Goal: Task Accomplishment & Management: Use online tool/utility

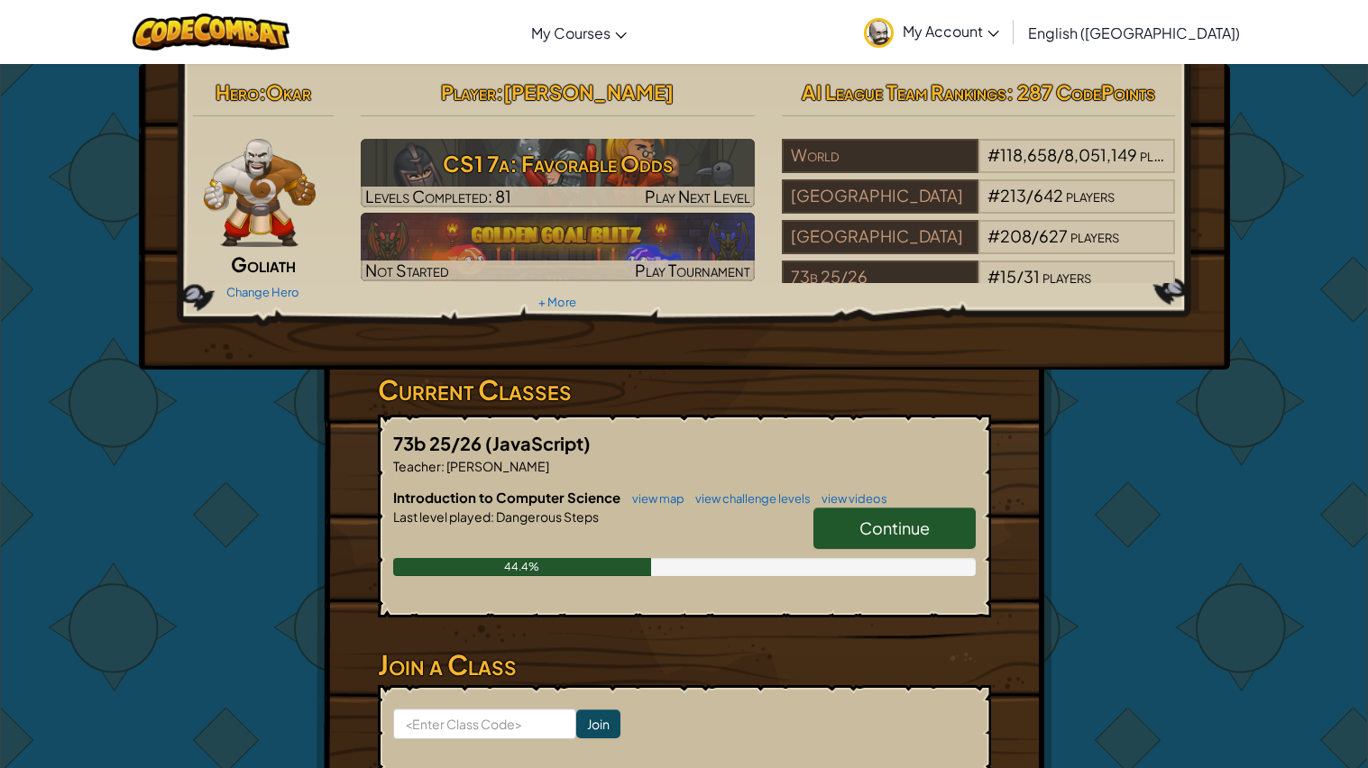
click at [931, 508] on link "Continue" at bounding box center [894, 528] width 162 height 41
click at [945, 521] on link "Continue" at bounding box center [894, 528] width 162 height 41
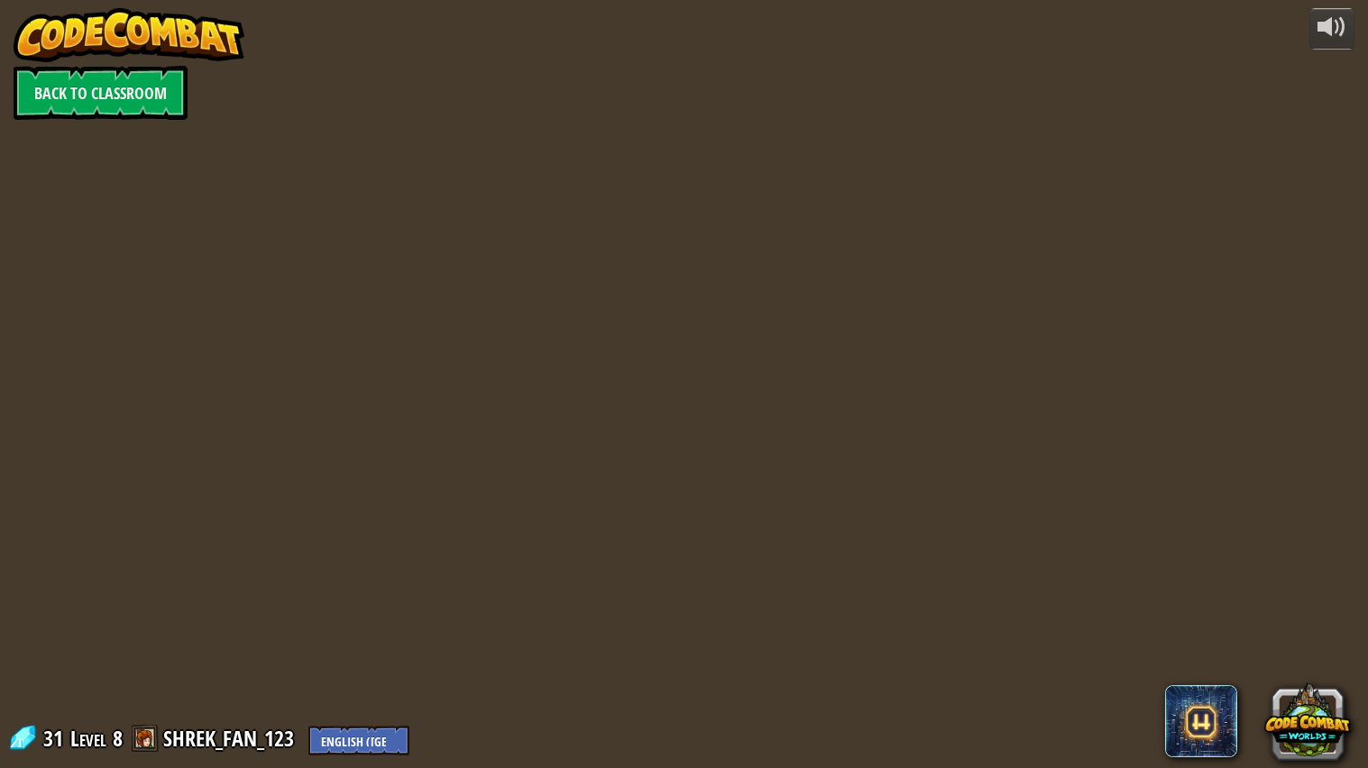
click at [922, 531] on div "powered by Back to Classroom 31 Level 8 SHREK_FAN_123 English ([GEOGRAPHIC_DATA…" at bounding box center [684, 384] width 1368 height 768
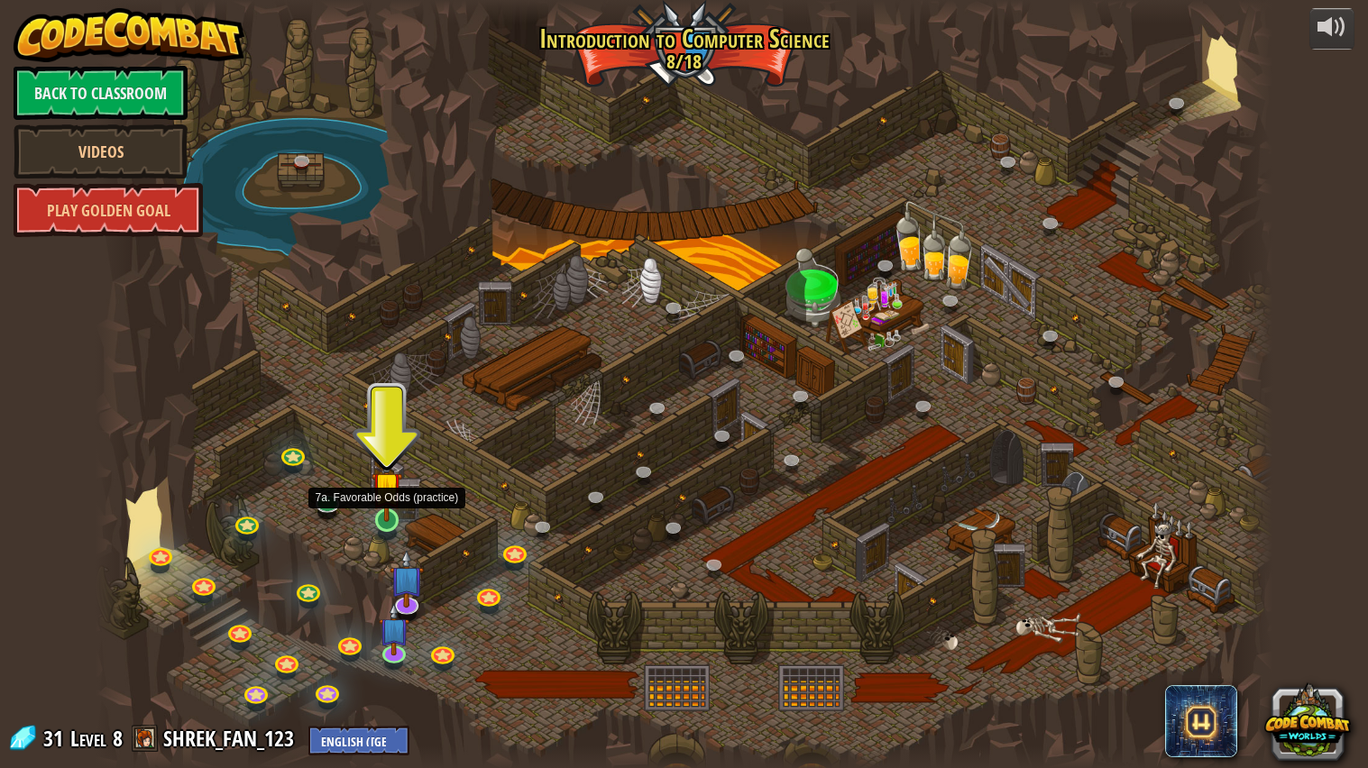
click at [384, 516] on img at bounding box center [386, 487] width 31 height 70
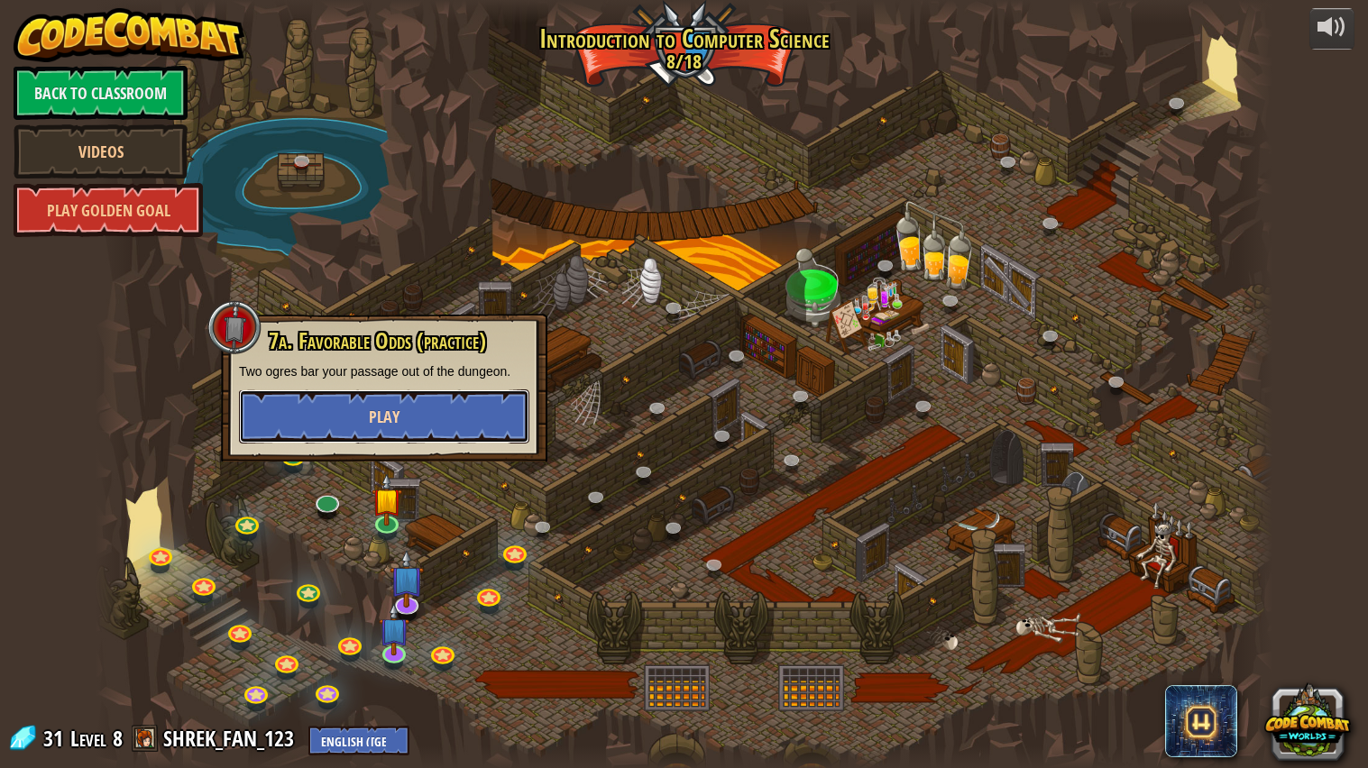
click at [358, 429] on button "Play" at bounding box center [384, 417] width 290 height 54
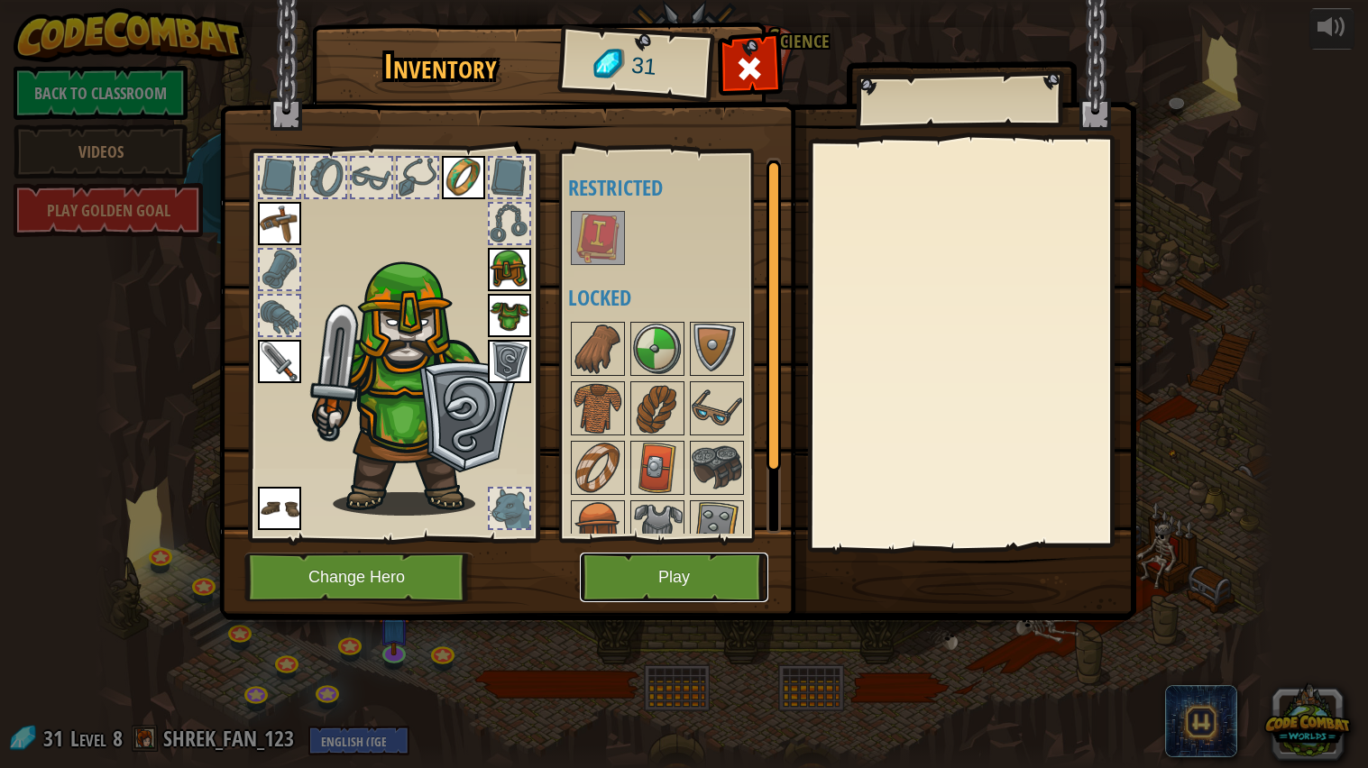
click at [616, 574] on button "Play" at bounding box center [674, 578] width 188 height 50
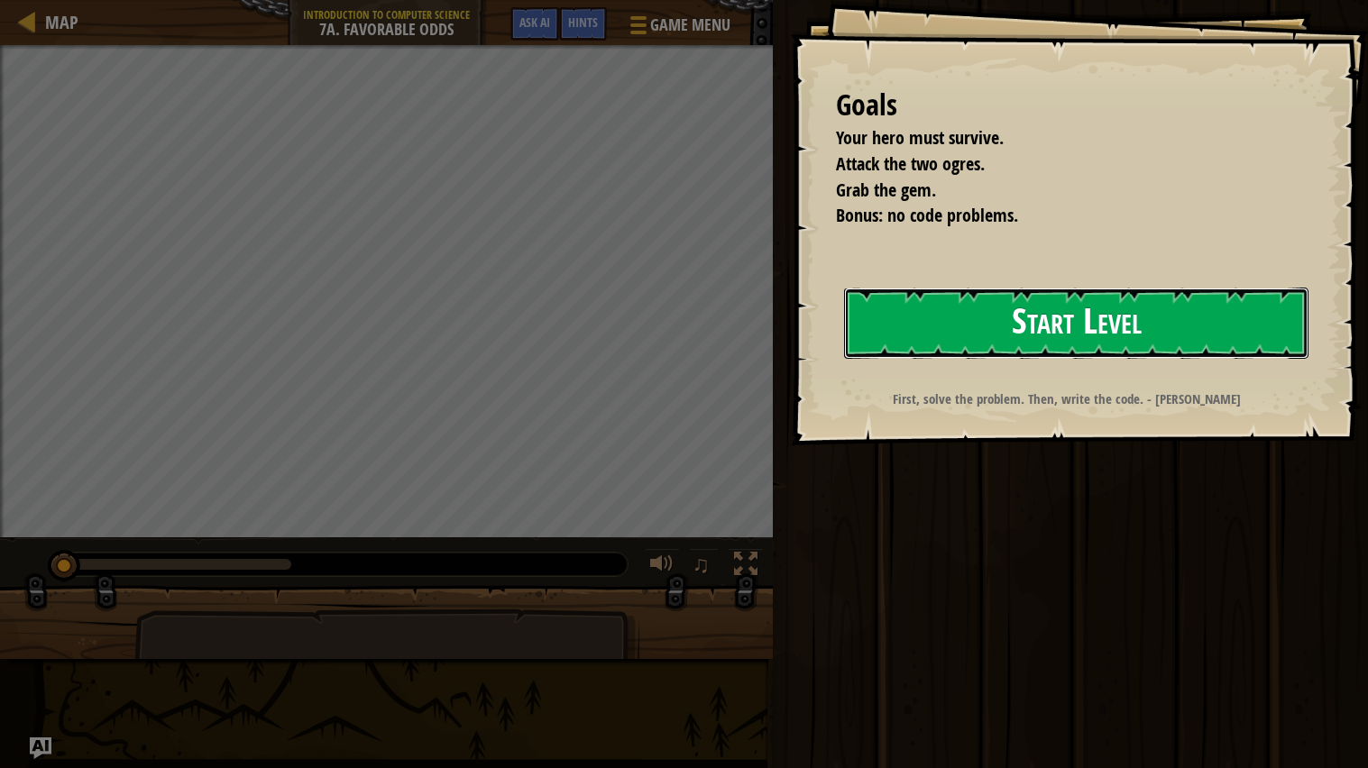
click at [887, 324] on button "Start Level" at bounding box center [1076, 323] width 464 height 71
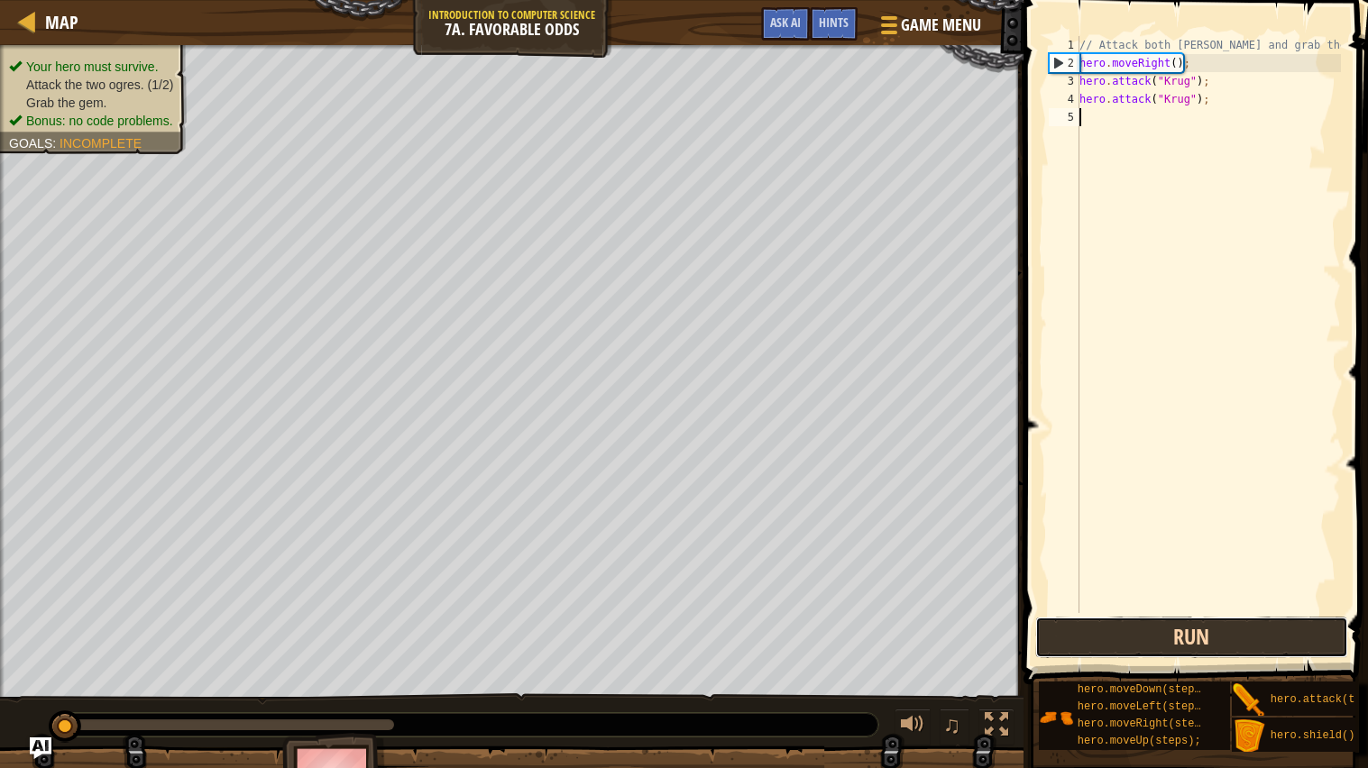
click at [1242, 639] on button "Run" at bounding box center [1191, 637] width 313 height 41
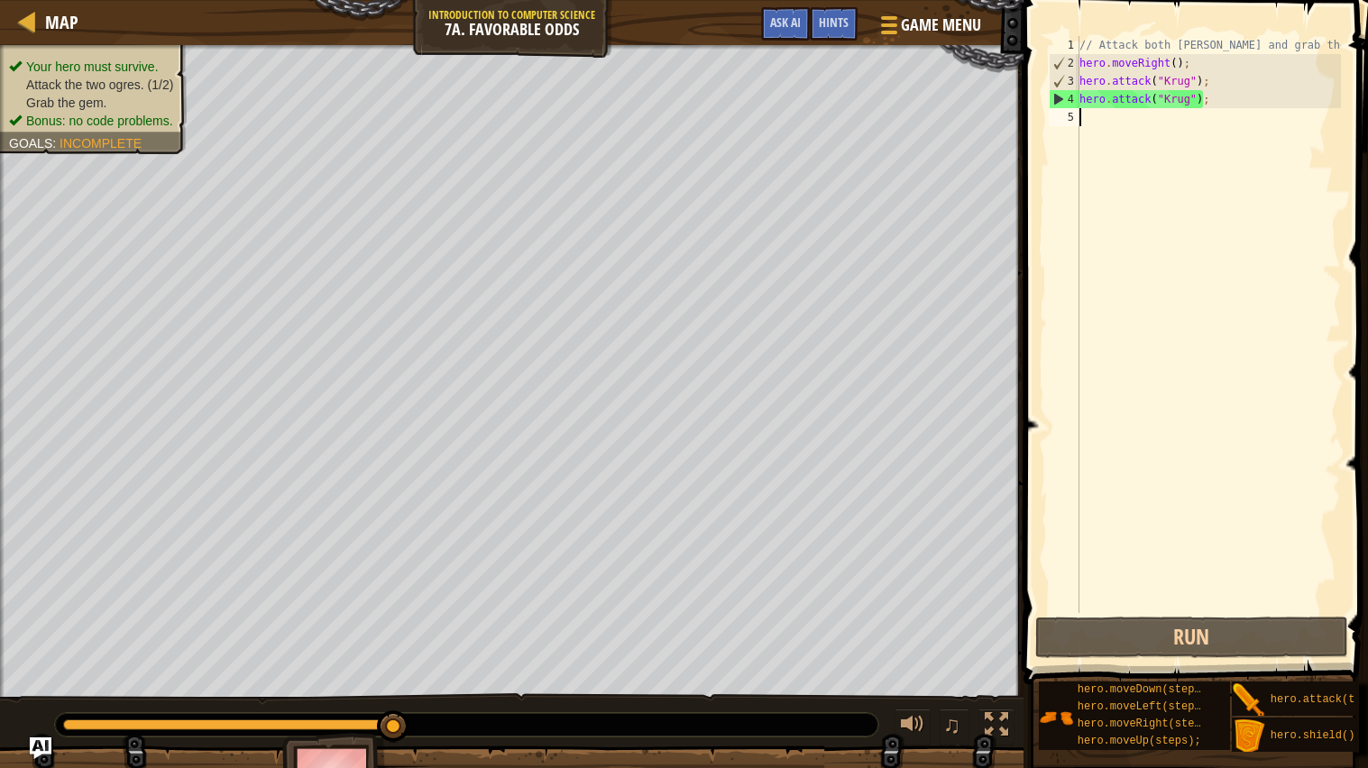
click at [33, 758] on img "Ask AI" at bounding box center [40, 748] width 23 height 23
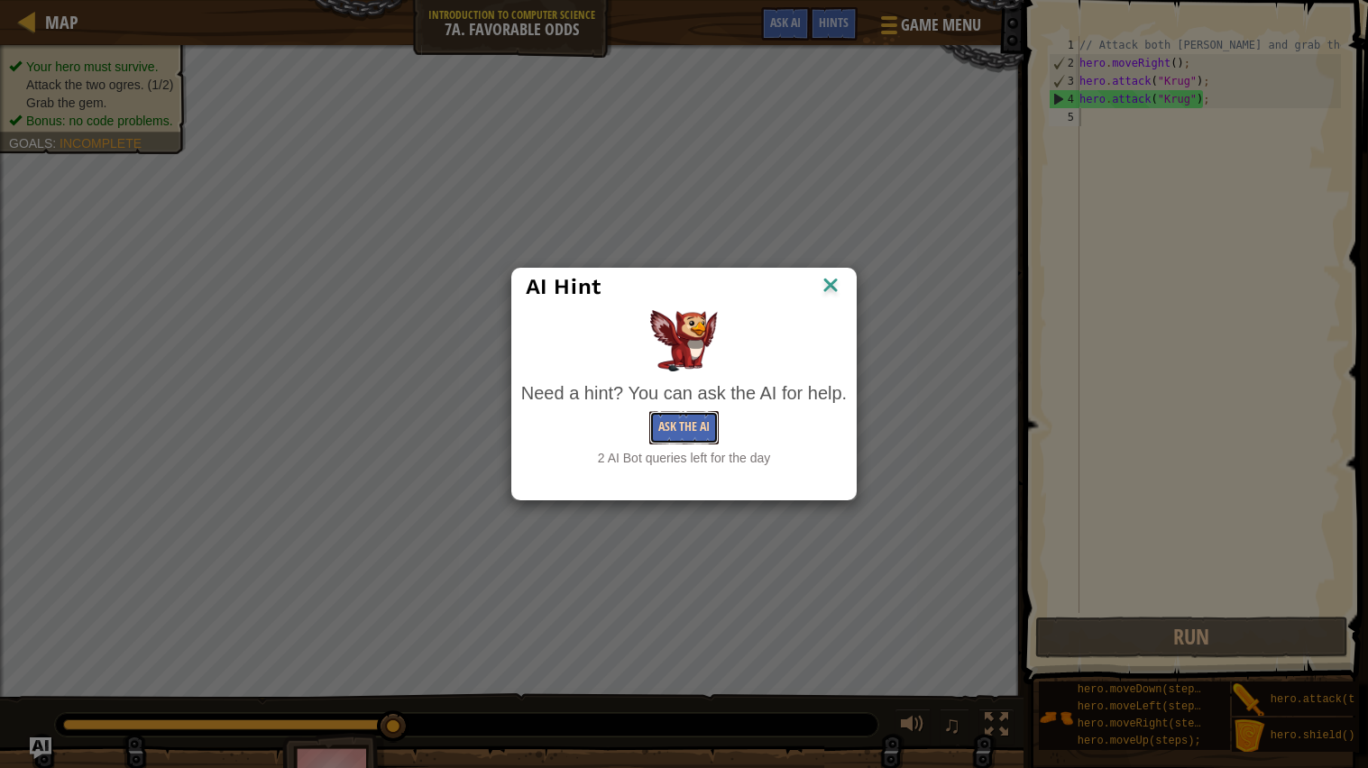
click at [672, 429] on button "Ask the AI" at bounding box center [683, 427] width 69 height 33
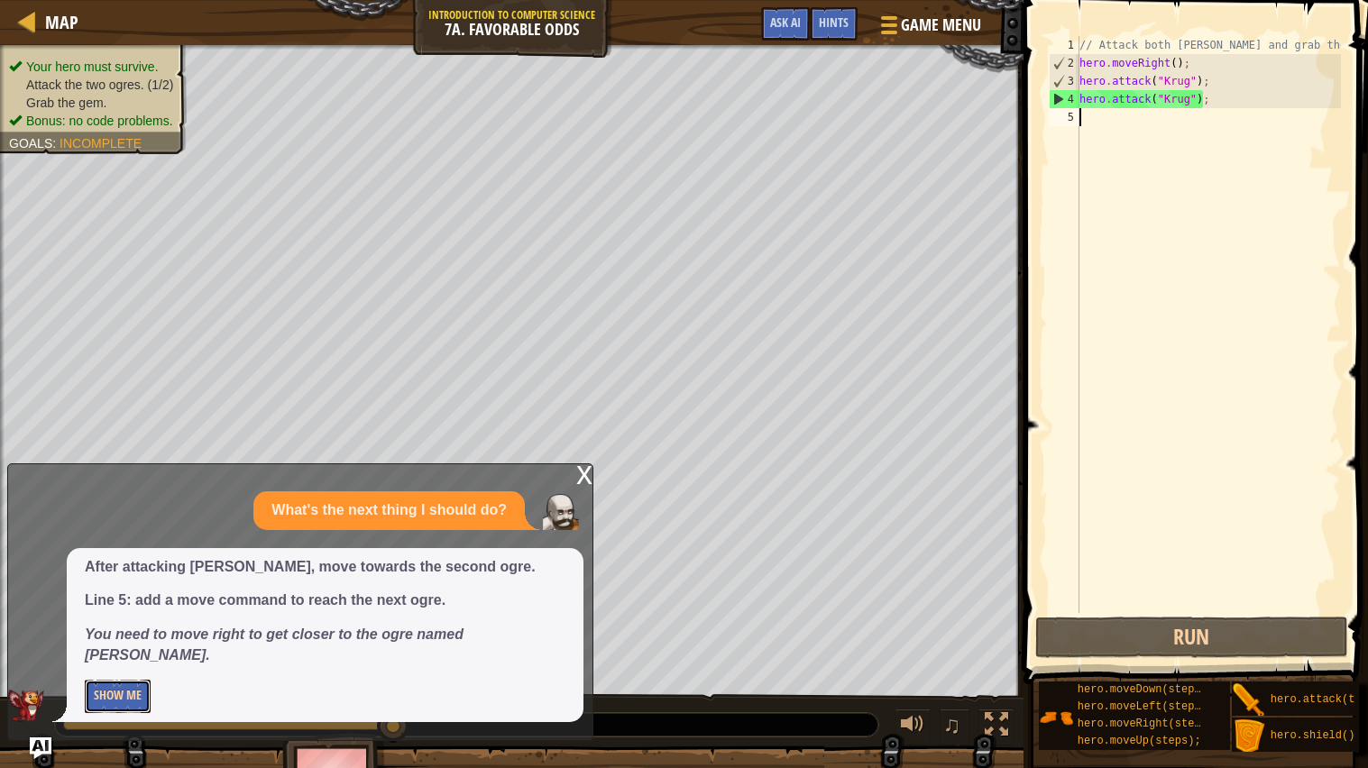
click at [107, 702] on button "Show Me" at bounding box center [118, 696] width 66 height 33
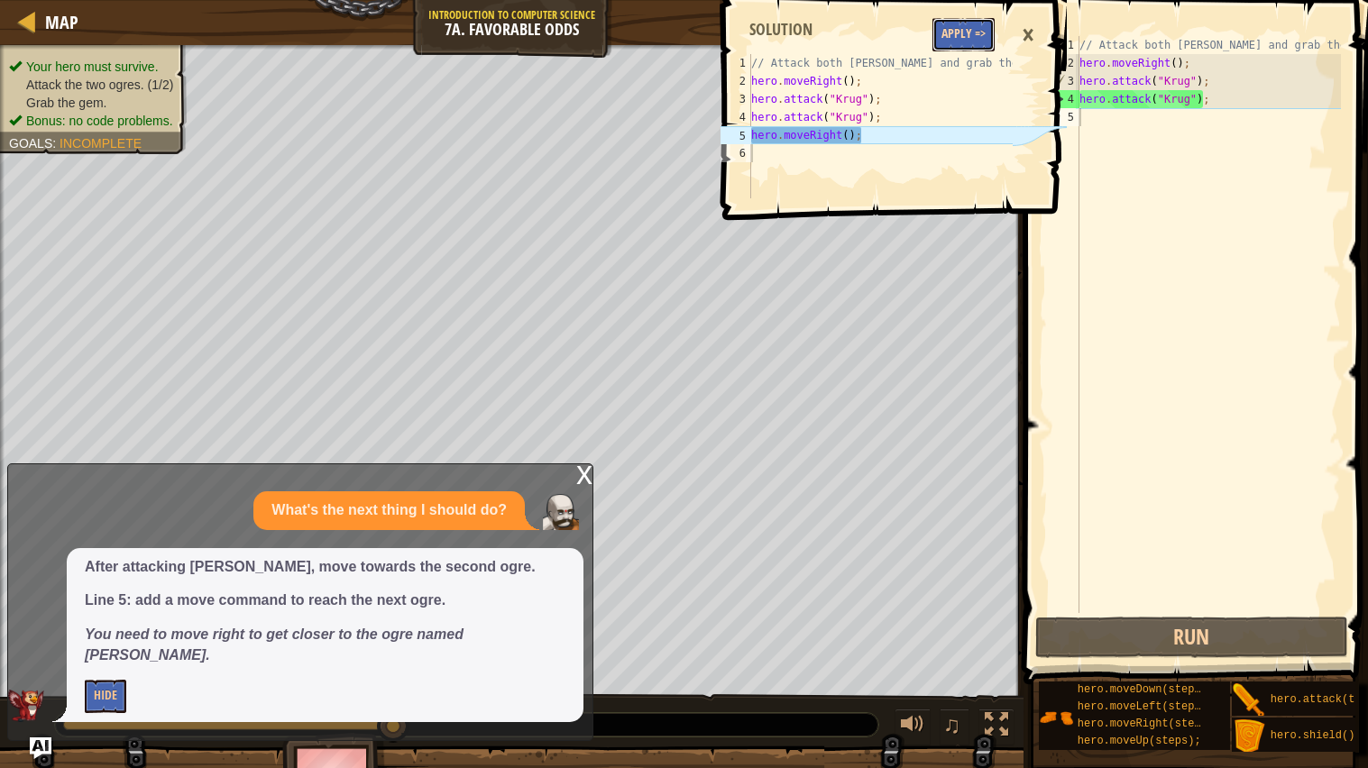
click at [963, 32] on button "Apply =>" at bounding box center [963, 34] width 62 height 33
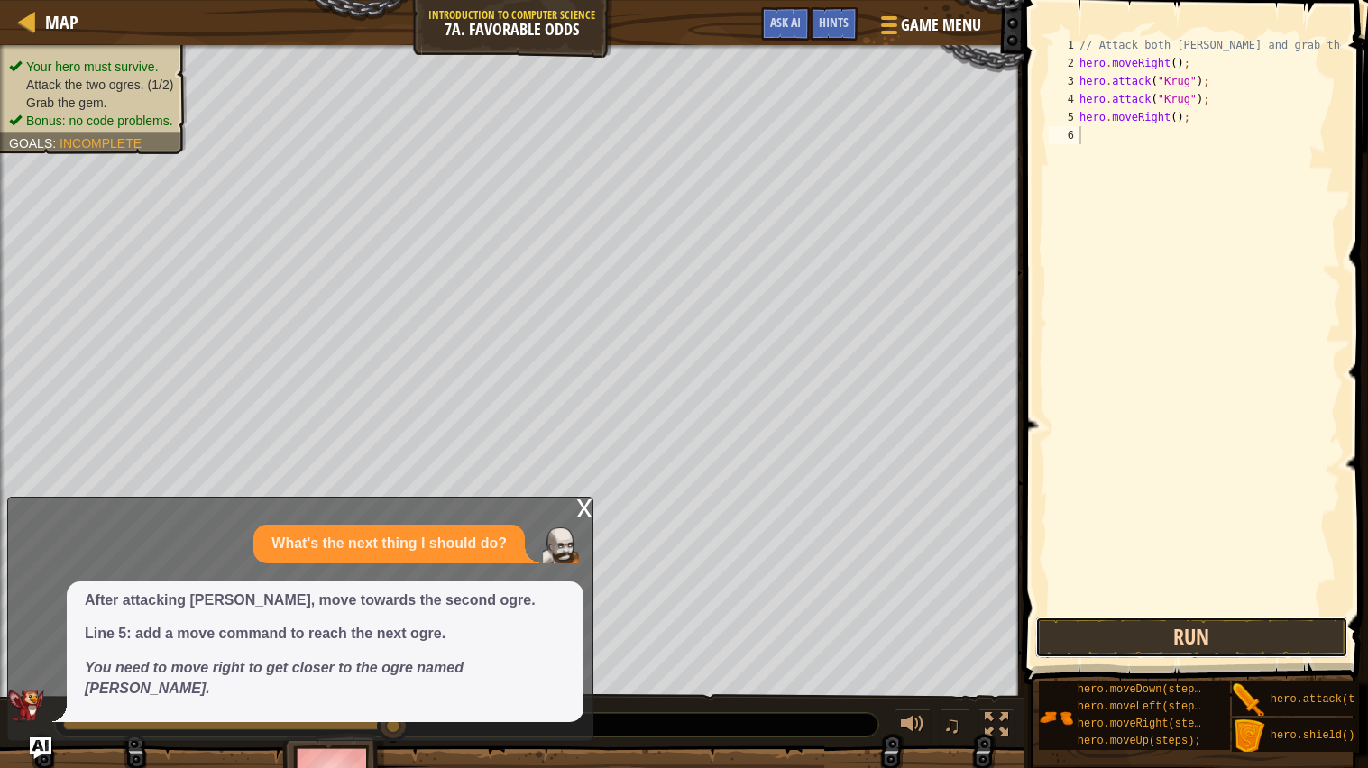
click at [1229, 646] on button "Run" at bounding box center [1191, 637] width 313 height 41
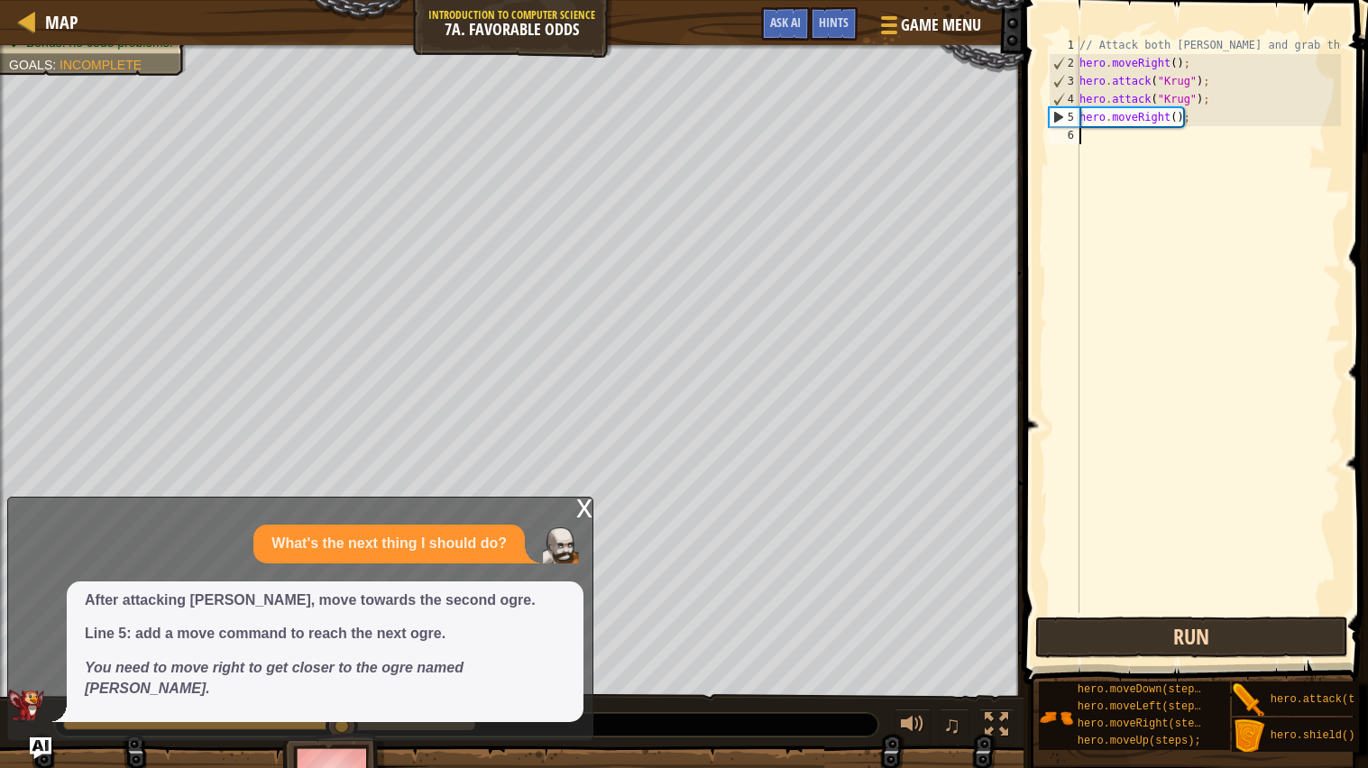
scroll to position [7, 0]
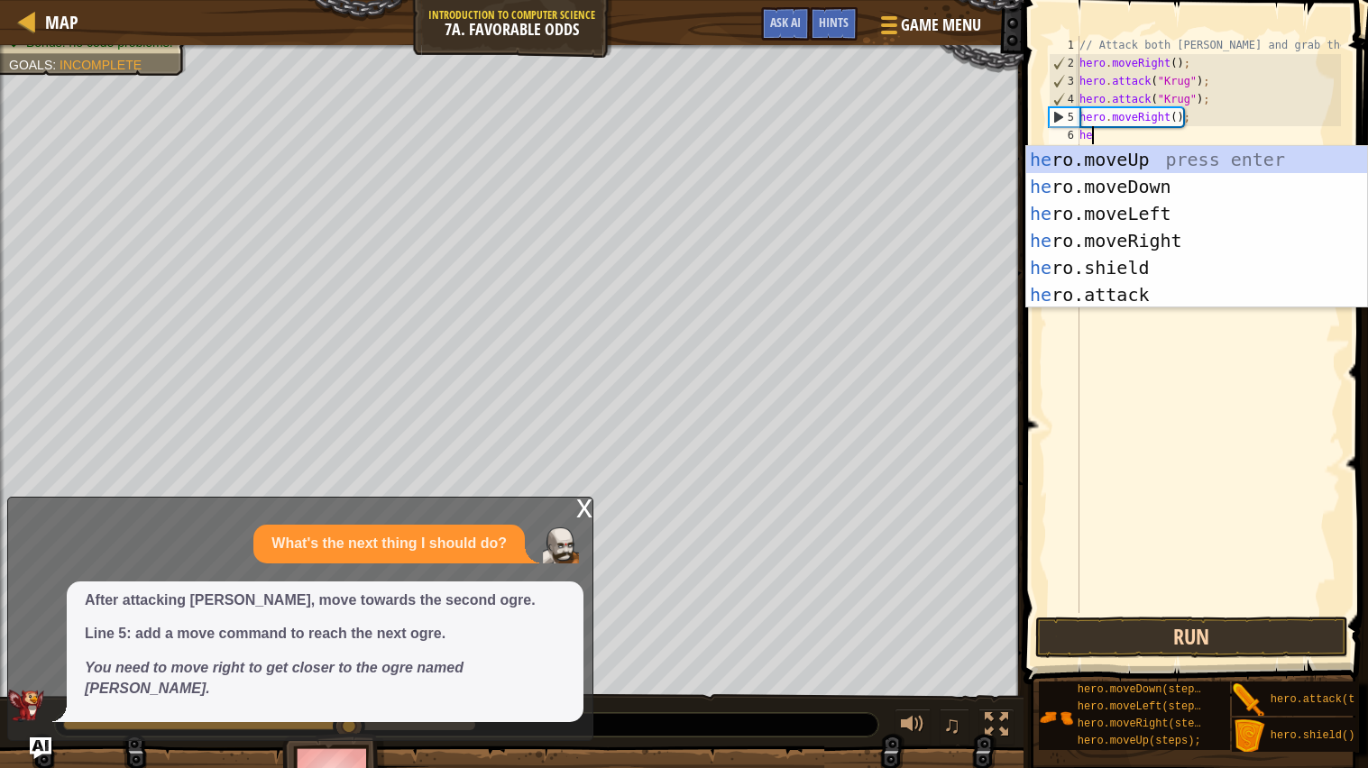
type textarea "hero"
click at [1215, 166] on div "hero .moveUp press enter hero .moveDown press enter hero .moveLeft press enter …" at bounding box center [1196, 254] width 341 height 216
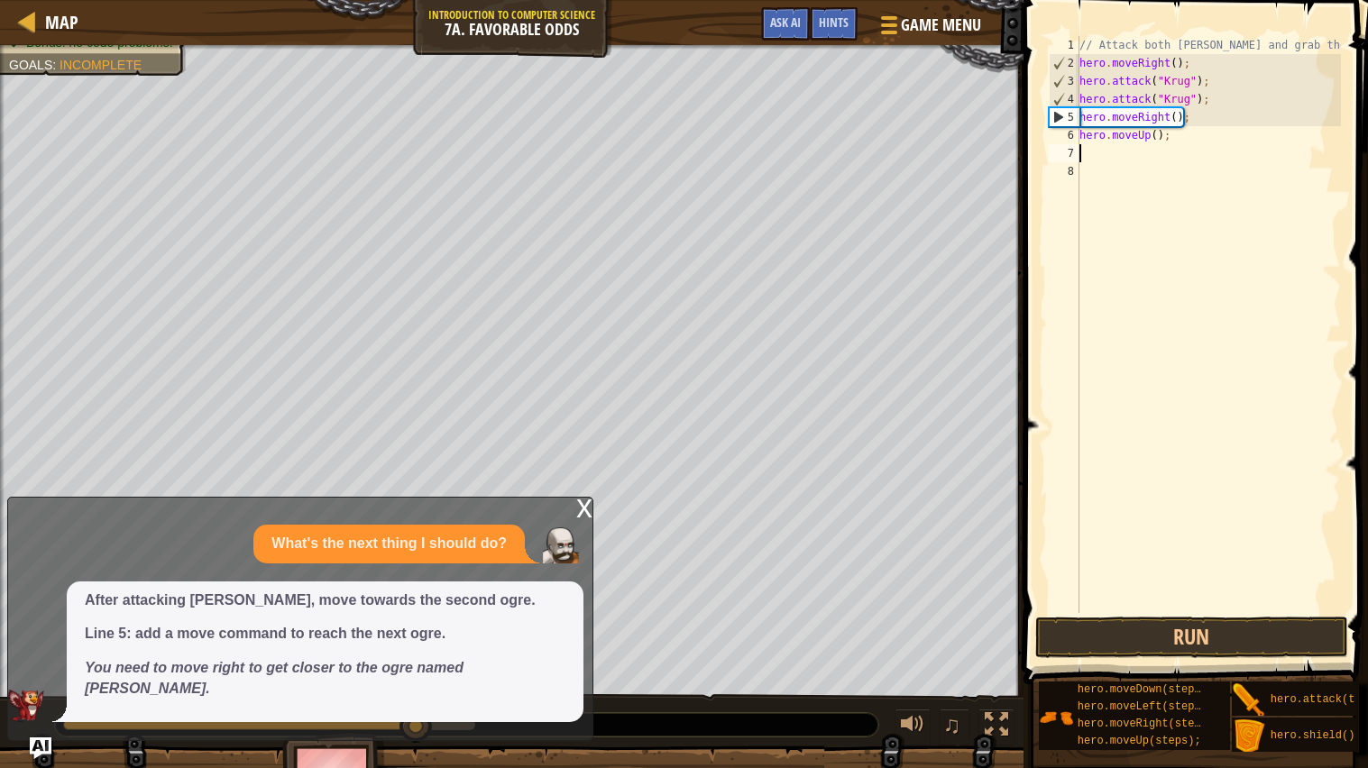
scroll to position [7, 0]
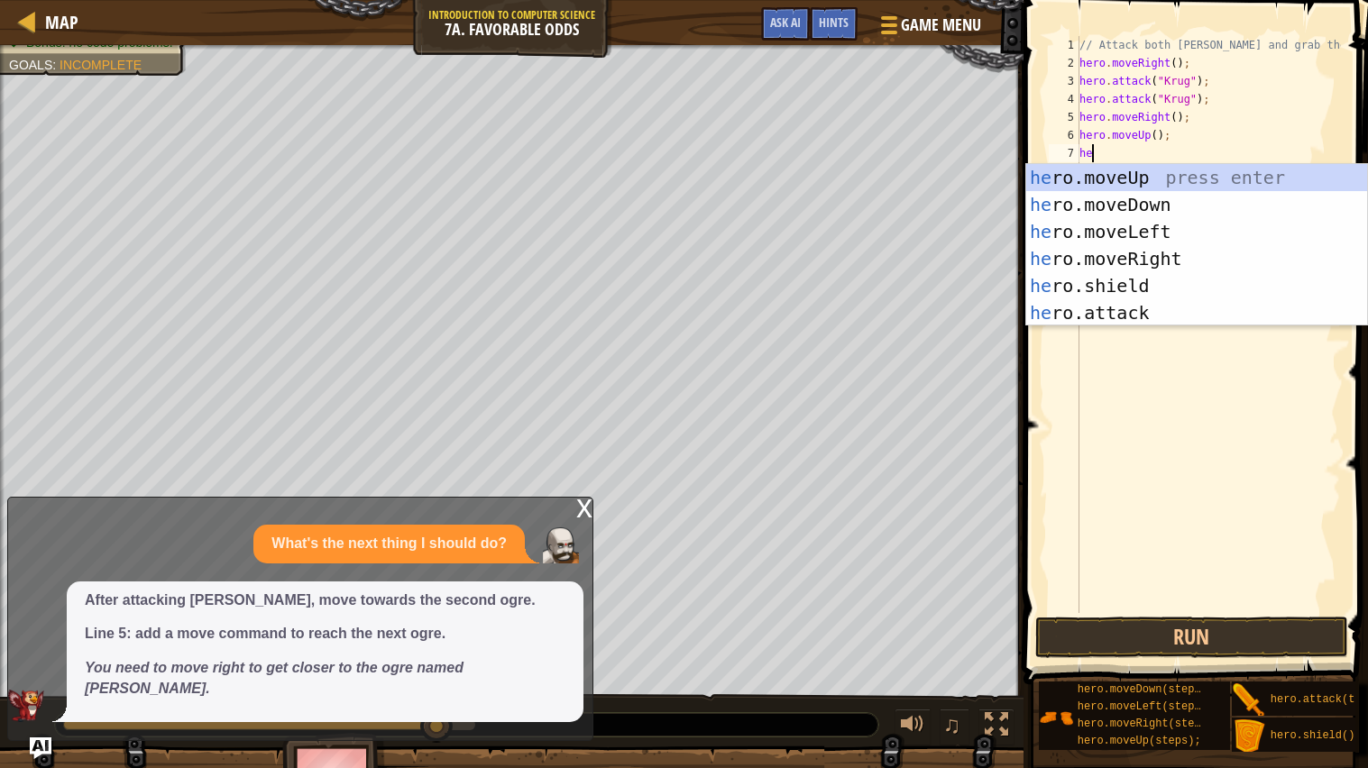
type textarea "hero"
click at [1177, 225] on div "hero .moveUp press enter hero .moveDown press enter hero .moveLeft press enter …" at bounding box center [1196, 272] width 341 height 216
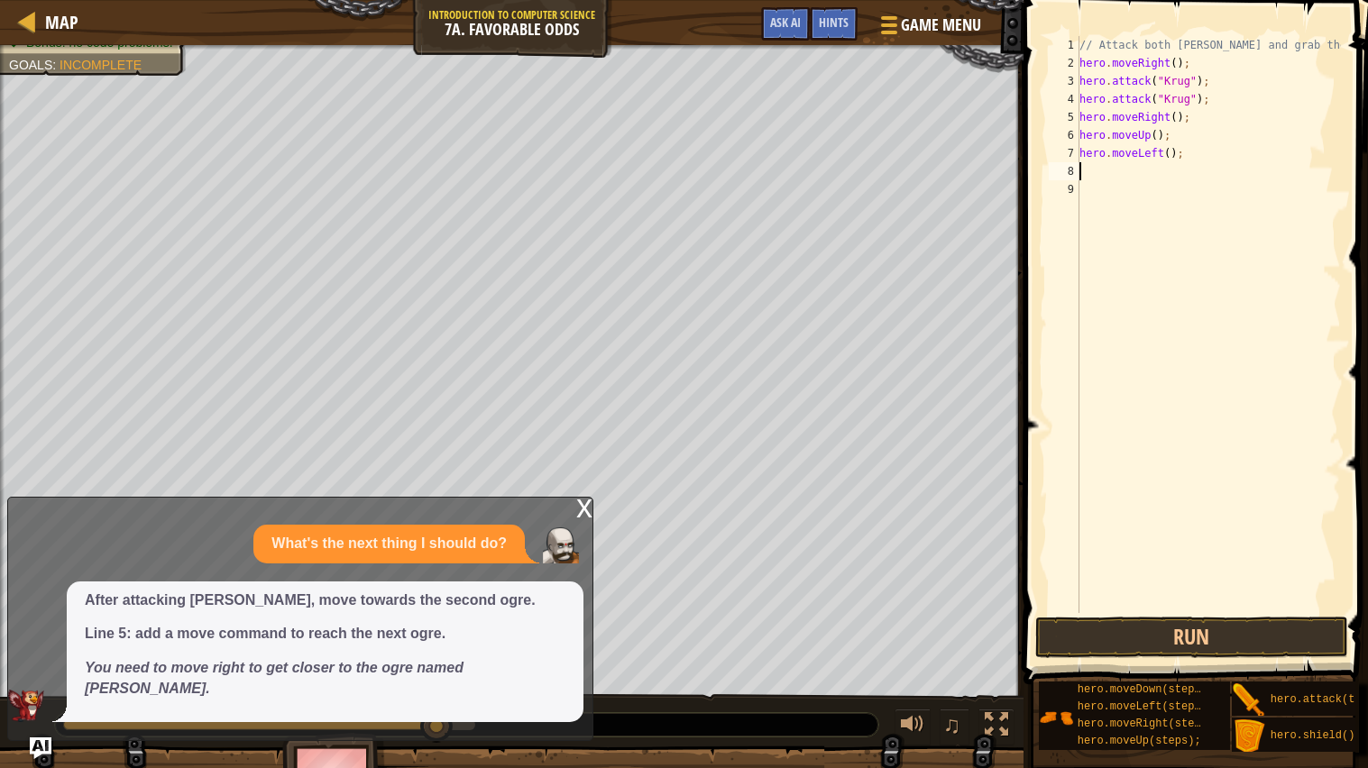
scroll to position [7, 0]
click at [1233, 638] on button "Run" at bounding box center [1191, 637] width 313 height 41
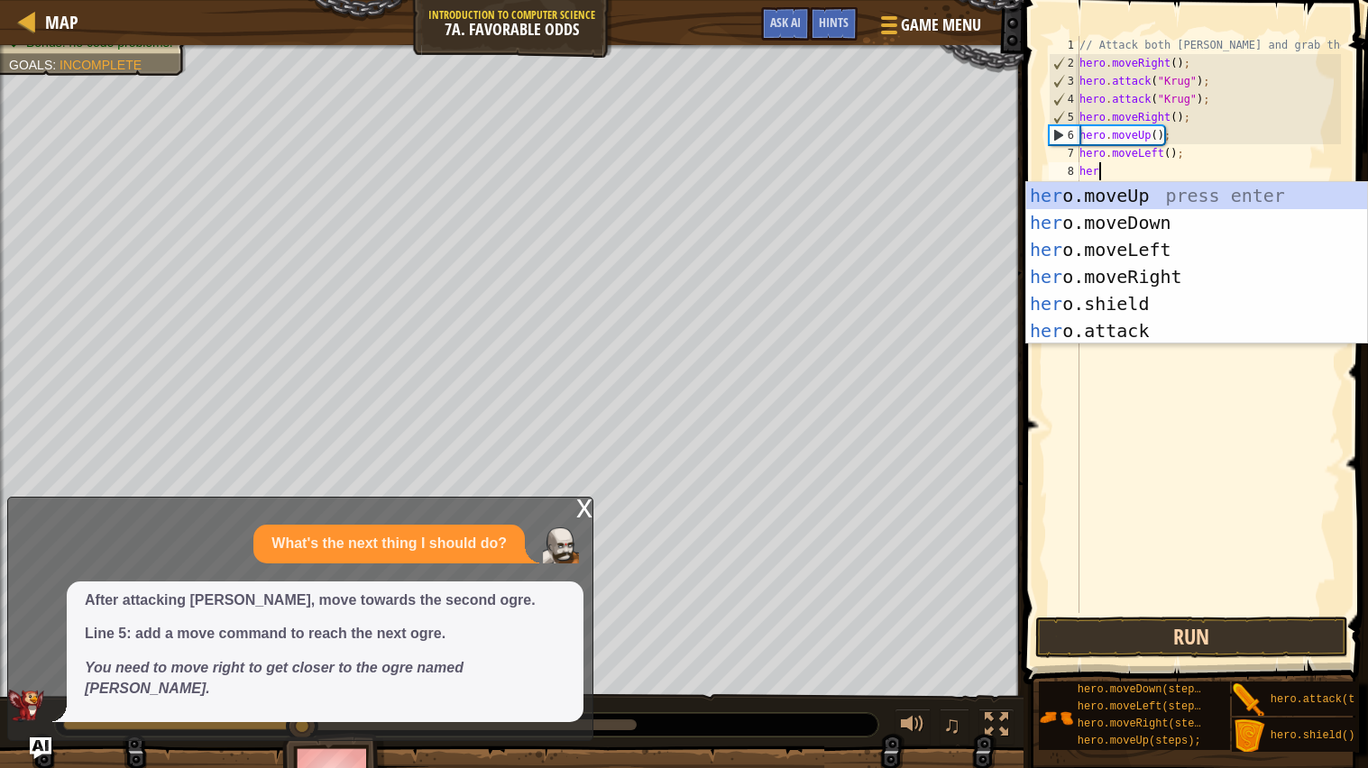
scroll to position [7, 1]
click at [1169, 328] on div "hero .moveUp press enter hero .moveDown press enter hero .moveLeft press enter …" at bounding box center [1196, 290] width 341 height 216
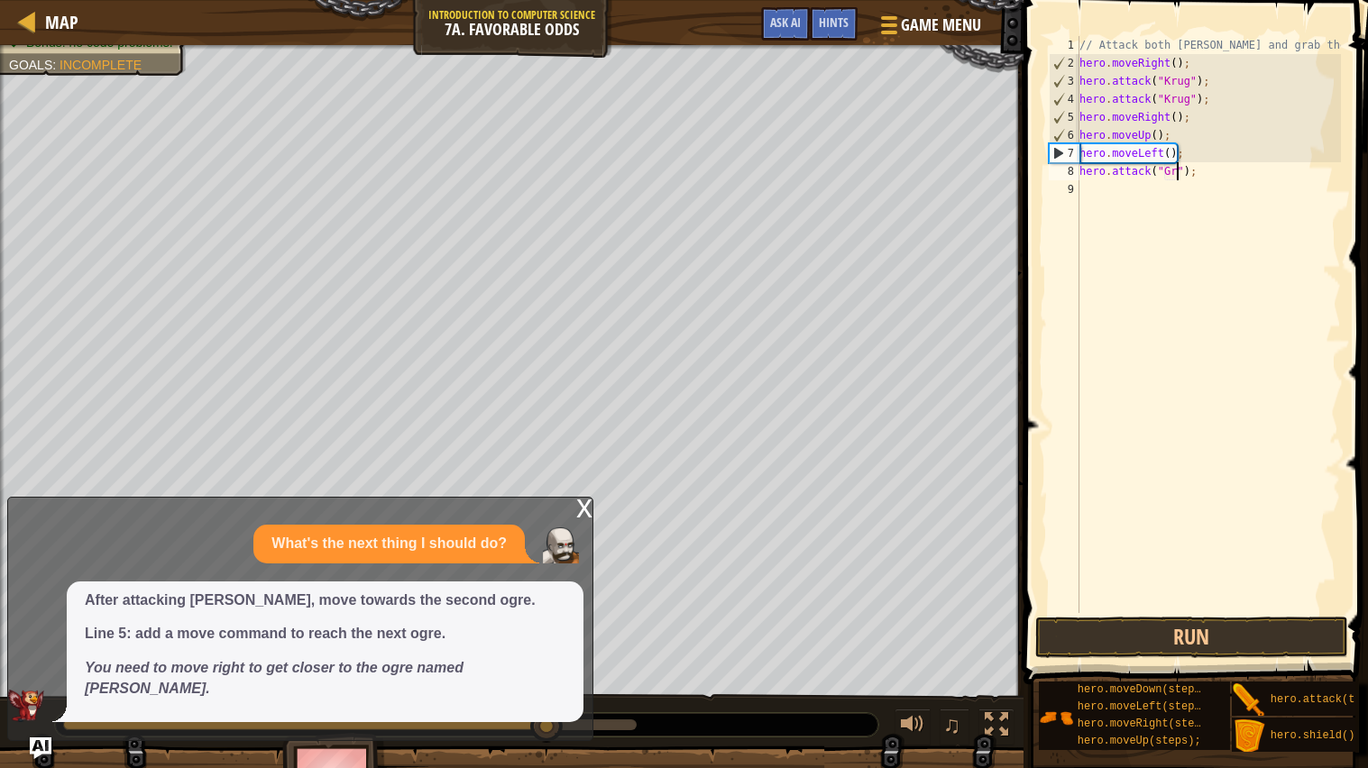
scroll to position [7, 8]
type textarea "hero.attack("Grump");"
click at [1131, 190] on div "// Attack both [PERSON_NAME] and grab the gem. hero . moveRight ( ) ; hero . at…" at bounding box center [1208, 342] width 265 height 613
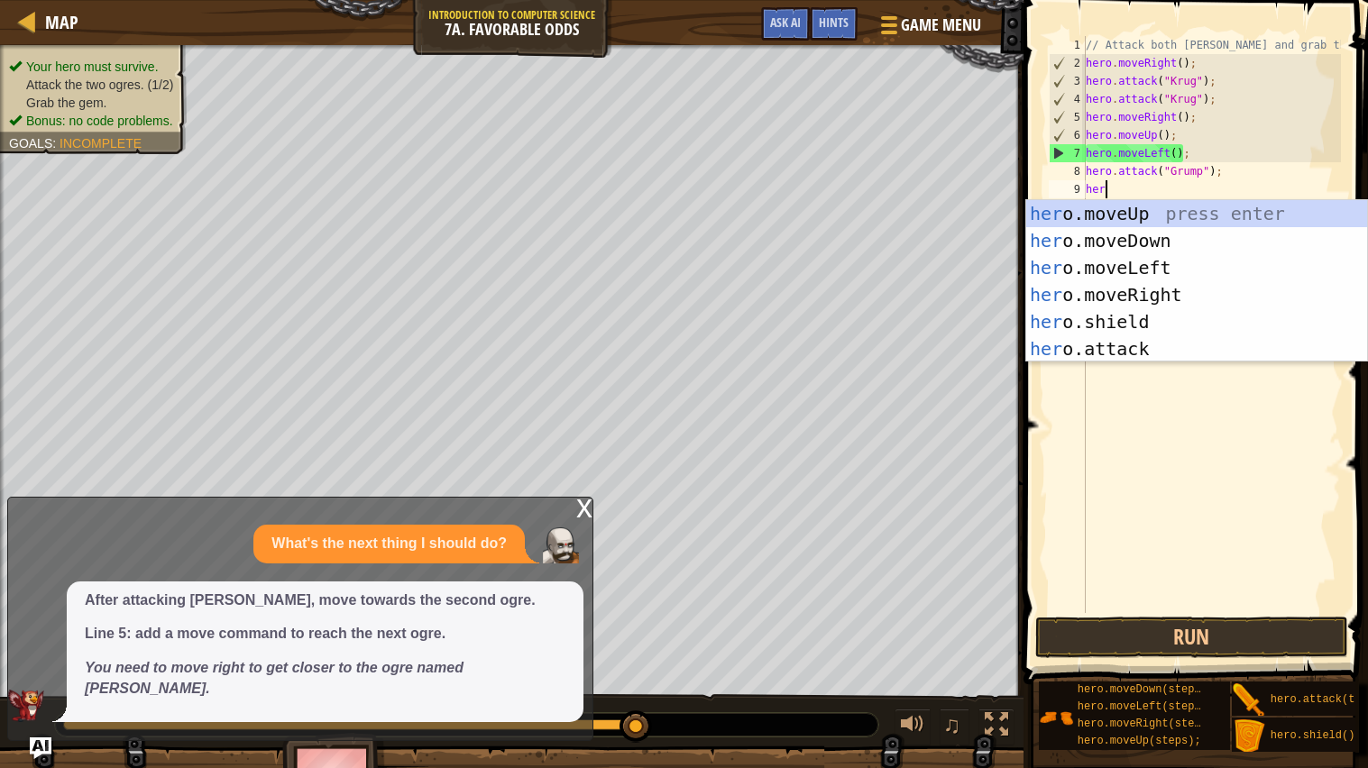
scroll to position [7, 1]
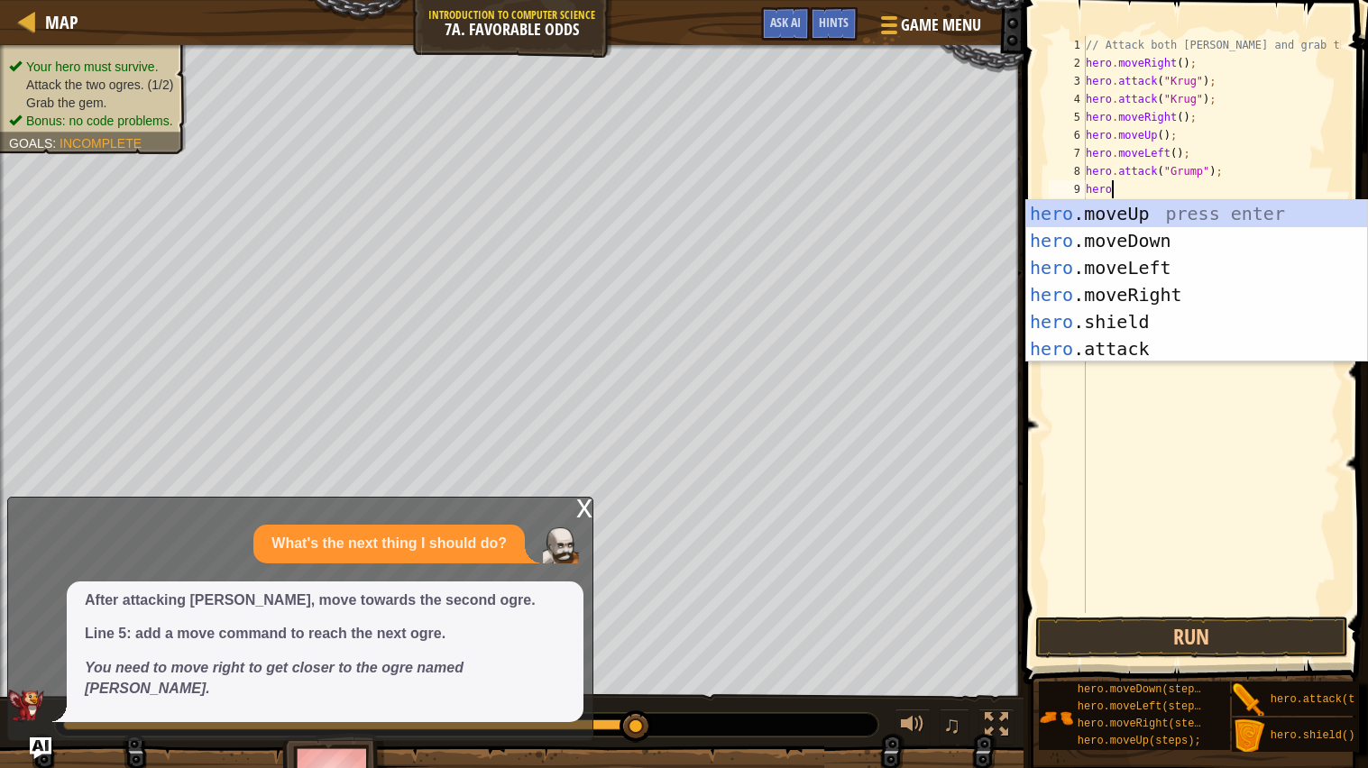
click at [1160, 346] on div "hero .moveUp press enter hero .moveDown press enter hero .moveLeft press enter …" at bounding box center [1196, 308] width 341 height 216
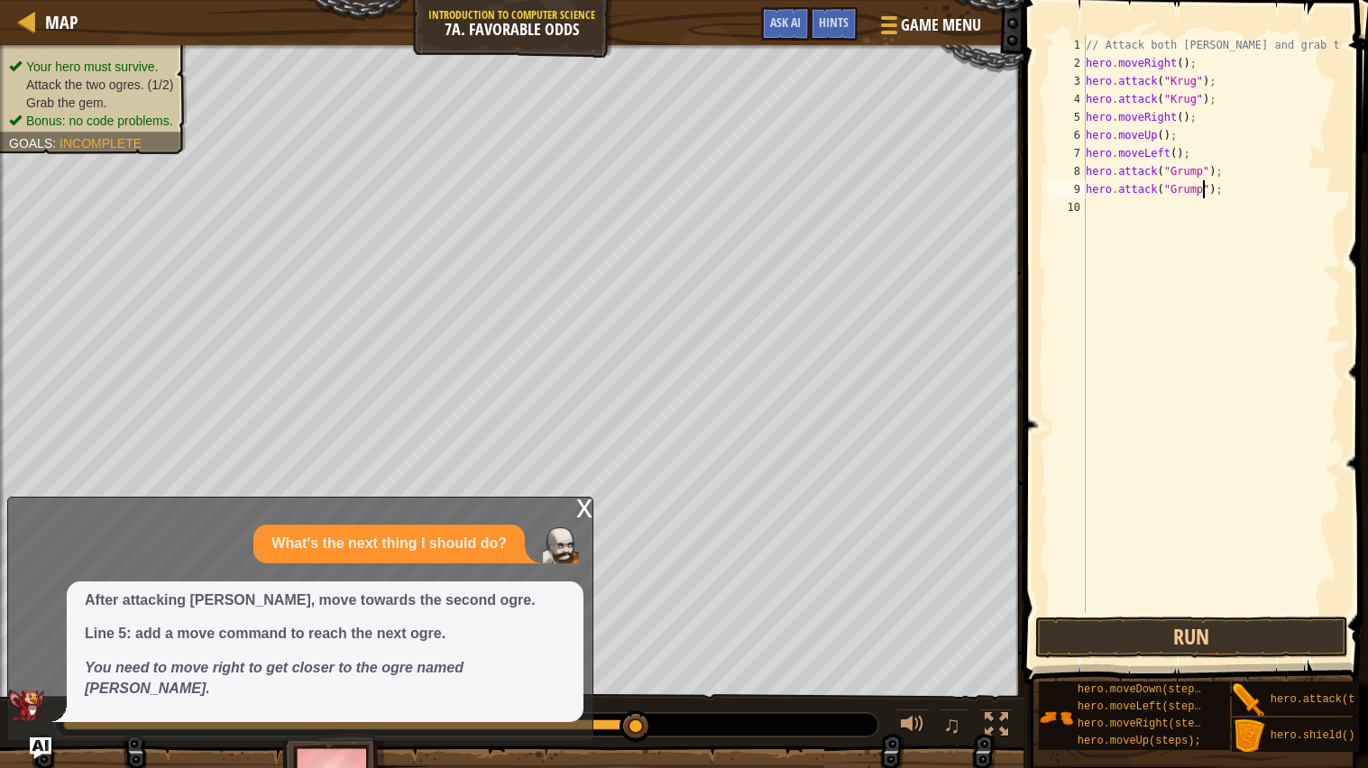
scroll to position [7, 10]
type textarea "hero.attack("Grump");"
click at [1289, 645] on button "Run" at bounding box center [1191, 637] width 313 height 41
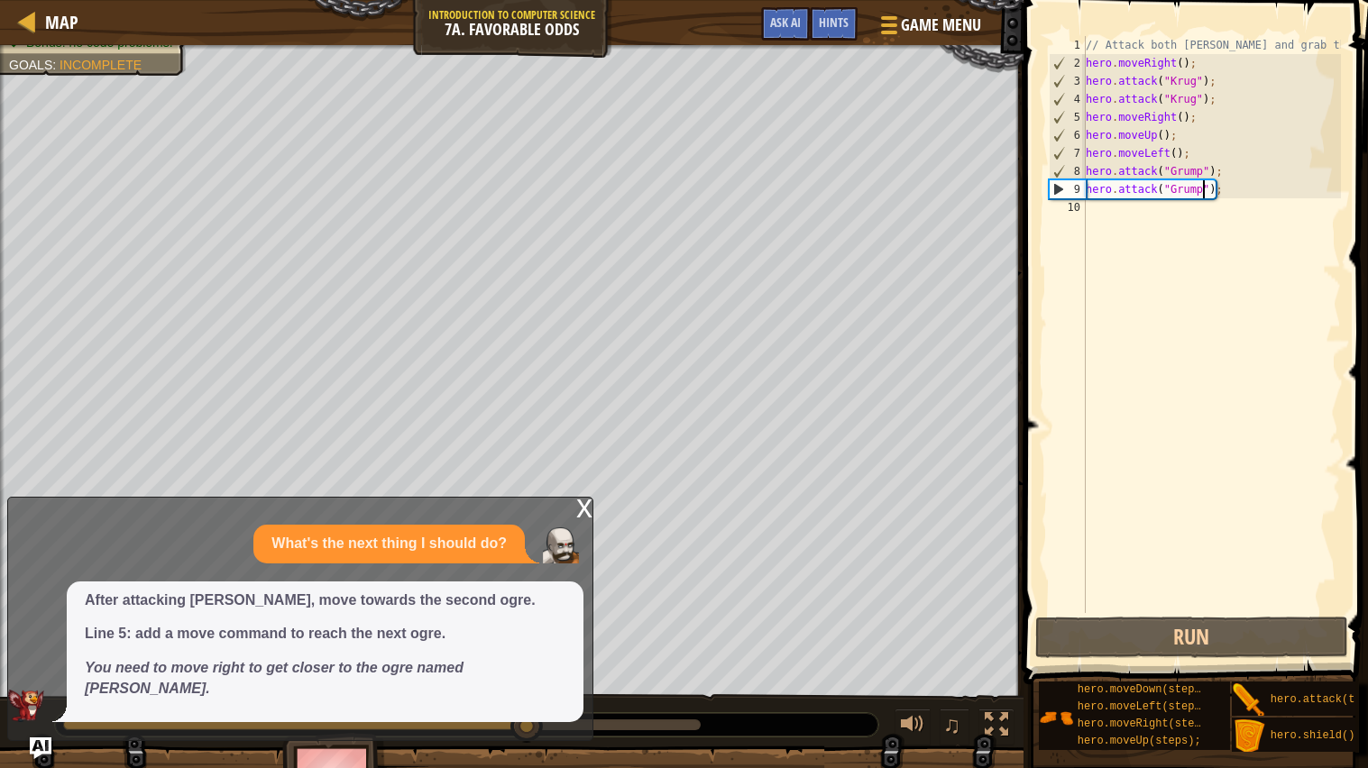
click at [1142, 212] on div "// Attack both [PERSON_NAME] and grab the gem. hero . moveRight ( ) ; hero . at…" at bounding box center [1212, 342] width 260 height 613
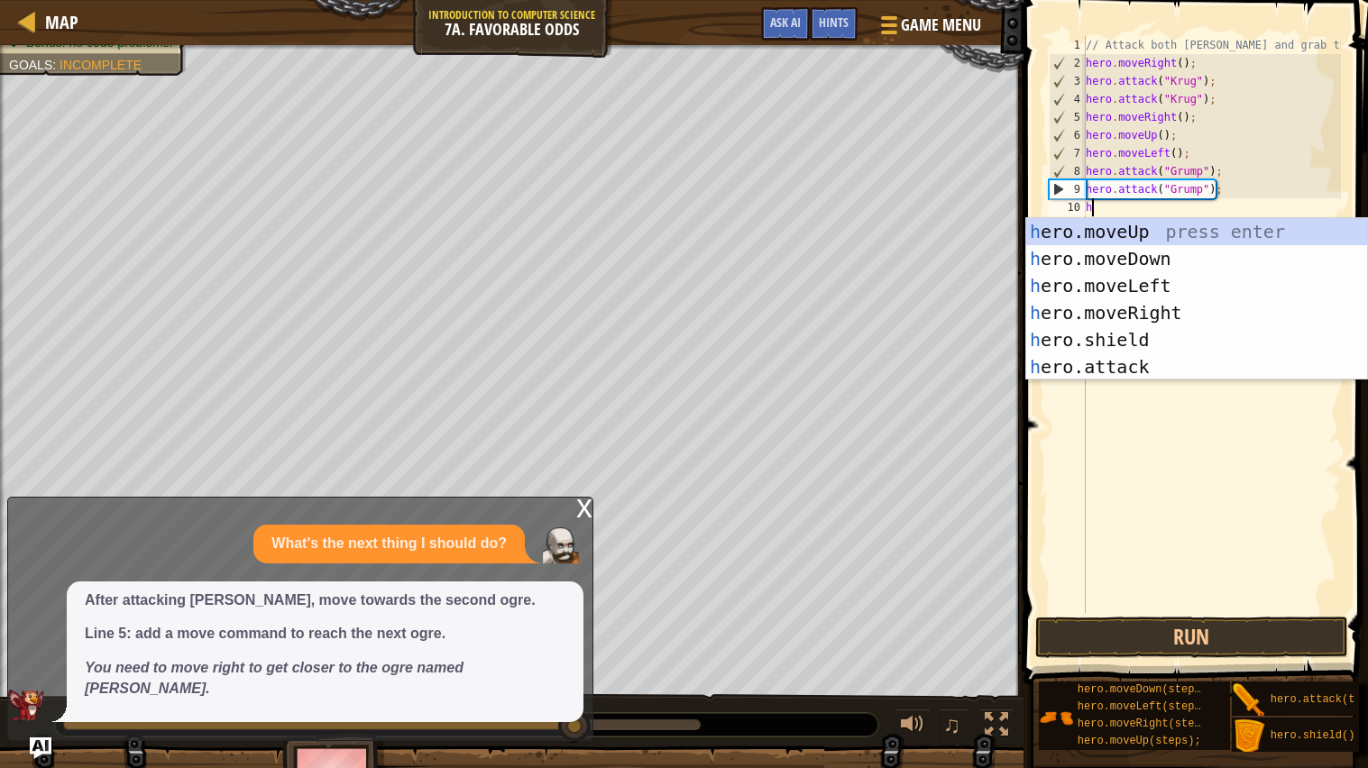
type textarea "her"
click at [1189, 285] on div "her o.moveUp press enter her o.moveDown press enter her o.moveLeft press enter …" at bounding box center [1196, 326] width 341 height 216
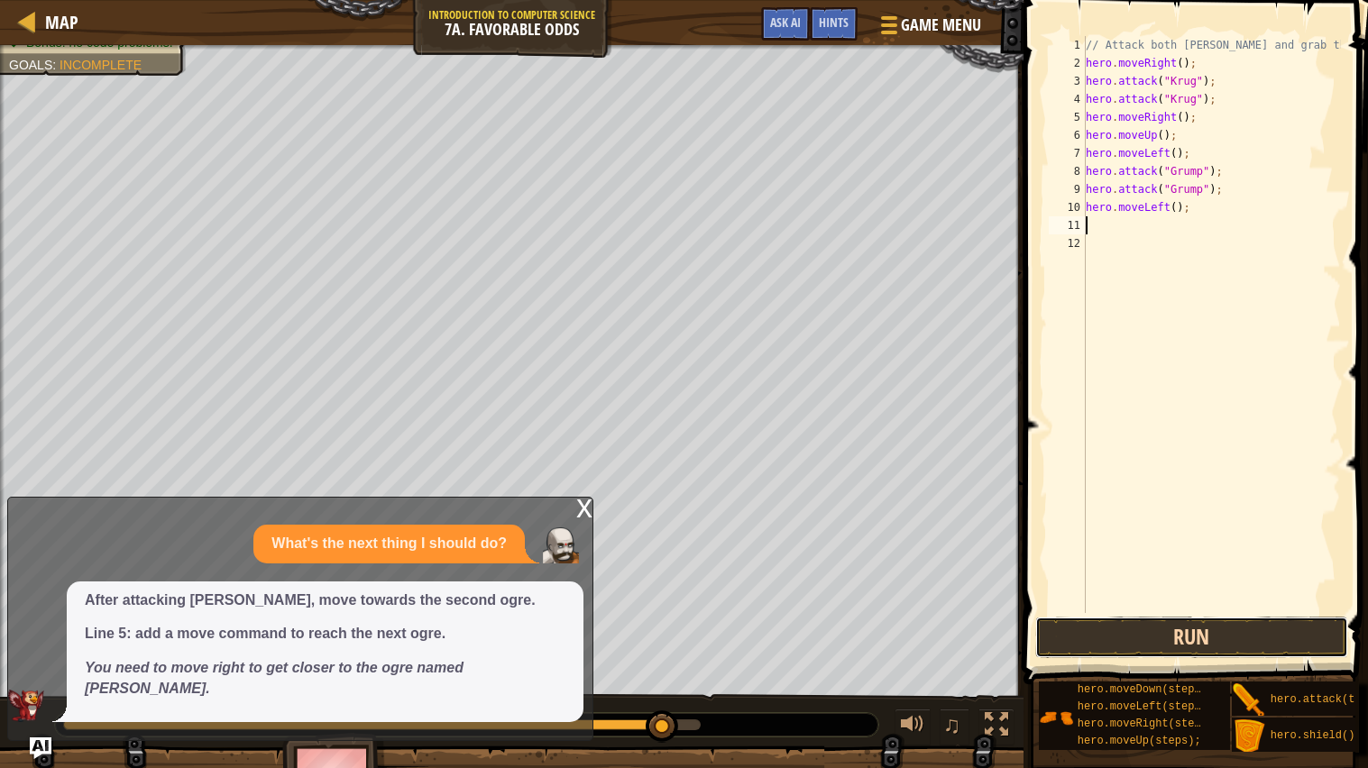
click at [1207, 642] on button "Run" at bounding box center [1191, 637] width 313 height 41
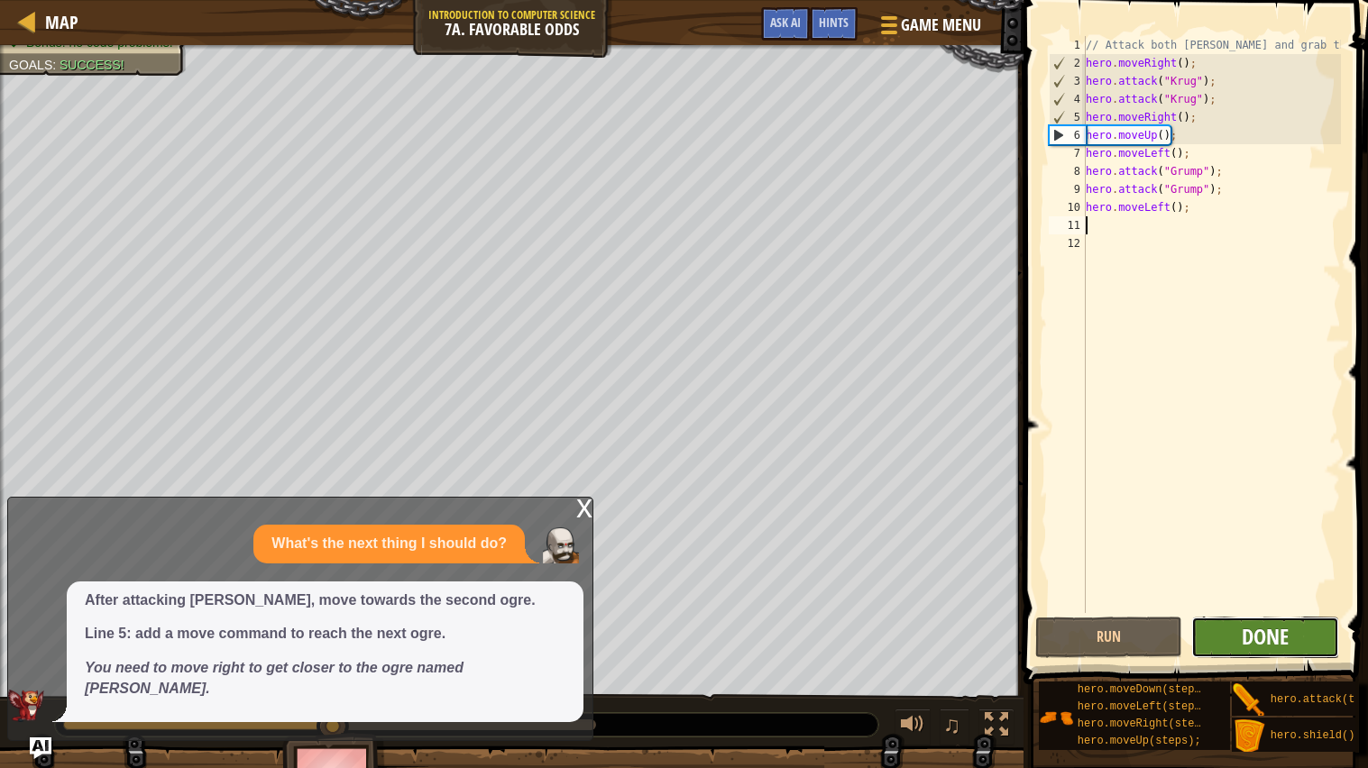
click at [1280, 635] on span "Done" at bounding box center [1265, 636] width 47 height 29
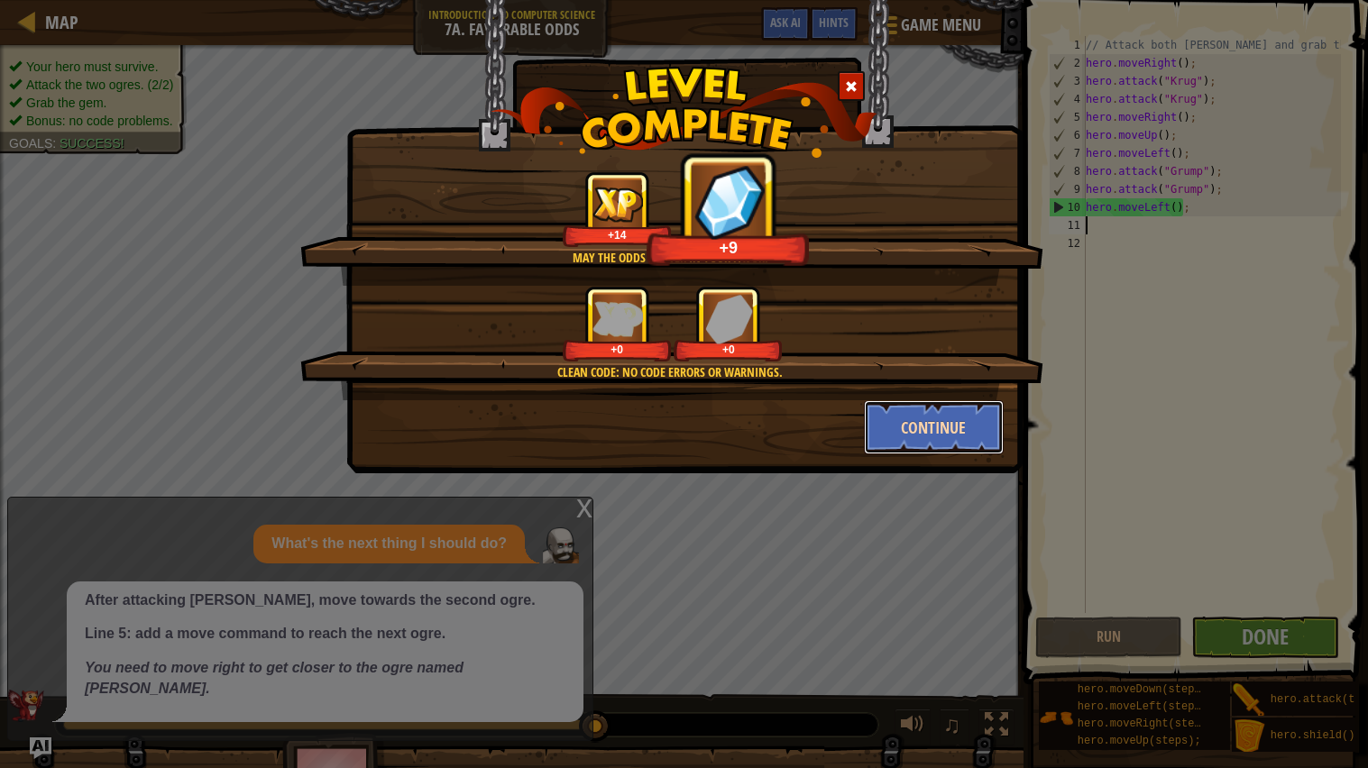
click at [954, 421] on button "Continue" at bounding box center [934, 427] width 140 height 54
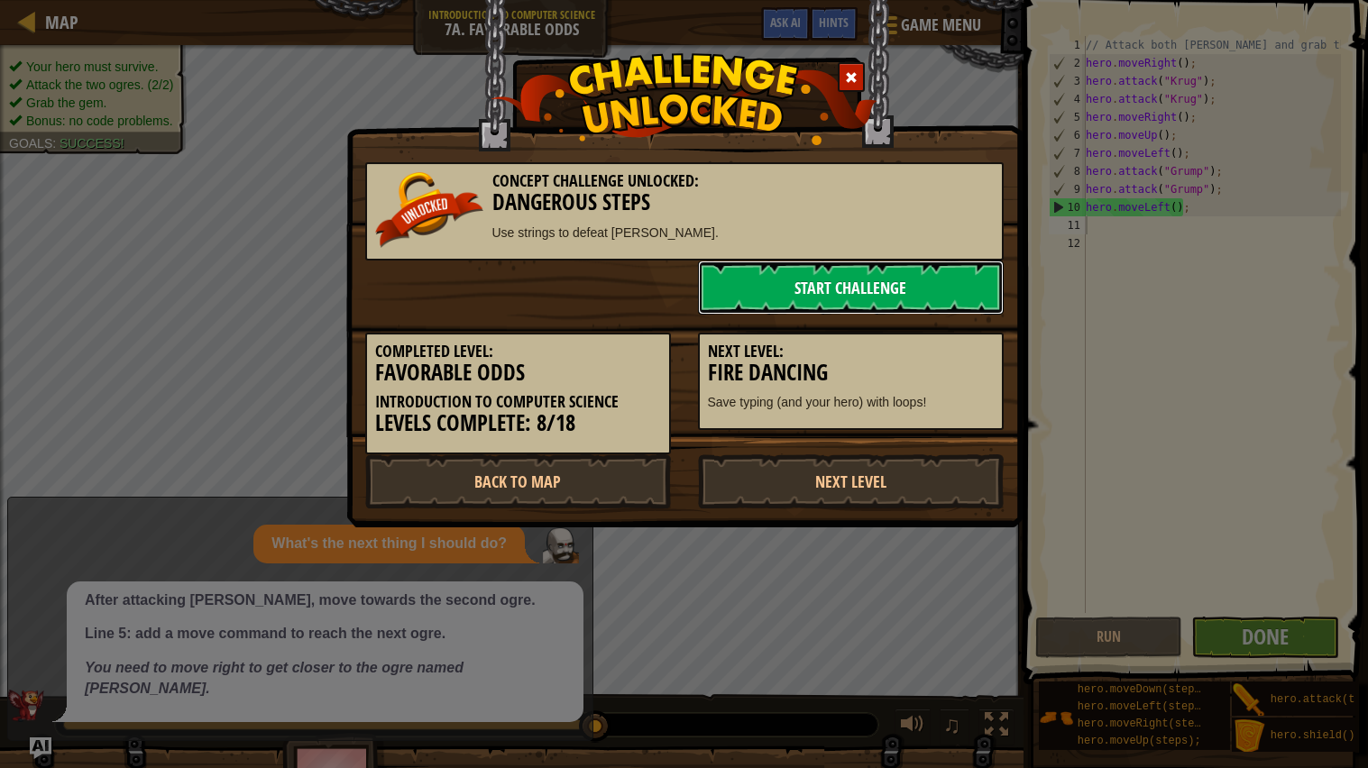
click at [920, 302] on link "Start Challenge" at bounding box center [851, 288] width 306 height 54
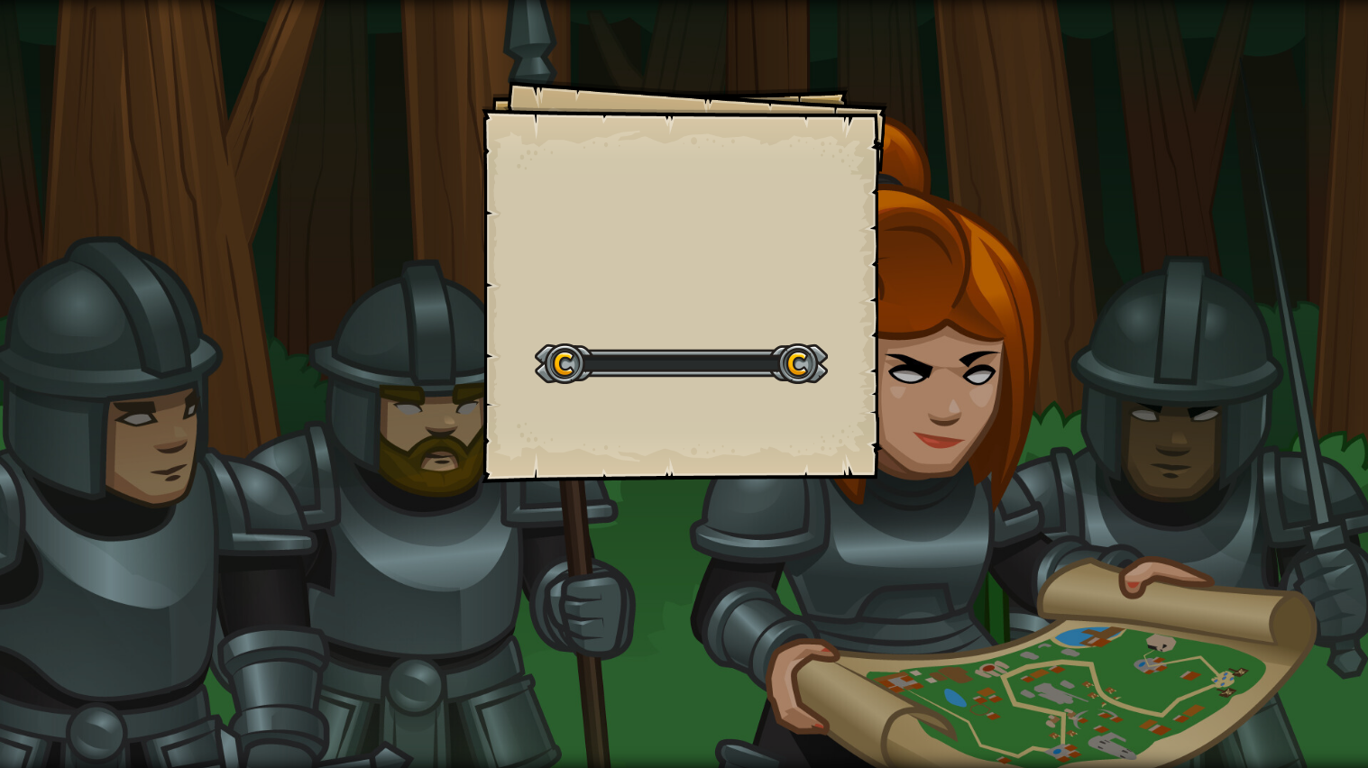
click at [906, 286] on div "Goals Start Level Error loading from server. Try refreshing the page. You'll ne…" at bounding box center [684, 384] width 1368 height 768
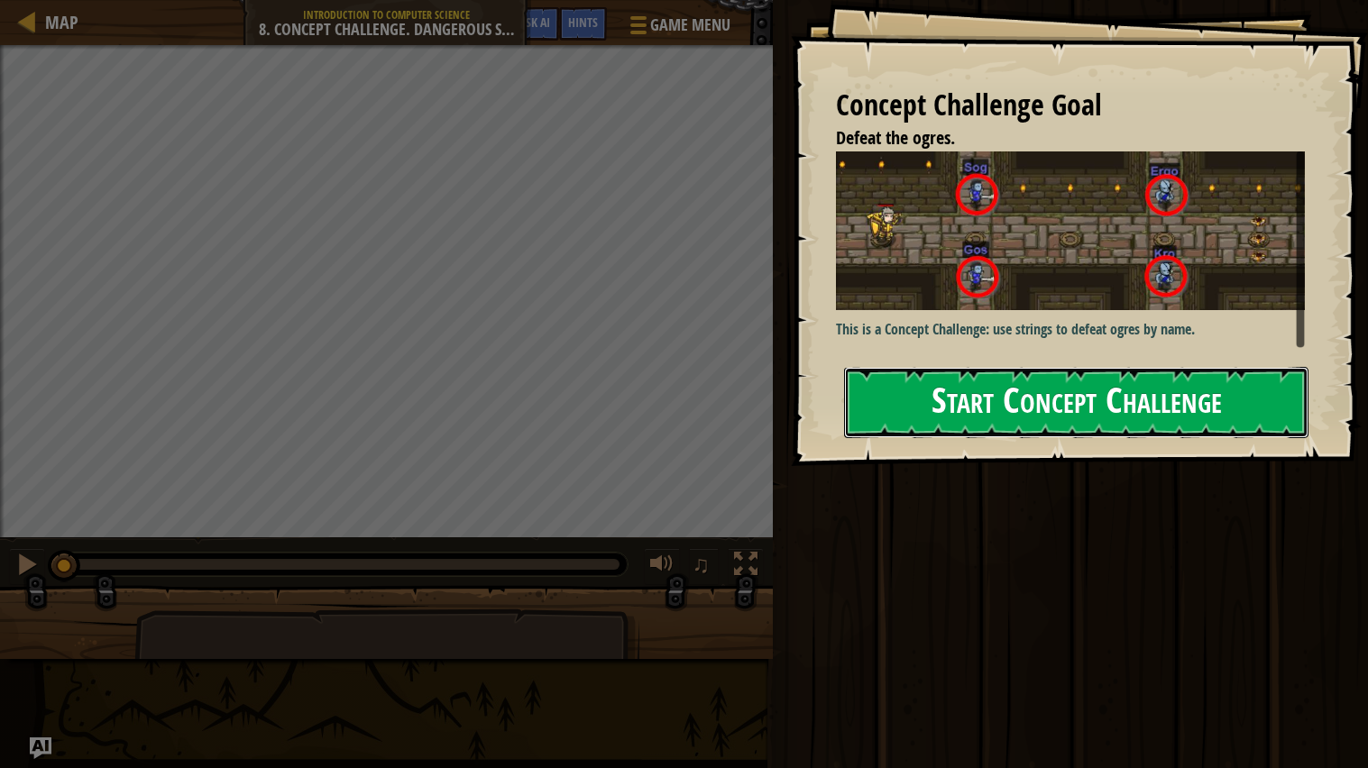
click at [1163, 409] on button "Start Concept Challenge" at bounding box center [1076, 402] width 464 height 71
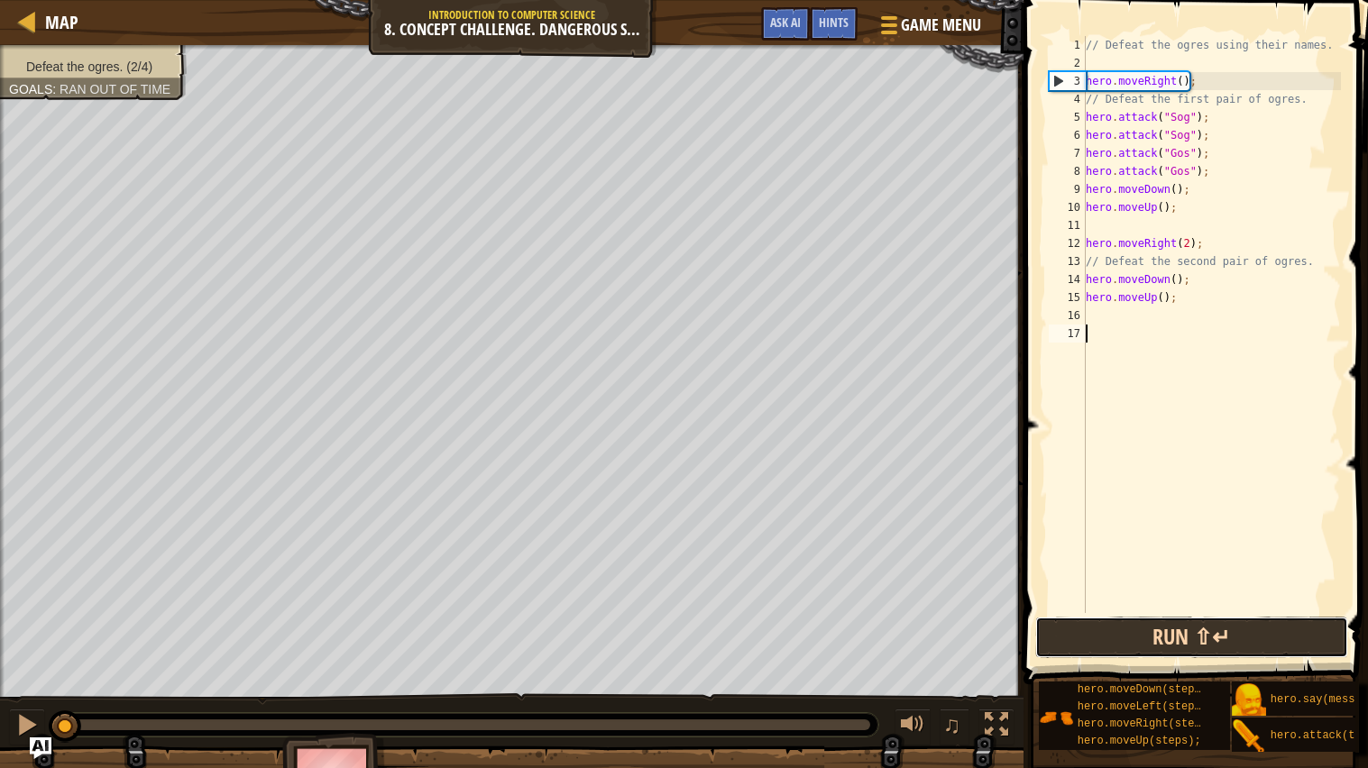
click at [1256, 636] on button "Run ⇧↵" at bounding box center [1191, 637] width 313 height 41
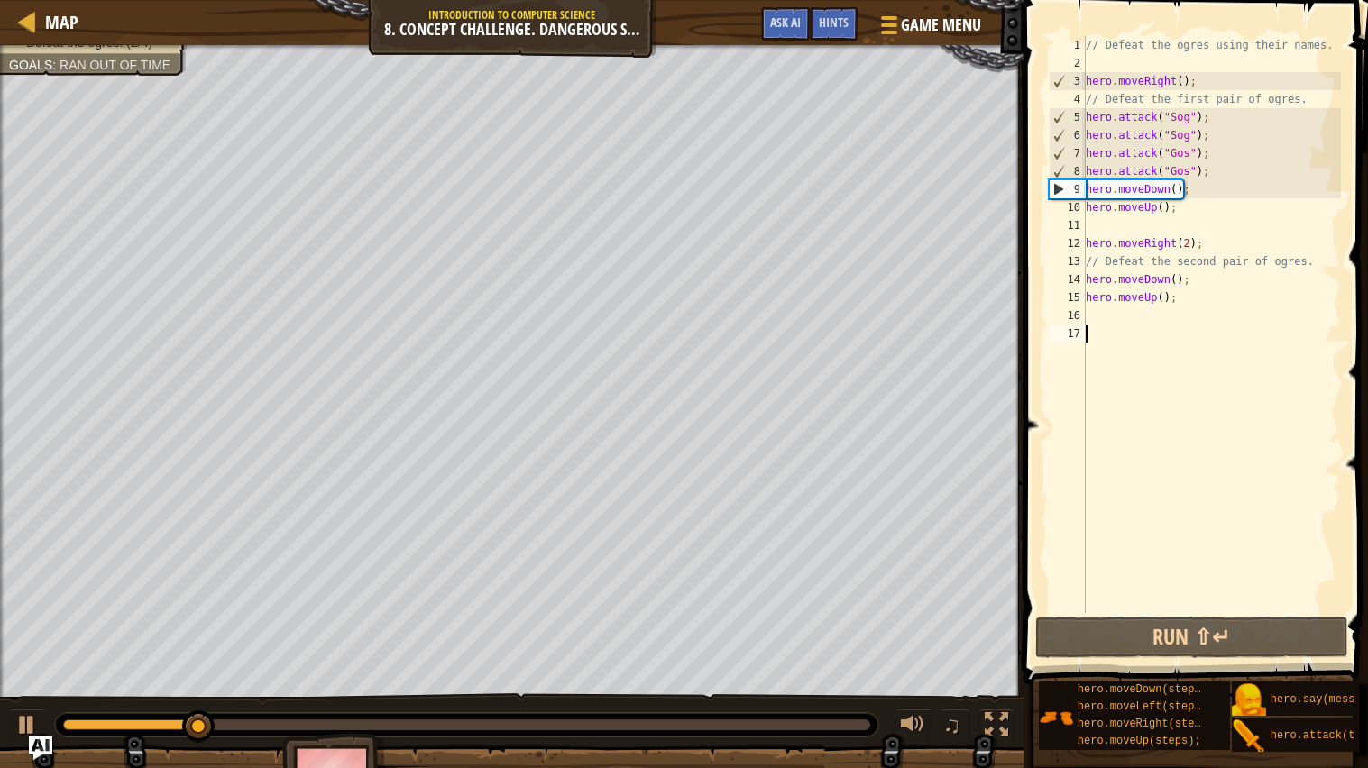
click at [32, 754] on img "Ask AI" at bounding box center [40, 748] width 23 height 23
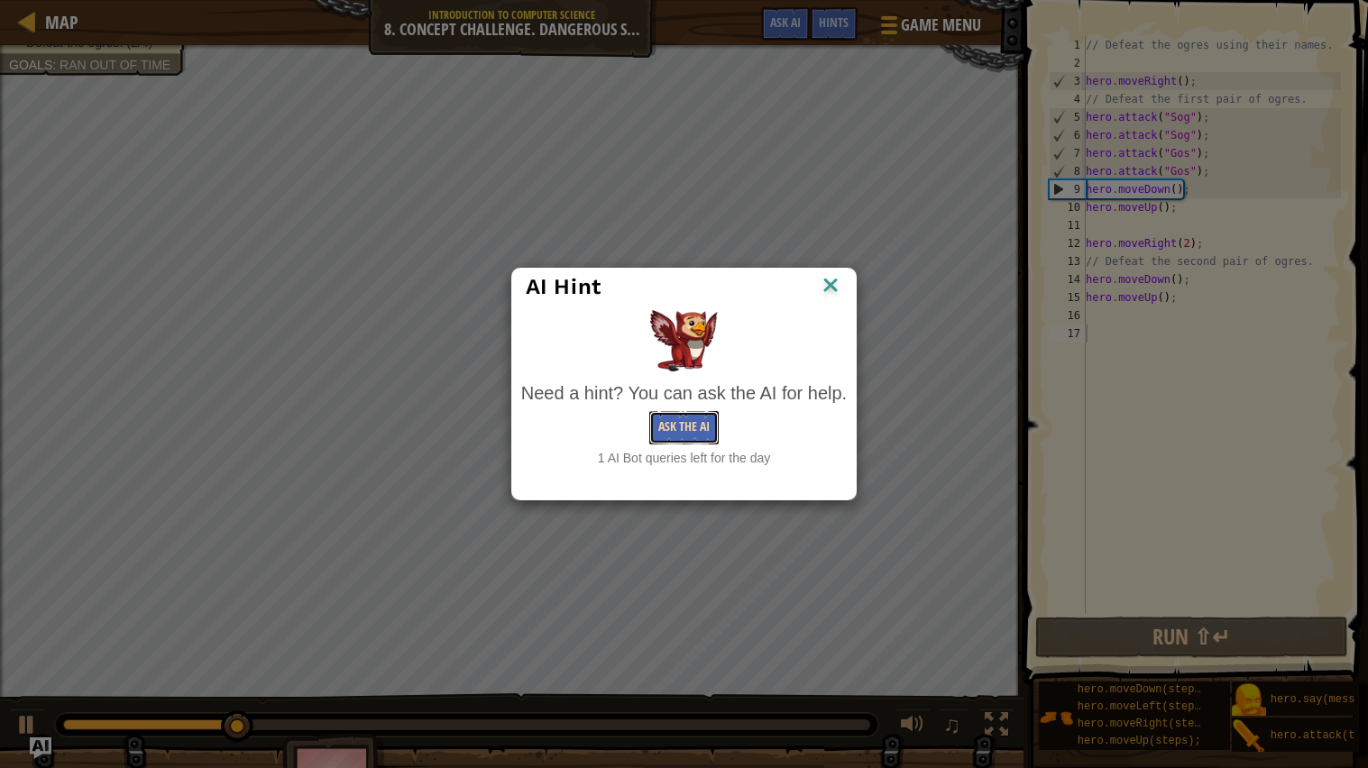
click at [674, 429] on button "Ask the AI" at bounding box center [683, 427] width 69 height 33
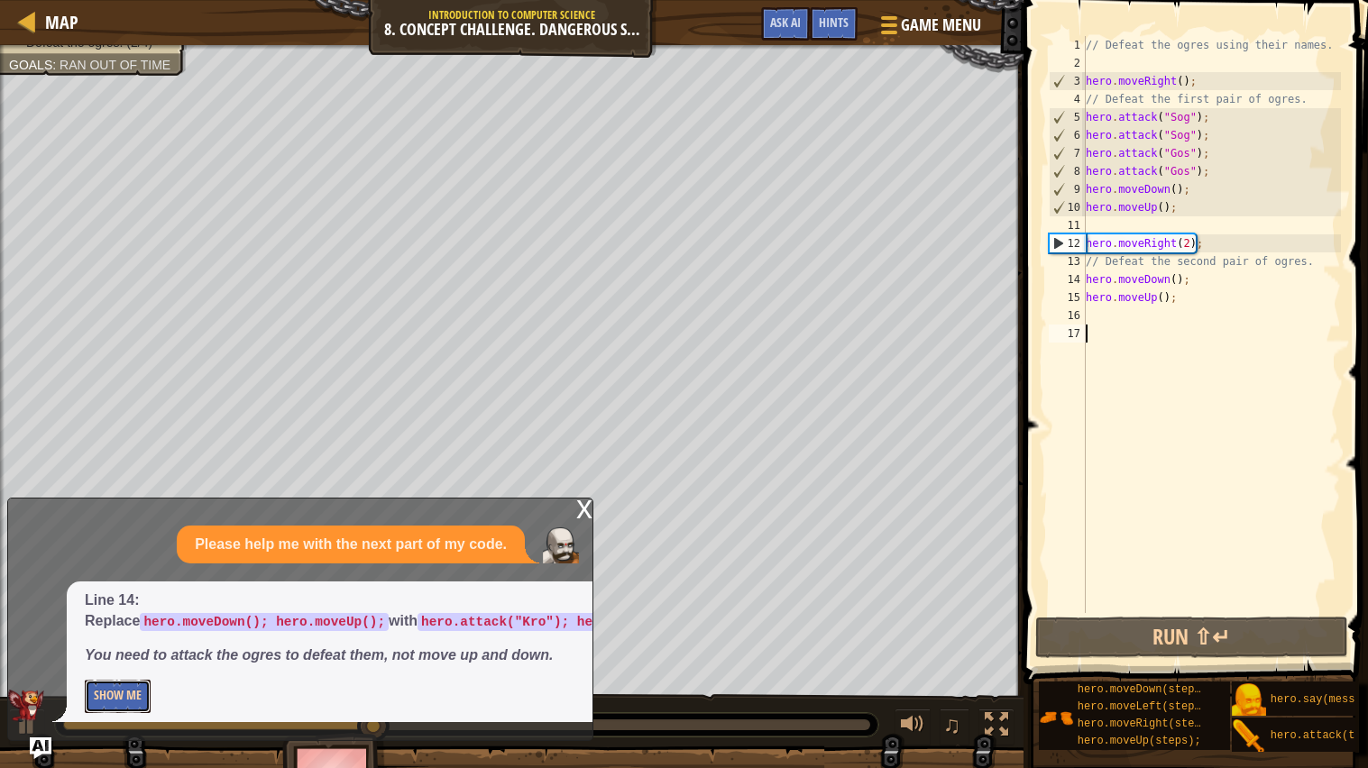
click at [96, 709] on button "Show Me" at bounding box center [118, 696] width 66 height 33
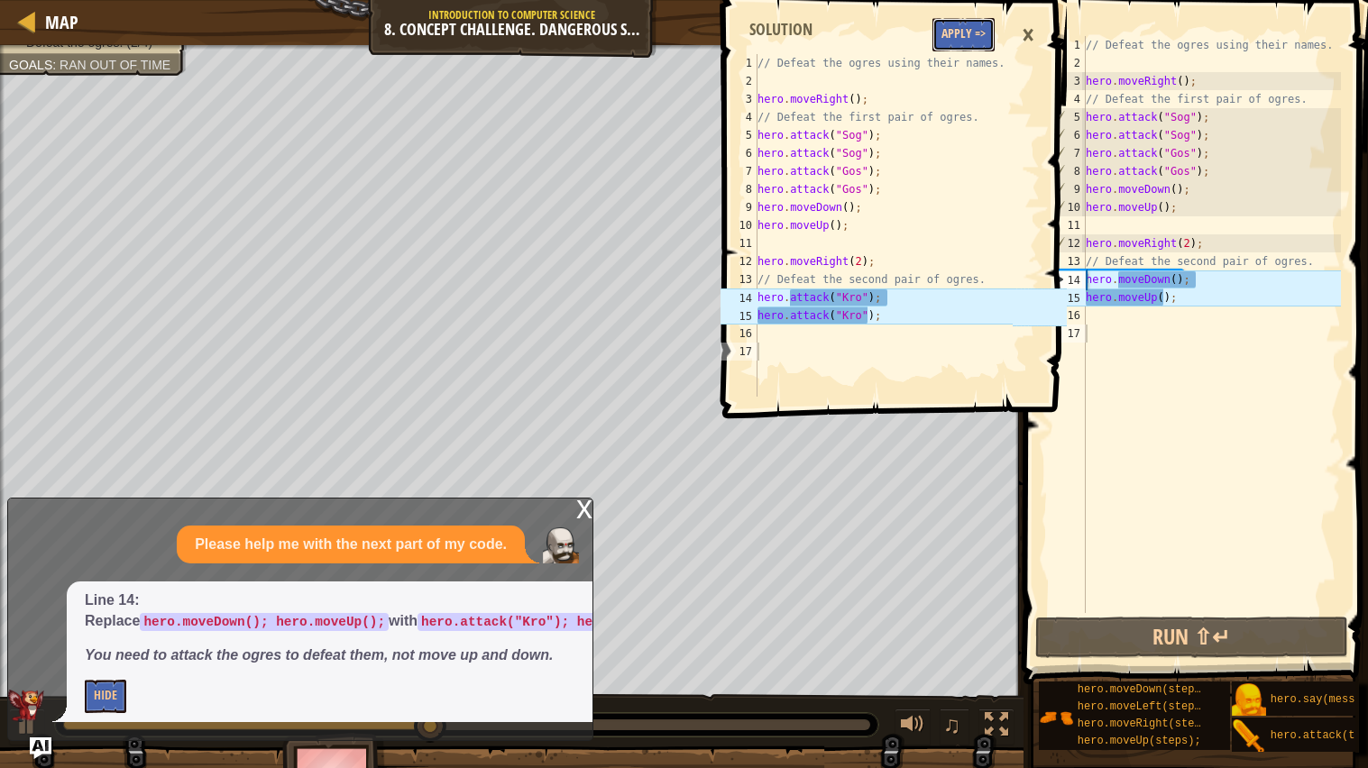
click at [977, 33] on button "Apply =>" at bounding box center [963, 34] width 62 height 33
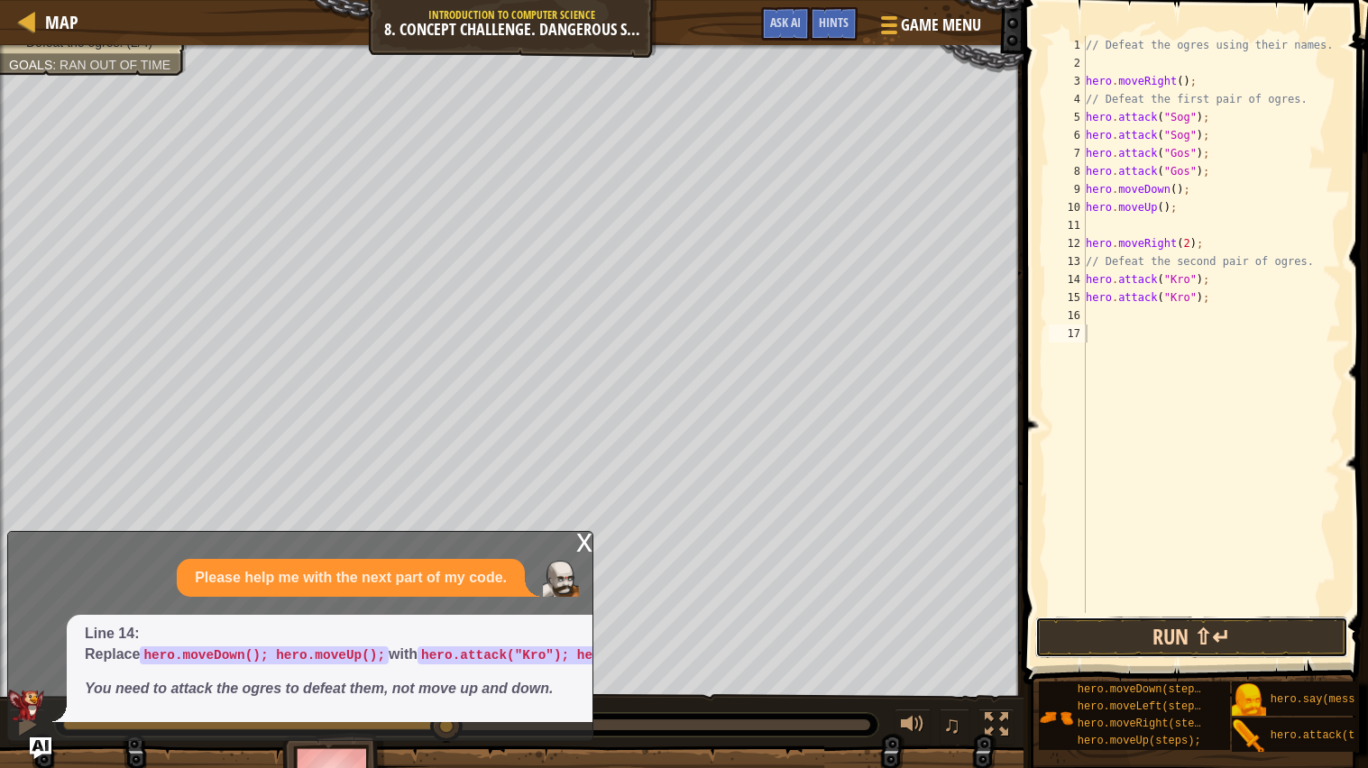
click at [1262, 646] on button "Run ⇧↵" at bounding box center [1191, 637] width 313 height 41
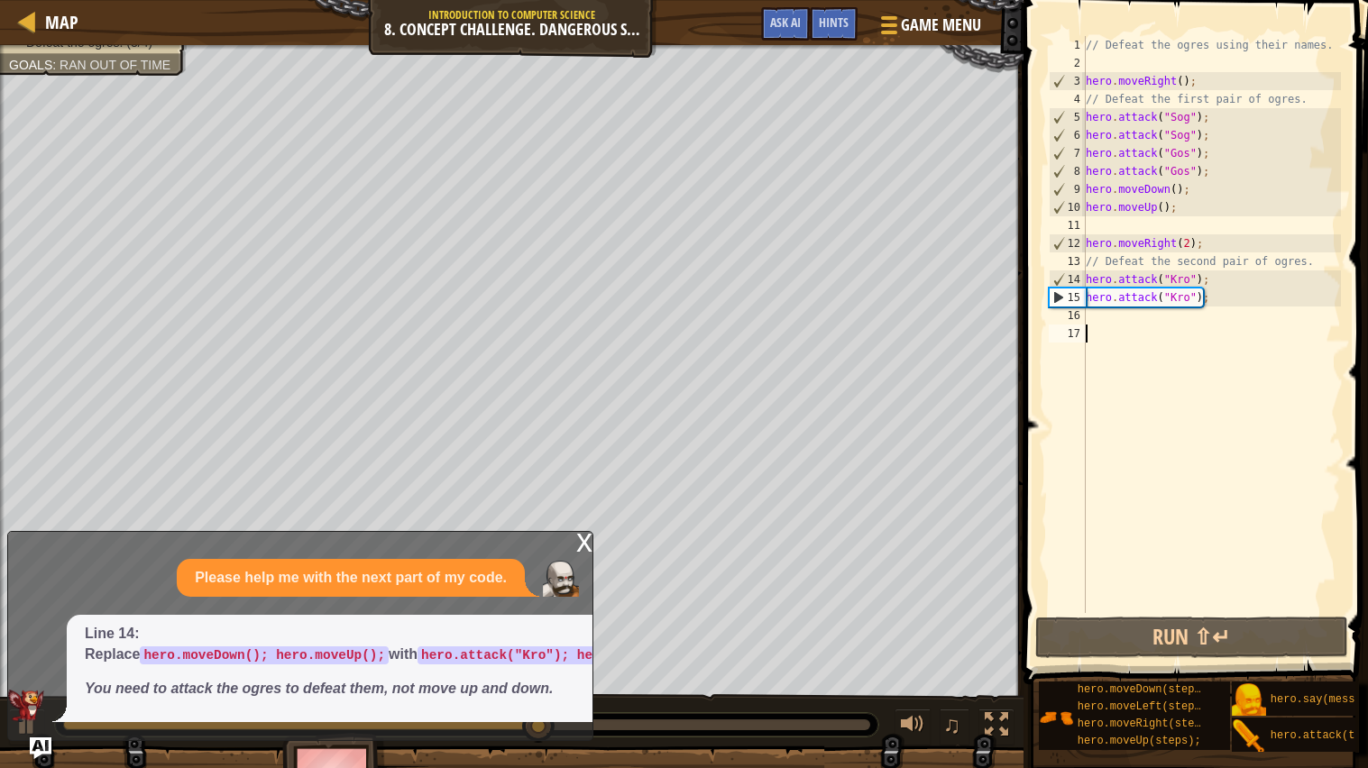
click at [1167, 338] on div "// Defeat the ogres using their names. hero . moveRight ( ) ; // Defeat the fir…" at bounding box center [1211, 342] width 259 height 613
click at [1126, 323] on div "// Defeat the ogres using their names. hero . moveRight ( ) ; // Defeat the fir…" at bounding box center [1211, 342] width 259 height 613
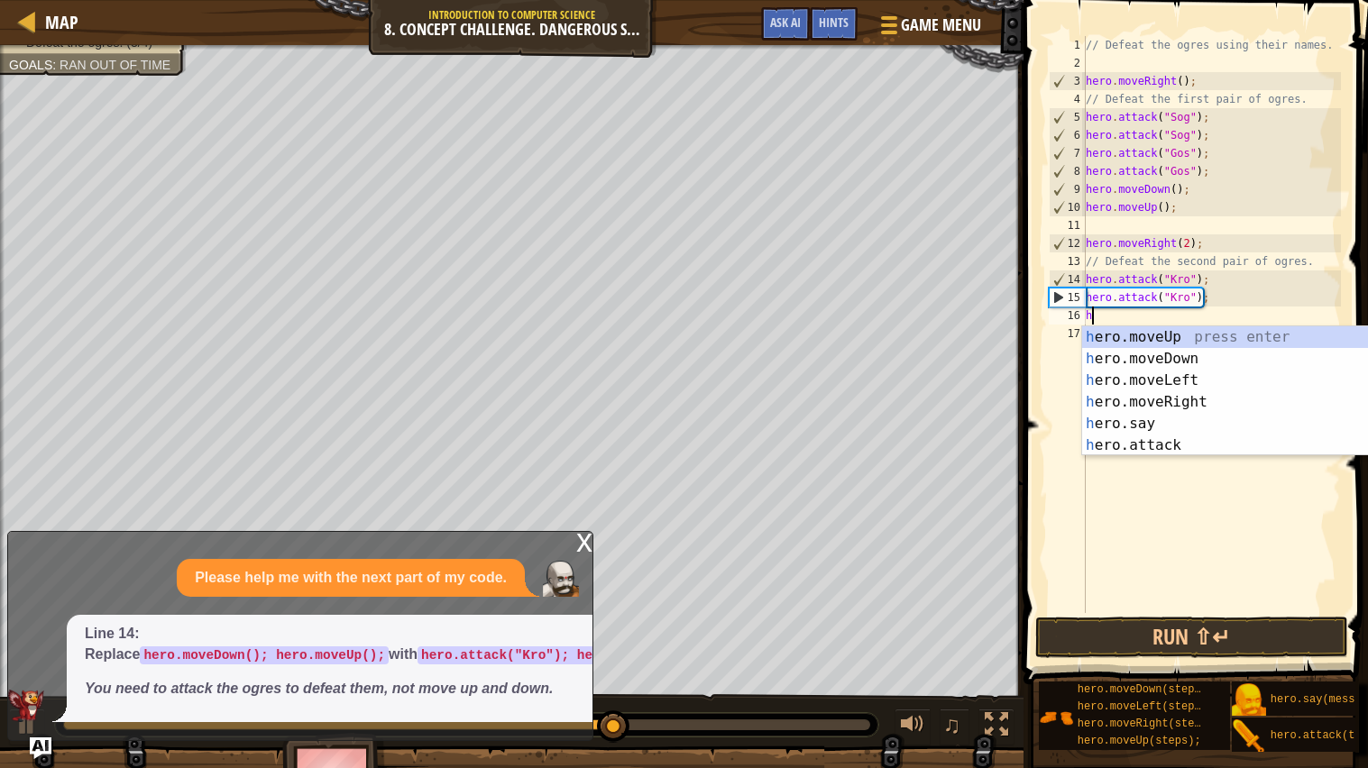
scroll to position [7, 0]
type textarea "her"
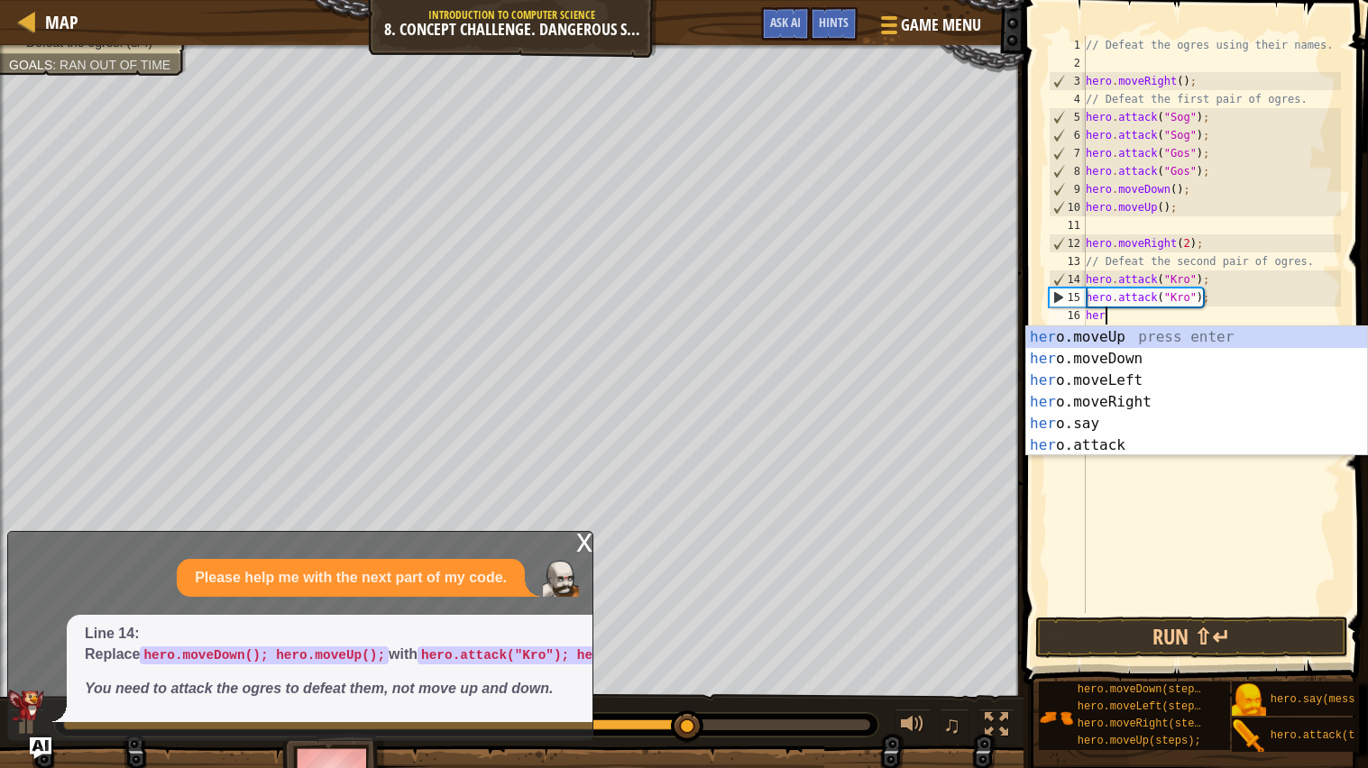
click at [1154, 360] on div "her o.moveUp press enter her o.moveDown press enter her o.moveLeft press enter …" at bounding box center [1196, 412] width 341 height 173
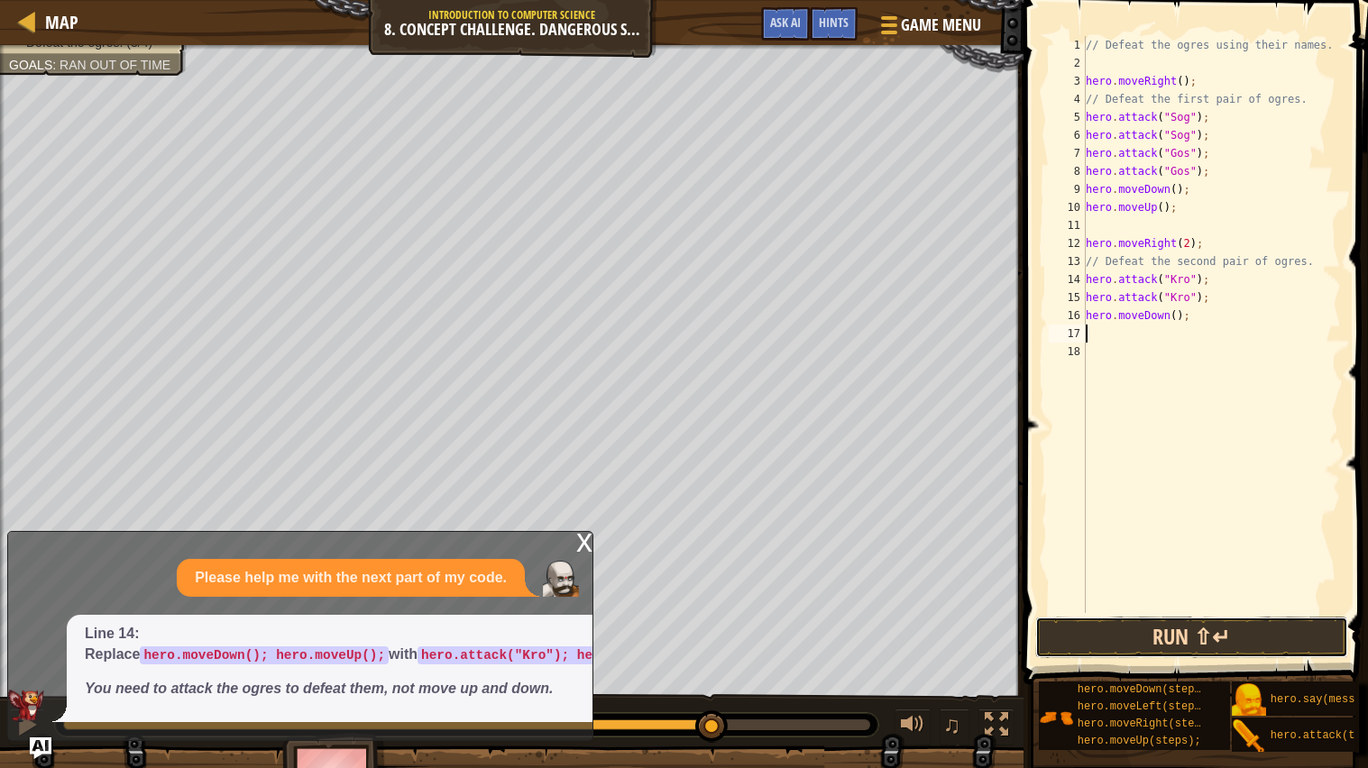
click at [1226, 637] on button "Run ⇧↵" at bounding box center [1191, 637] width 313 height 41
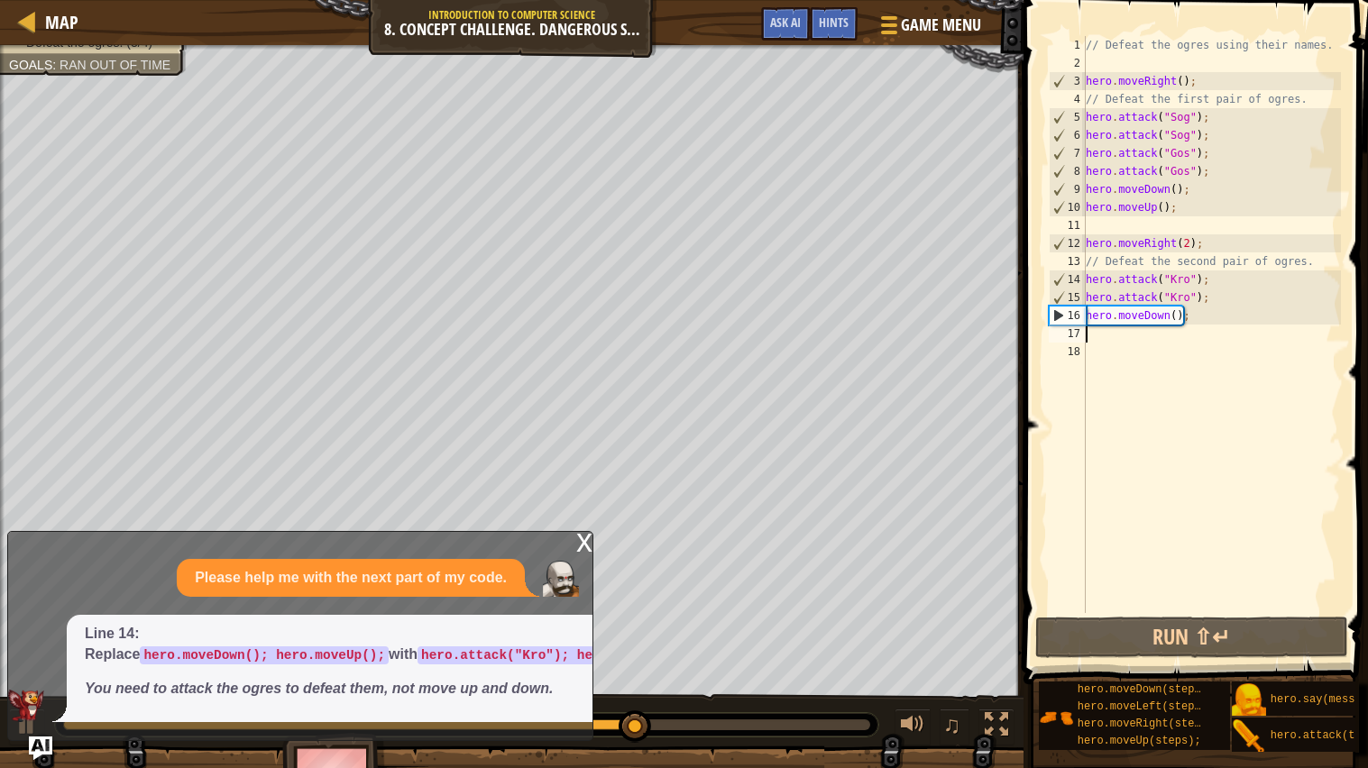
click at [35, 757] on img "Ask AI" at bounding box center [40, 748] width 23 height 23
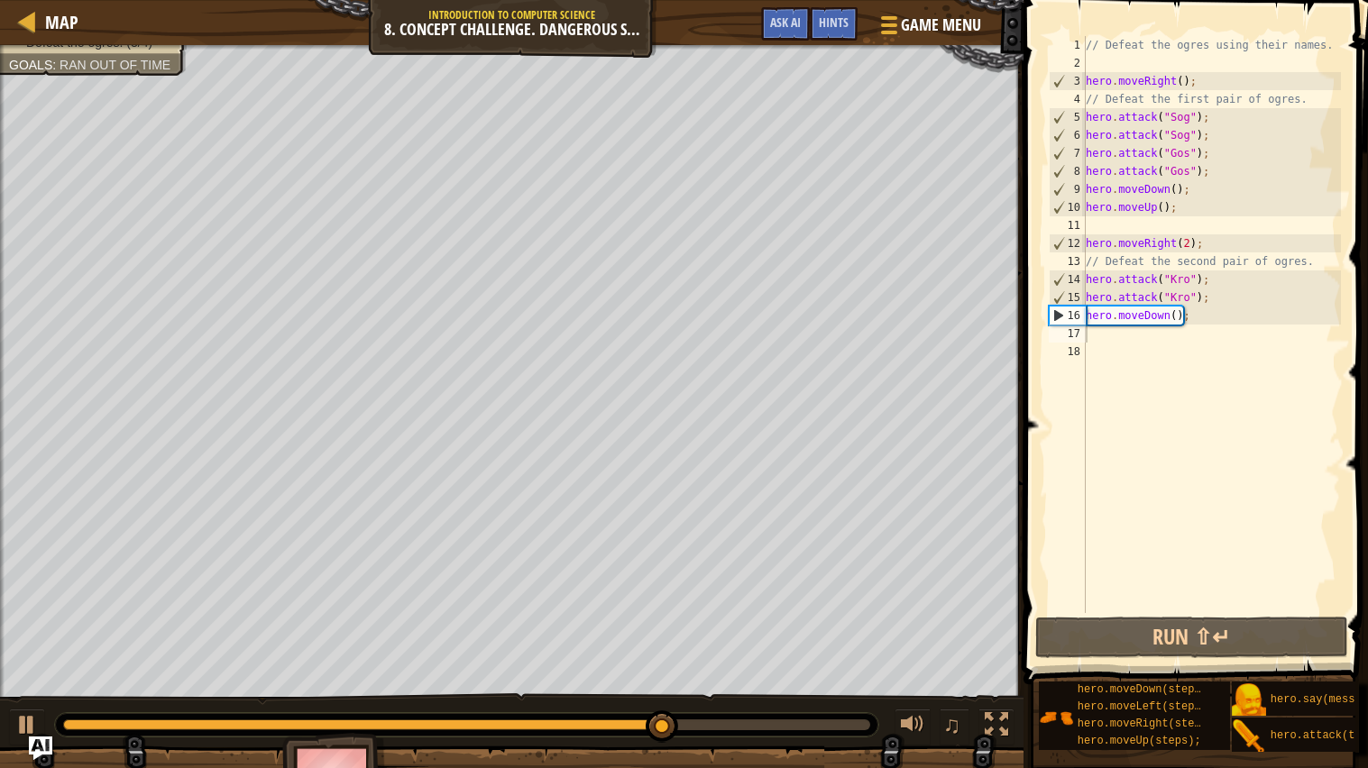
click at [41, 757] on img "Ask AI" at bounding box center [40, 748] width 23 height 23
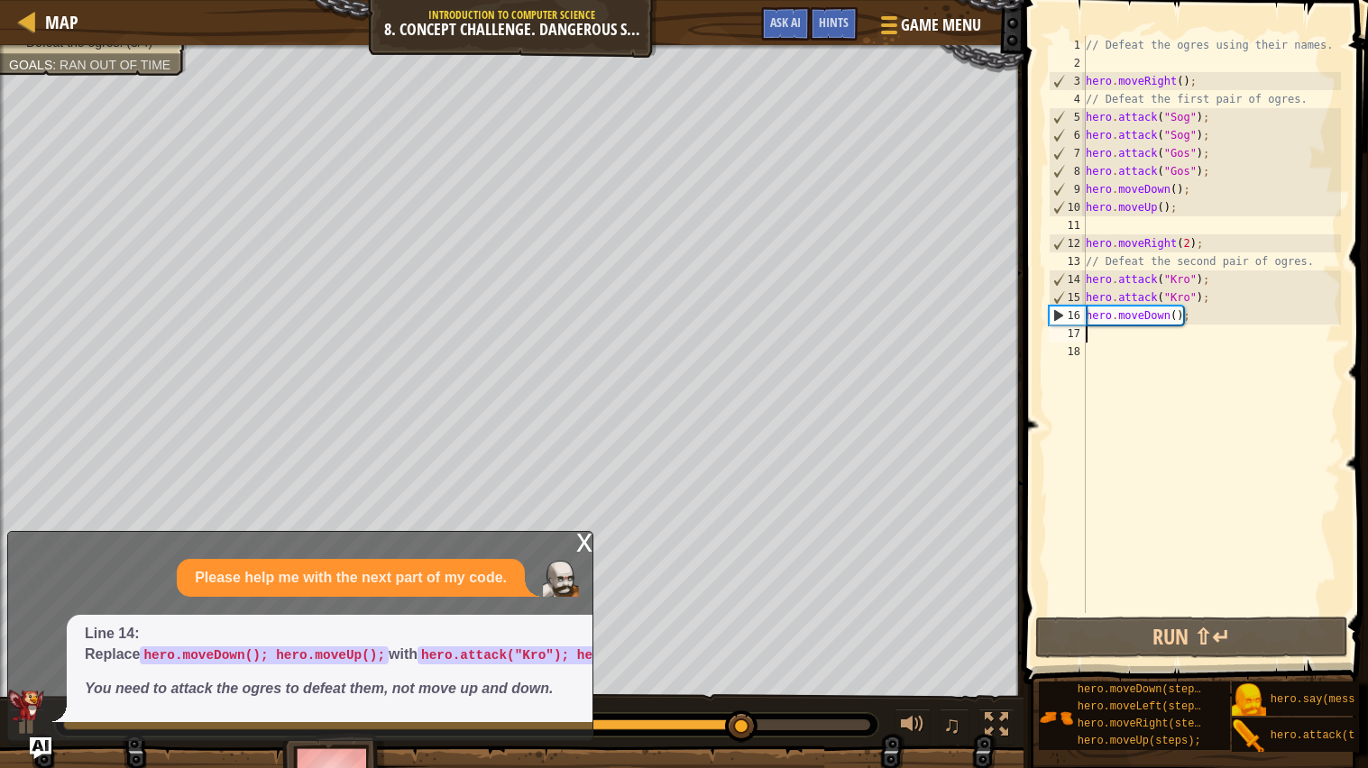
click at [576, 548] on div "x" at bounding box center [584, 541] width 16 height 18
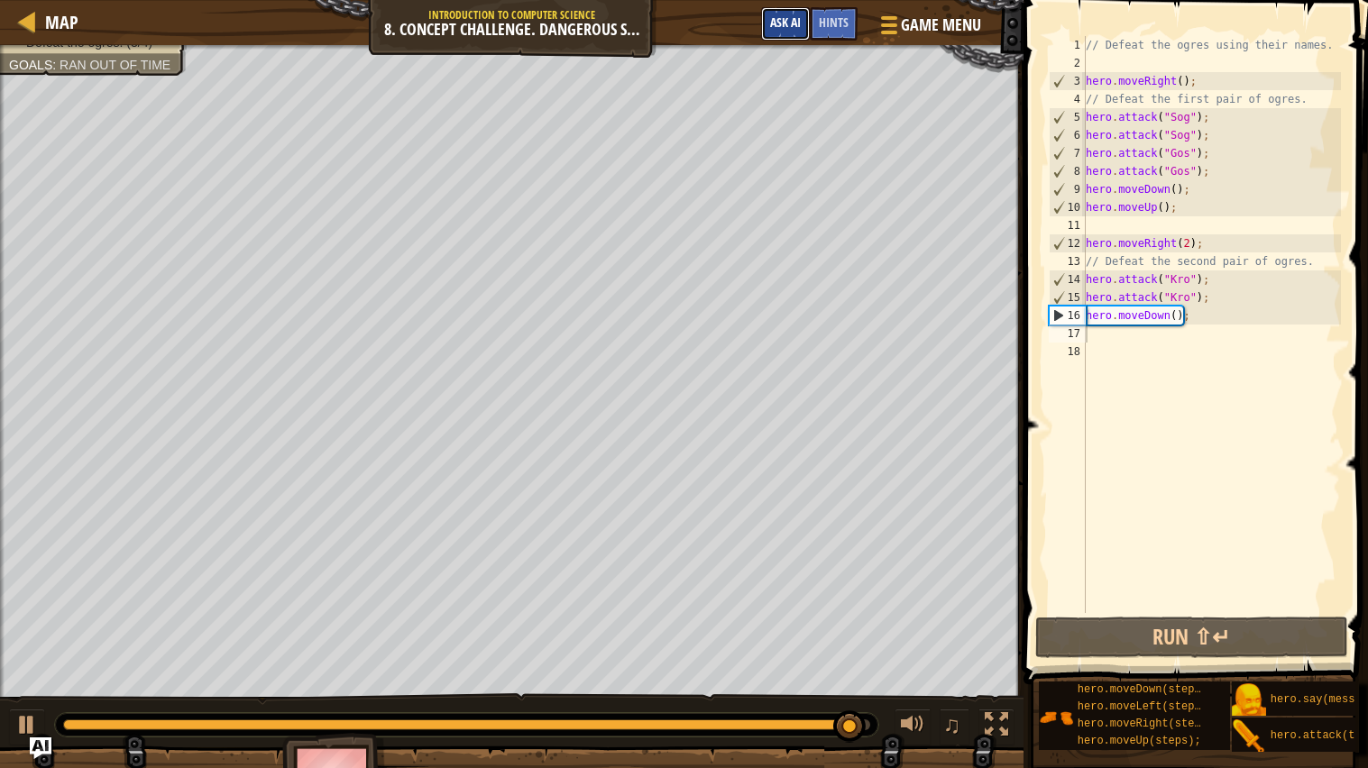
click at [774, 8] on button "Ask AI" at bounding box center [785, 23] width 49 height 33
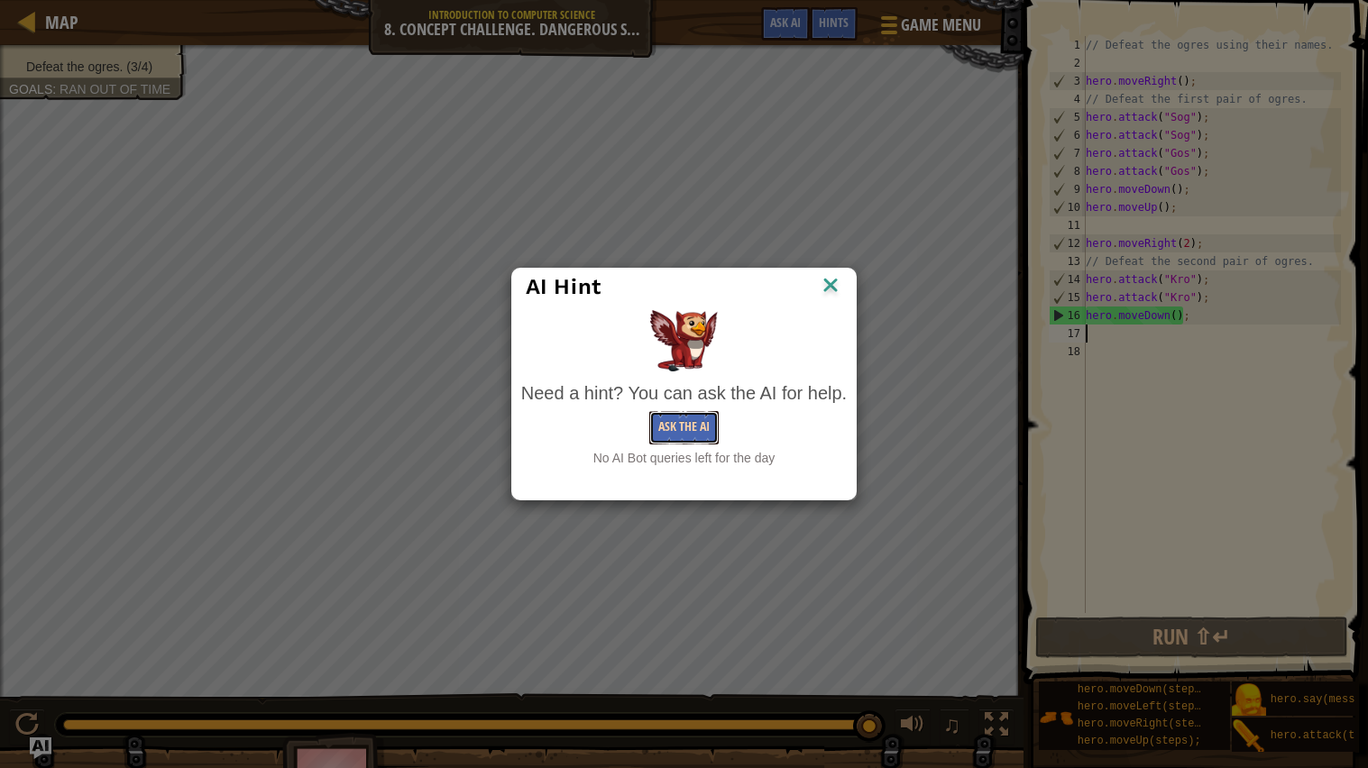
click at [684, 422] on button "Ask the AI" at bounding box center [683, 427] width 69 height 33
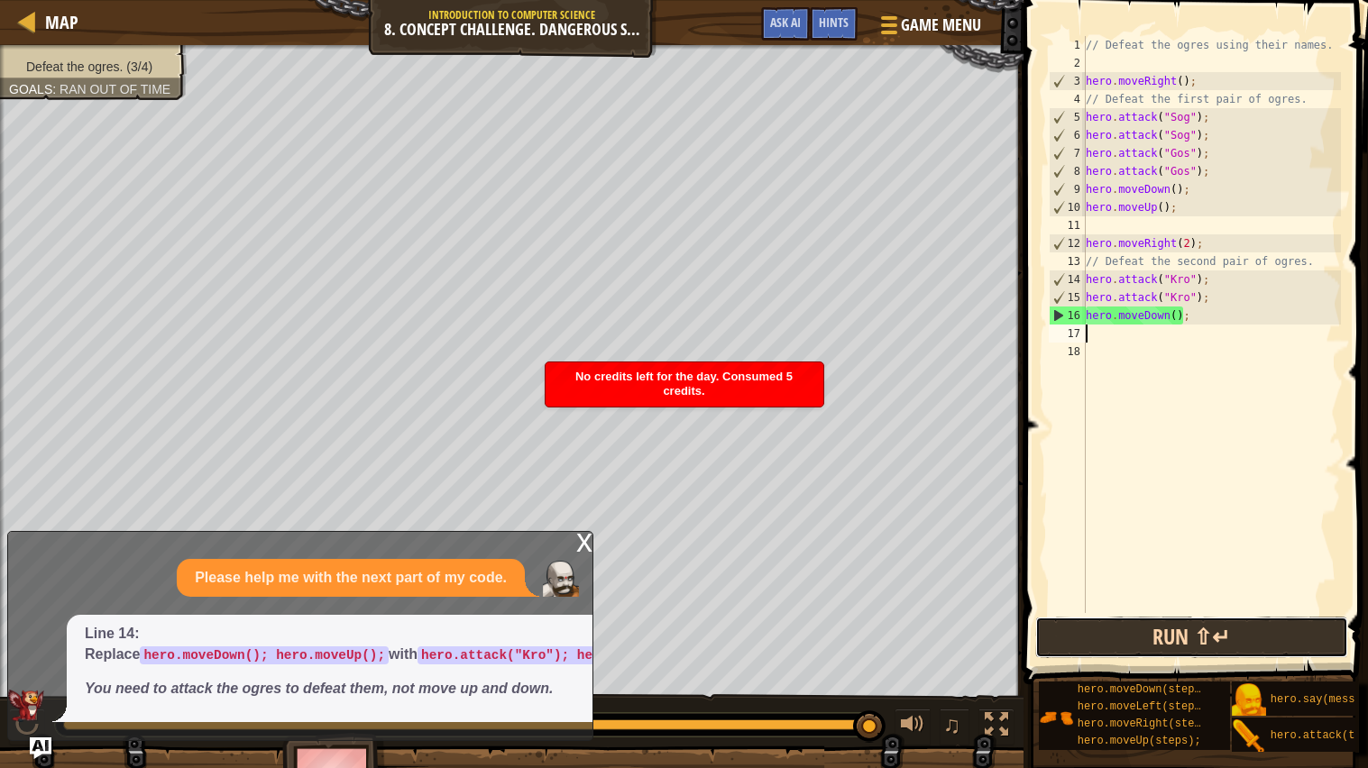
click at [1260, 622] on button "Run ⇧↵" at bounding box center [1191, 637] width 313 height 41
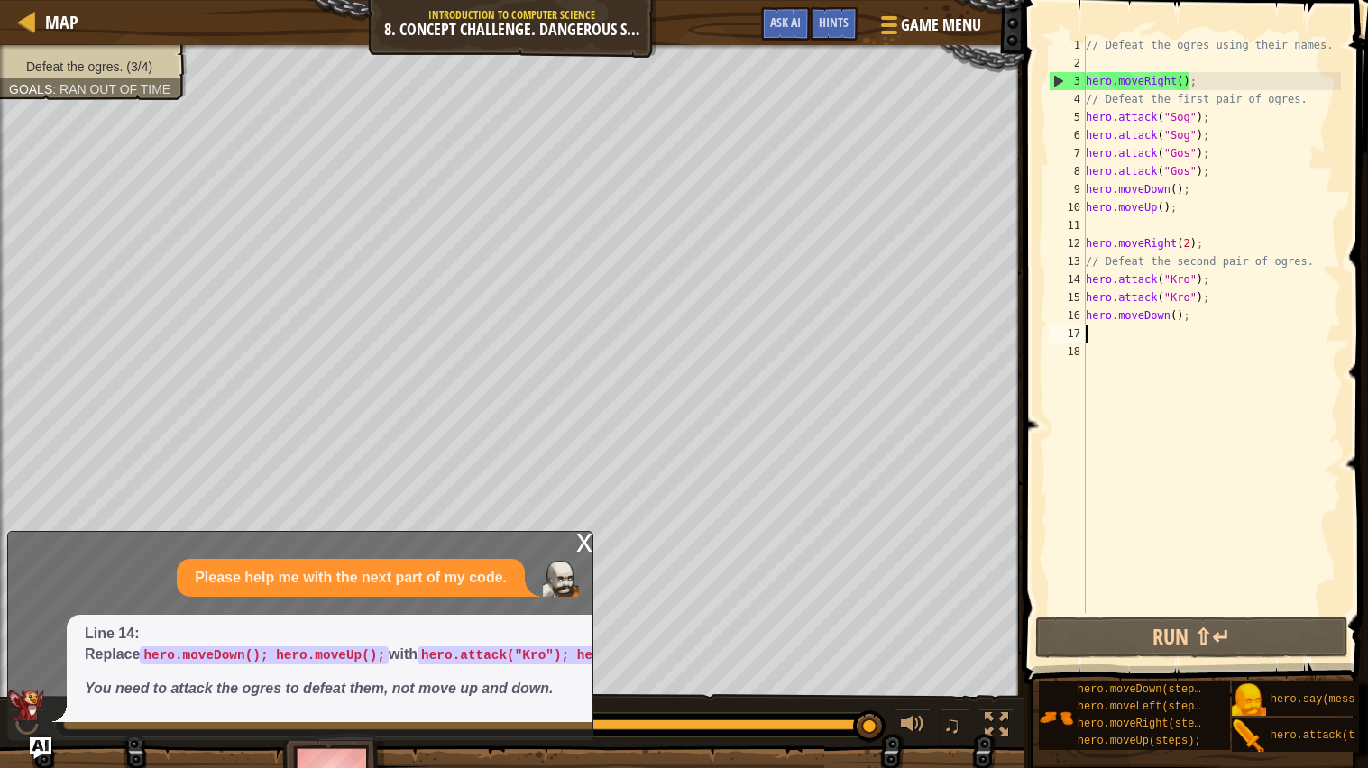
click at [1182, 87] on div "// Defeat the ogres using their names. hero . moveRight ( ) ; // Defeat the fir…" at bounding box center [1211, 342] width 259 height 613
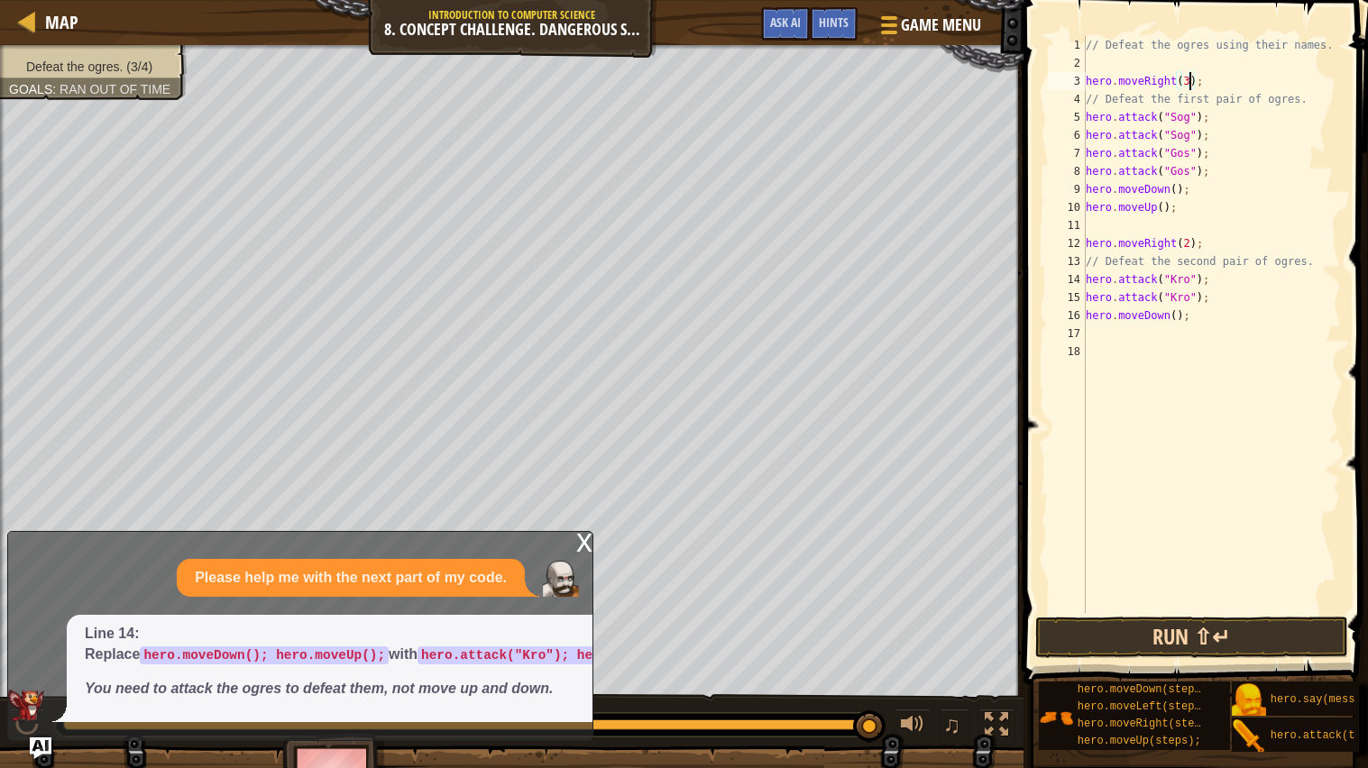
type textarea "hero.moveRight(3);"
click at [1255, 636] on button "Run ⇧↵" at bounding box center [1191, 637] width 313 height 41
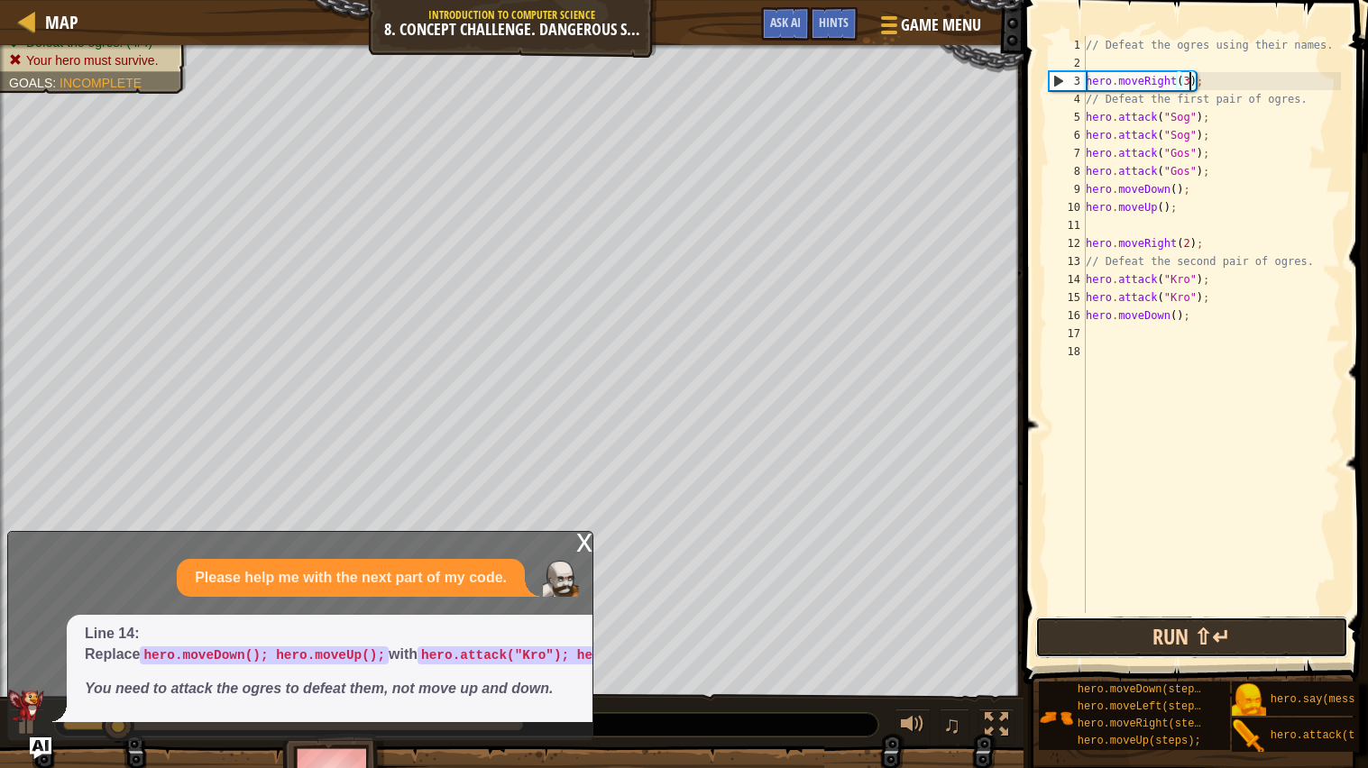
click at [1226, 633] on button "Run ⇧↵" at bounding box center [1191, 637] width 313 height 41
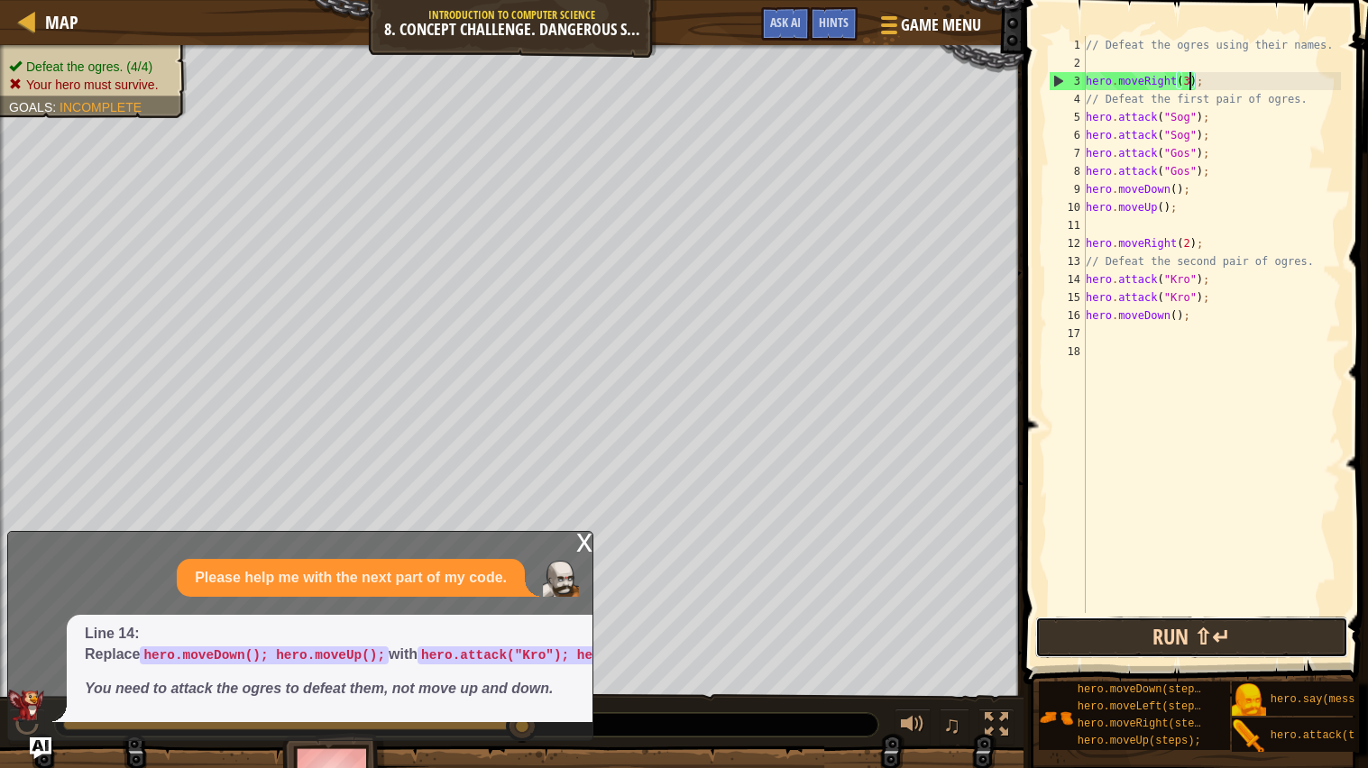
click at [1213, 626] on button "Run ⇧↵" at bounding box center [1191, 637] width 313 height 41
click at [1150, 560] on div "// Defeat the ogres using their names. hero . moveRight ( 3 ) ; // Defeat the f…" at bounding box center [1211, 342] width 259 height 613
click at [1151, 561] on div "// Defeat the ogres using their names. hero . moveRight ( 3 ) ; // Defeat the f…" at bounding box center [1211, 342] width 259 height 613
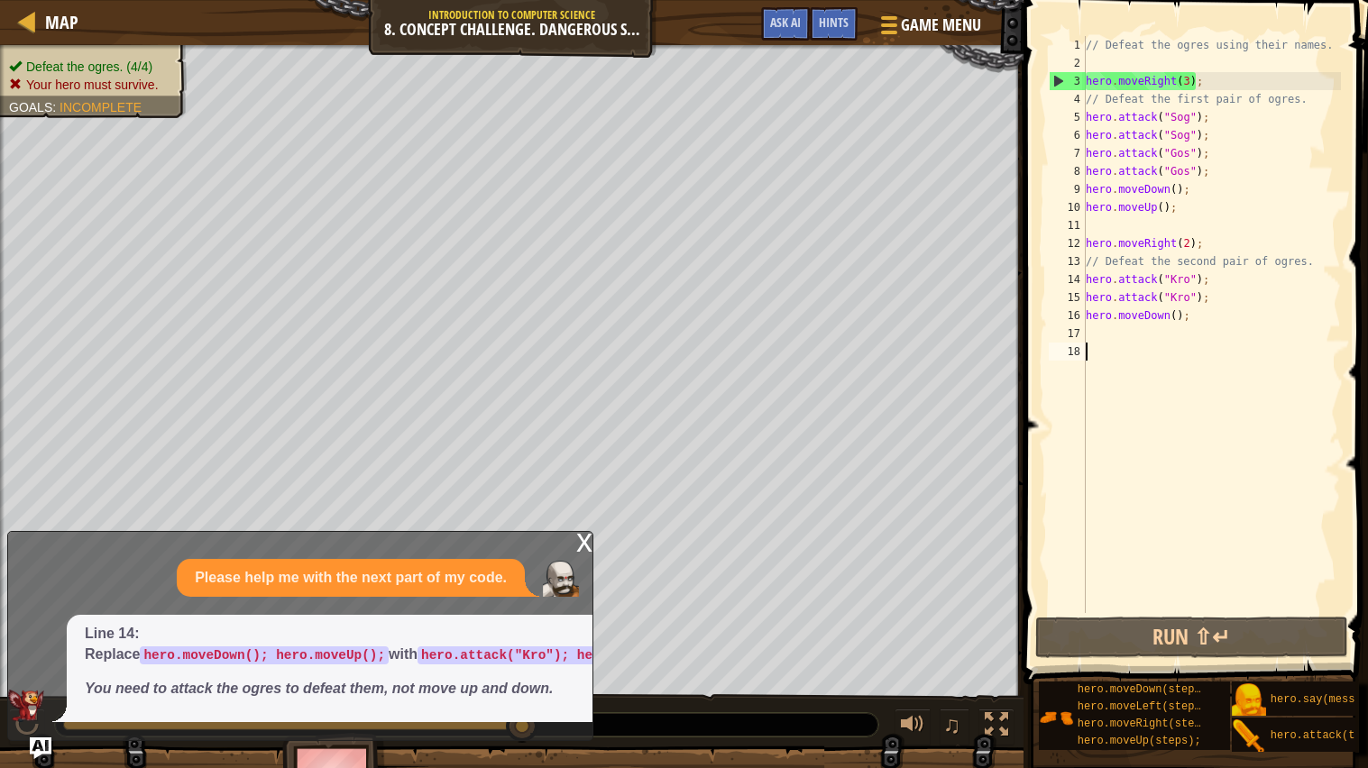
click at [1151, 561] on div "// Defeat the ogres using their names. hero . moveRight ( 3 ) ; // Defeat the f…" at bounding box center [1211, 342] width 259 height 613
click at [1045, 324] on div "1 2 3 4 5 6 7 8 9 10 11 12 13 14 15 16 17 18 // Defeat the ogres using their na…" at bounding box center [1193, 324] width 296 height 577
click at [592, 548] on div "x Please help me with the next part of my code. Line 14: Replace hero.moveDown(…" at bounding box center [300, 636] width 586 height 210
click at [580, 550] on div "x" at bounding box center [584, 541] width 16 height 18
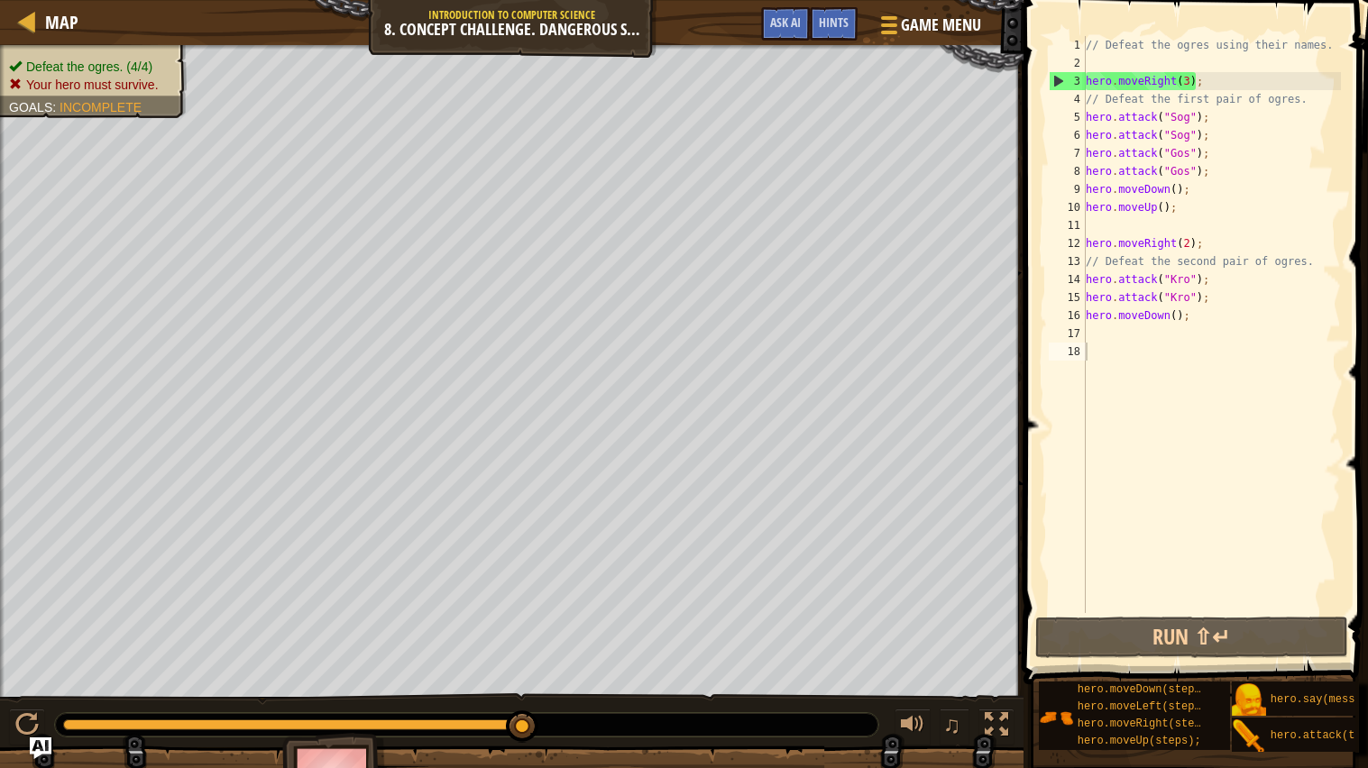
click at [1188, 85] on div "// Defeat the ogres using their names. hero . moveRight ( 3 ) ; // Defeat the f…" at bounding box center [1211, 342] width 259 height 613
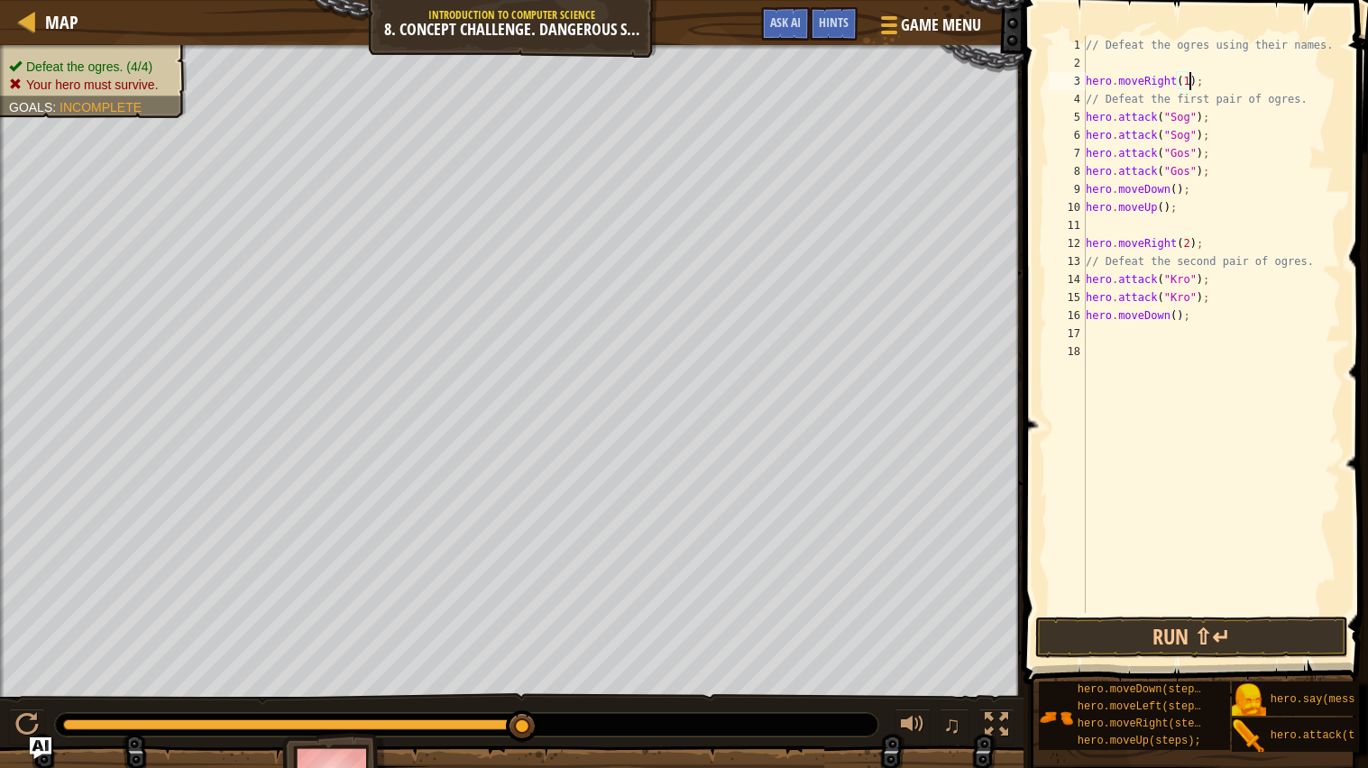
scroll to position [7, 7]
click at [1188, 101] on div "// Defeat the ogres using their names. hero . moveRight ( 1 ) ; // Defeat the f…" at bounding box center [1211, 342] width 259 height 613
click at [1107, 99] on div "// Defeat the ogres using their names. hero . moveRight ( 1 ) ; // Defeat the f…" at bounding box center [1211, 342] width 259 height 613
click at [1240, 125] on div "// Defeat the ogres using their names. hero . moveRight ( 1 ) ; // Defeat the f…" at bounding box center [1211, 342] width 259 height 613
type textarea "hero.attack("Sog");"
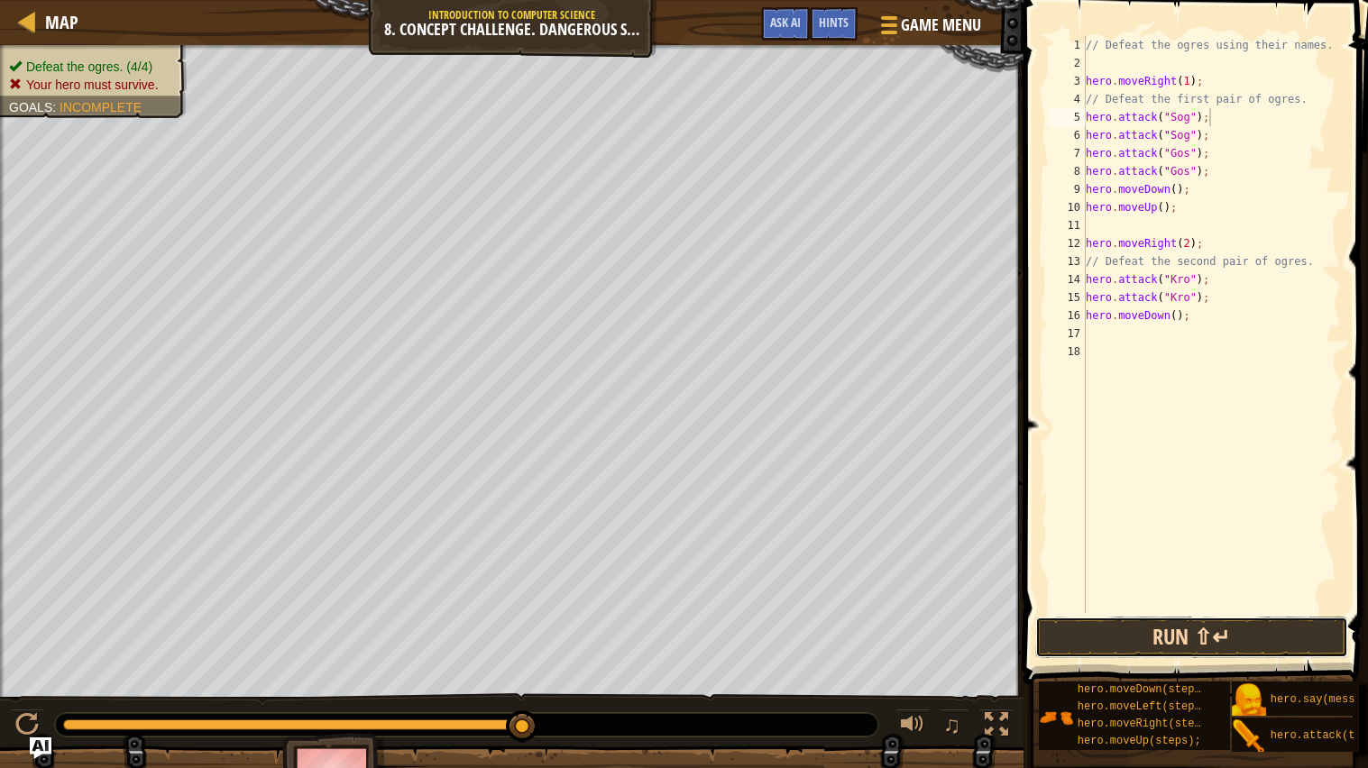
click at [1221, 647] on button "Run ⇧↵" at bounding box center [1191, 637] width 313 height 41
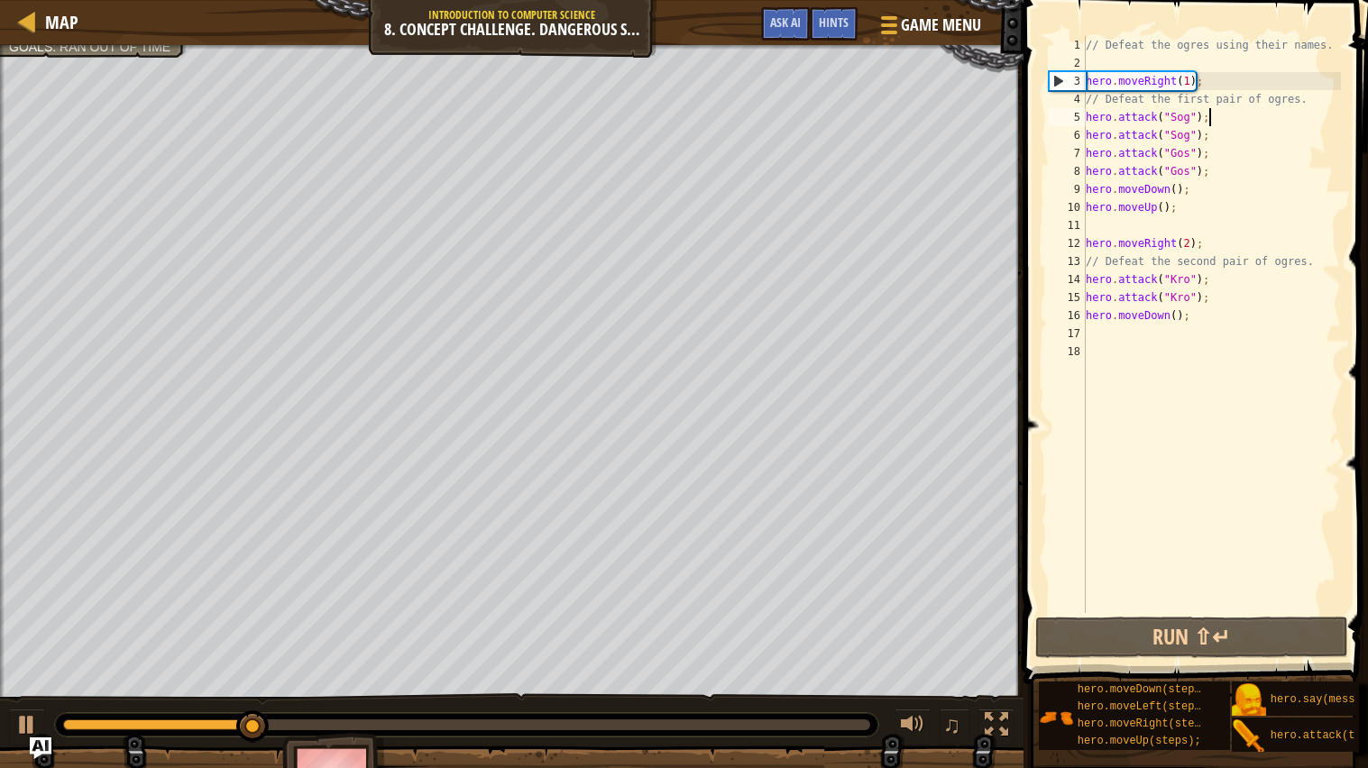
click at [1171, 330] on div "// Defeat the ogres using their names. hero . moveRight ( 1 ) ; // Defeat the f…" at bounding box center [1211, 342] width 259 height 613
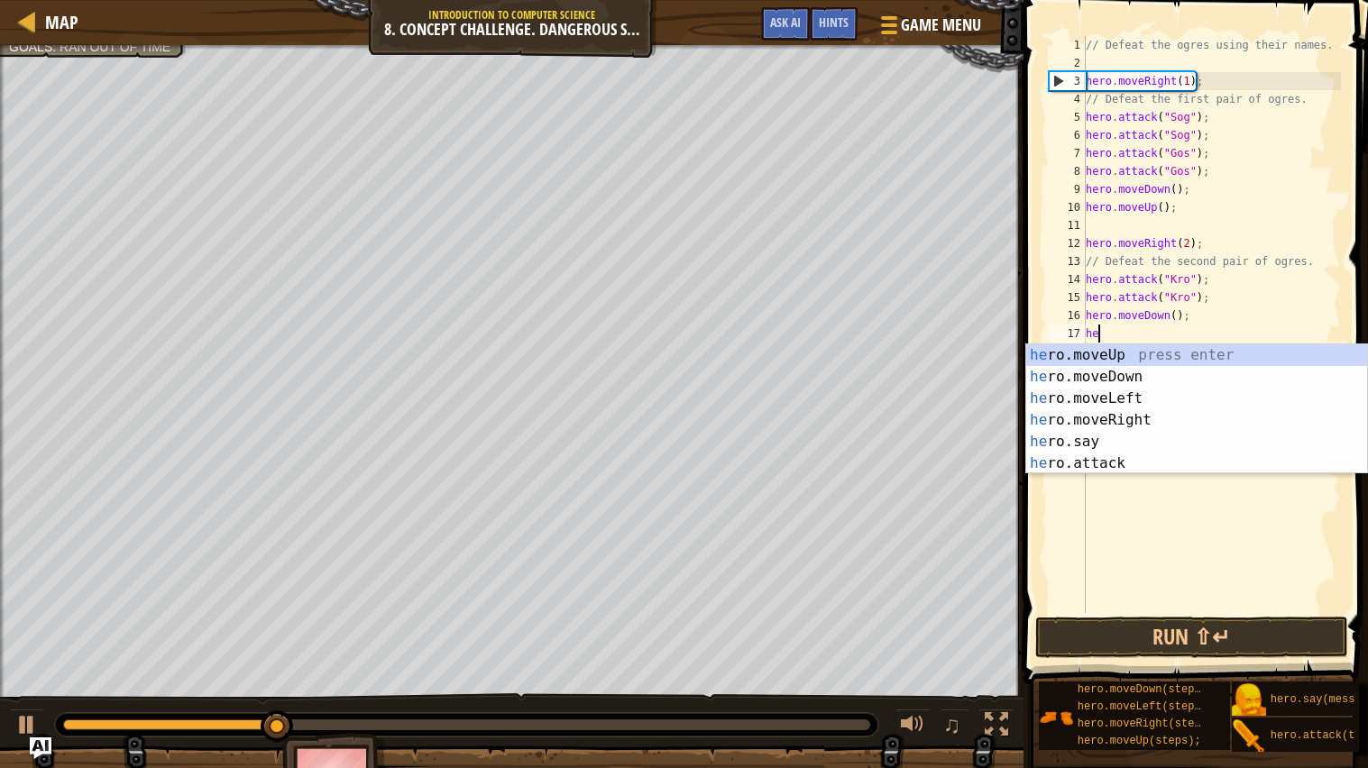
type textarea "her"
click at [1160, 352] on div "her o.moveUp press enter her o.moveDown press enter her o.moveLeft press enter …" at bounding box center [1196, 430] width 341 height 173
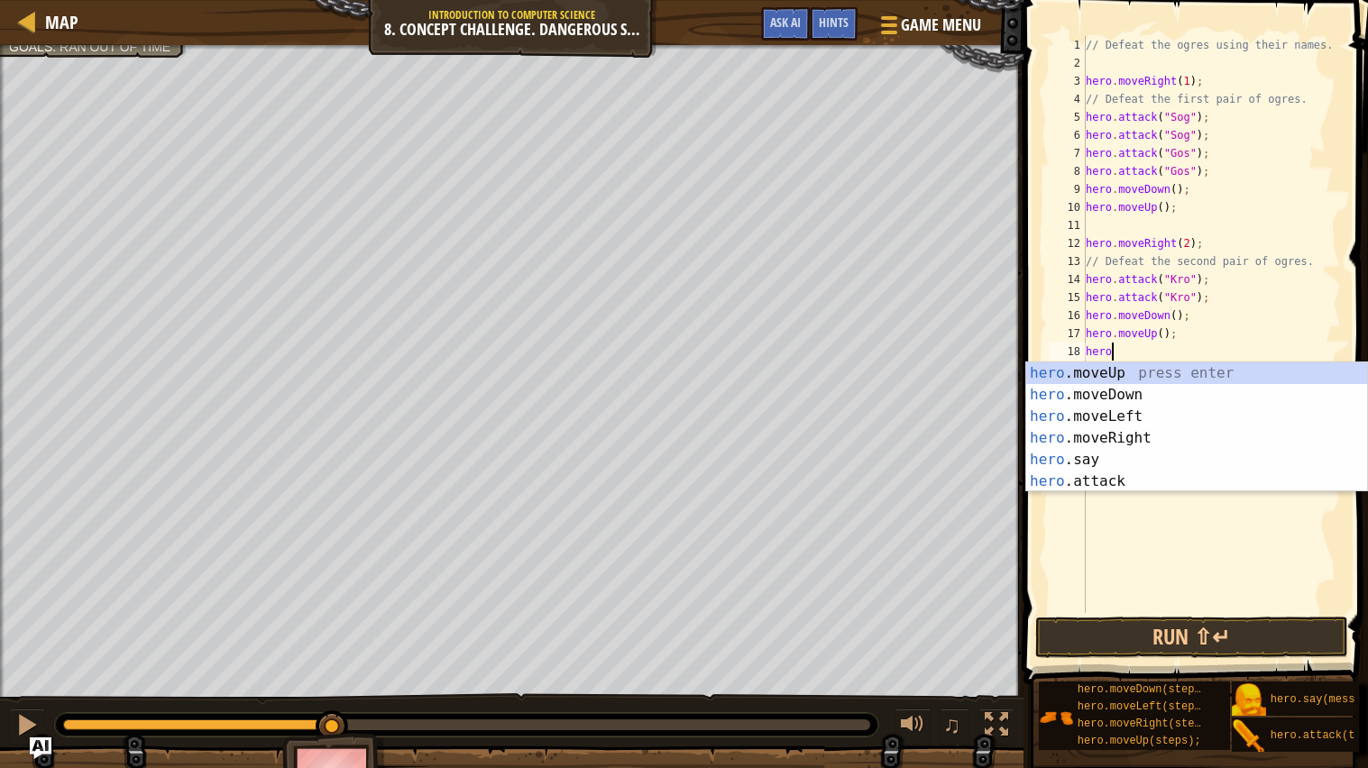
scroll to position [7, 1]
click at [1126, 216] on div "// Defeat the ogres using their names. hero . moveRight ( 1 ) ; // Defeat the f…" at bounding box center [1211, 342] width 259 height 613
type textarea "hero.moveUp();"
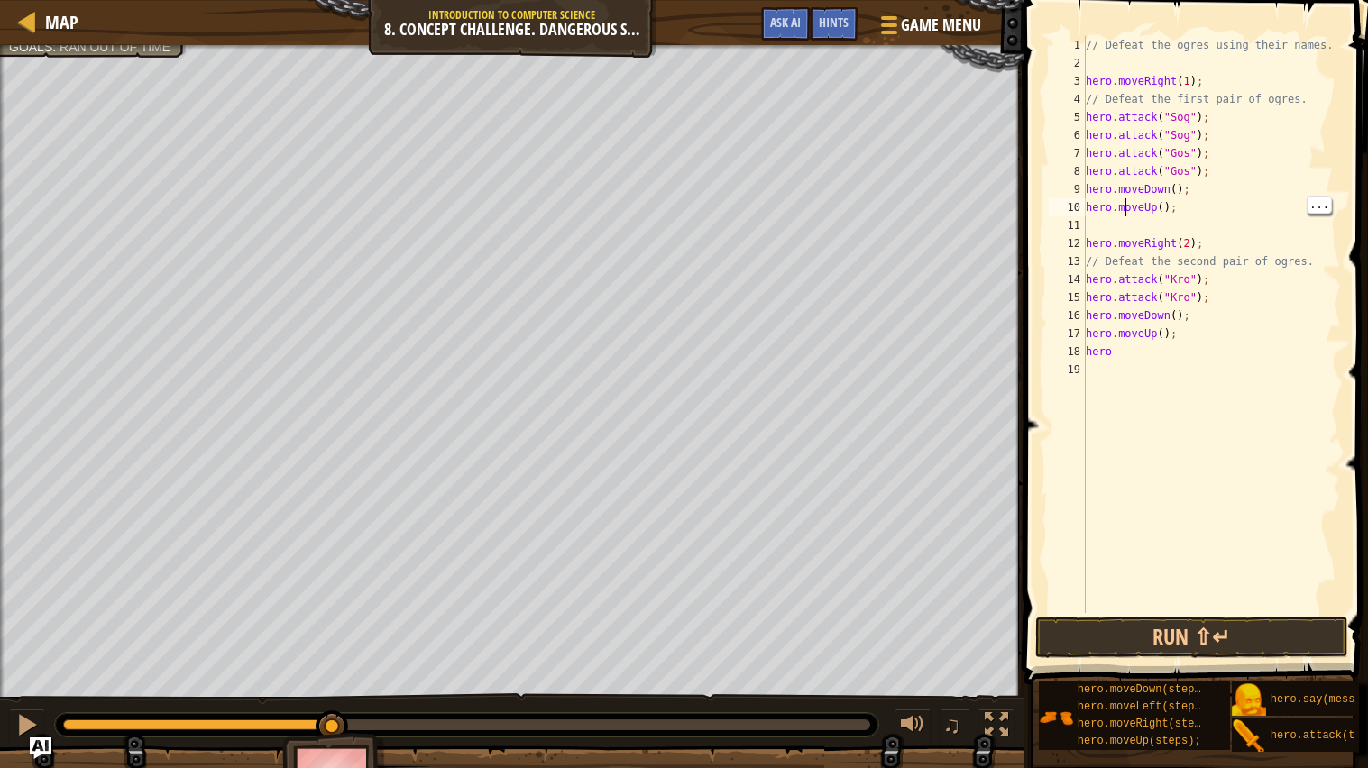
click at [1165, 223] on div "// Defeat the ogres using their names. hero . moveRight ( 1 ) ; // Defeat the f…" at bounding box center [1211, 342] width 259 height 613
click at [1160, 339] on div "// Defeat the ogres using their names. hero . moveRight ( 1 ) ; // Defeat the f…" at bounding box center [1211, 342] width 259 height 613
type textarea "hero."
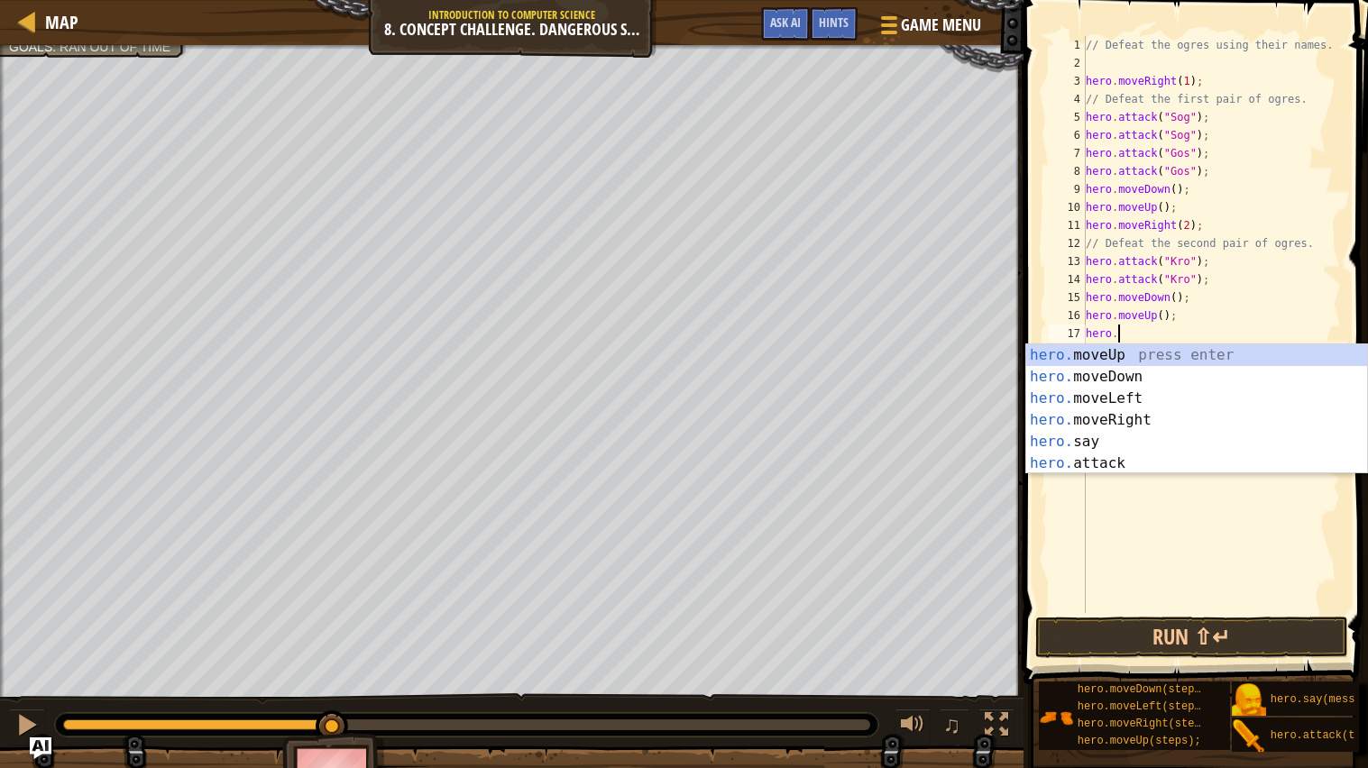
scroll to position [7, 2]
click at [1152, 419] on div "hero. moveUp press enter hero. moveDown press enter hero. moveLeft press enter …" at bounding box center [1196, 430] width 341 height 173
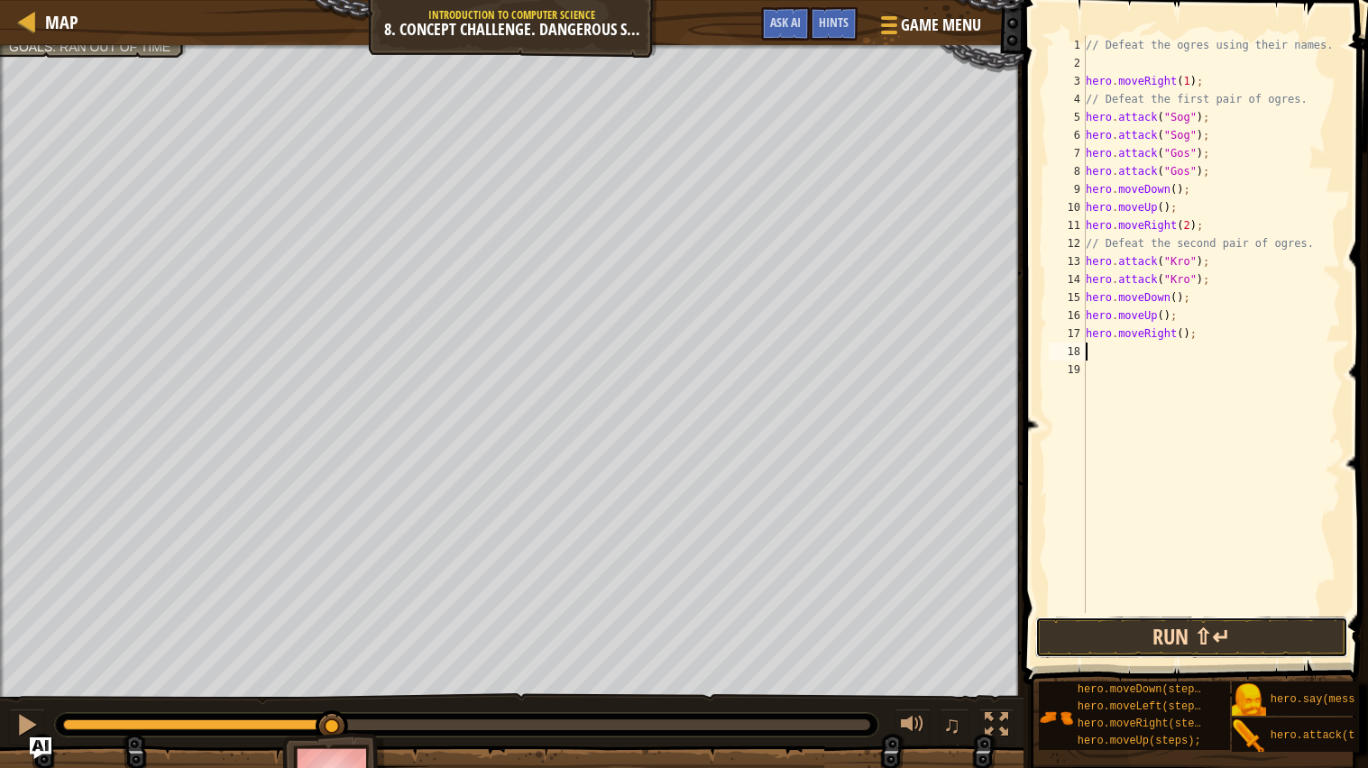
click at [1226, 642] on button "Run ⇧↵" at bounding box center [1191, 637] width 313 height 41
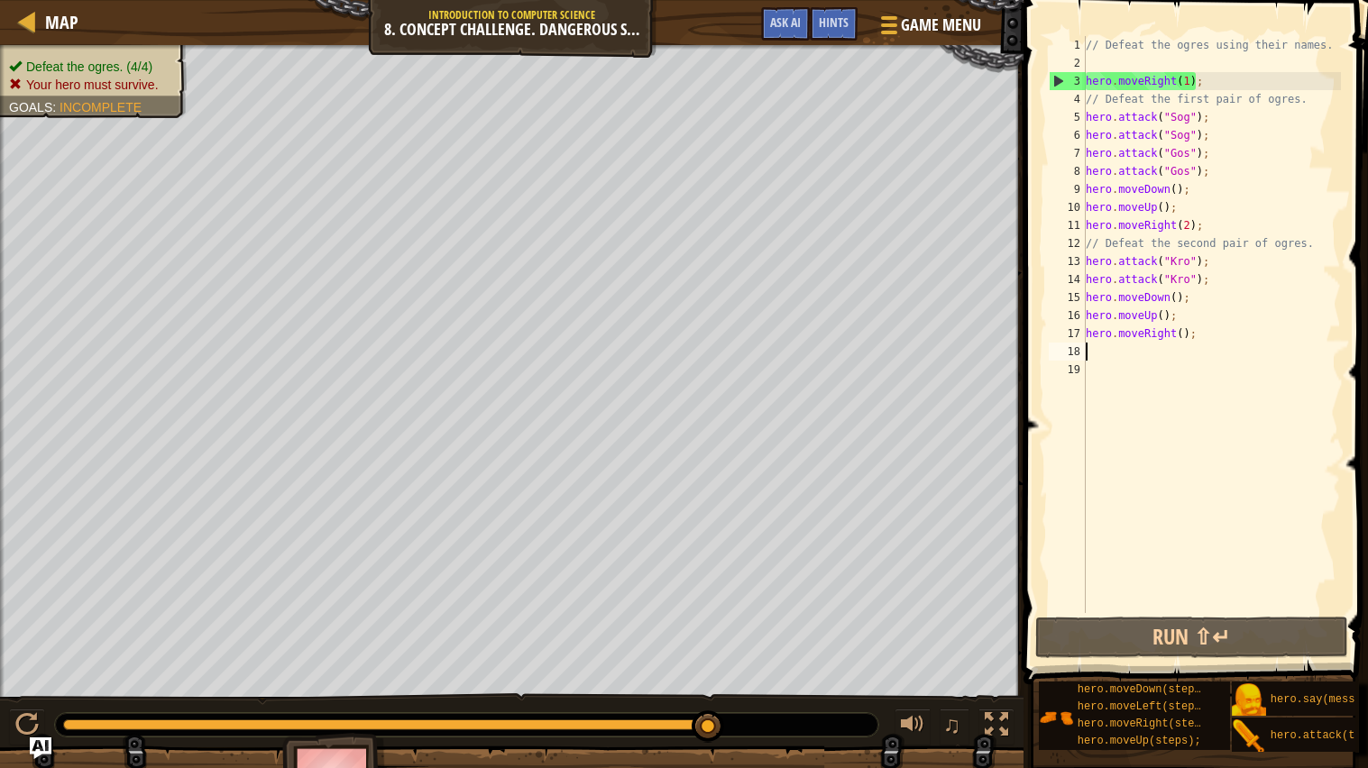
click at [1213, 325] on div "// Defeat the ogres using their names. hero . moveRight ( 1 ) ; // Defeat the f…" at bounding box center [1211, 342] width 259 height 613
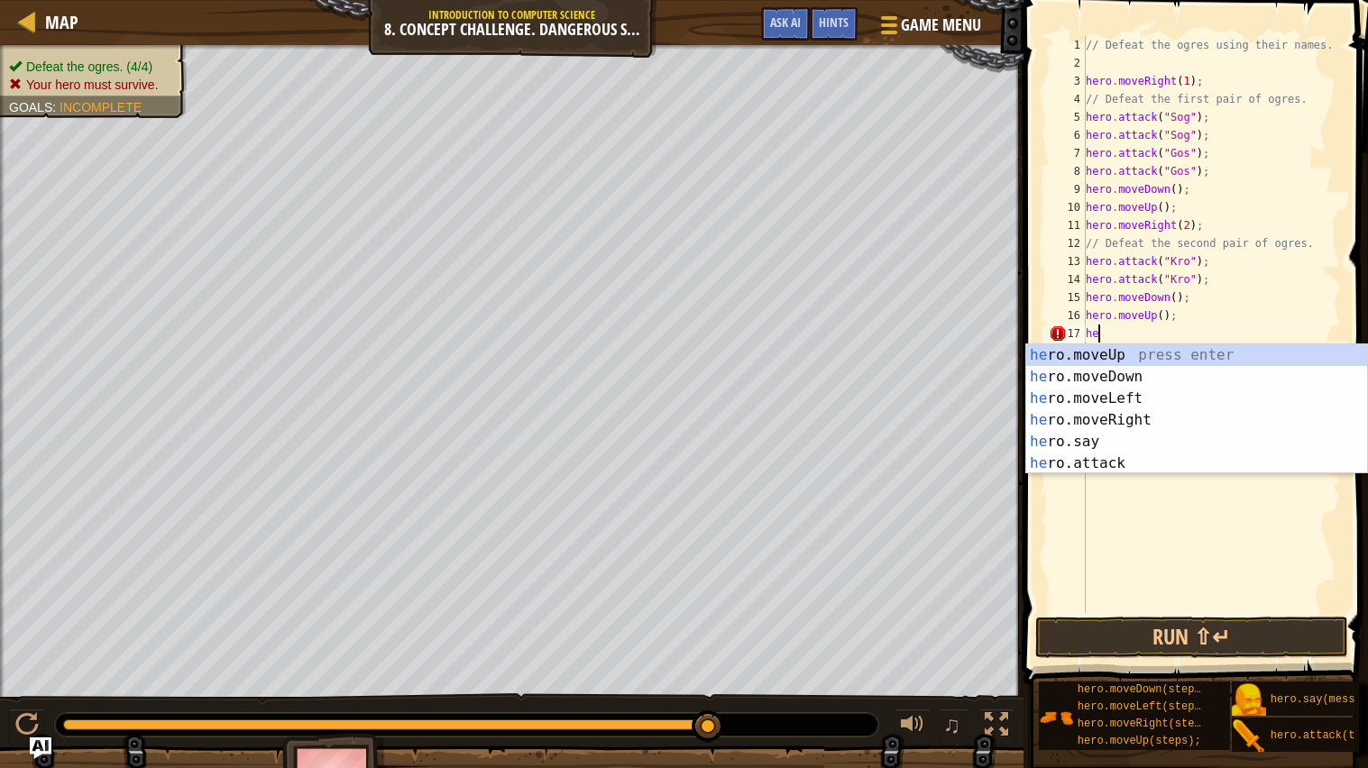
type textarea "h"
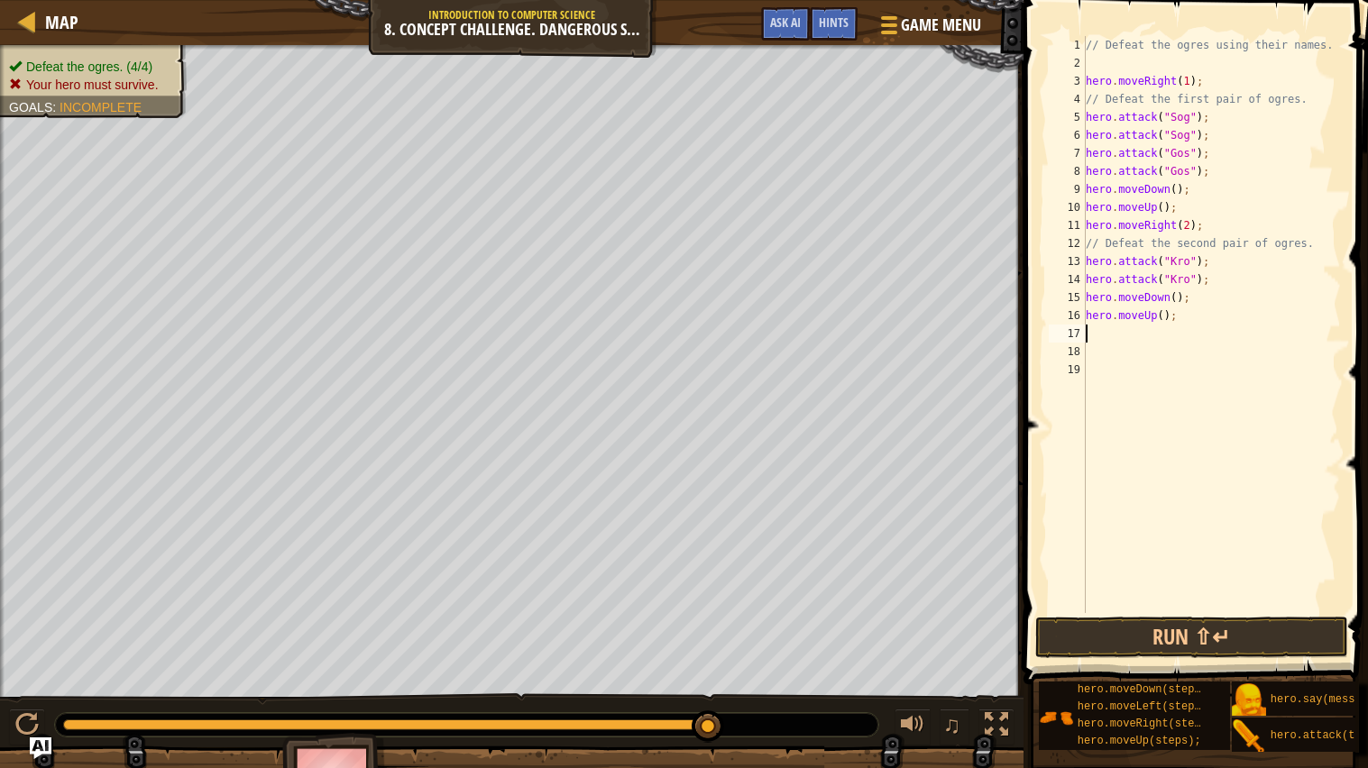
click at [1236, 281] on div "// Defeat the ogres using their names. hero . moveRight ( 1 ) ; // Defeat the f…" at bounding box center [1211, 342] width 259 height 613
type textarea "hero.attack("Kro");"
click at [1252, 636] on button "Run ⇧↵" at bounding box center [1191, 637] width 313 height 41
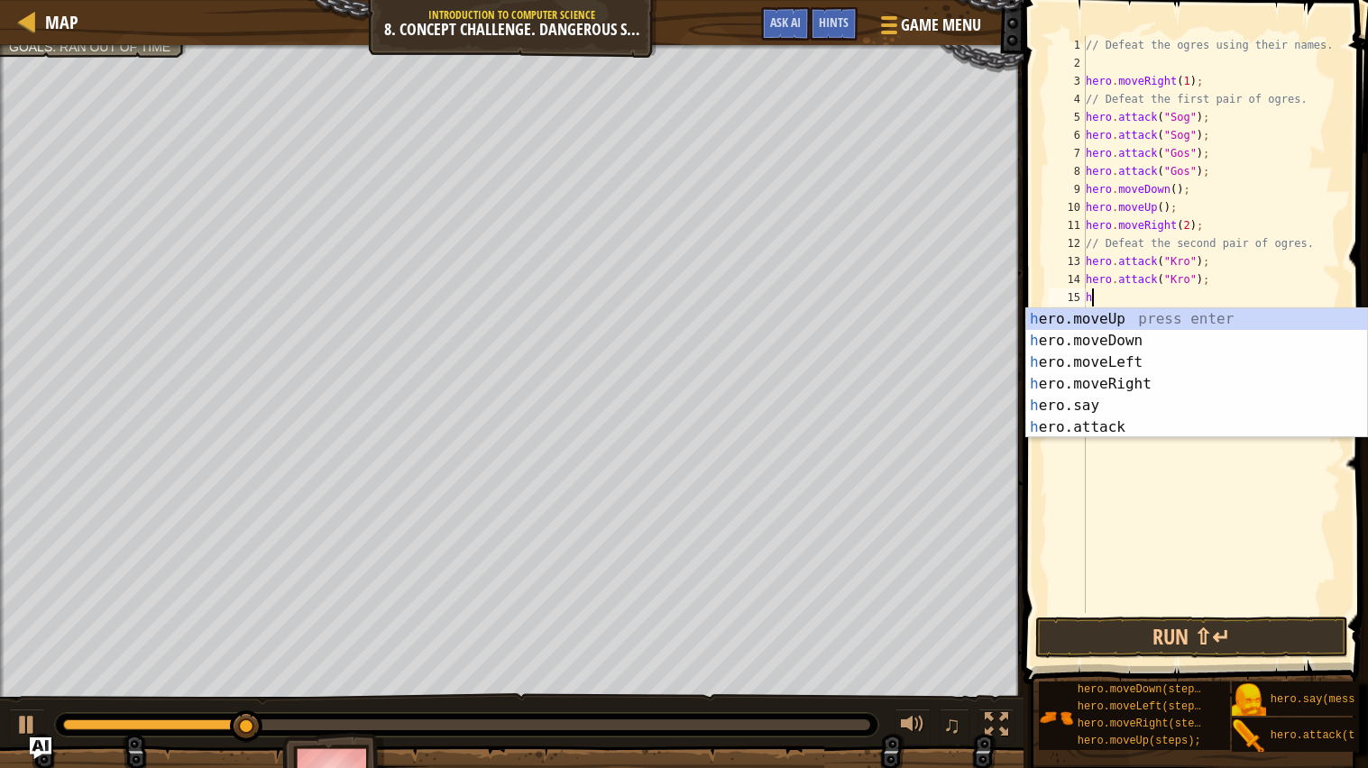
click at [1174, 424] on div "h ero.moveUp press enter h ero.moveDown press enter h ero.moveLeft press enter …" at bounding box center [1196, 394] width 341 height 173
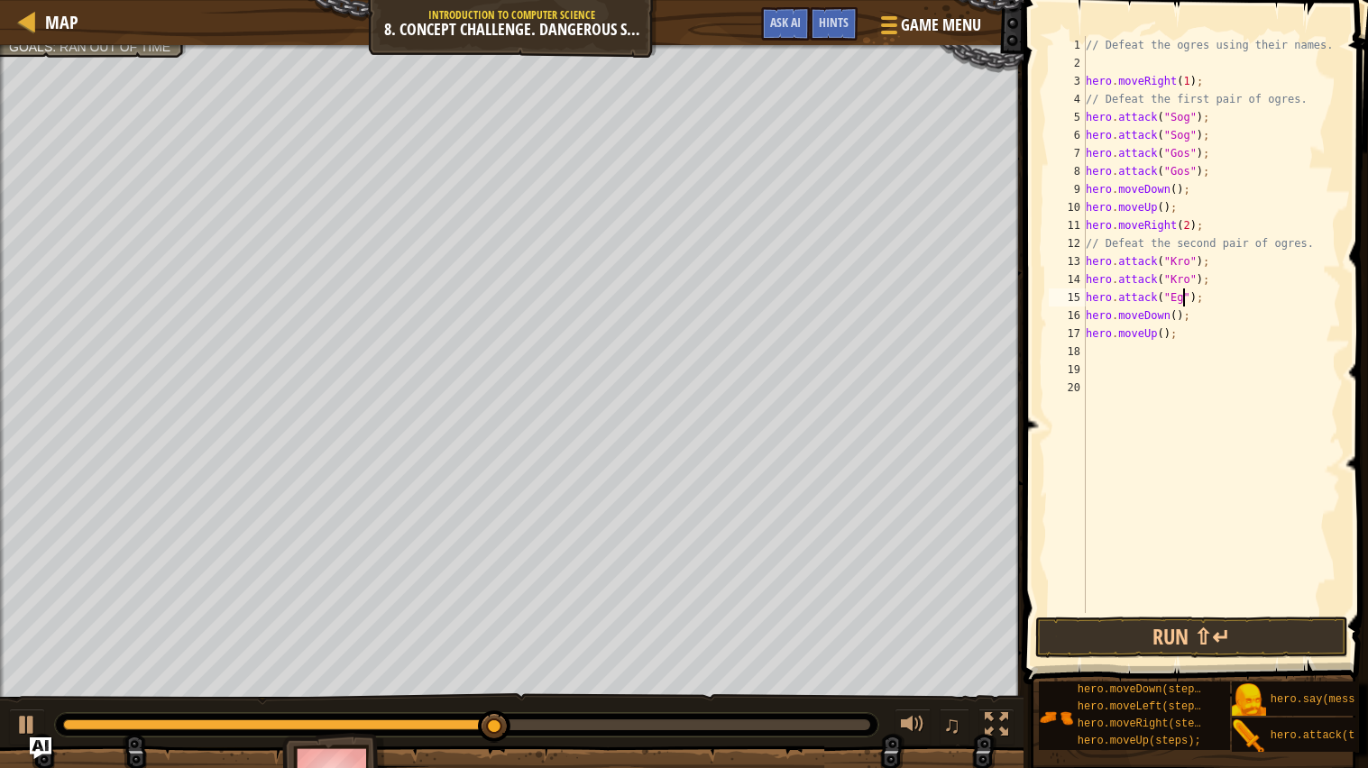
scroll to position [7, 8]
type textarea "hero.attack("Egro");"
click at [1262, 303] on div "// Defeat the ogres using their names. hero . moveRight ( 1 ) ; // Defeat the f…" at bounding box center [1211, 342] width 259 height 613
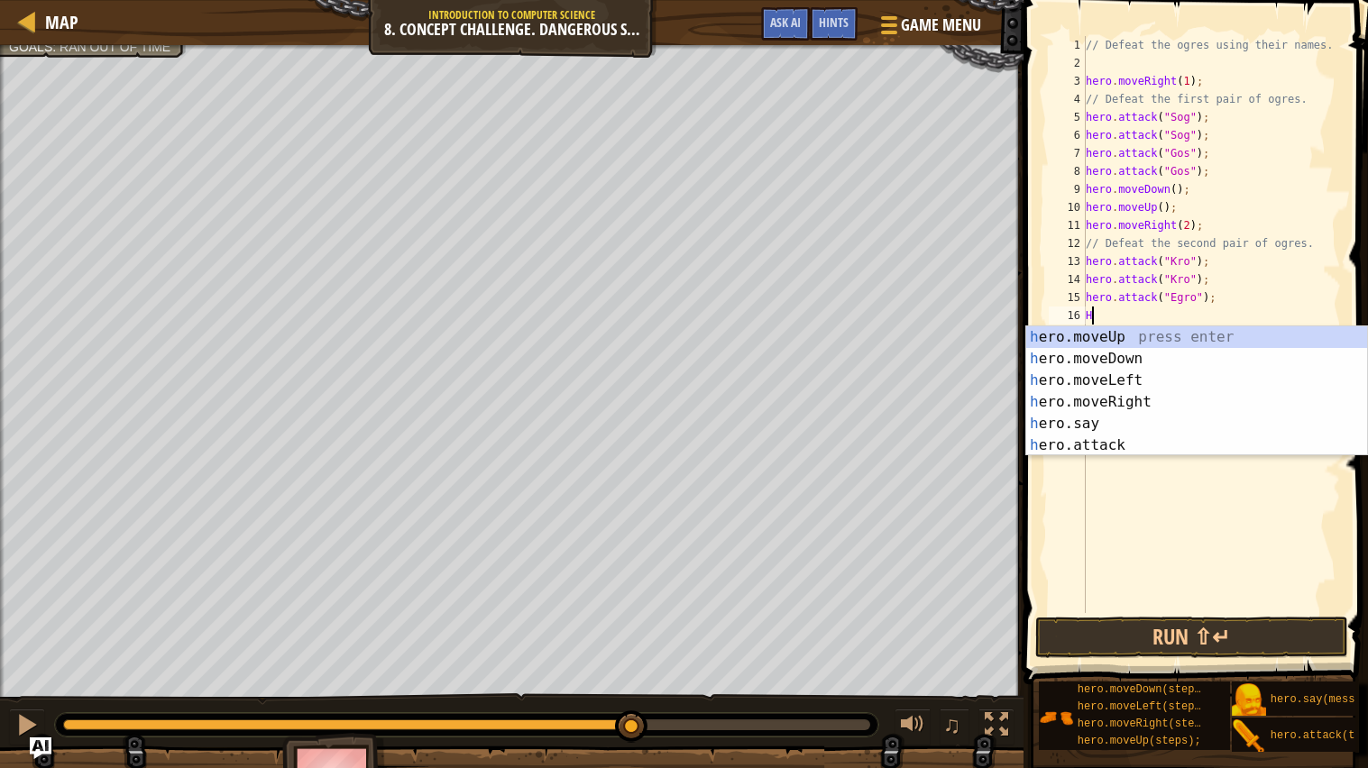
click at [1152, 440] on div "h ero.moveUp press enter h ero.moveDown press enter h ero.moveLeft press enter …" at bounding box center [1196, 412] width 341 height 173
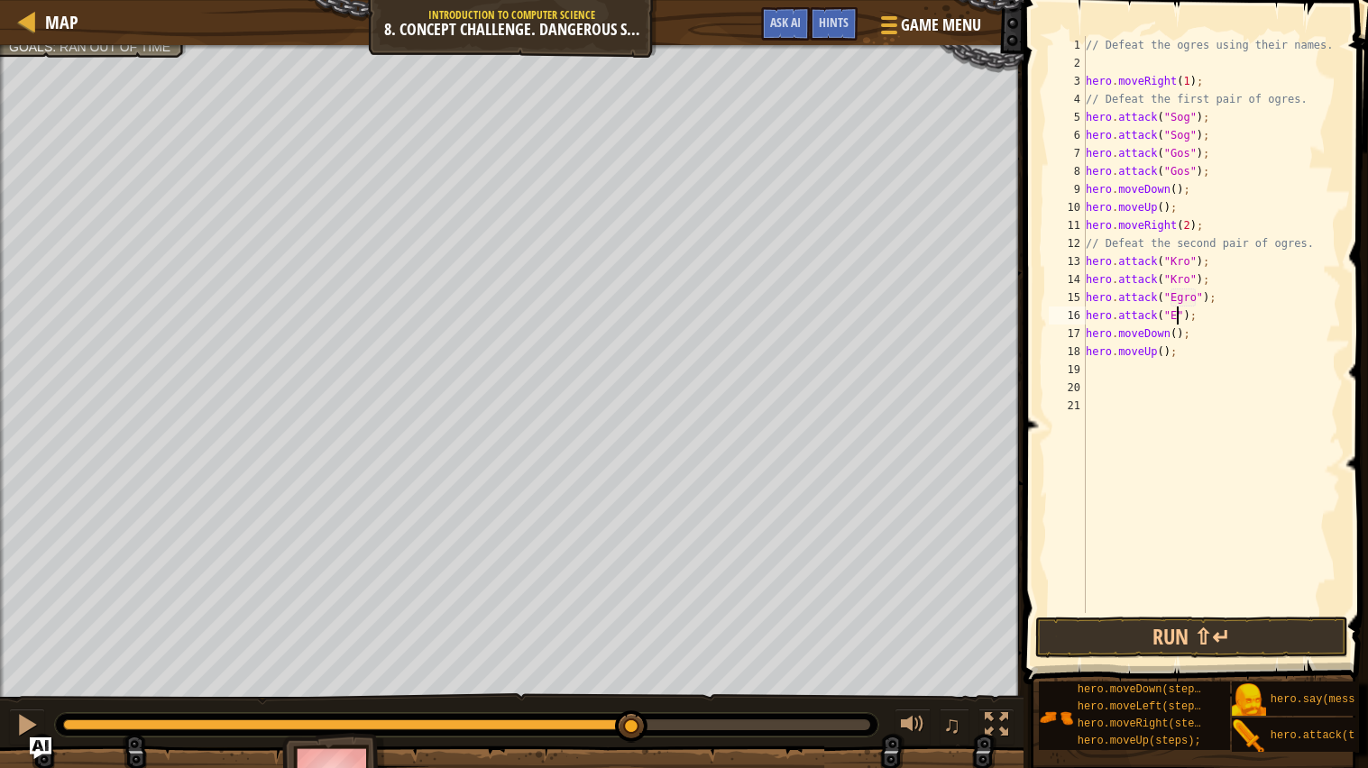
scroll to position [7, 8]
click at [1265, 624] on button "Run ⇧↵" at bounding box center [1191, 637] width 313 height 41
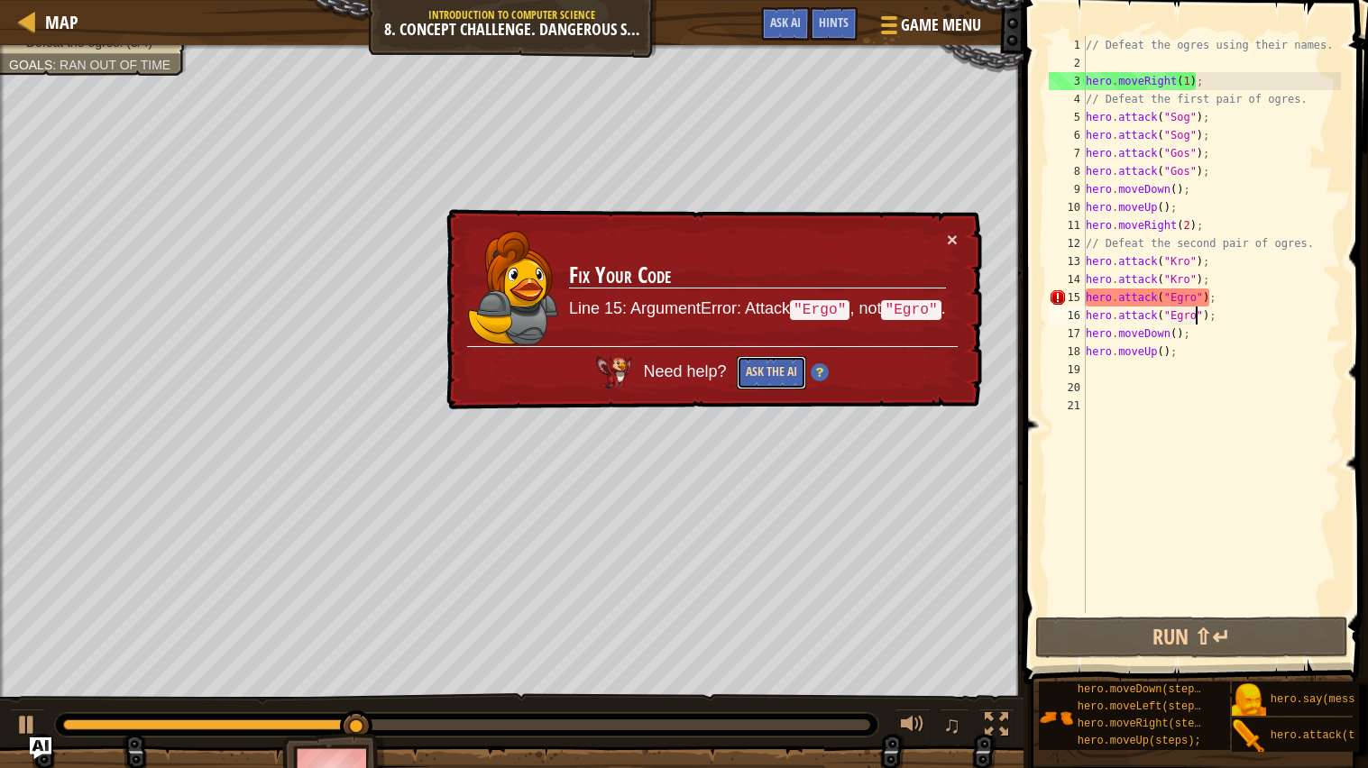
click at [762, 366] on button "Ask the AI" at bounding box center [771, 372] width 69 height 33
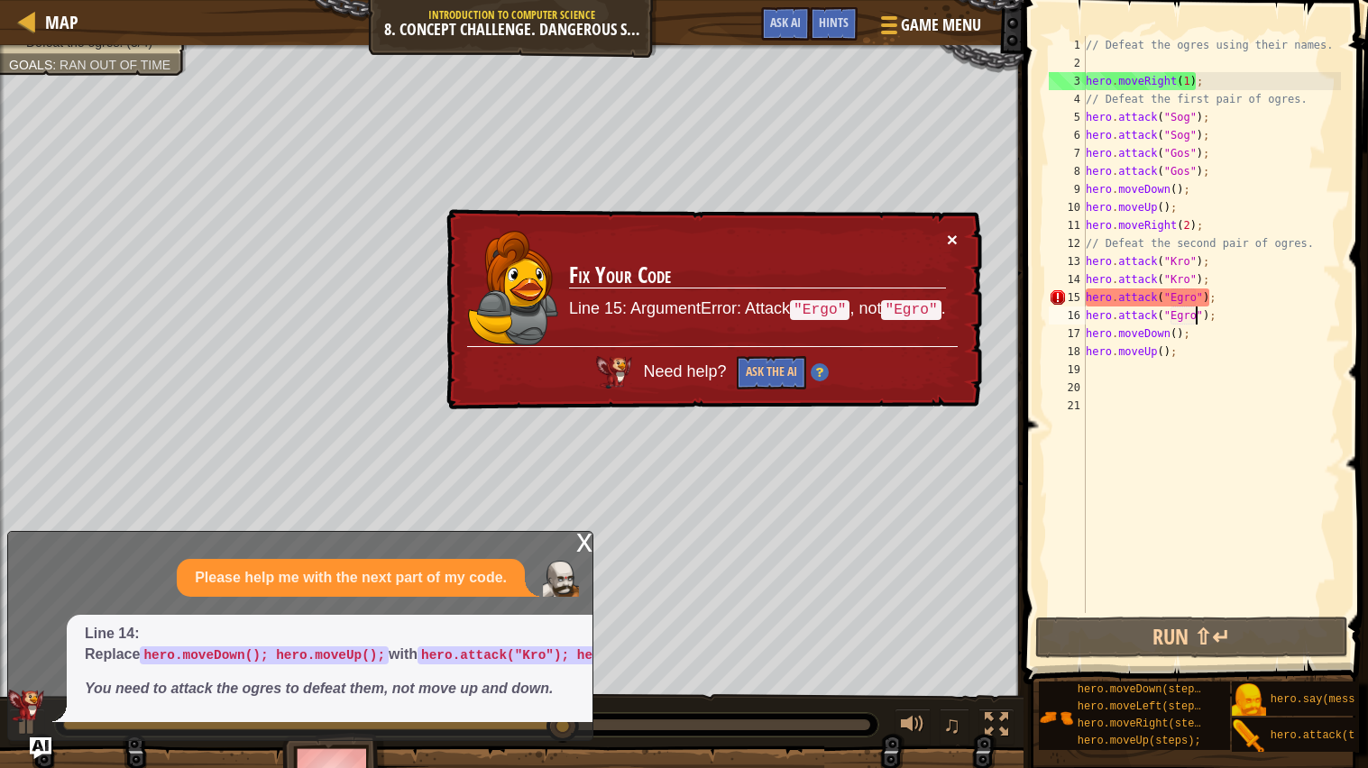
click at [955, 237] on button "×" at bounding box center [952, 239] width 11 height 19
click at [949, 237] on button "×" at bounding box center [952, 239] width 11 height 19
click at [948, 240] on button "×" at bounding box center [954, 242] width 12 height 19
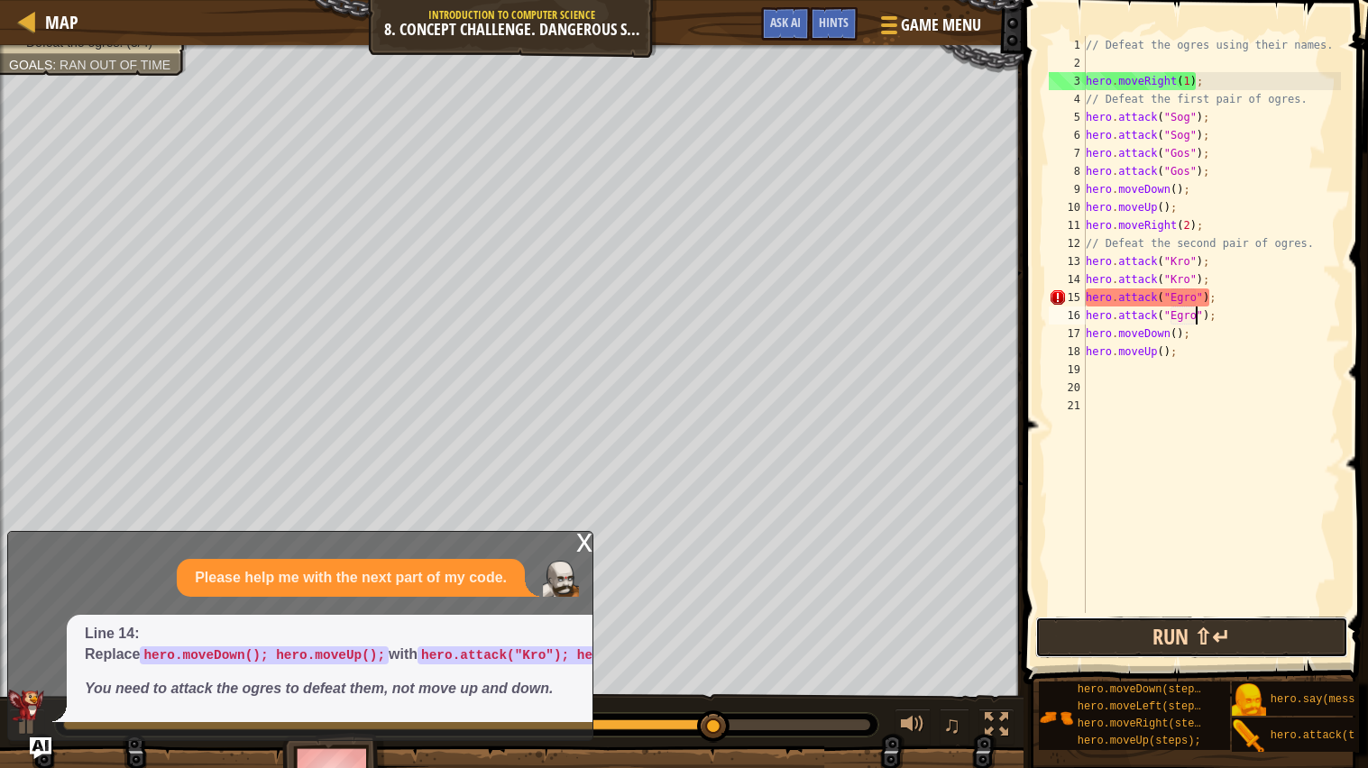
click at [1168, 637] on button "Run ⇧↵" at bounding box center [1191, 637] width 313 height 41
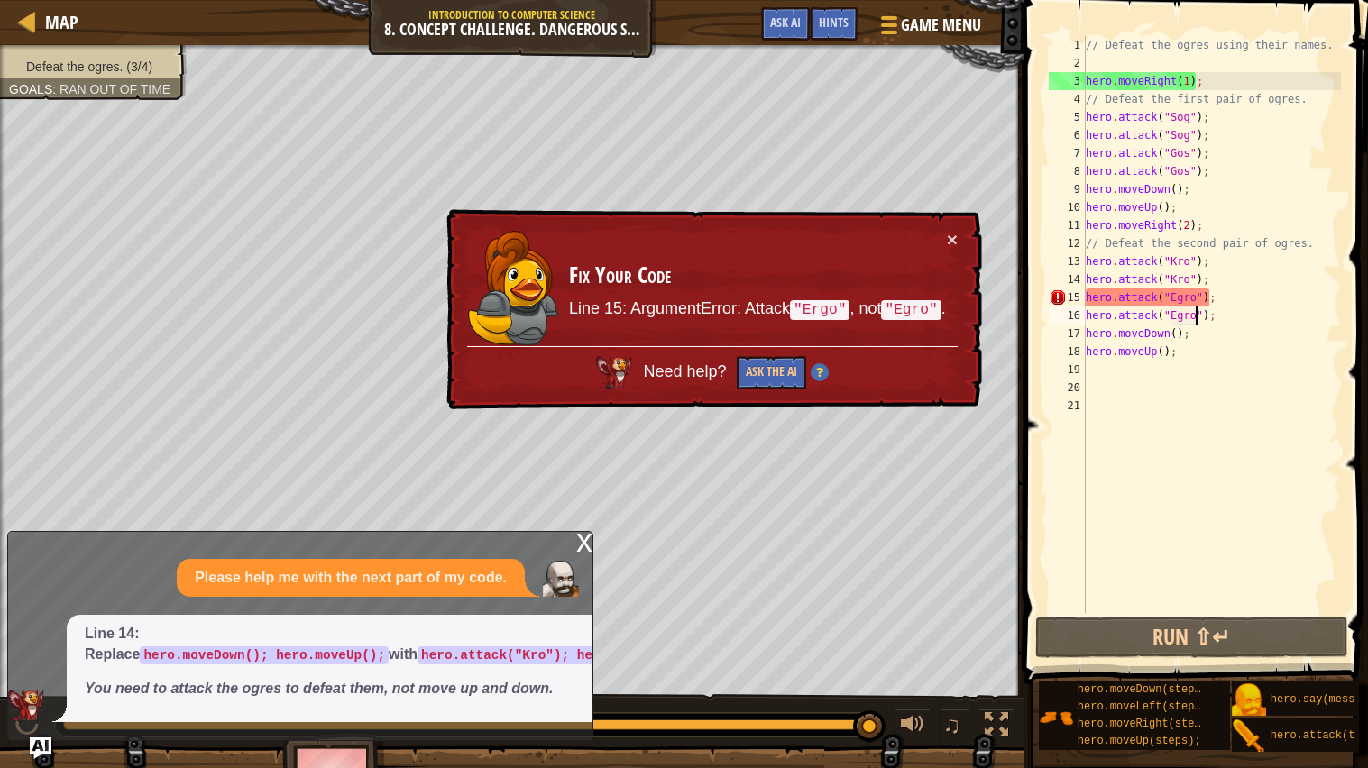
click at [1289, 302] on div "// Defeat the ogres using their names. hero . moveRight ( 1 ) ; // Defeat the f…" at bounding box center [1211, 342] width 259 height 613
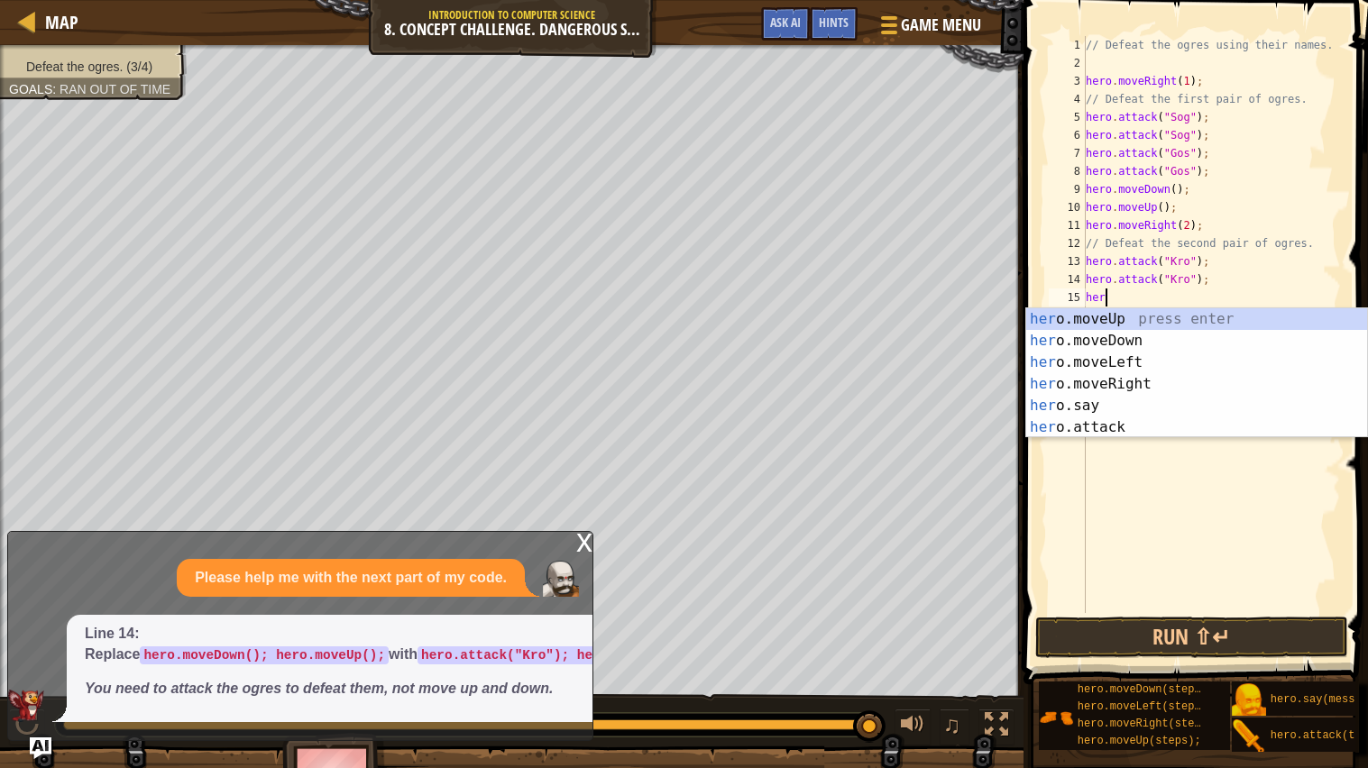
scroll to position [7, 0]
type textarea "h"
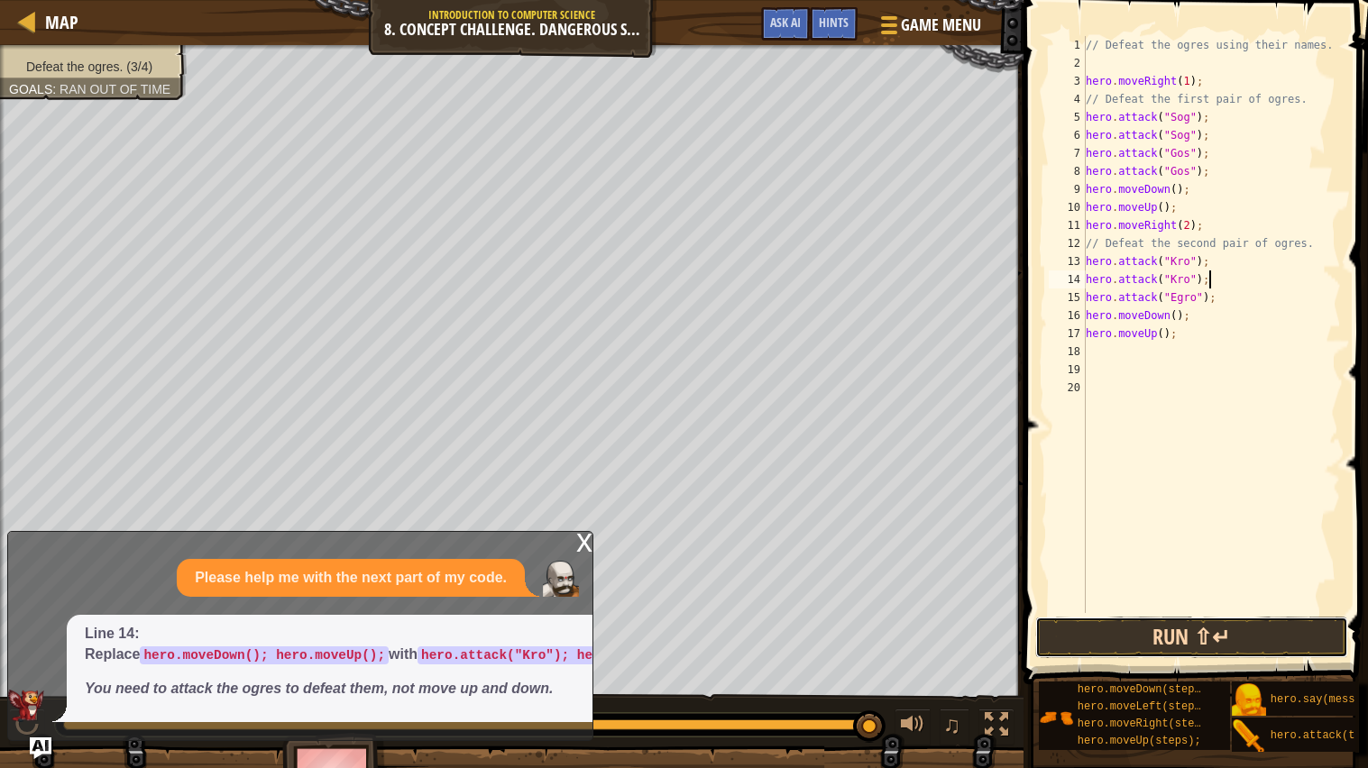
click at [1262, 638] on button "Run ⇧↵" at bounding box center [1191, 637] width 313 height 41
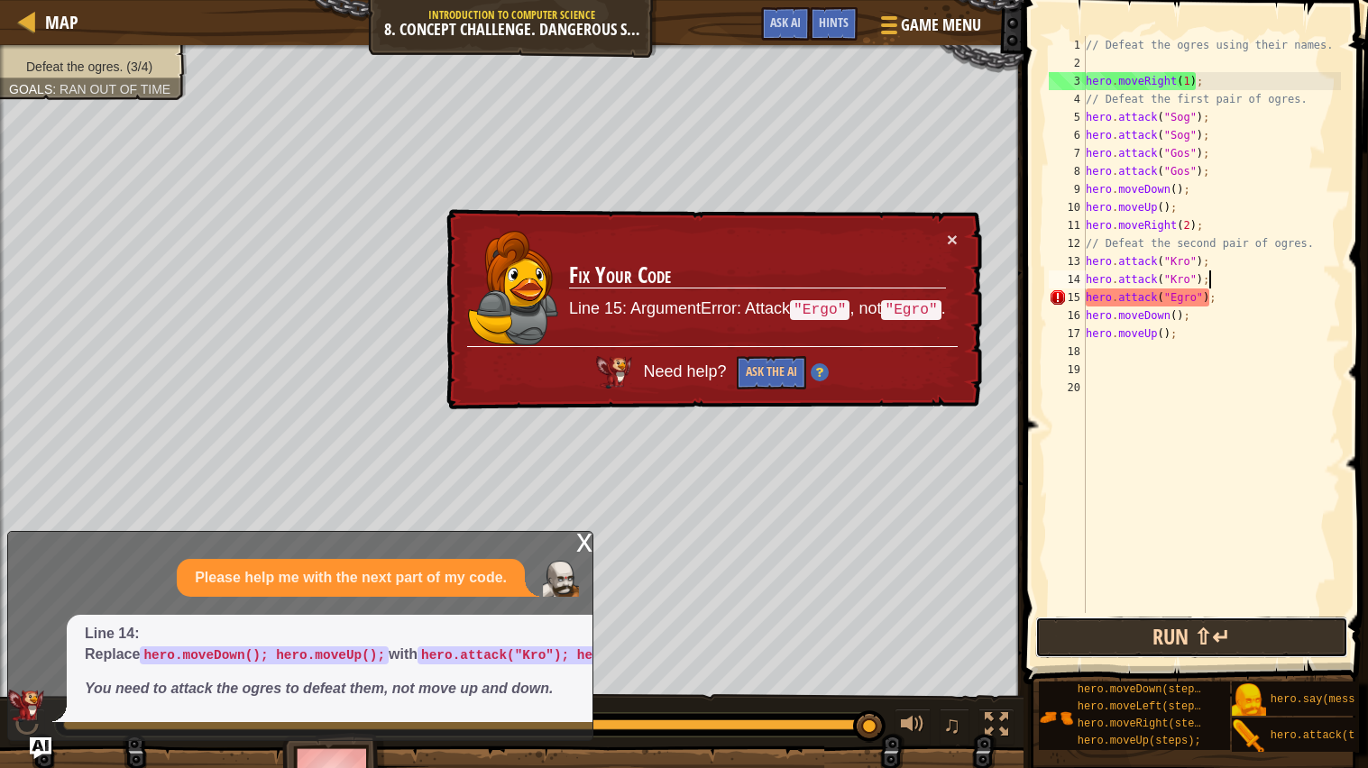
click at [1222, 638] on button "Run ⇧↵" at bounding box center [1191, 637] width 313 height 41
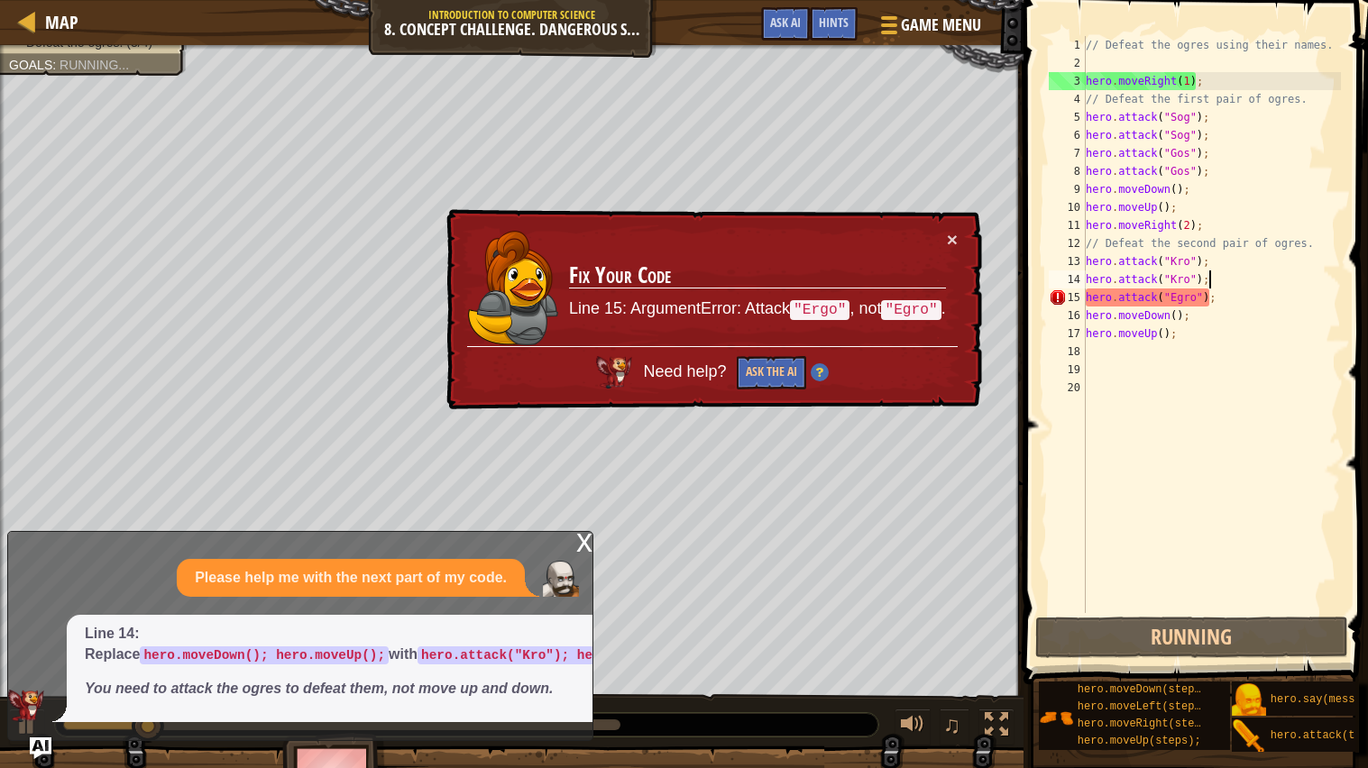
click at [1183, 291] on div "// Defeat the ogres using their names. hero . moveRight ( 1 ) ; // Defeat the f…" at bounding box center [1211, 342] width 259 height 613
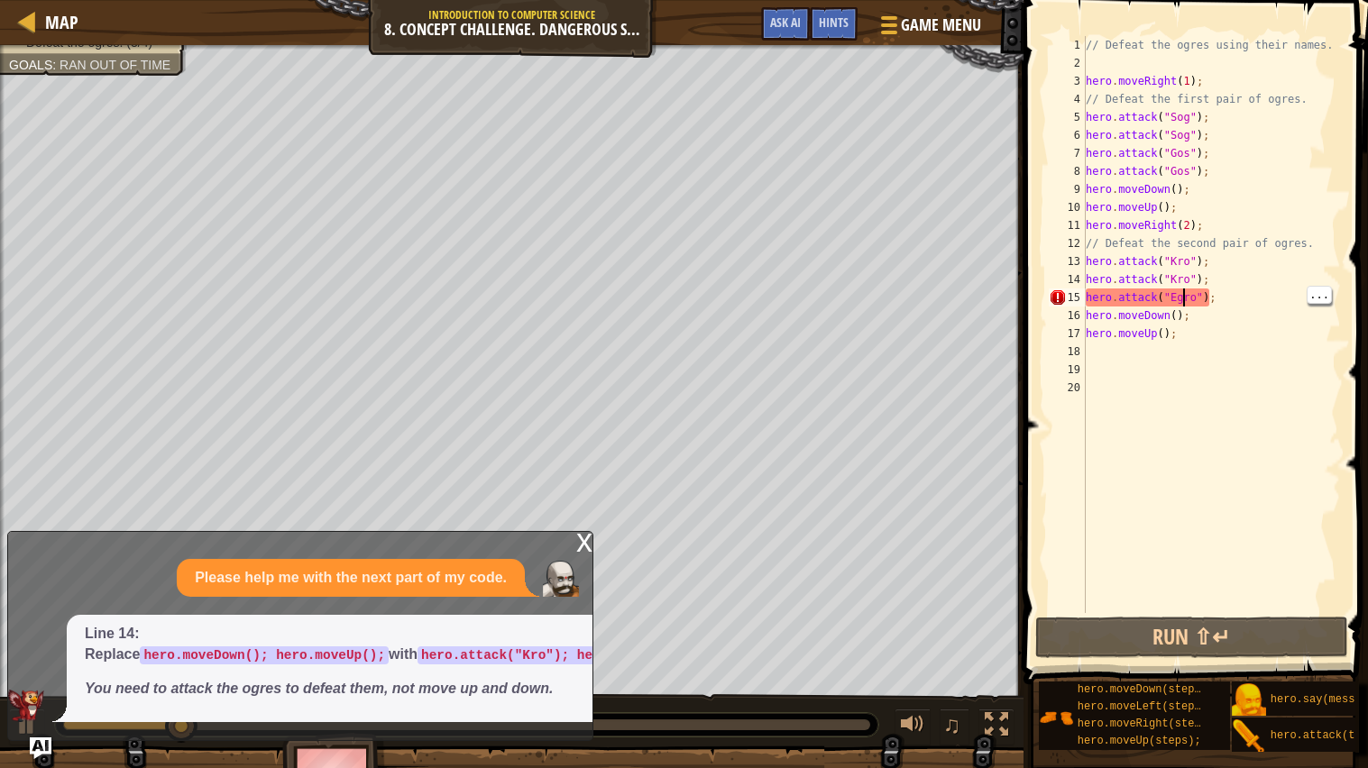
click at [1193, 293] on div "// Defeat the ogres using their names. hero . moveRight ( 1 ) ; // Defeat the f…" at bounding box center [1211, 342] width 259 height 613
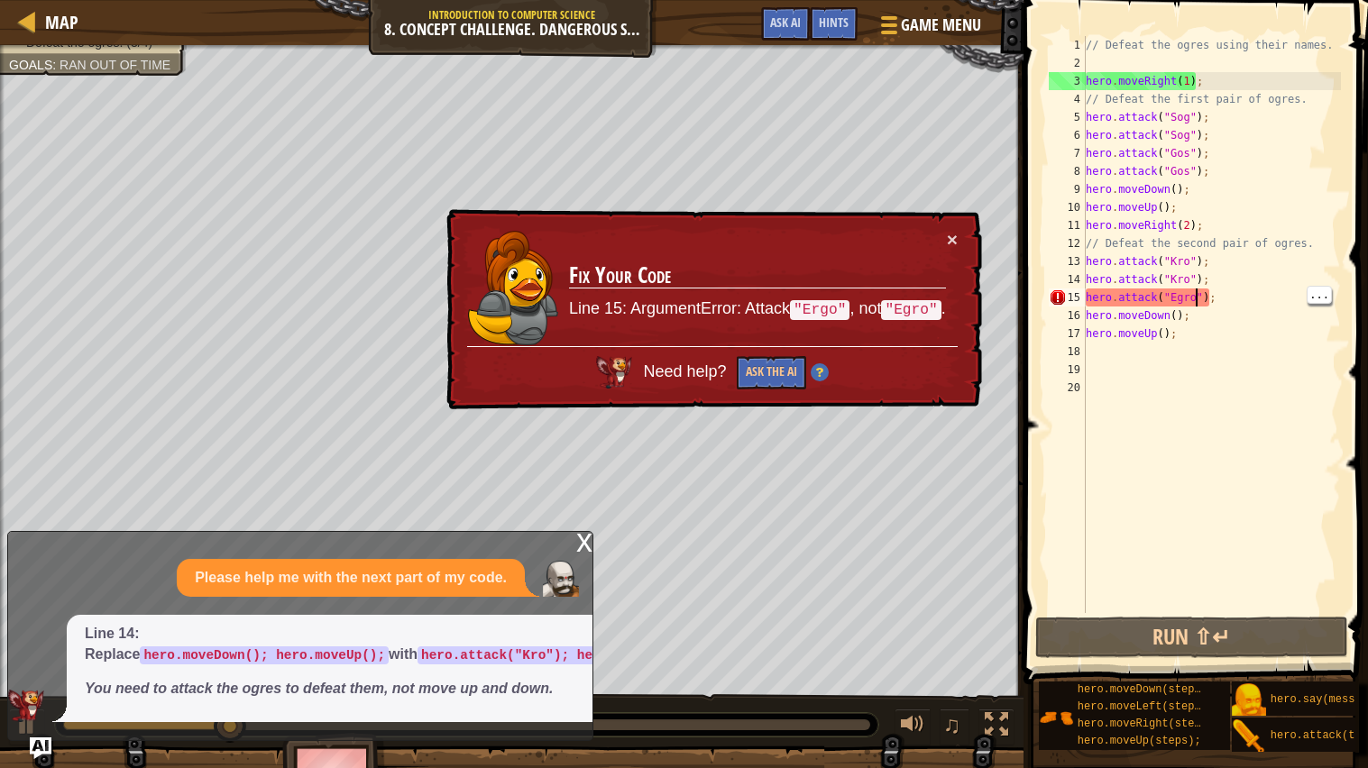
click at [1193, 287] on div "// Defeat the ogres using their names. hero . moveRight ( 1 ) ; // Defeat the f…" at bounding box center [1211, 342] width 259 height 613
click at [1190, 296] on div "// Defeat the ogres using their names. hero . moveRight ( 1 ) ; // Defeat the f…" at bounding box center [1211, 342] width 259 height 613
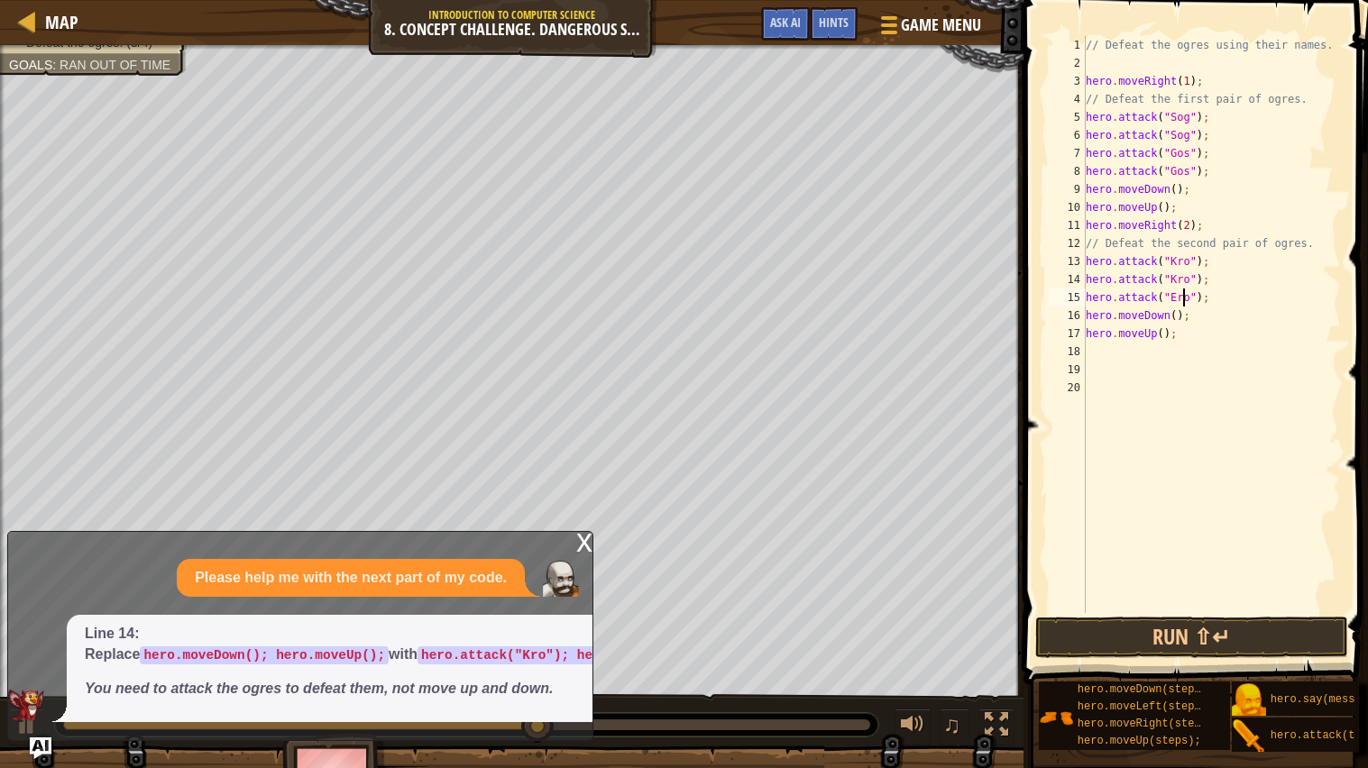
scroll to position [7, 8]
type textarea "hero.attack("Ergo");"
click at [1243, 297] on div "// Defeat the ogres using their names. hero . moveRight ( 1 ) ; // Defeat the f…" at bounding box center [1211, 342] width 259 height 613
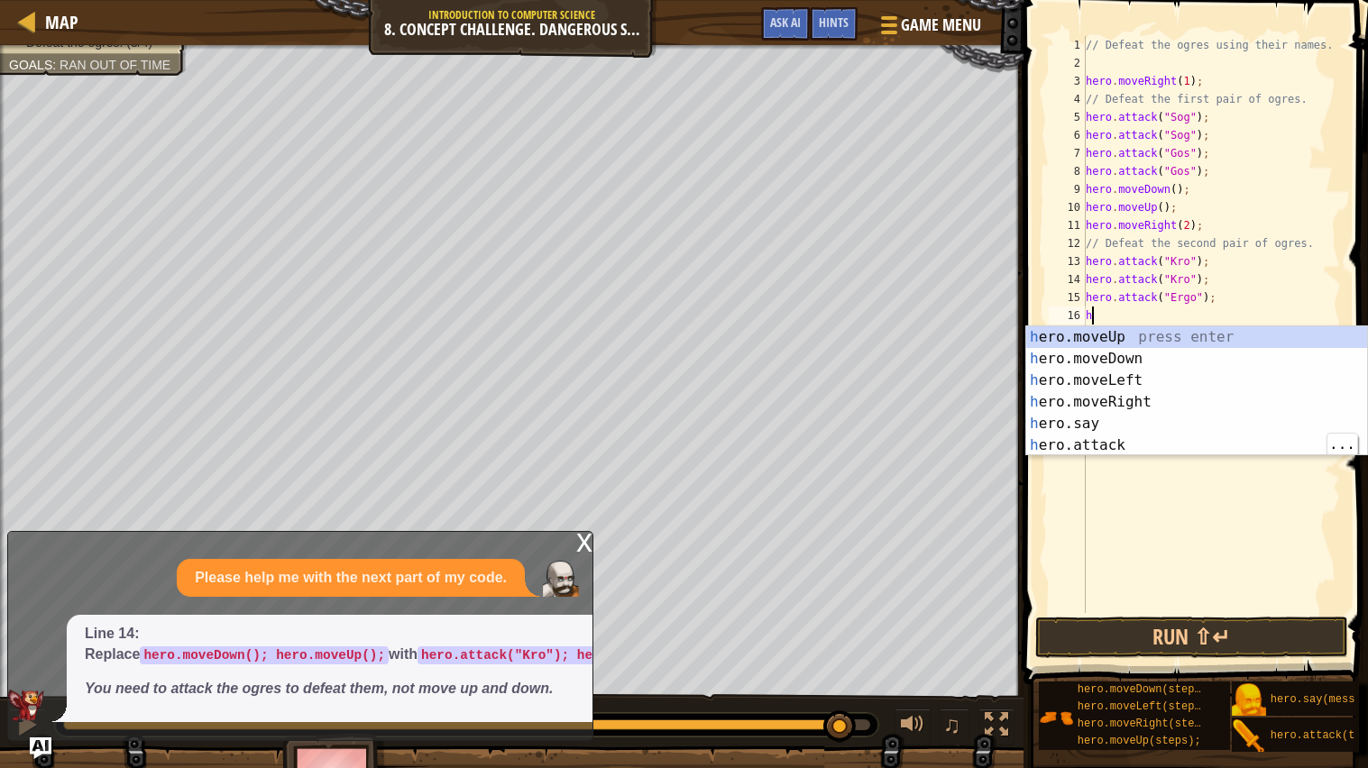
click at [1165, 439] on div "h ero.moveUp press enter h ero.moveDown press enter h ero.moveLeft press enter …" at bounding box center [1196, 412] width 341 height 173
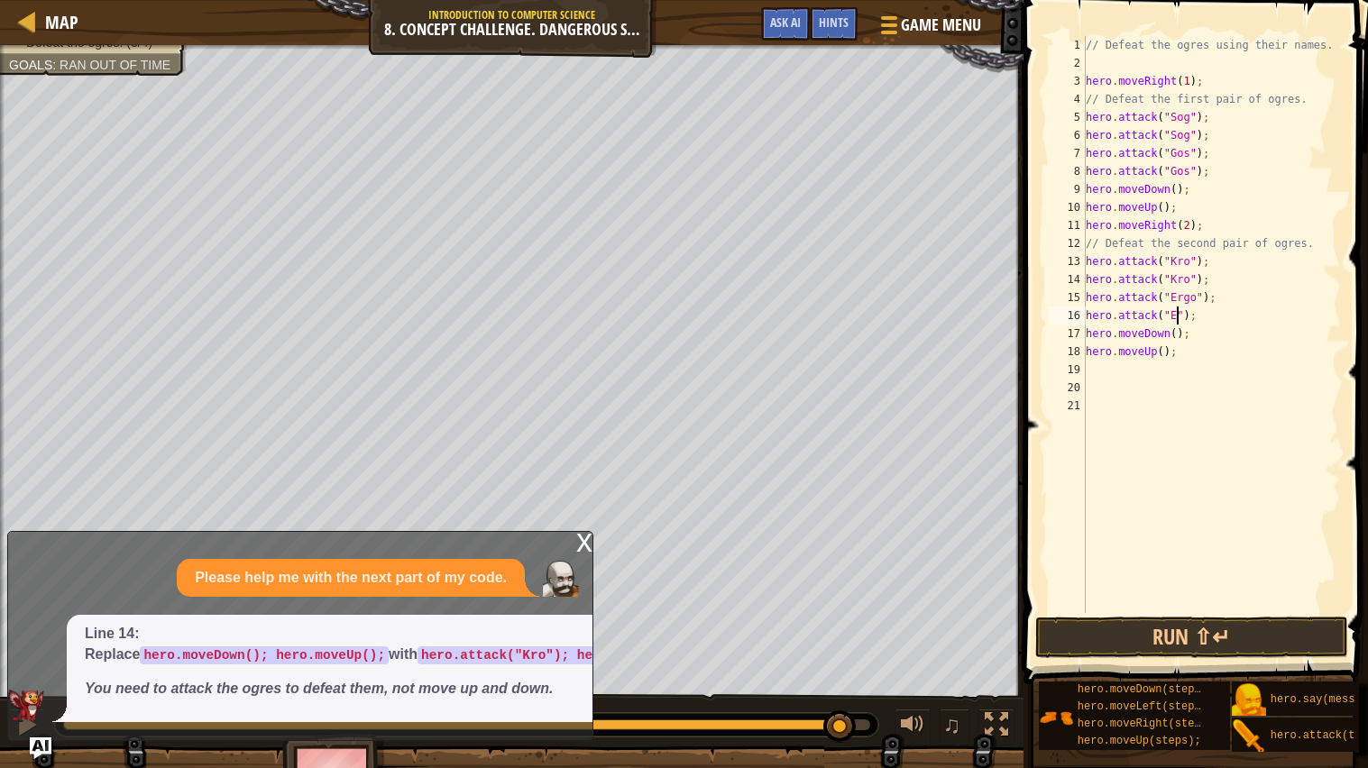
scroll to position [7, 8]
type textarea "hero.attack("Ergo");"
click at [1267, 640] on button "Run ⇧↵" at bounding box center [1191, 637] width 313 height 41
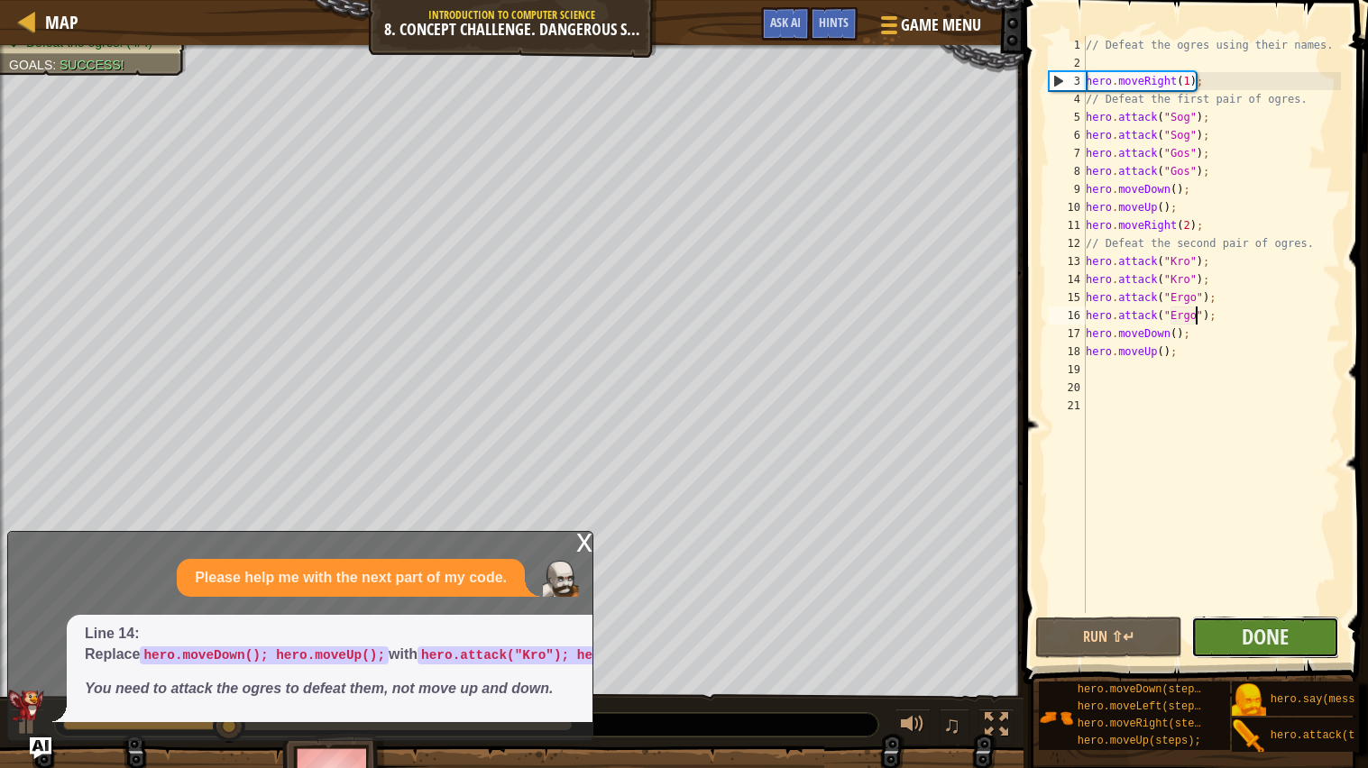
click at [1307, 623] on button "Done" at bounding box center [1265, 637] width 148 height 41
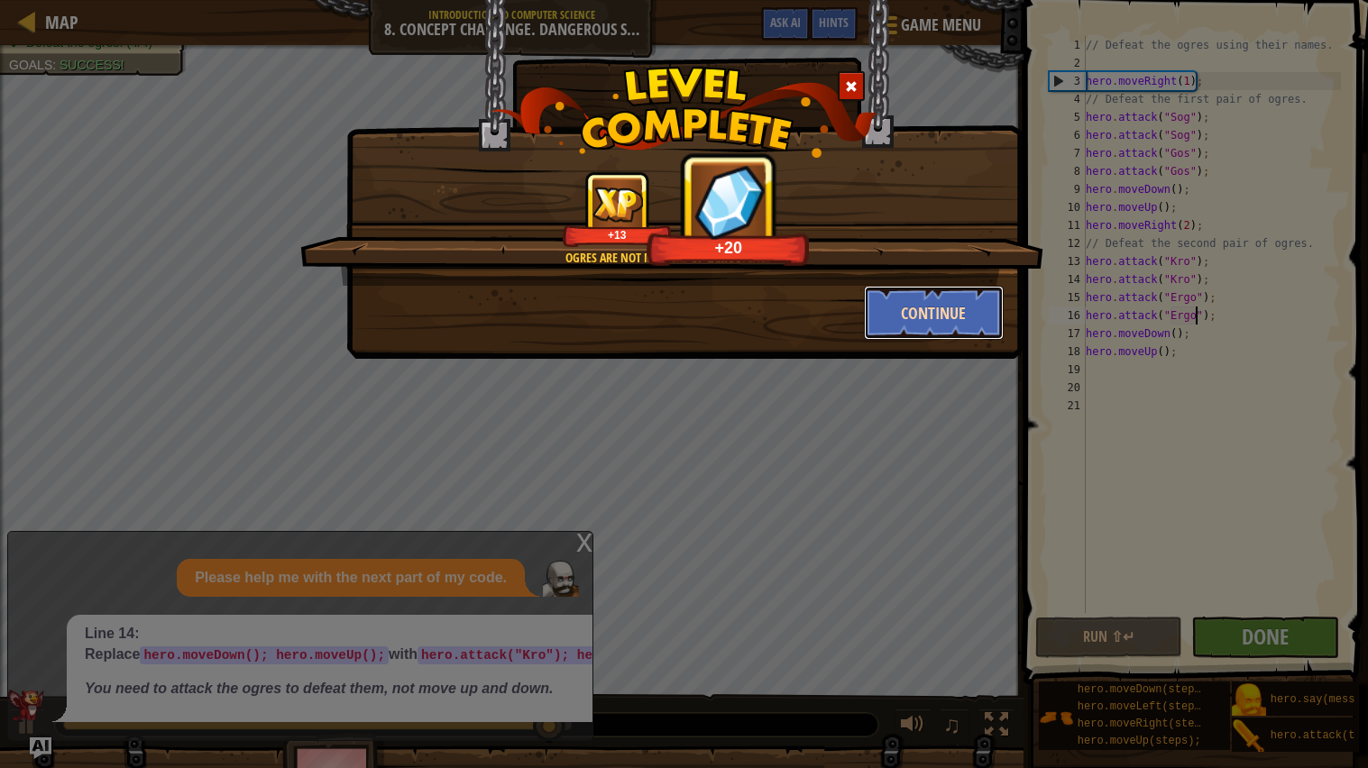
click at [948, 301] on button "Continue" at bounding box center [934, 313] width 140 height 54
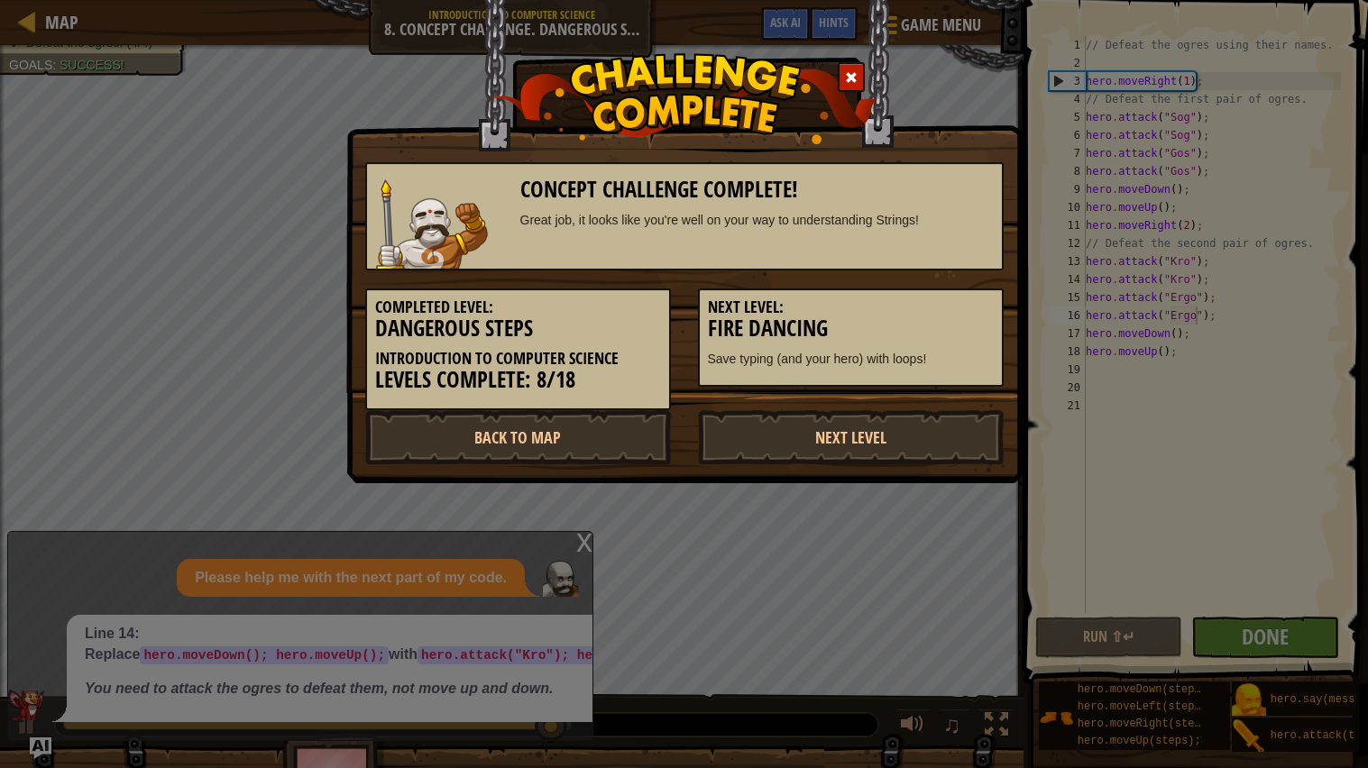
click at [966, 320] on h3 "Fire Dancing" at bounding box center [851, 328] width 286 height 24
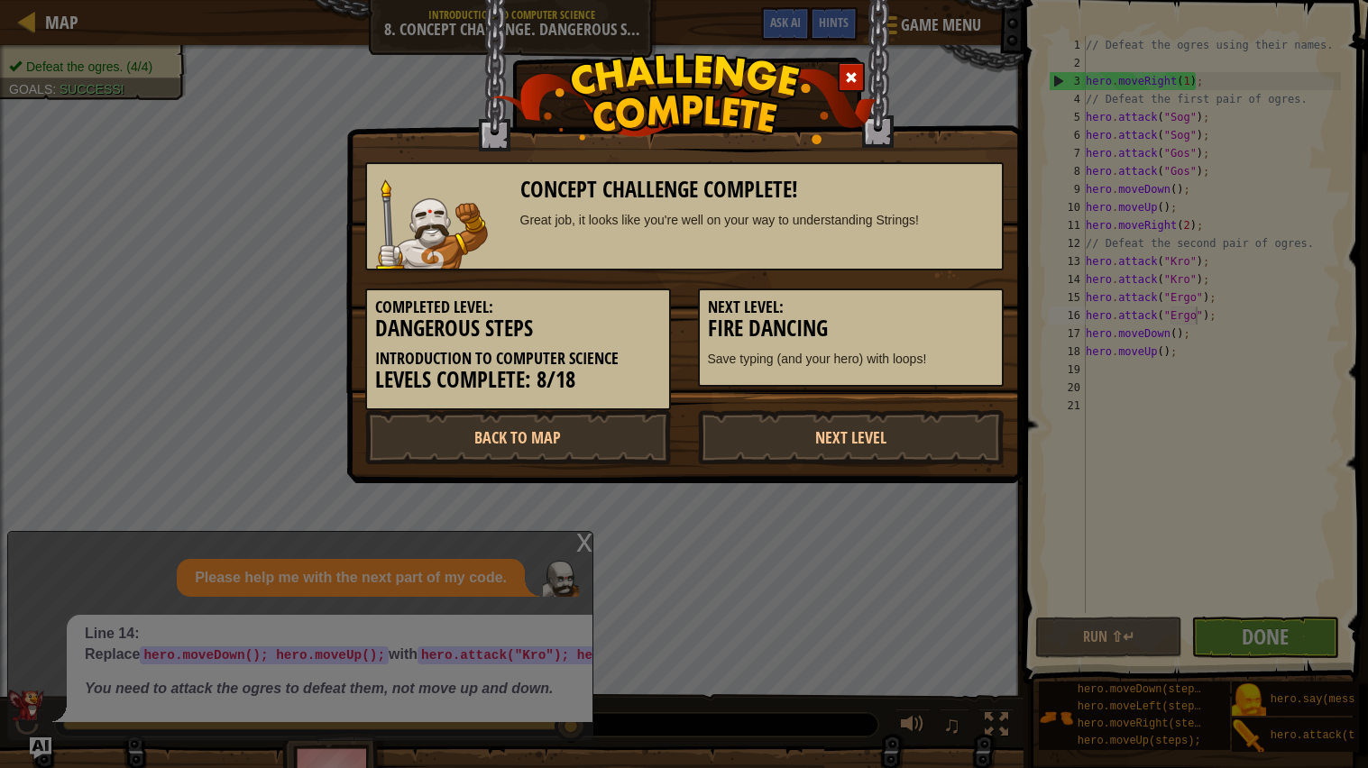
click at [1265, 628] on div "Concept Challenge Complete! Great job, it looks like you're well on your way to…" at bounding box center [684, 384] width 1368 height 768
click at [949, 426] on link "Next Level" at bounding box center [851, 437] width 306 height 54
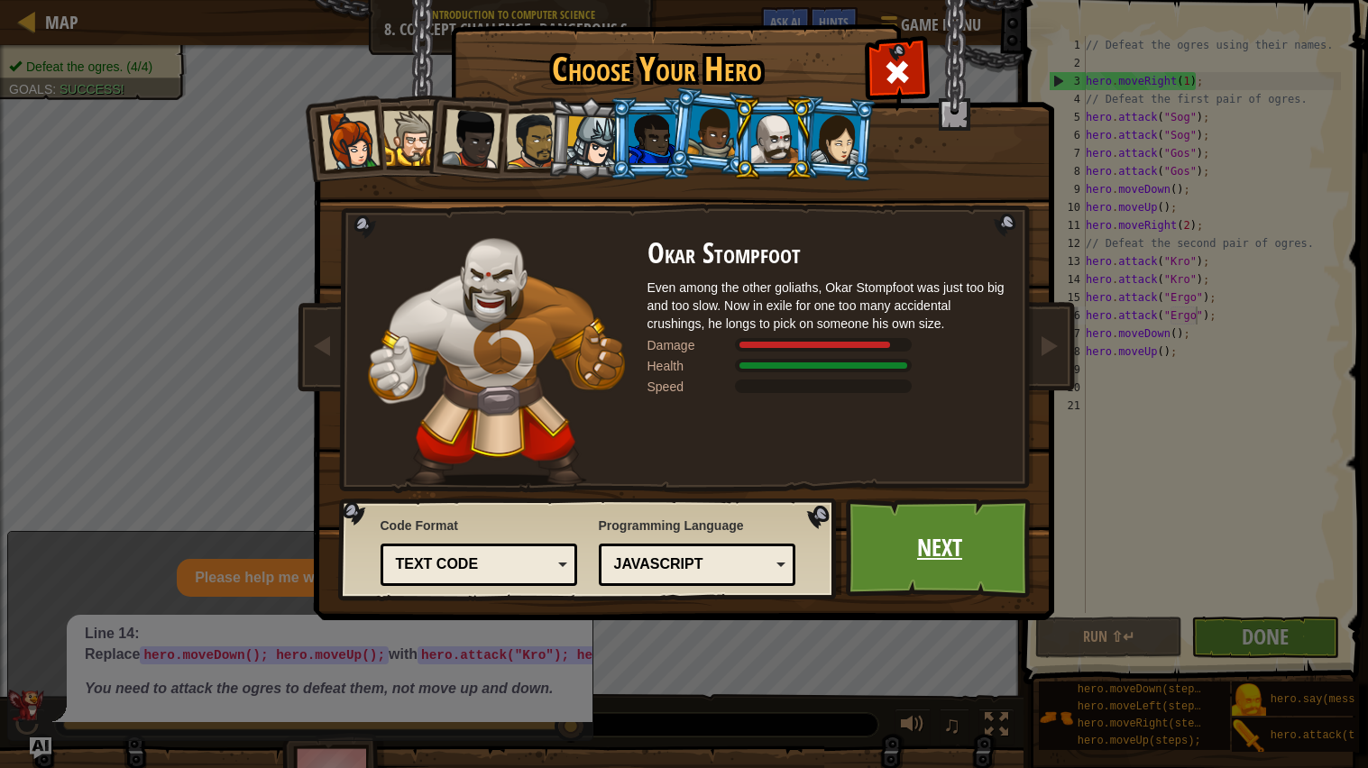
click at [928, 535] on link "Next" at bounding box center [940, 548] width 188 height 99
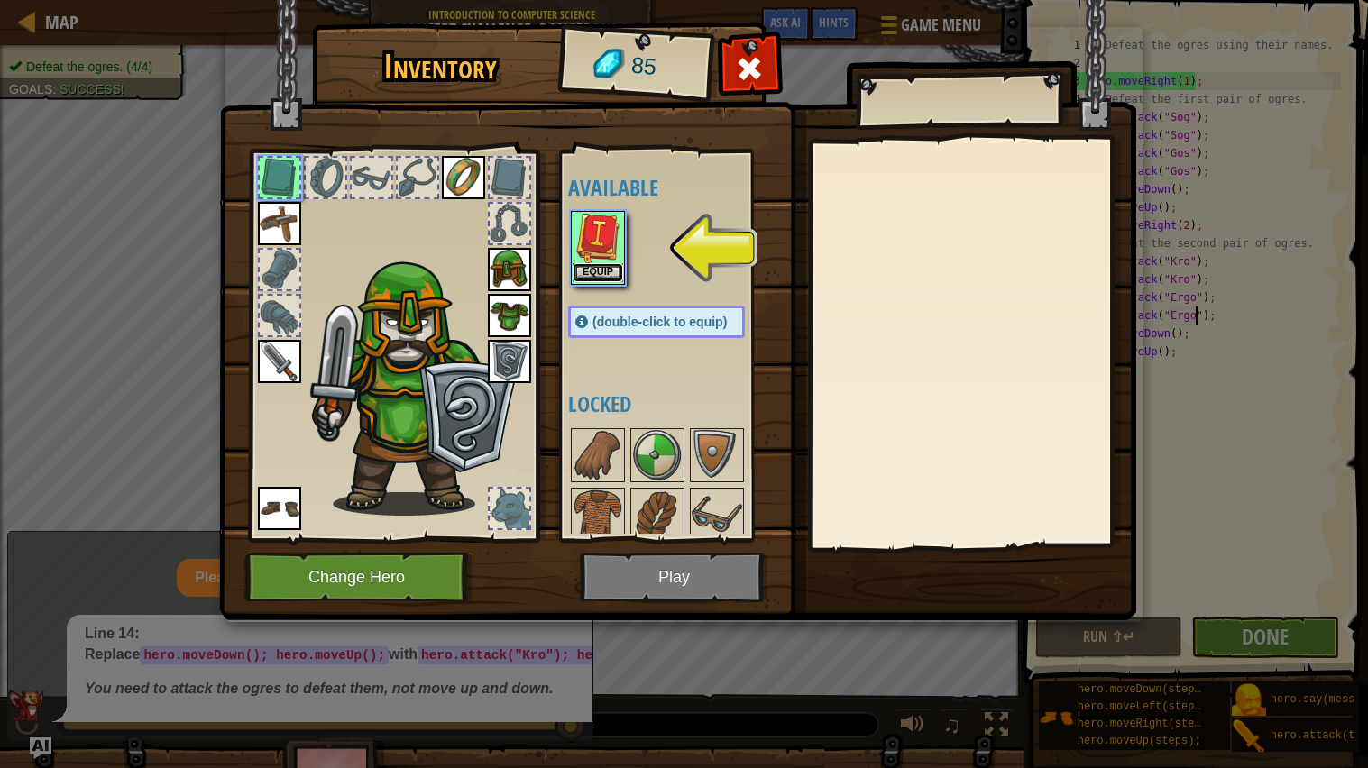
click at [610, 277] on button "Equip" at bounding box center [598, 272] width 50 height 19
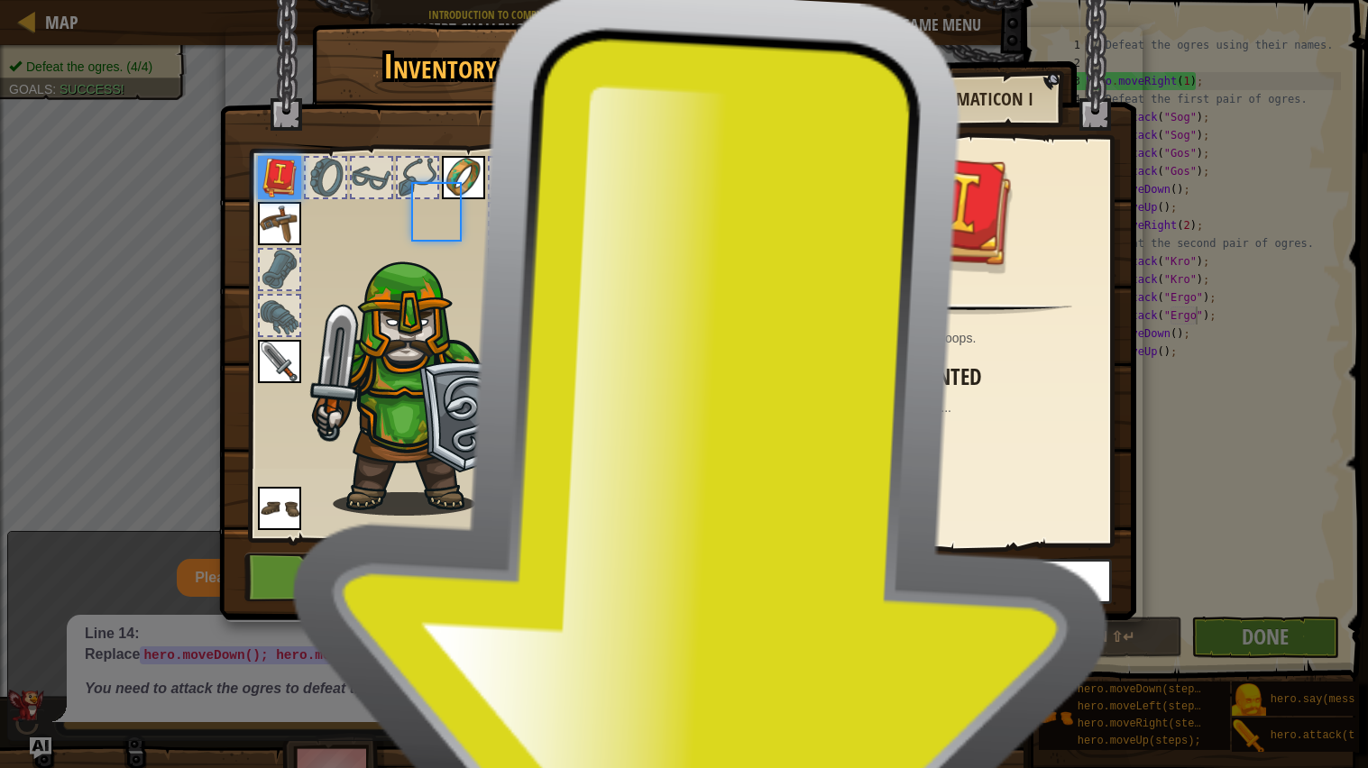
click at [608, 273] on img at bounding box center [598, 297] width 50 height 50
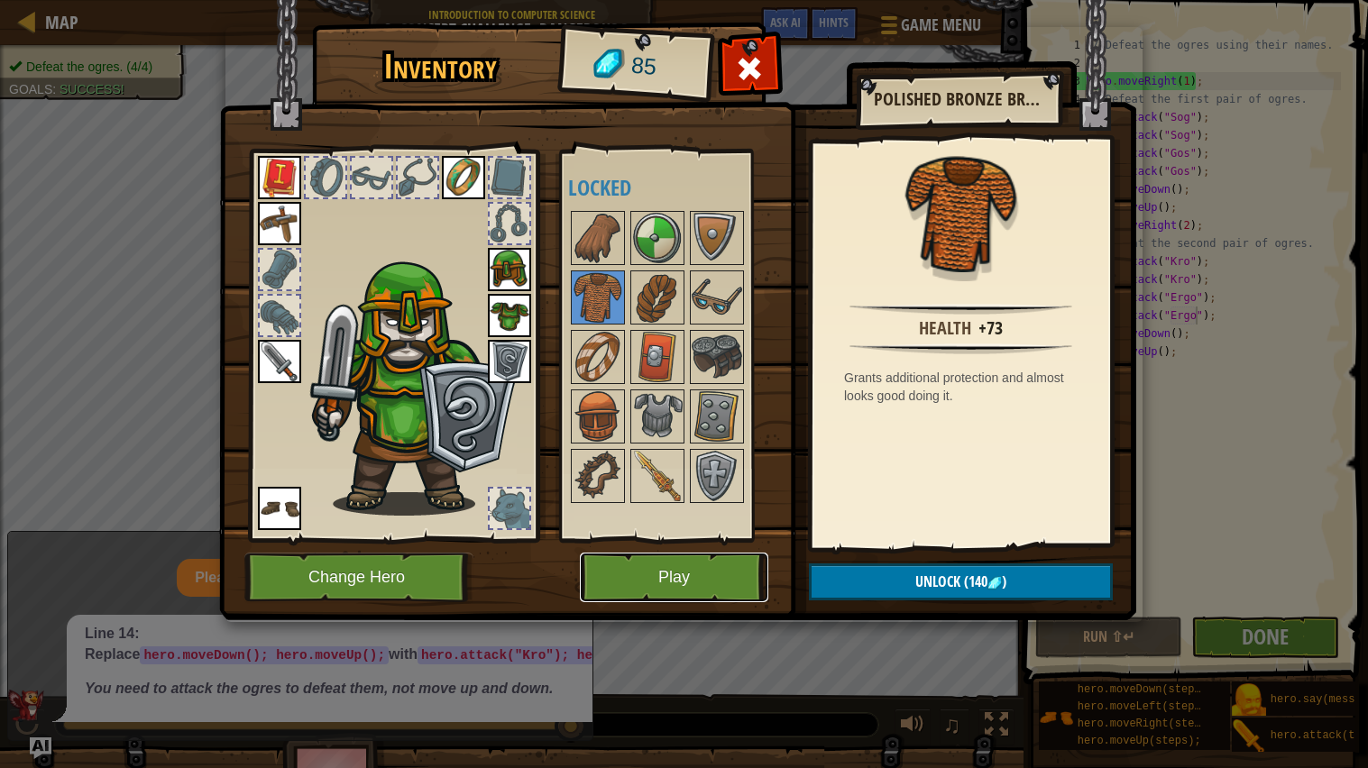
click at [686, 572] on button "Play" at bounding box center [674, 578] width 188 height 50
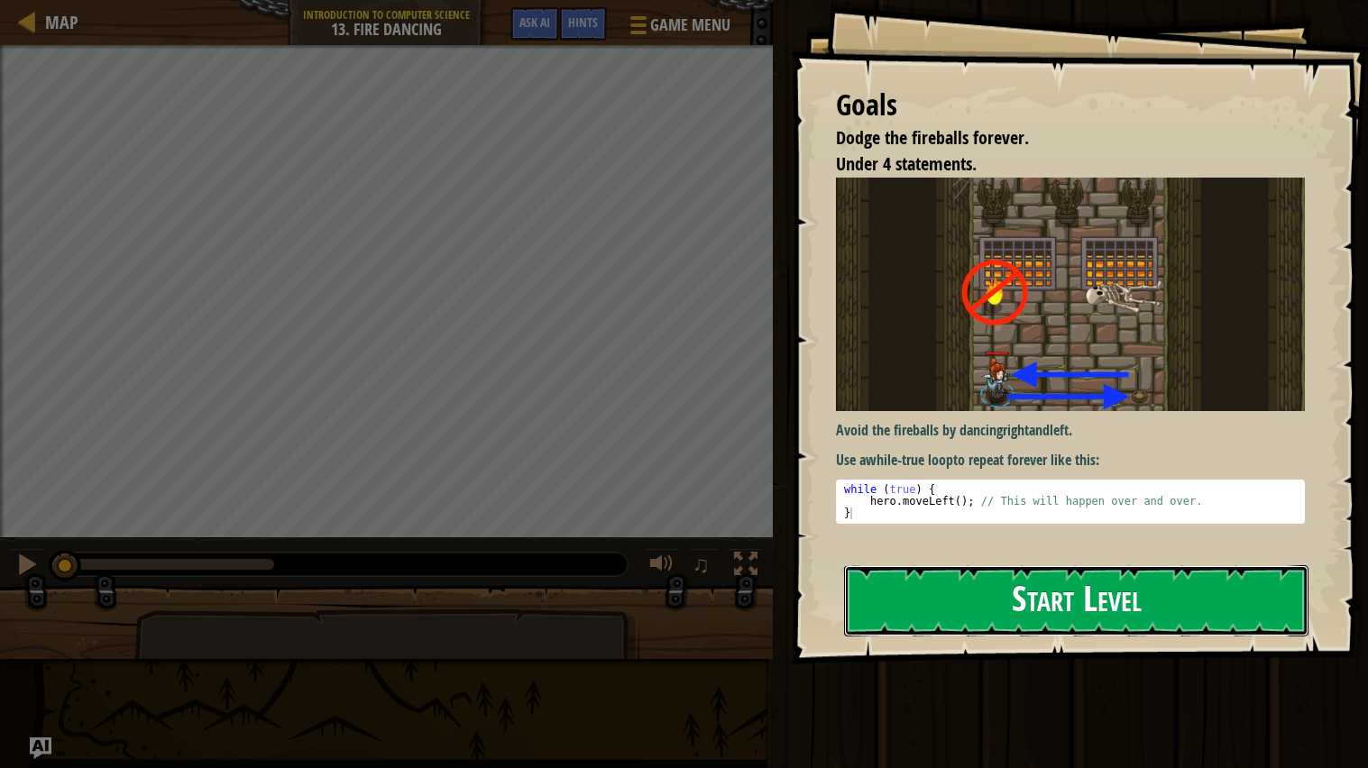
click at [1226, 582] on button "Start Level" at bounding box center [1076, 600] width 464 height 71
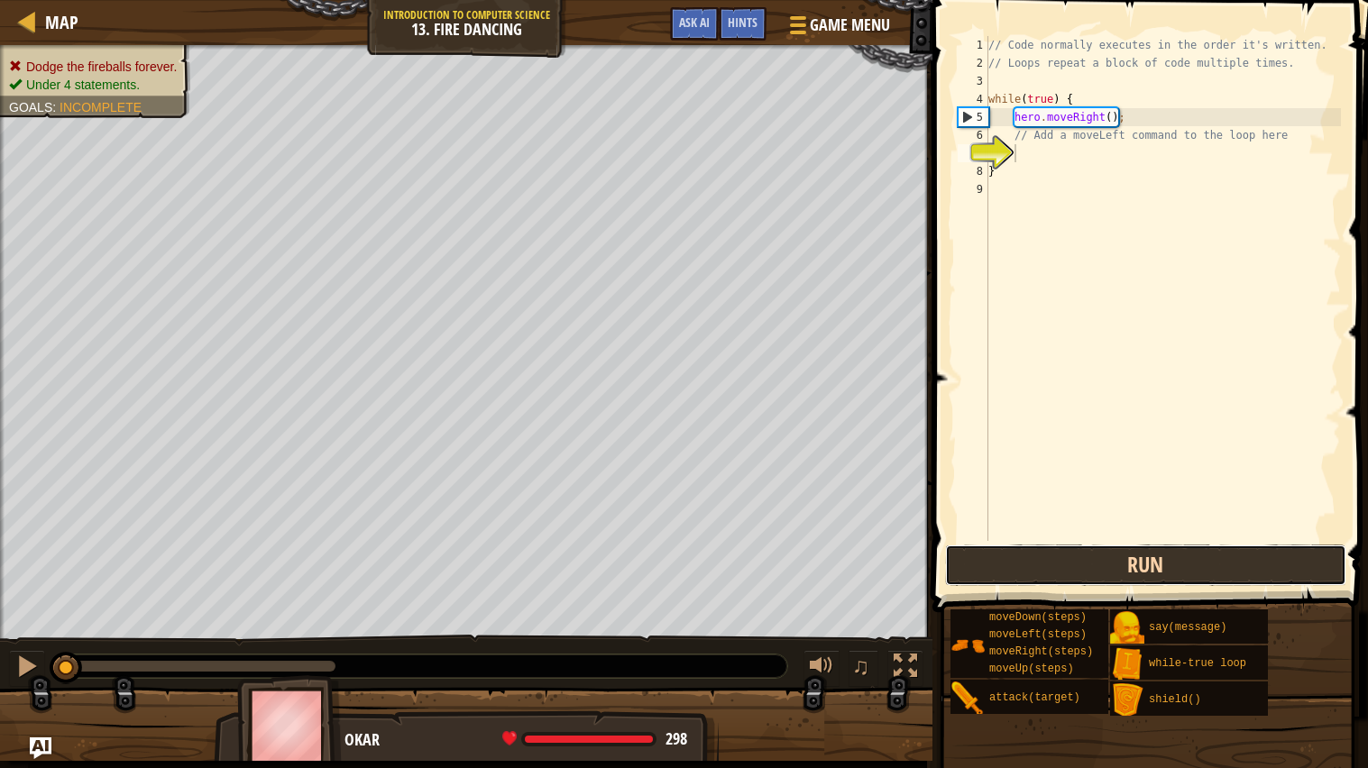
click at [1210, 555] on button "Run" at bounding box center [1145, 565] width 401 height 41
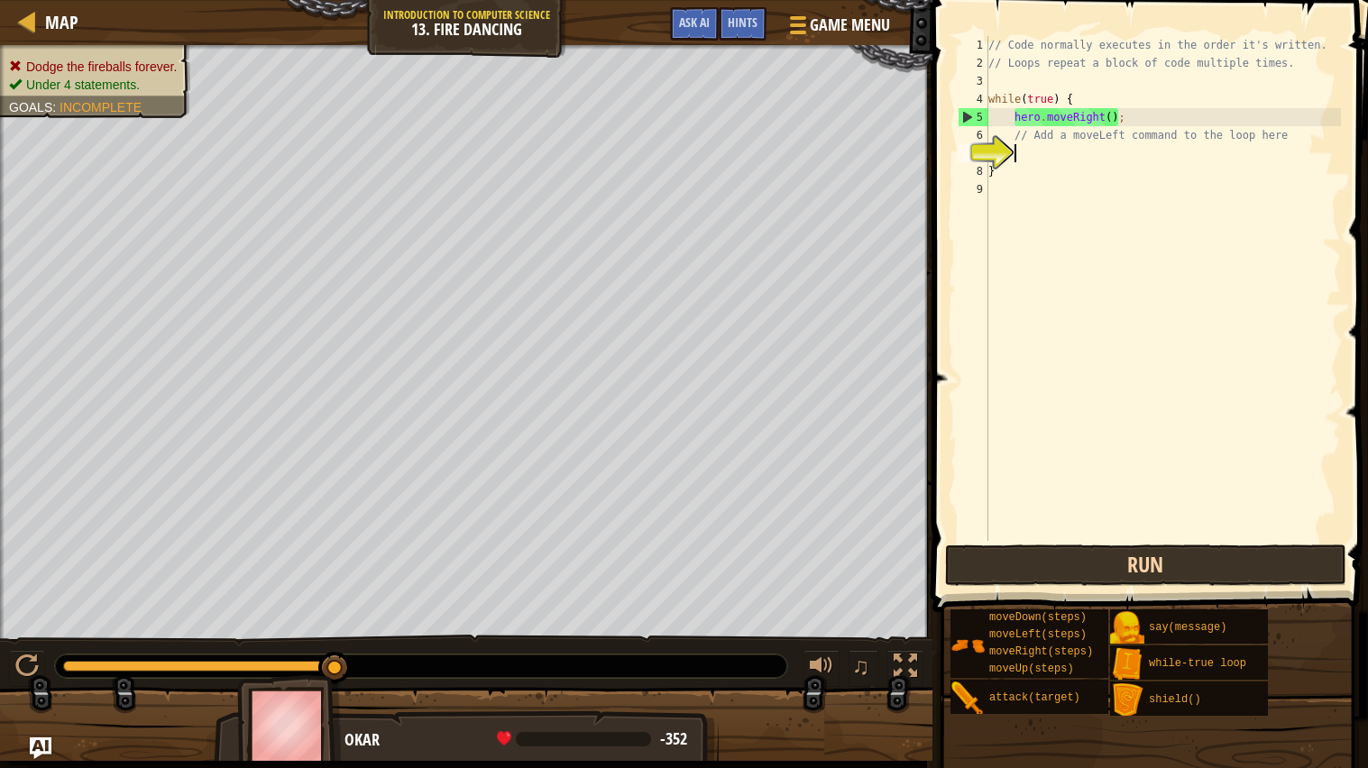
scroll to position [7, 2]
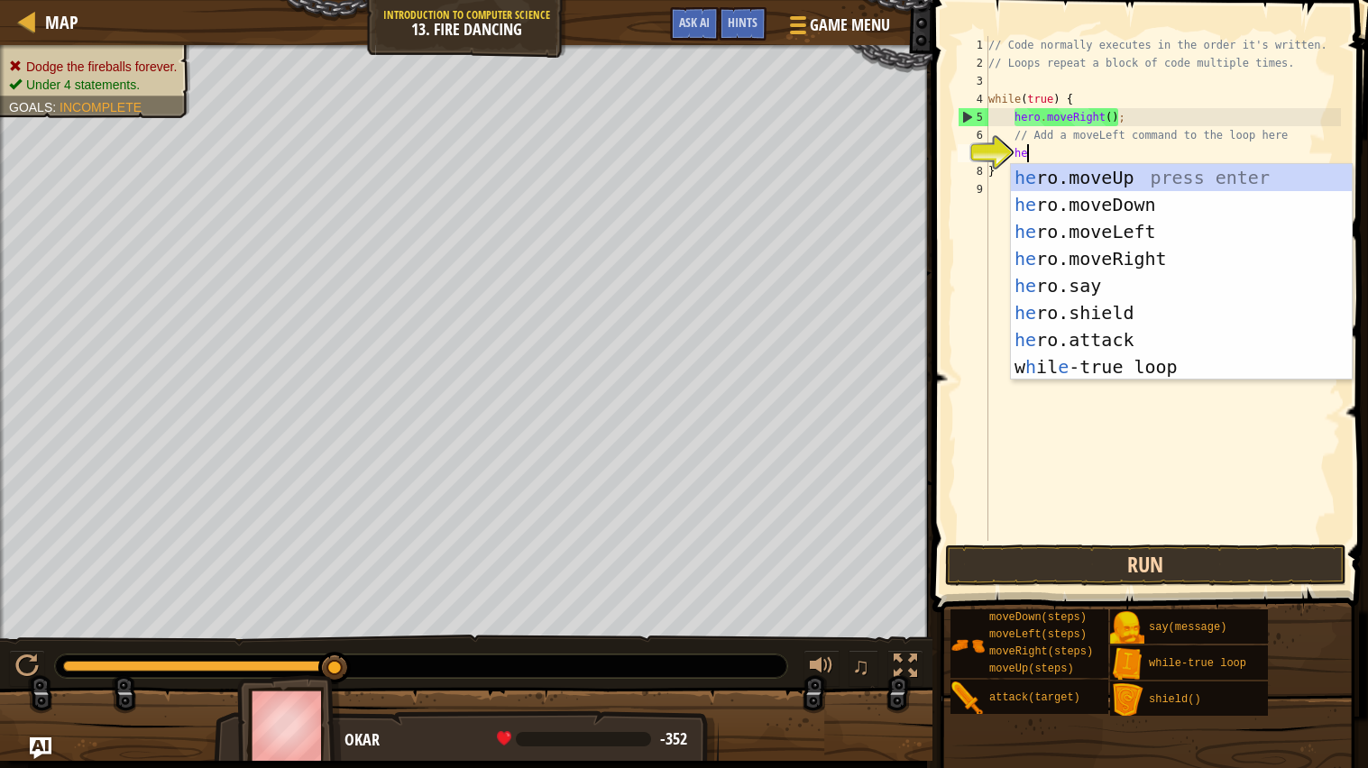
type textarea "her"
click at [1154, 230] on div "her o.moveUp press enter her o.moveDown press enter her o.moveLeft press enter …" at bounding box center [1181, 299] width 341 height 271
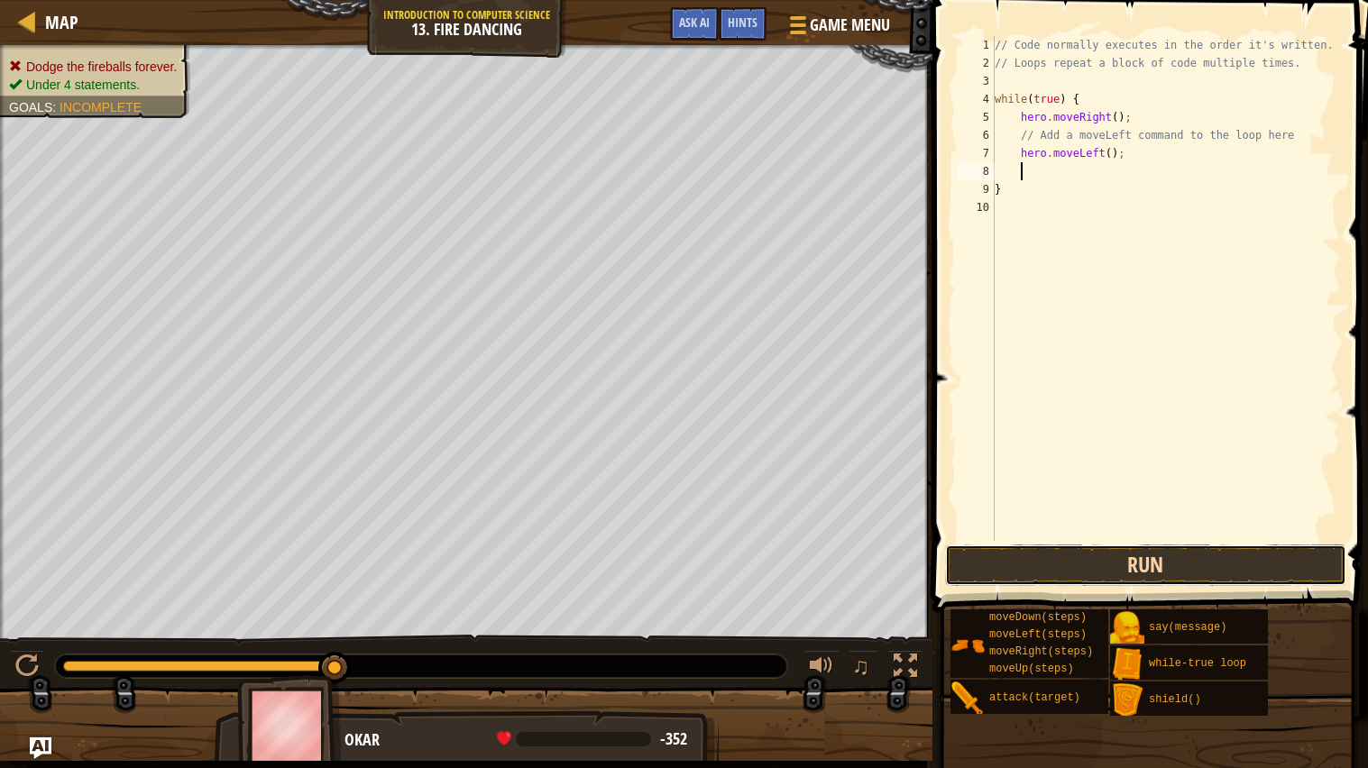
click at [1208, 553] on button "Run" at bounding box center [1145, 565] width 401 height 41
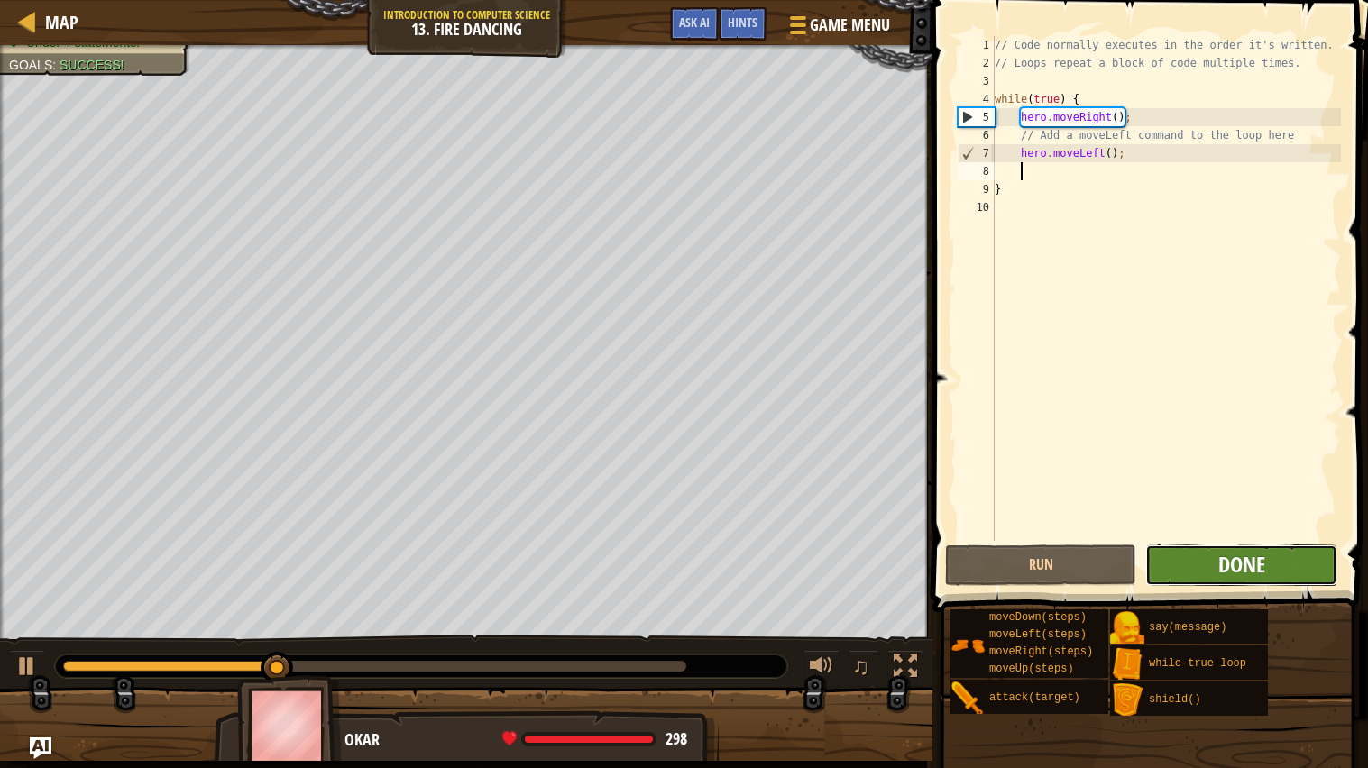
click at [1257, 566] on span "Done" at bounding box center [1241, 564] width 47 height 29
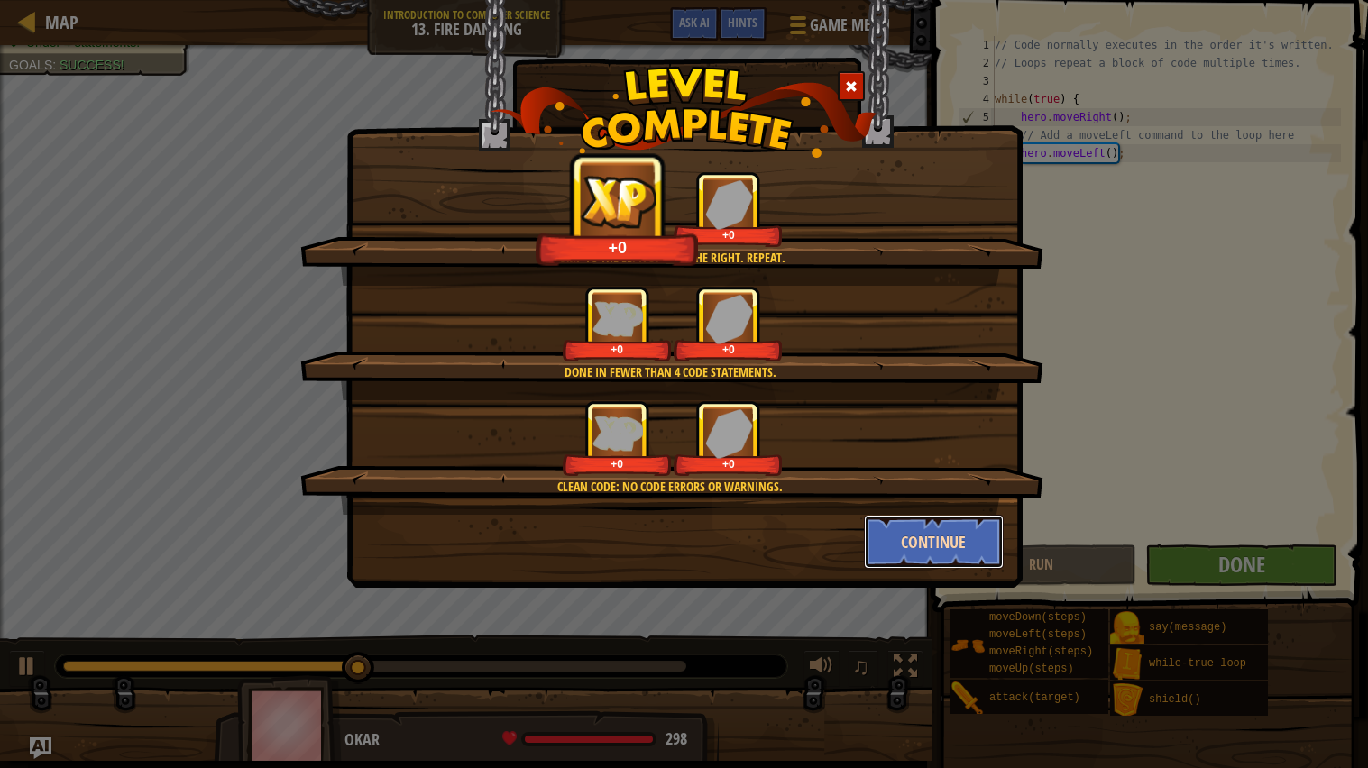
click at [958, 535] on button "Continue" at bounding box center [934, 542] width 140 height 54
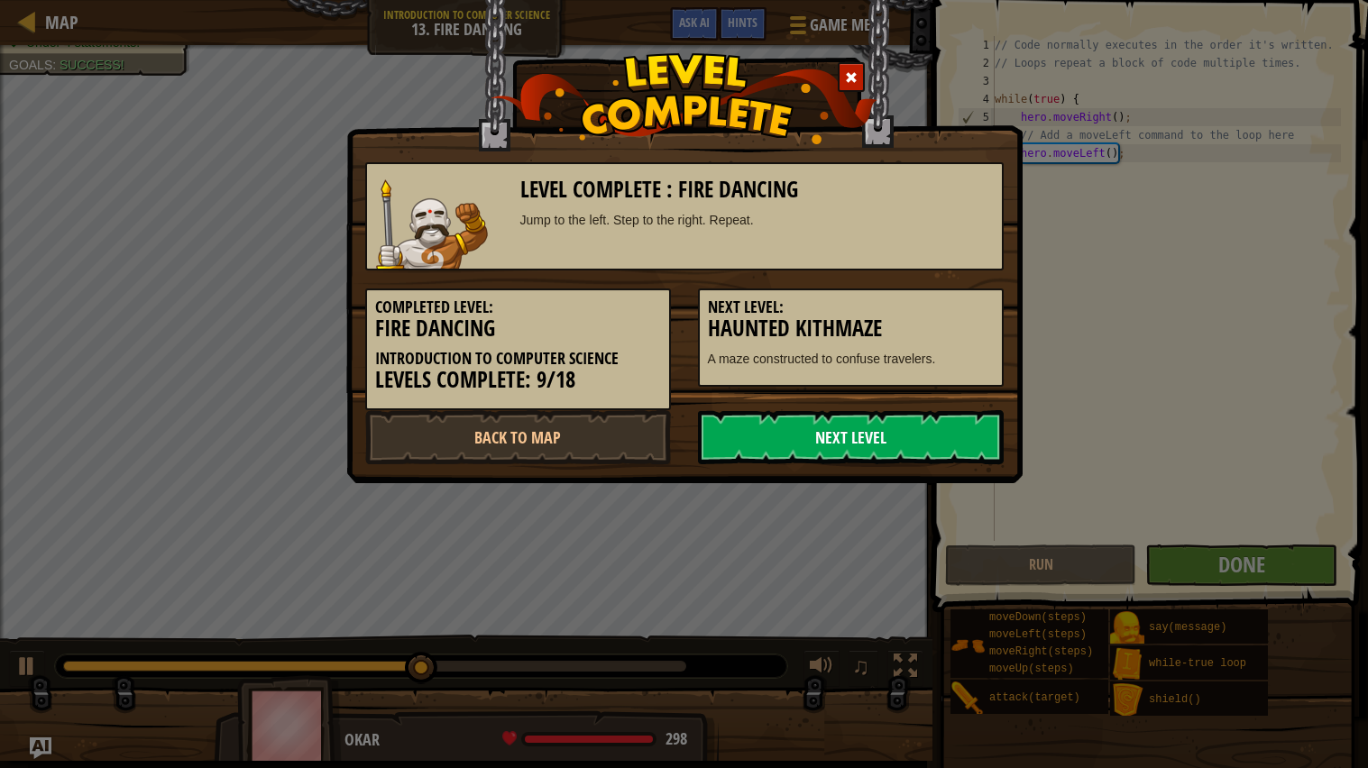
click at [943, 424] on link "Next Level" at bounding box center [851, 437] width 306 height 54
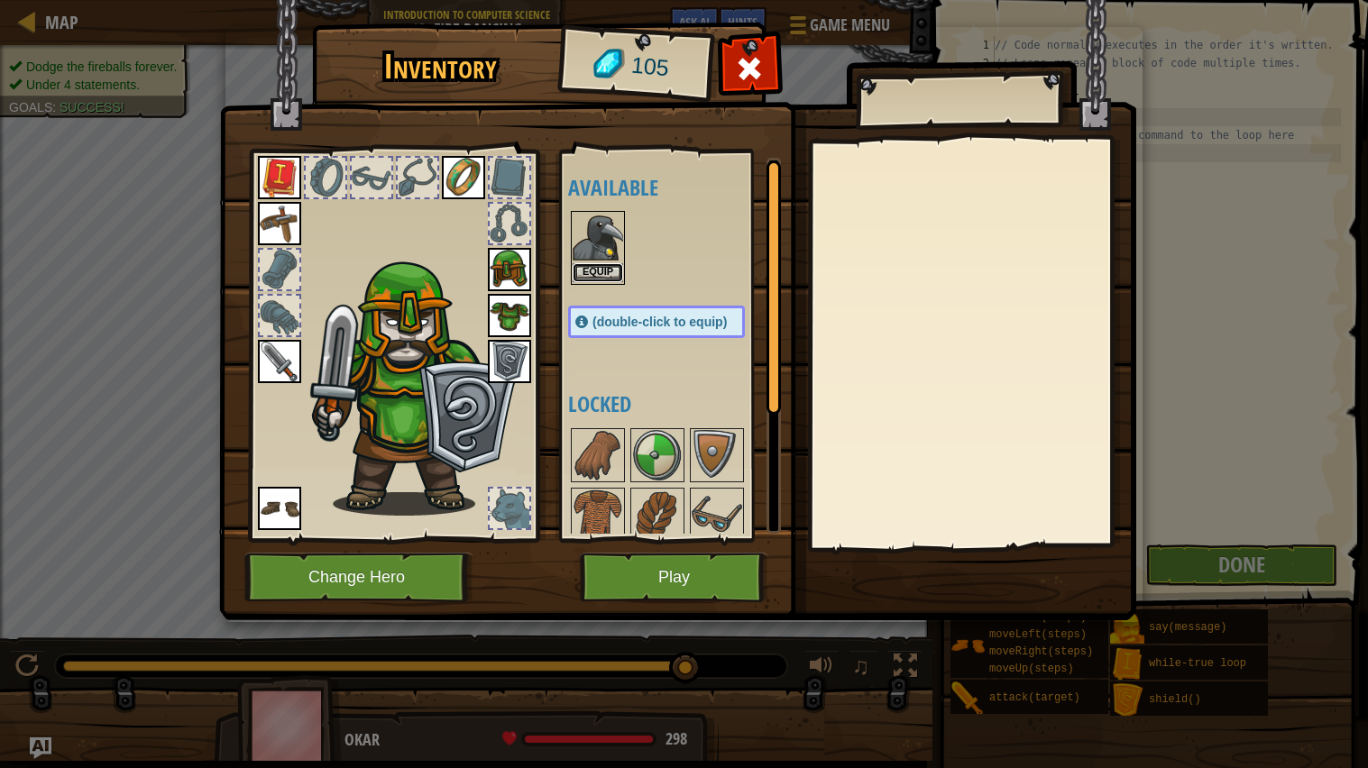
click at [602, 269] on button "Equip" at bounding box center [598, 272] width 50 height 19
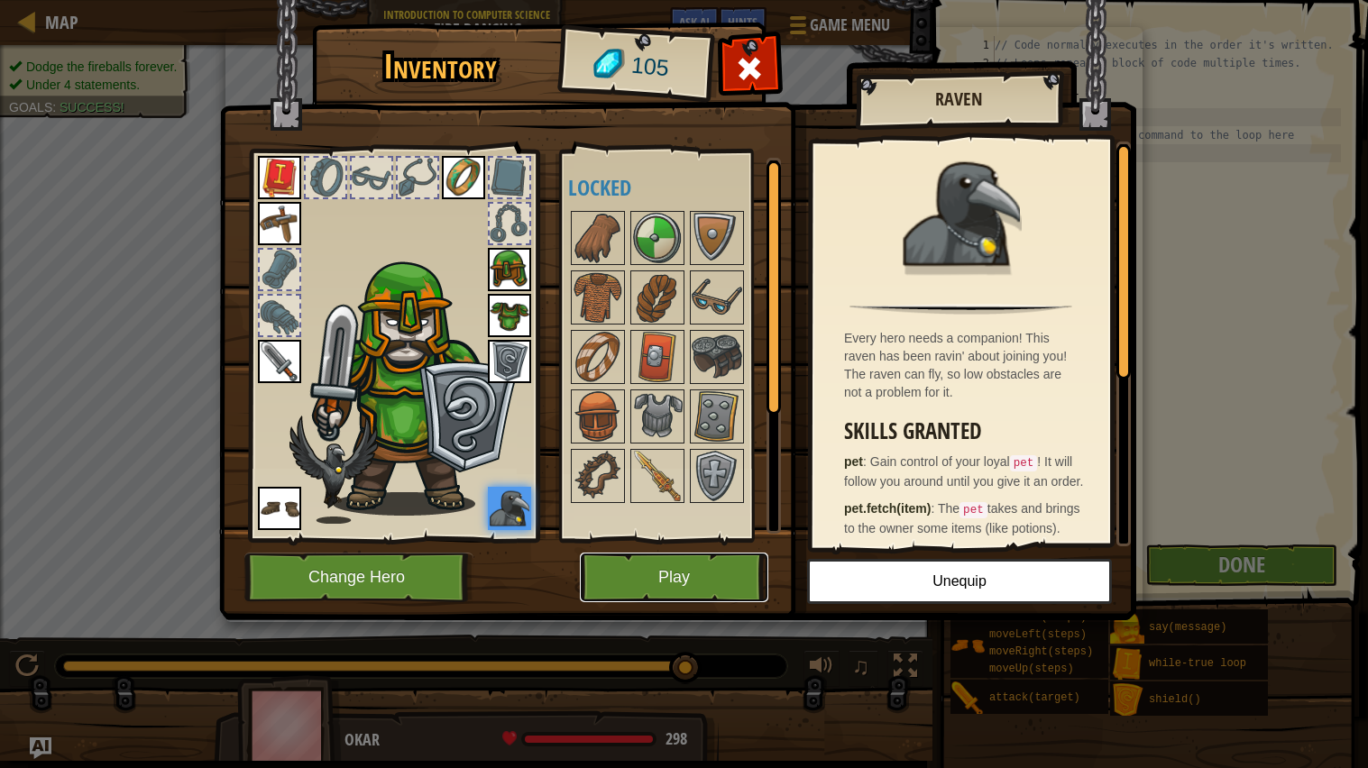
click at [676, 569] on button "Play" at bounding box center [674, 578] width 188 height 50
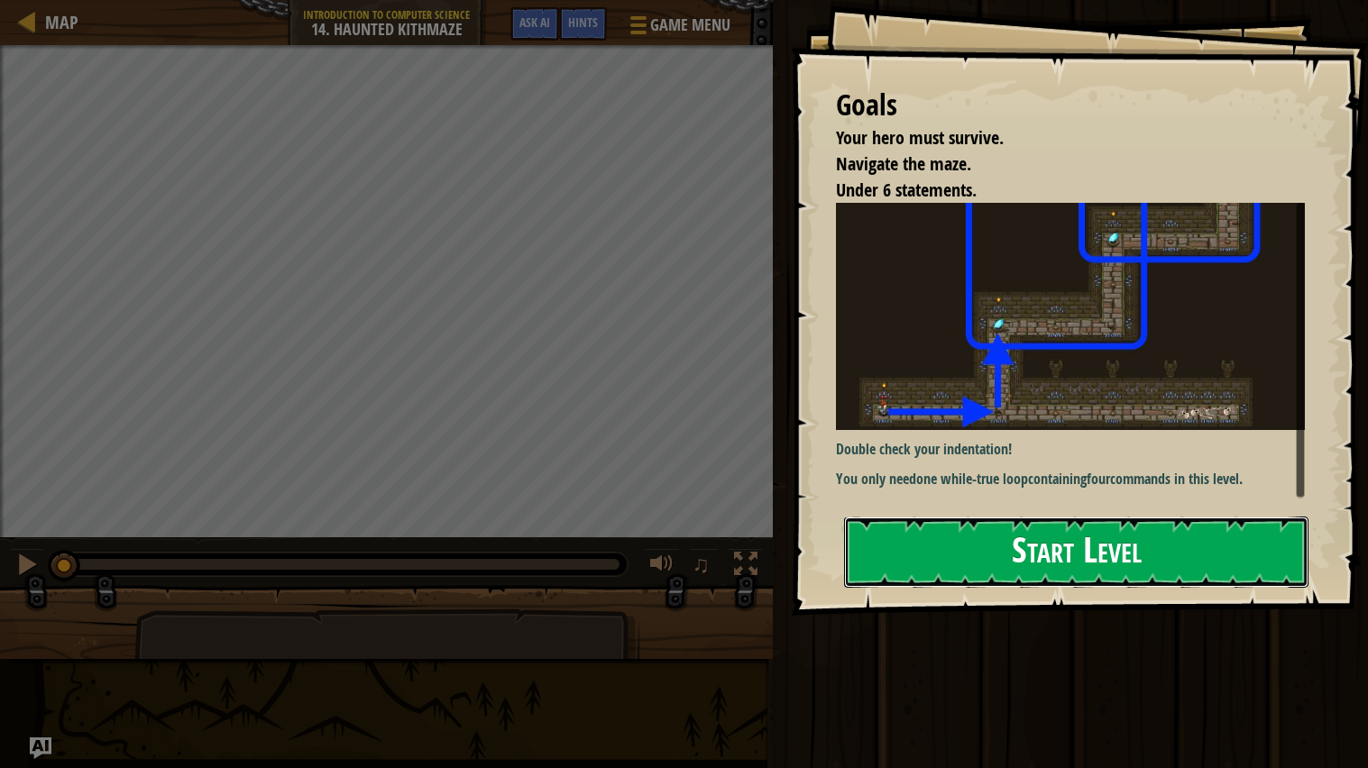
click at [1192, 528] on button "Start Level" at bounding box center [1076, 552] width 464 height 71
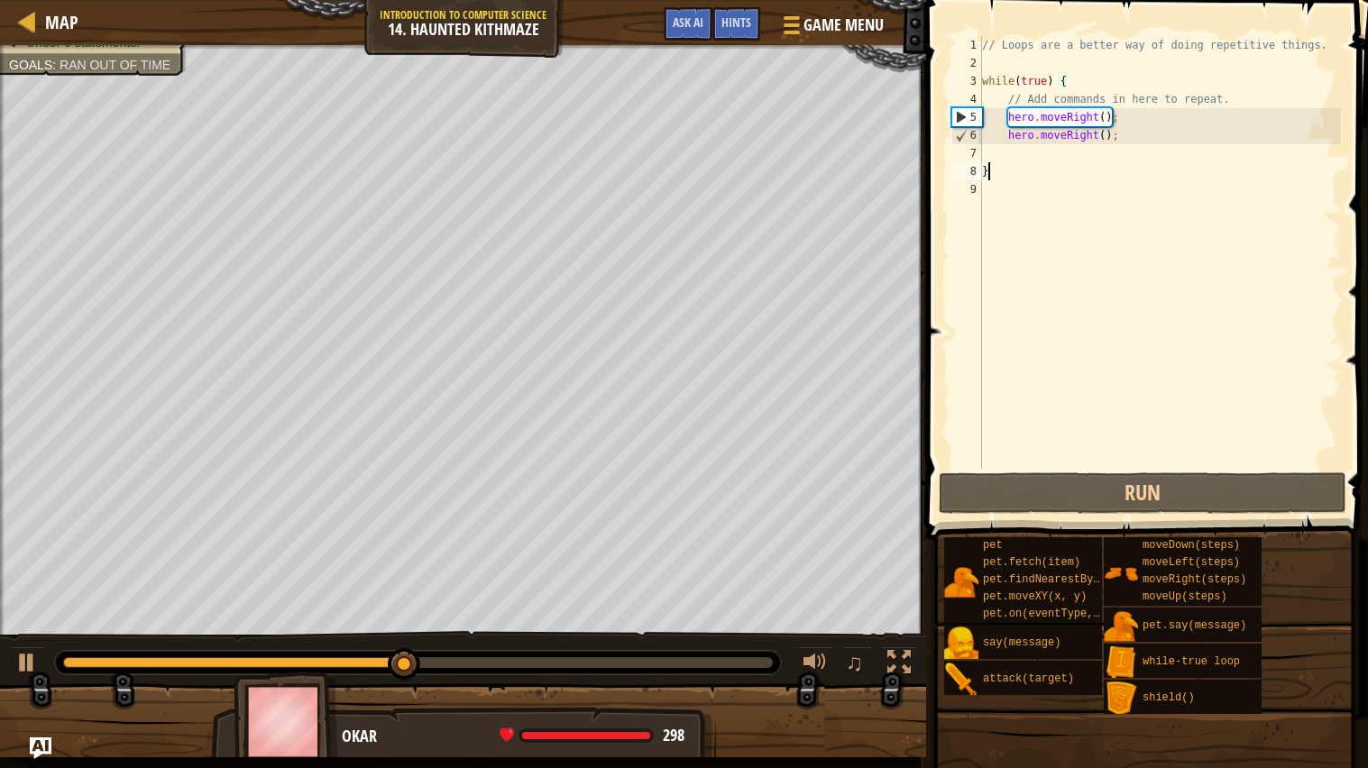
click at [1077, 161] on div "// Loops are a better way of doing repetitive things. while ( true ) { // Add c…" at bounding box center [1159, 270] width 362 height 469
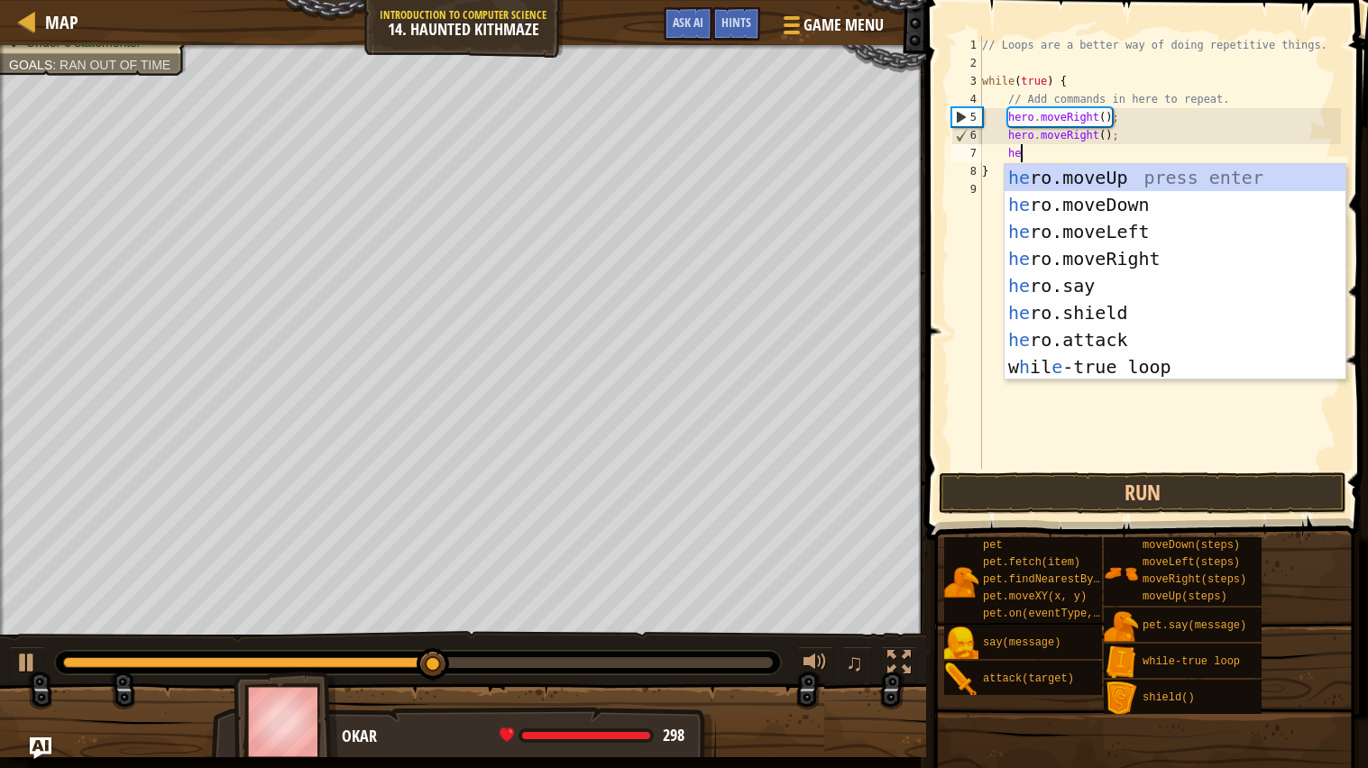
scroll to position [7, 2]
type textarea "her"
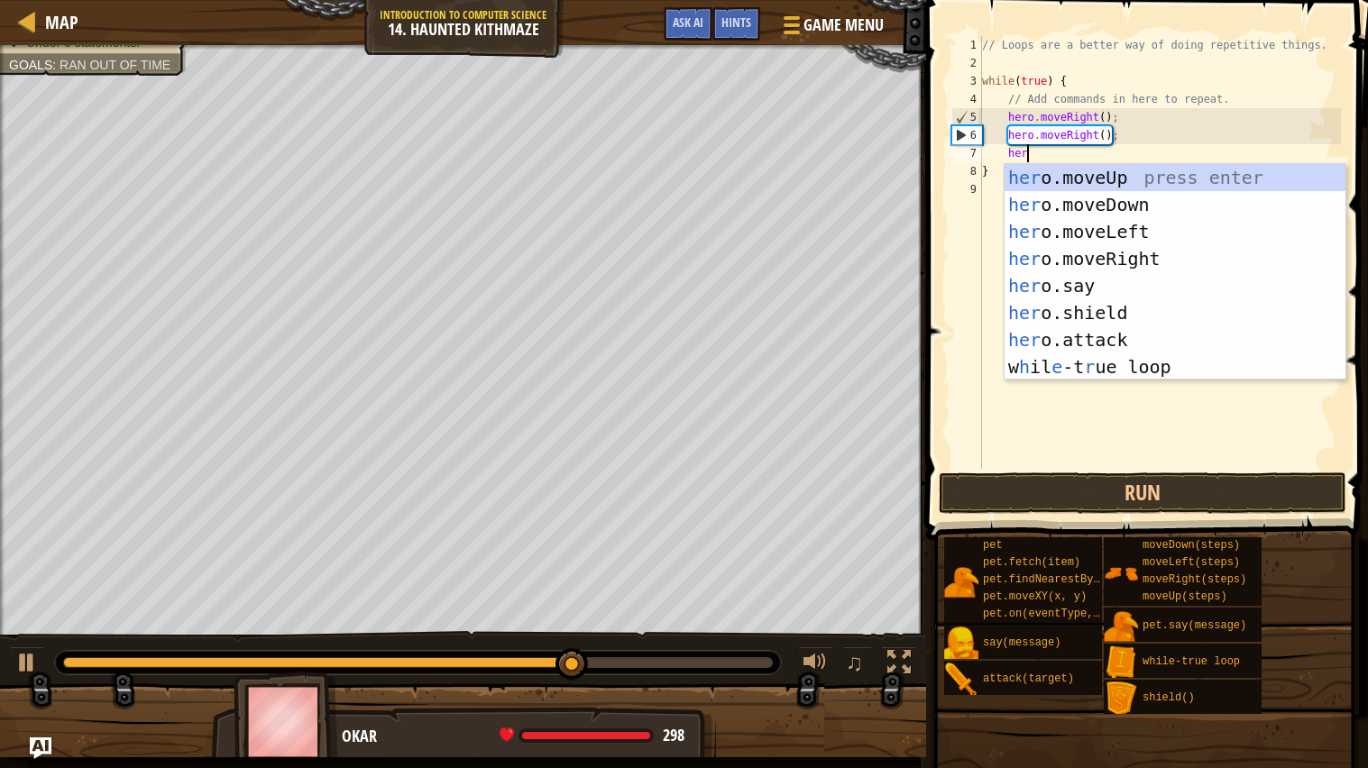
click at [1165, 218] on div "her o.moveUp press enter her o.moveDown press enter her o.moveLeft press enter …" at bounding box center [1174, 299] width 341 height 271
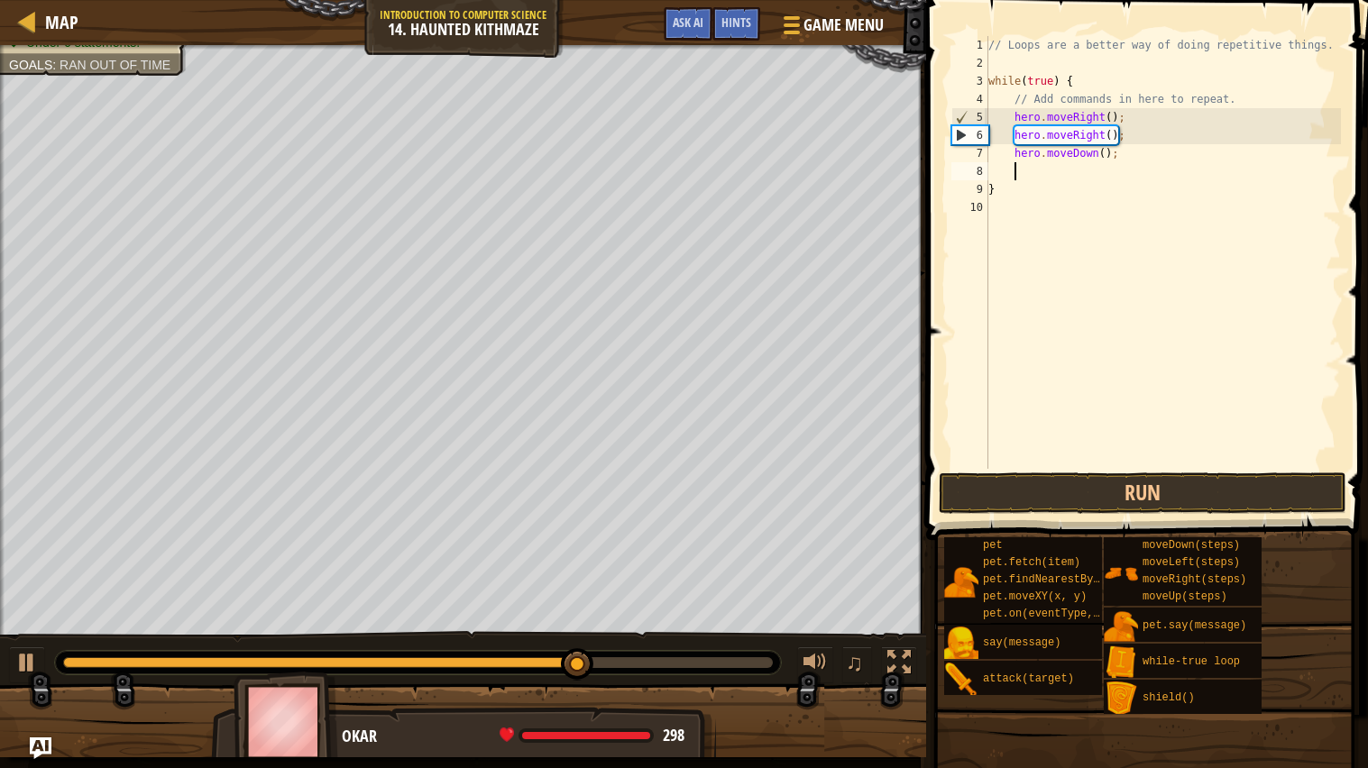
scroll to position [7, 1]
click at [1094, 156] on div "// Loops are a better way of doing repetitive things. while ( true ) { // Add c…" at bounding box center [1163, 270] width 357 height 469
click at [1098, 148] on div "// Loops are a better way of doing repetitive things. while ( true ) { // Add c…" at bounding box center [1163, 270] width 357 height 469
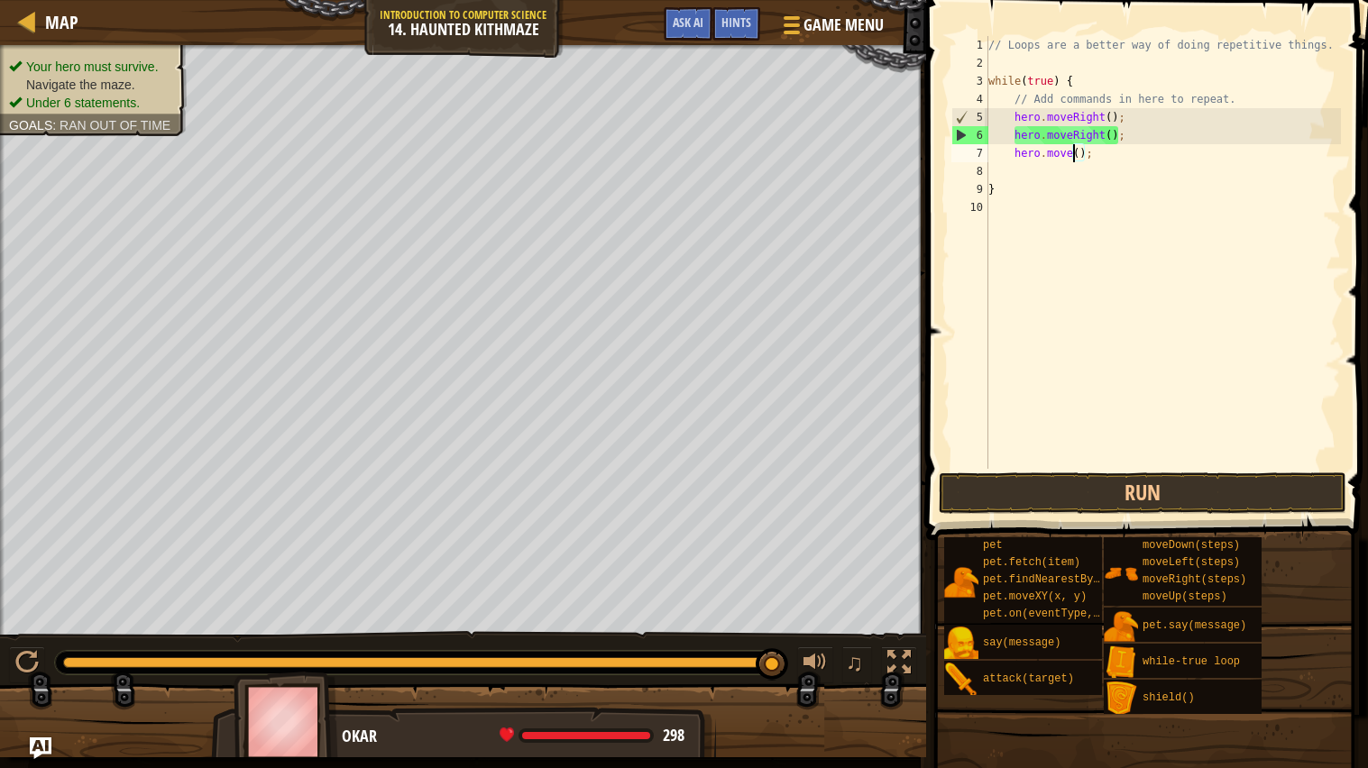
scroll to position [7, 6]
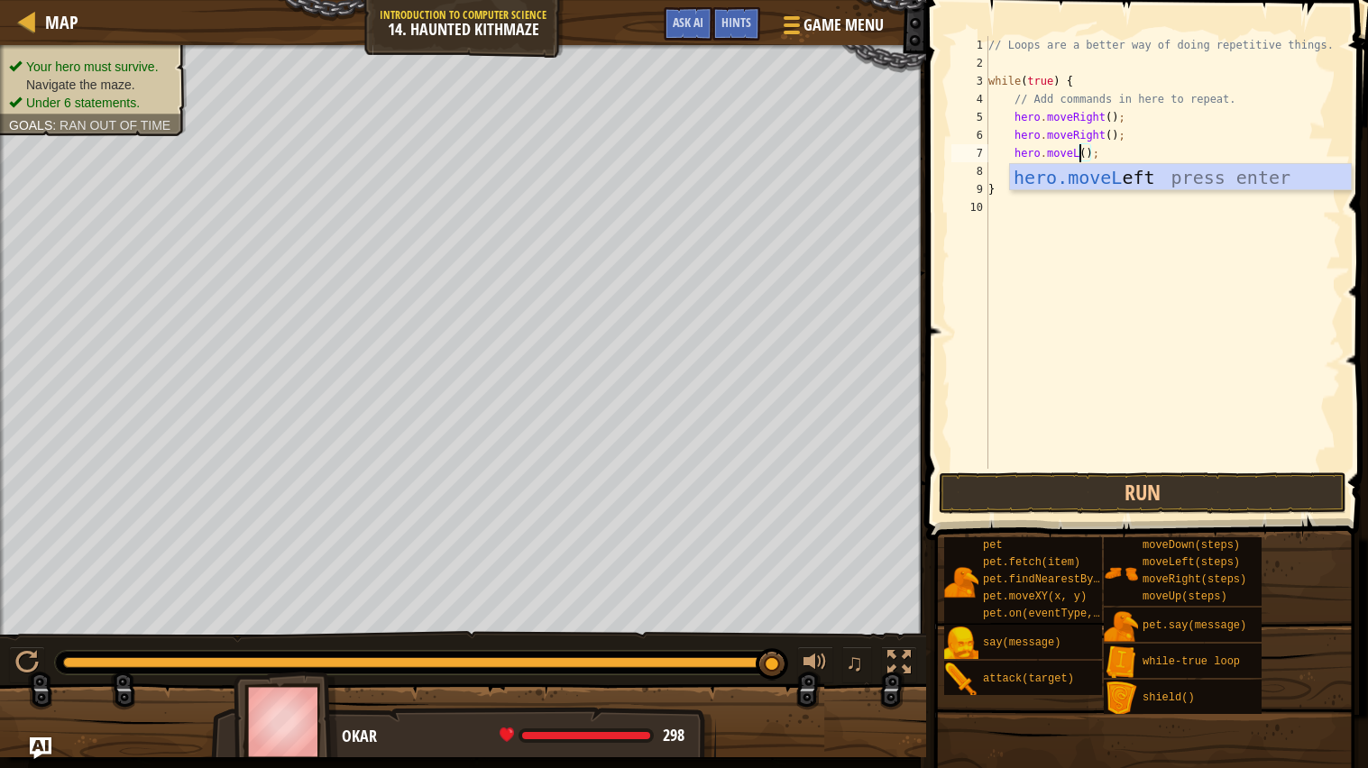
click at [1207, 179] on div "hero.moveL eft press enter" at bounding box center [1180, 204] width 341 height 81
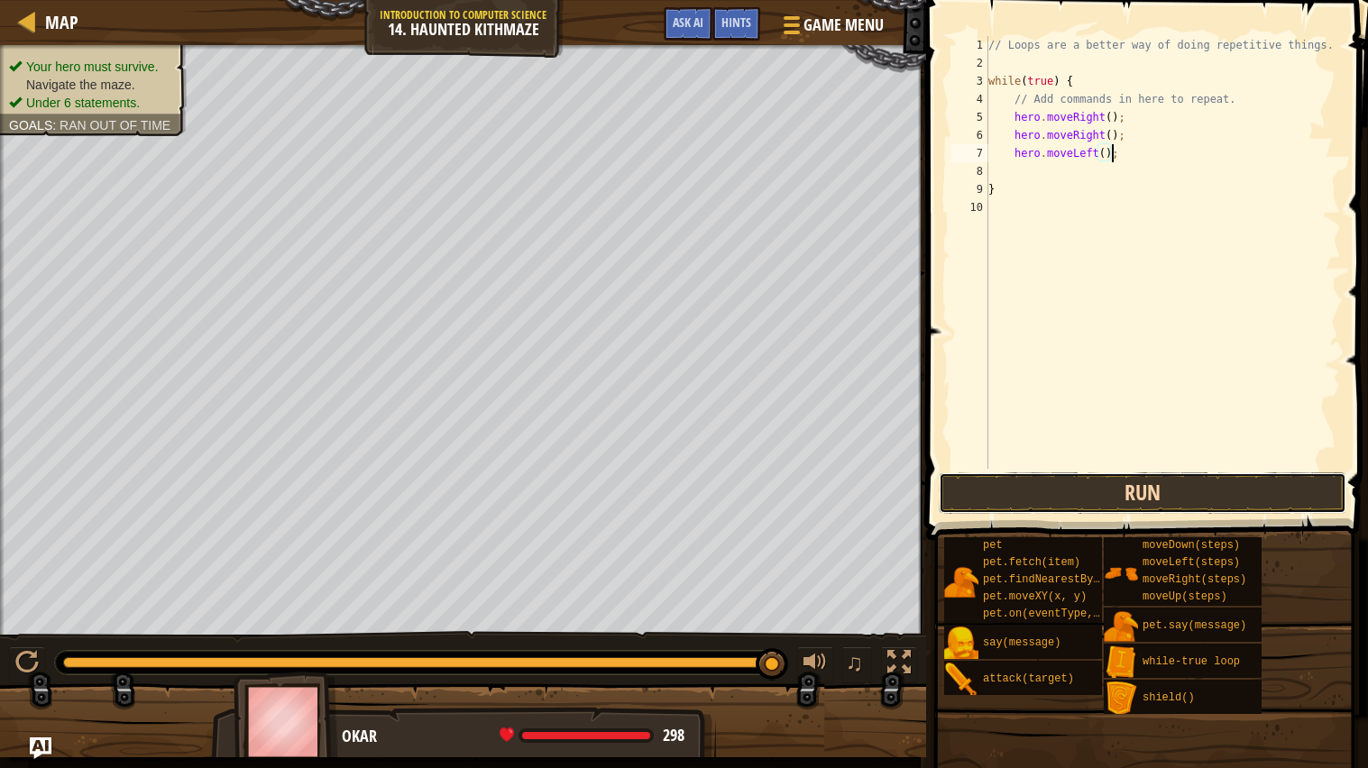
click at [1208, 497] on button "Run" at bounding box center [1143, 492] width 408 height 41
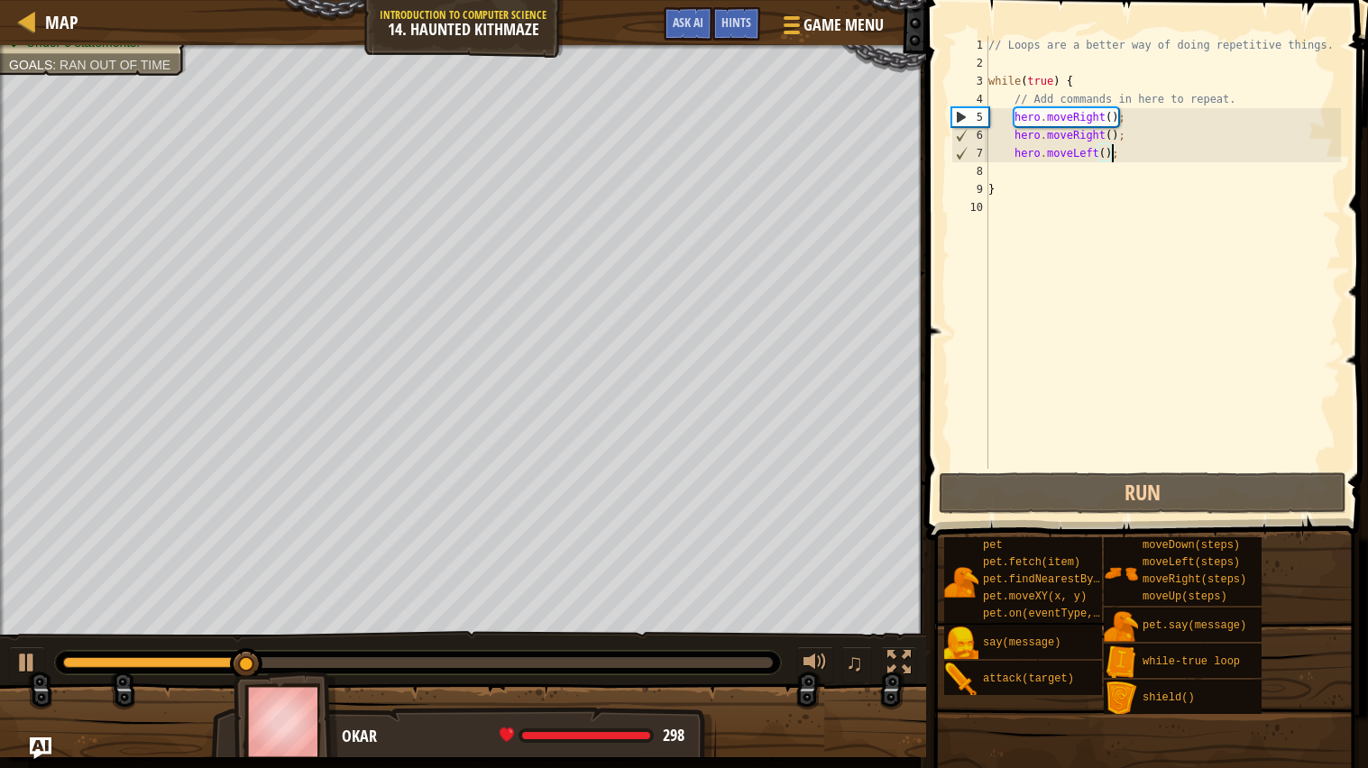
click at [1133, 148] on div "// Loops are a better way of doing repetitive things. while ( true ) { // Add c…" at bounding box center [1163, 270] width 357 height 469
click at [1099, 148] on div "// Loops are a better way of doing repetitive things. while ( true ) { // Add c…" at bounding box center [1163, 270] width 357 height 469
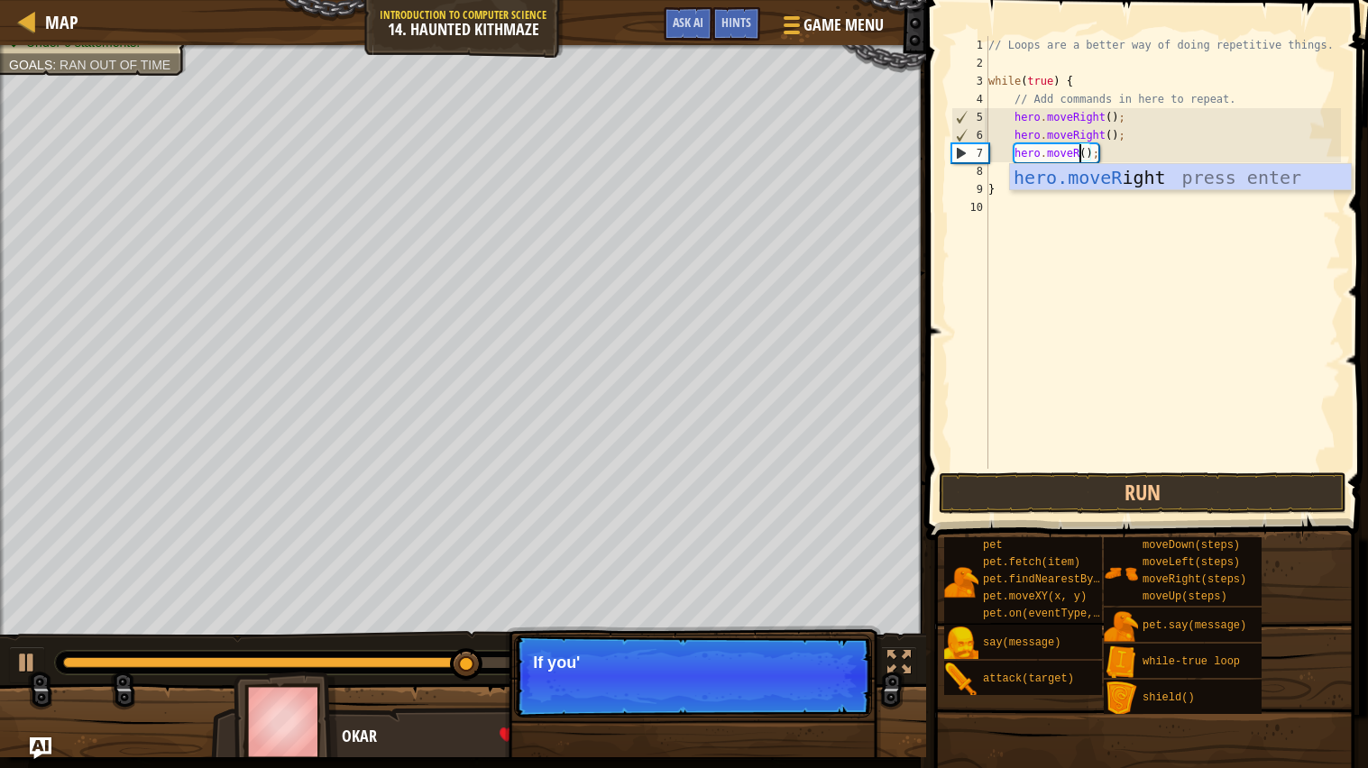
click at [1225, 175] on div "hero.moveR ight press enter" at bounding box center [1180, 204] width 341 height 81
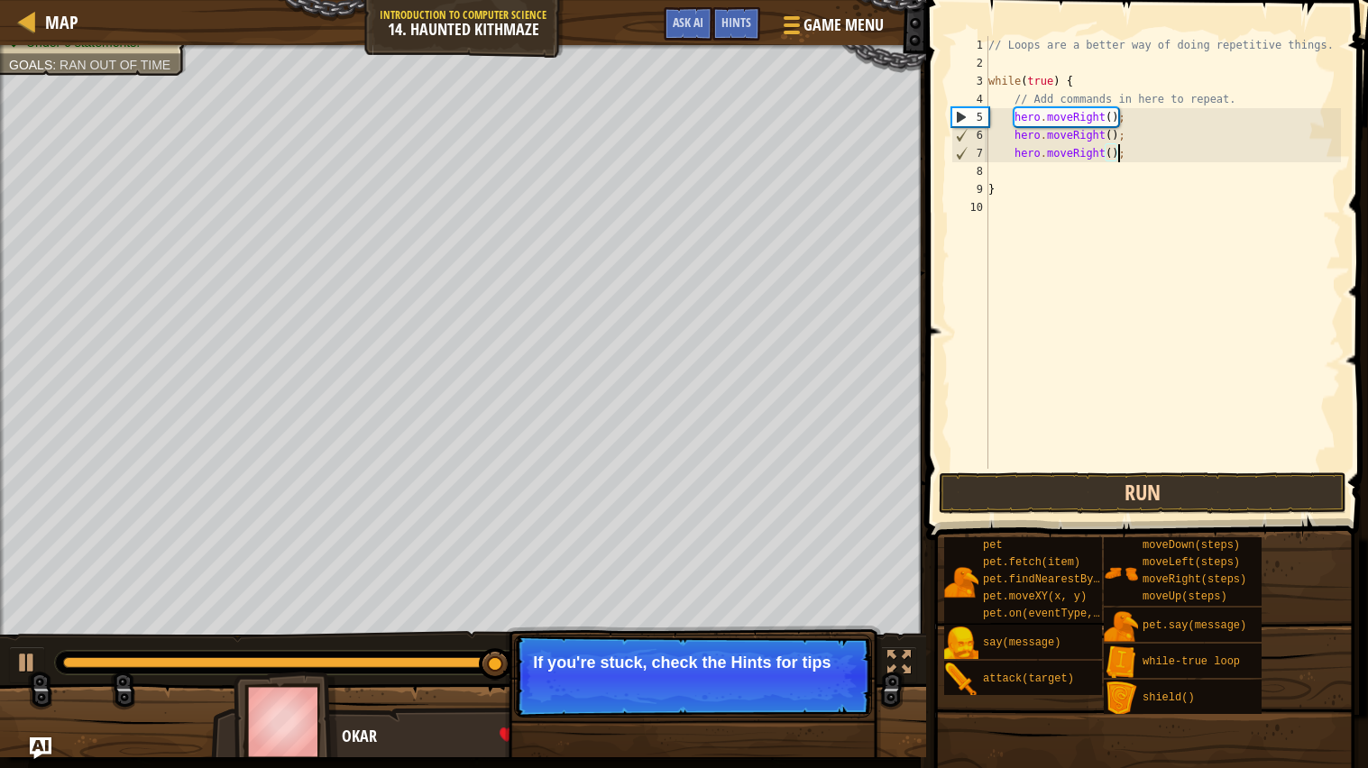
type textarea "hero.moveRight();"
click at [1190, 510] on button "Run" at bounding box center [1143, 492] width 408 height 41
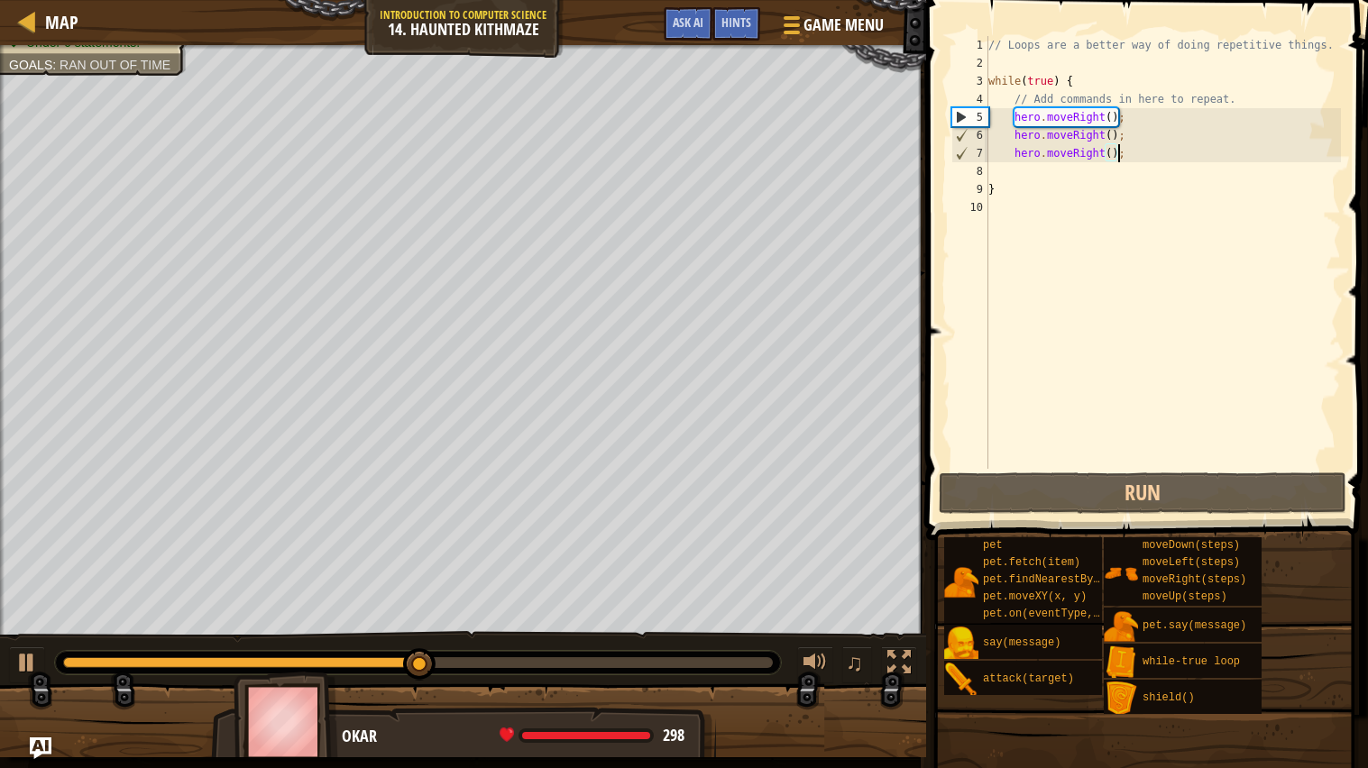
click at [1080, 178] on div "// Loops are a better way of doing repetitive things. while ( true ) { // Add c…" at bounding box center [1163, 270] width 357 height 469
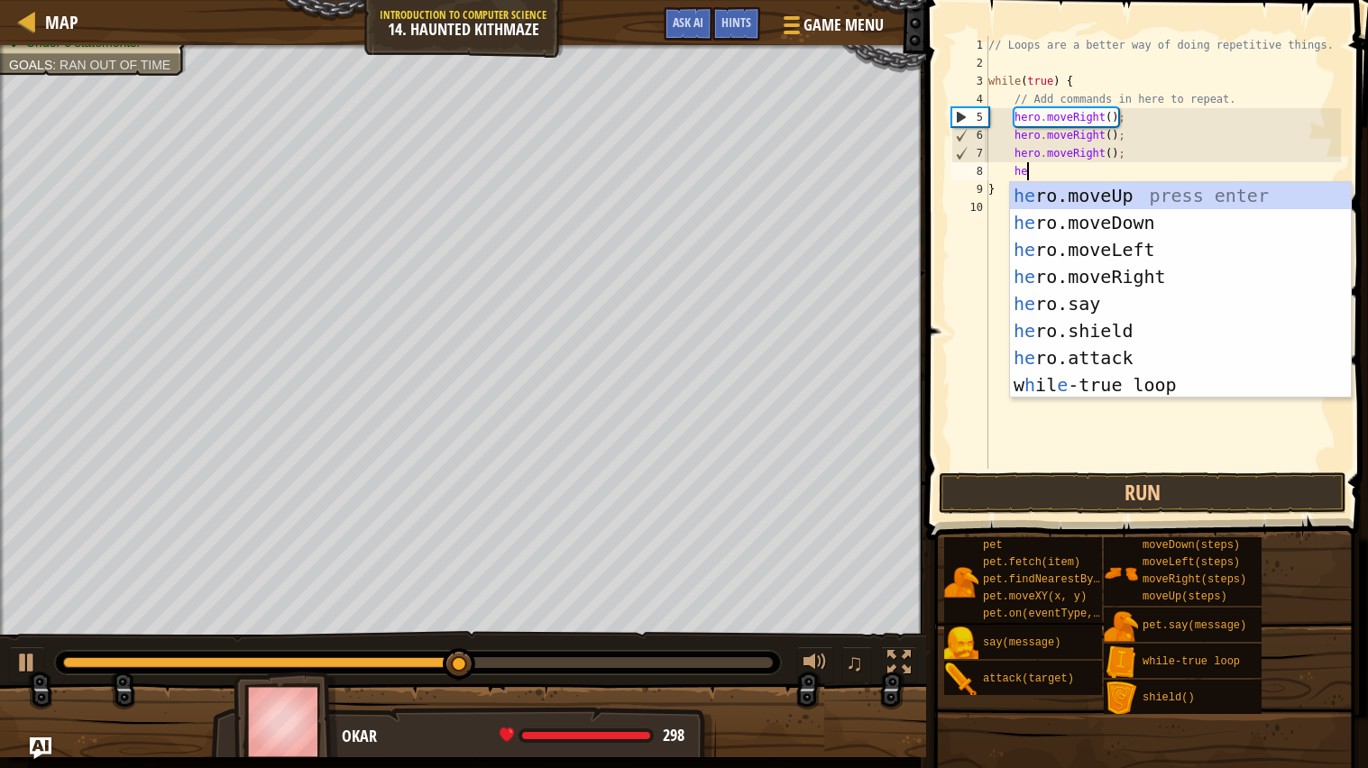
type textarea "her"
click at [1160, 247] on div "her o.moveUp press enter her o.moveDown press enter her o.moveLeft press enter …" at bounding box center [1180, 317] width 341 height 271
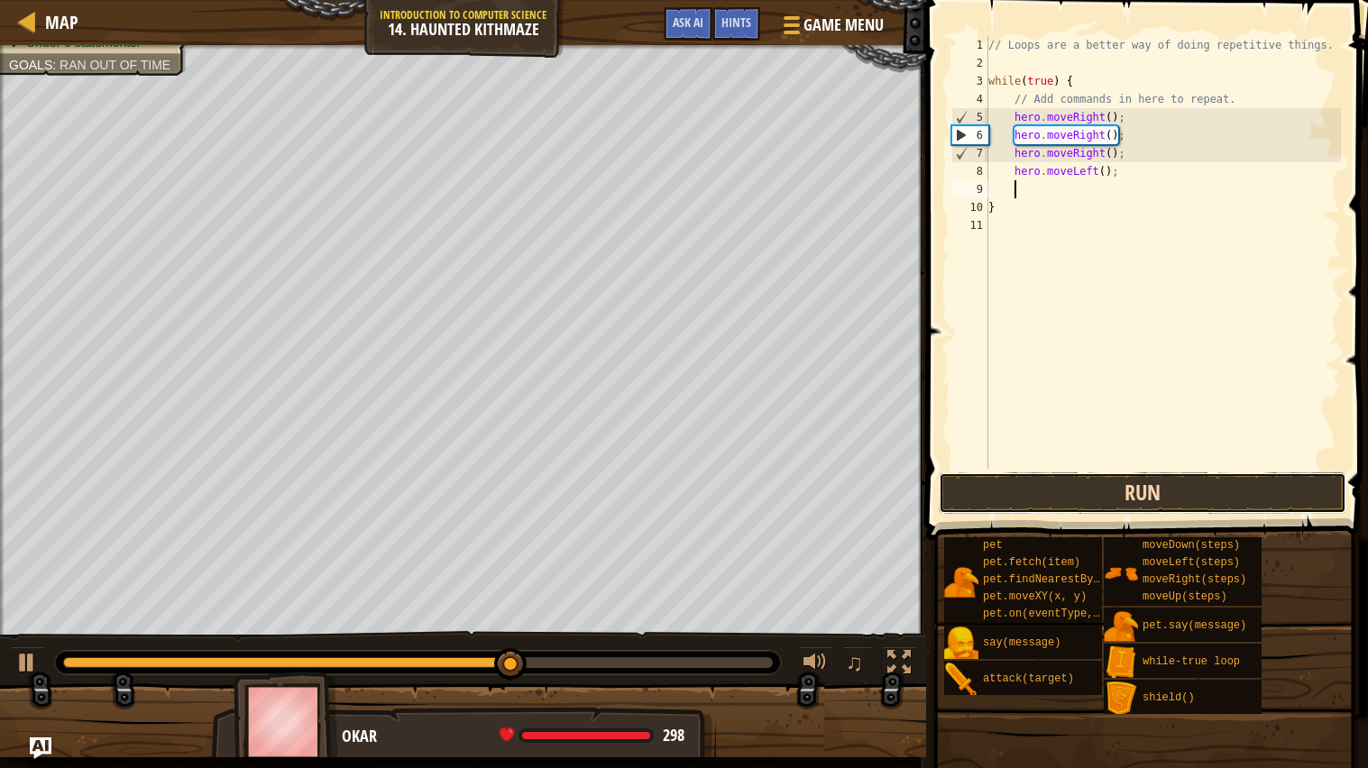
click at [1215, 493] on button "Run" at bounding box center [1143, 492] width 408 height 41
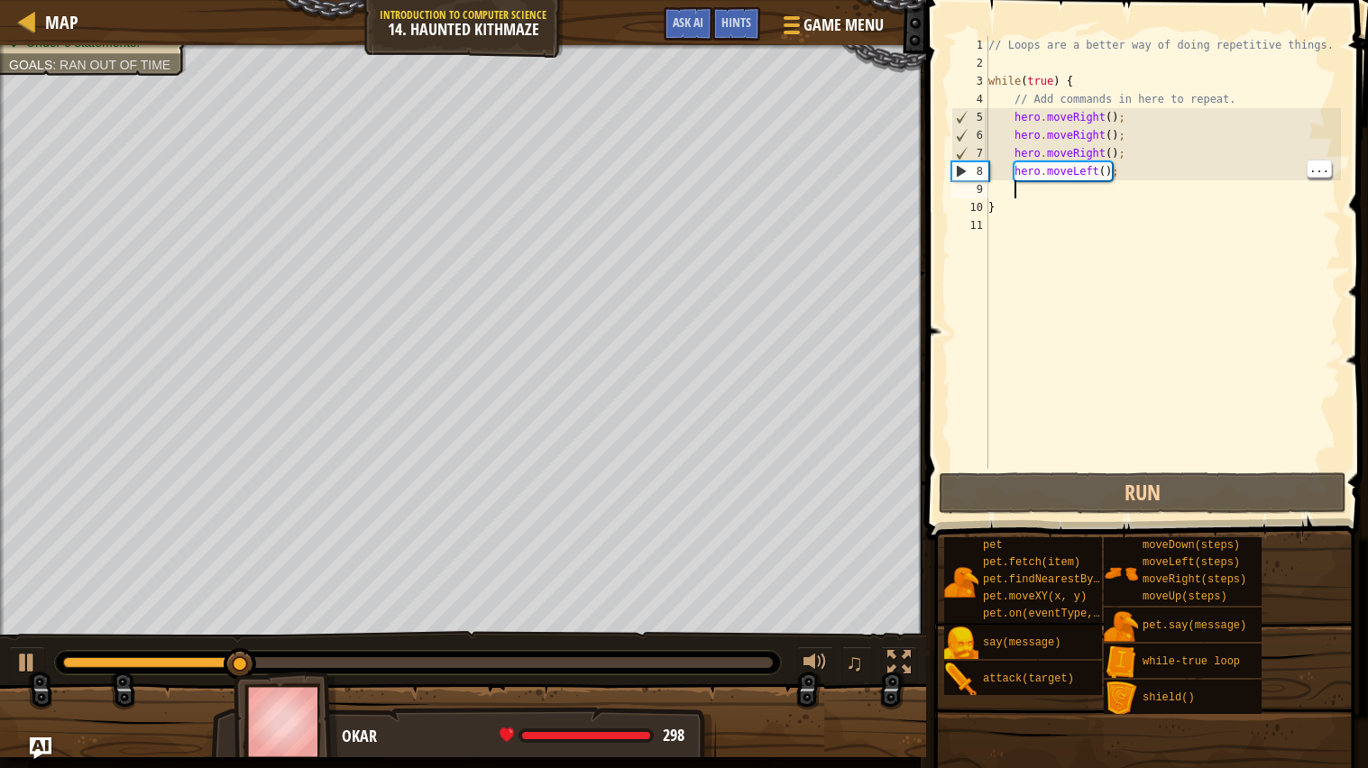
click at [1154, 170] on div "// Loops are a better way of doing repetitive things. while ( true ) { // Add c…" at bounding box center [1163, 270] width 357 height 469
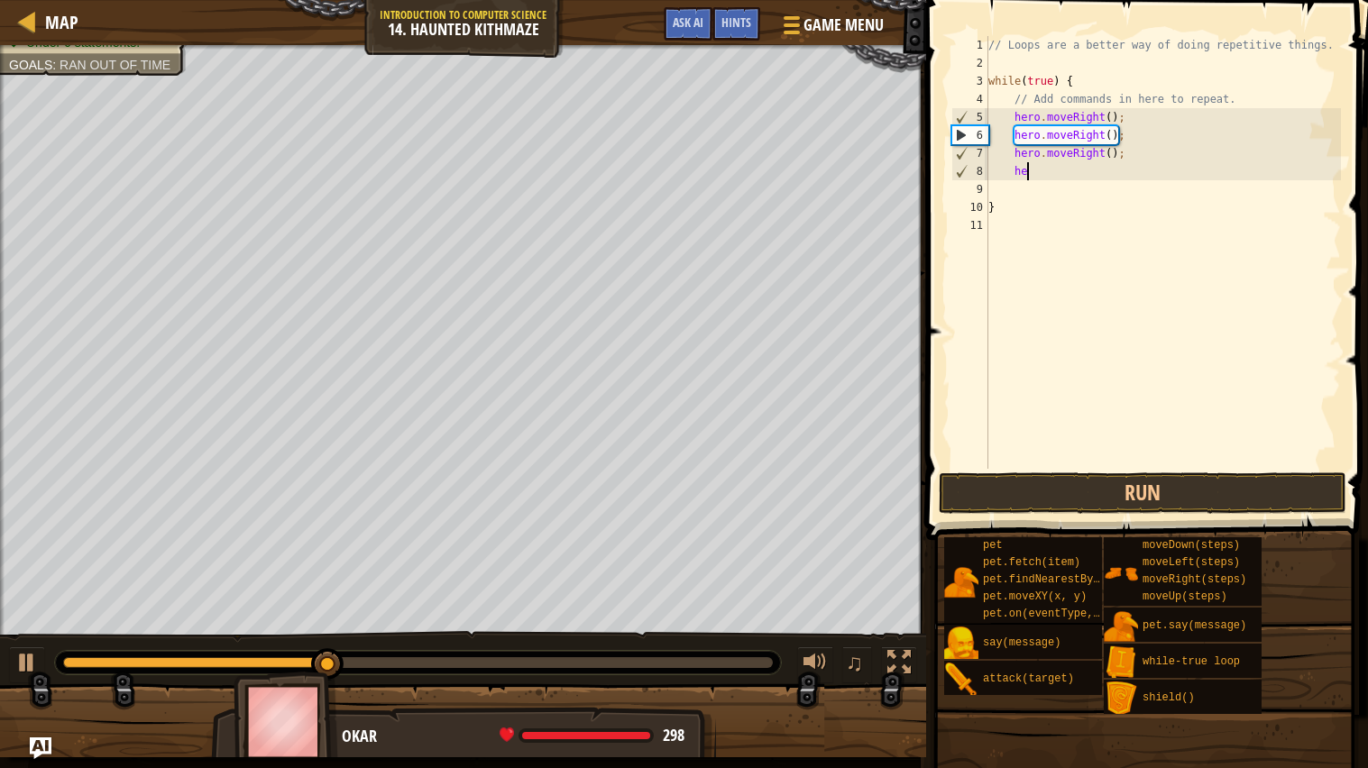
type textarea "h"
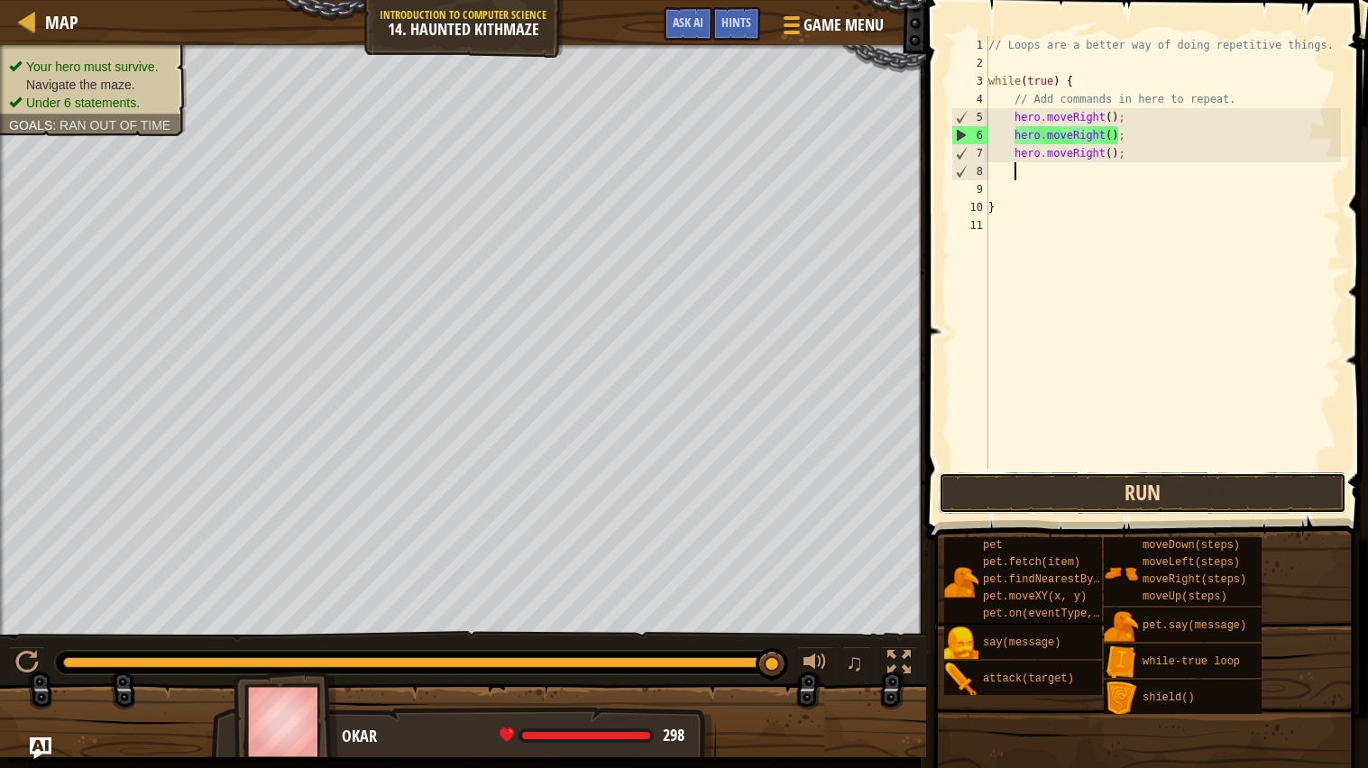
click at [1157, 486] on button "Run" at bounding box center [1143, 492] width 408 height 41
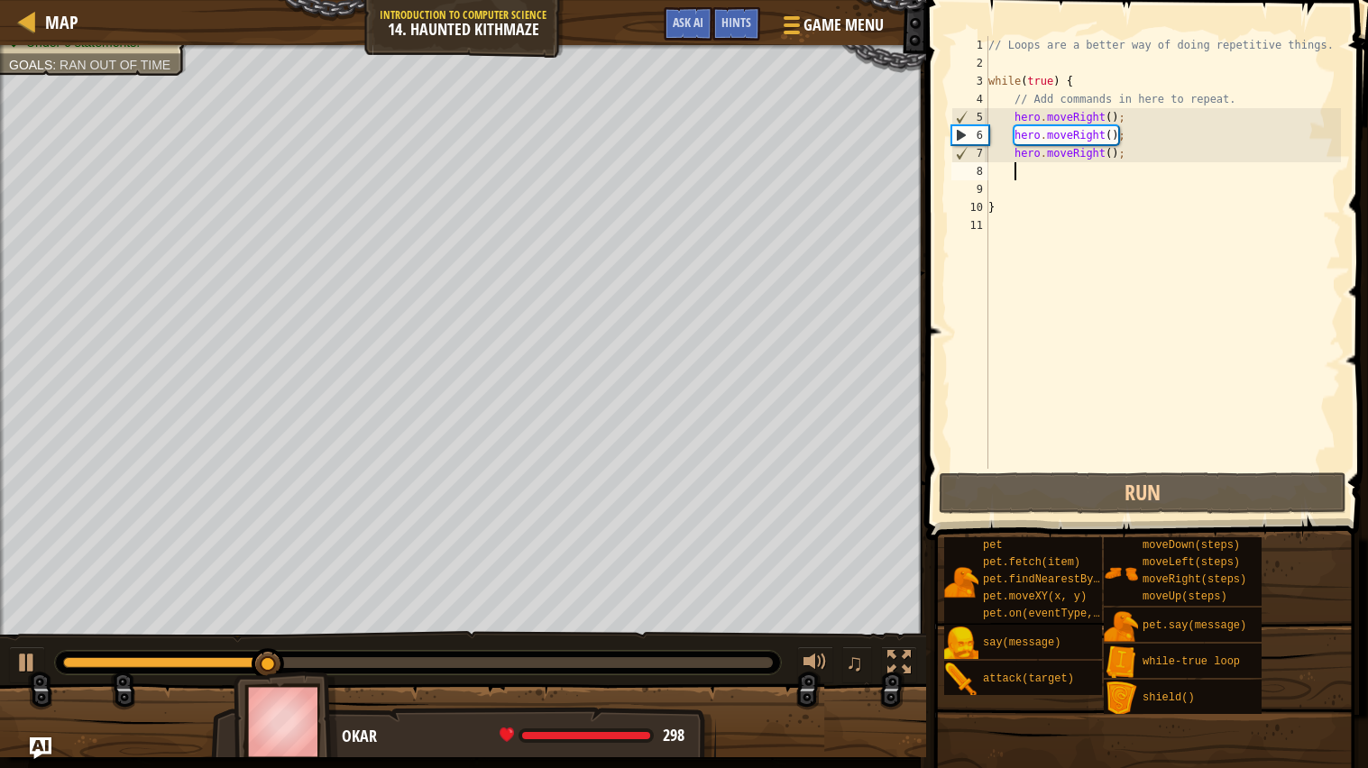
click at [1165, 151] on div "// Loops are a better way of doing repetitive things. while ( true ) { // Add c…" at bounding box center [1163, 270] width 357 height 469
click at [21, 748] on div at bounding box center [463, 728] width 926 height 90
click at [25, 757] on div "Map Introduction to Computer Science 14. Haunted Kithmaze Game Menu Done Hints …" at bounding box center [684, 384] width 1368 height 768
click at [33, 759] on div "Map Introduction to Computer Science 14. Haunted Kithmaze Game Menu Done Hints …" at bounding box center [684, 384] width 1368 height 768
click at [32, 754] on img "Ask AI" at bounding box center [40, 748] width 23 height 23
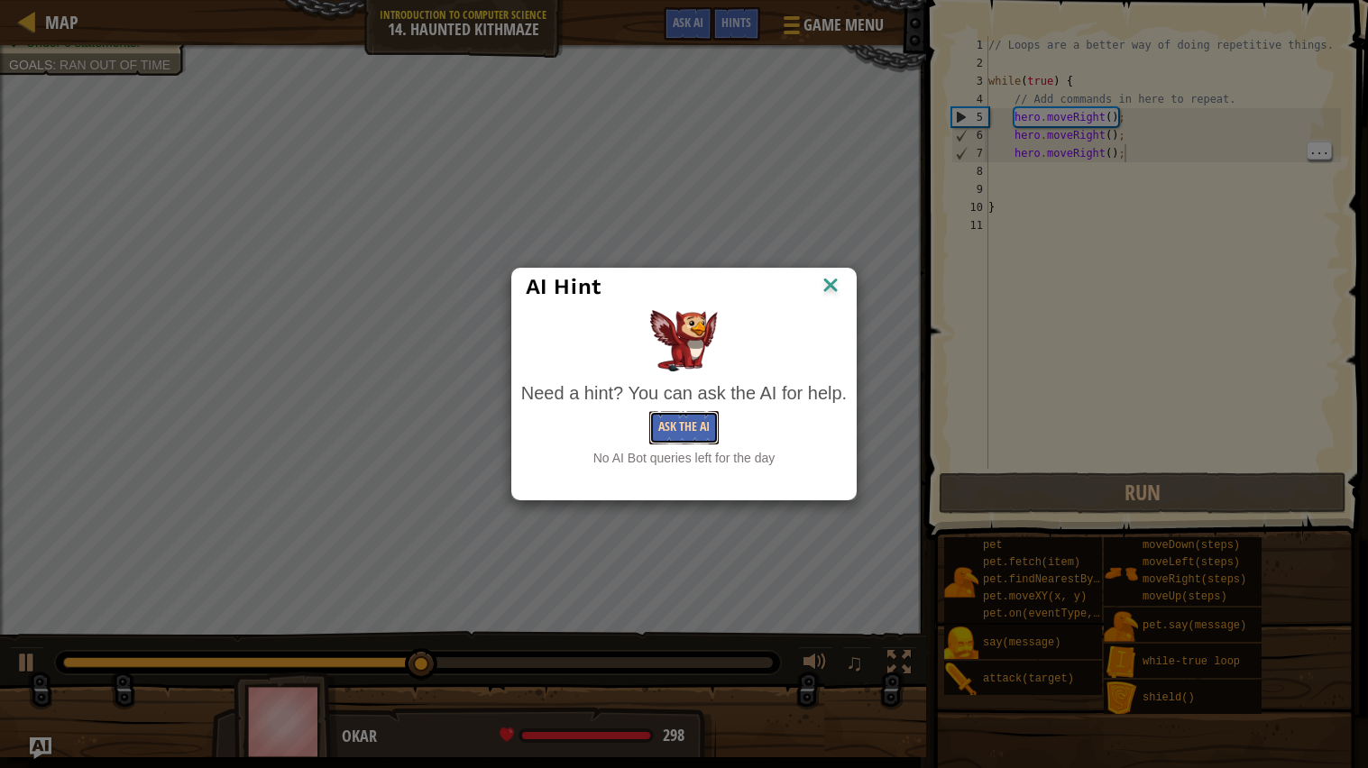
click at [692, 427] on button "Ask the AI" at bounding box center [683, 427] width 69 height 33
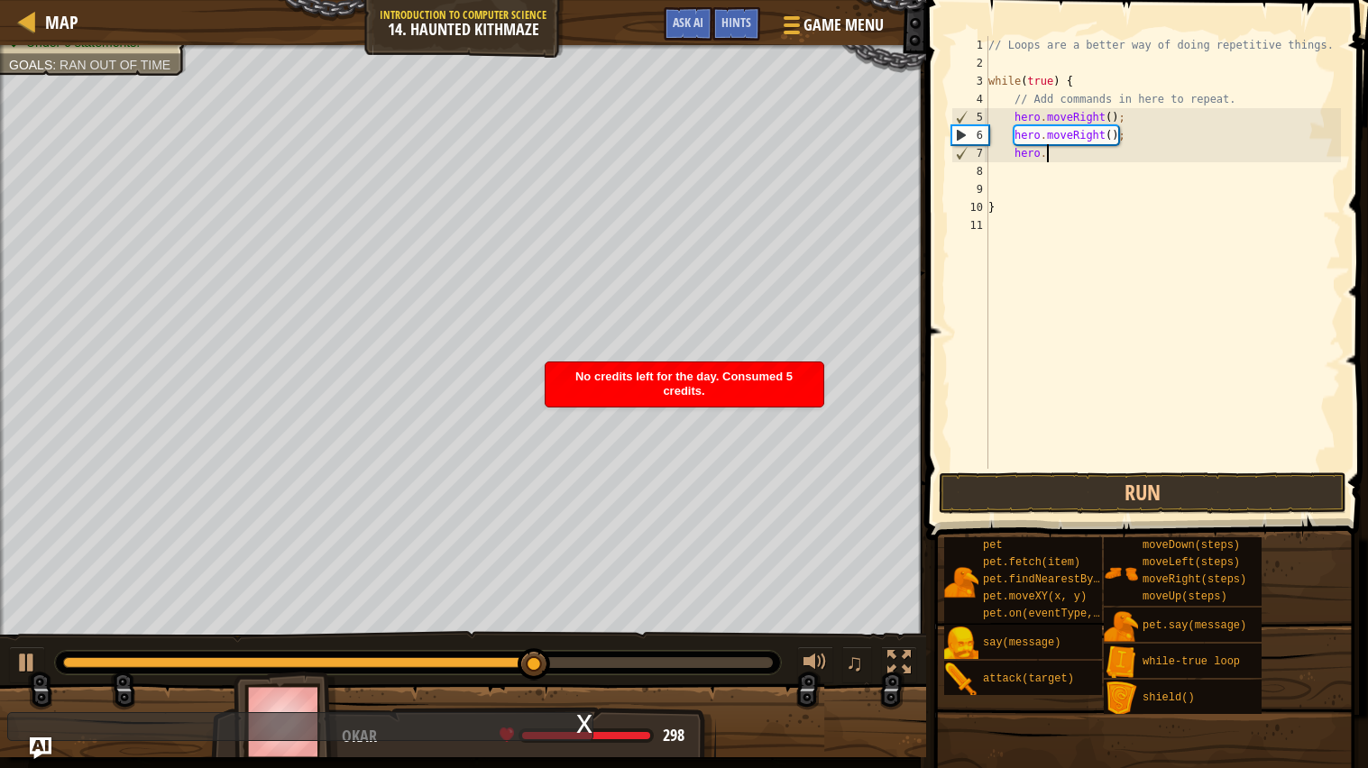
type textarea "h"
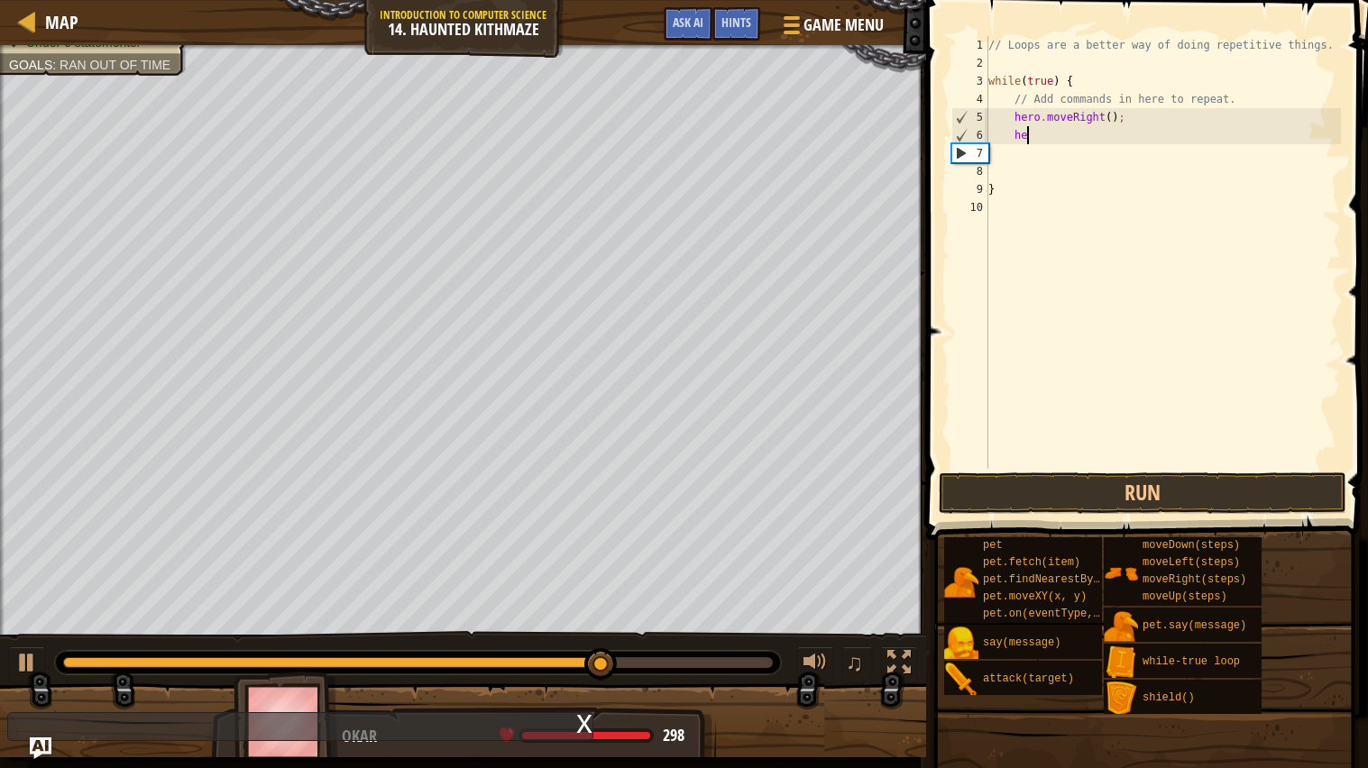
type textarea "h"
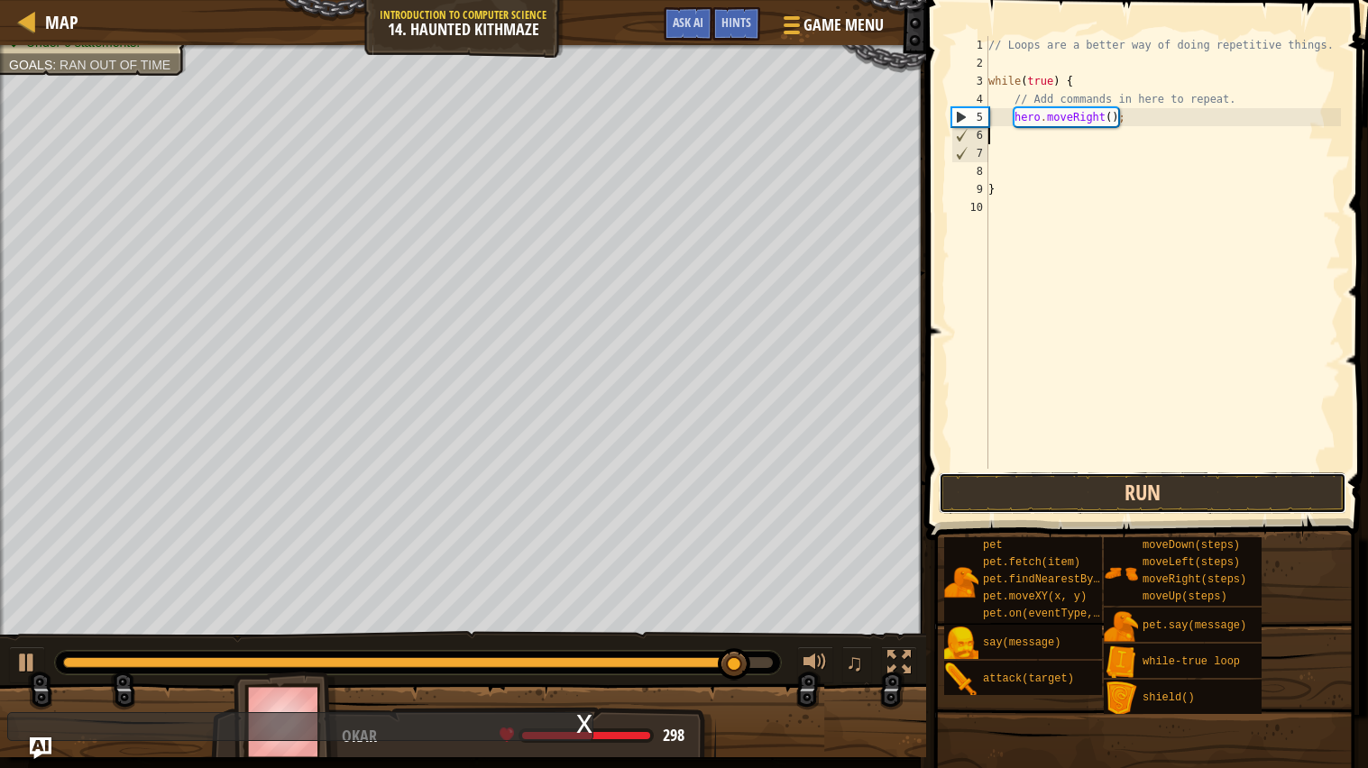
click at [1247, 482] on button "Run" at bounding box center [1143, 492] width 408 height 41
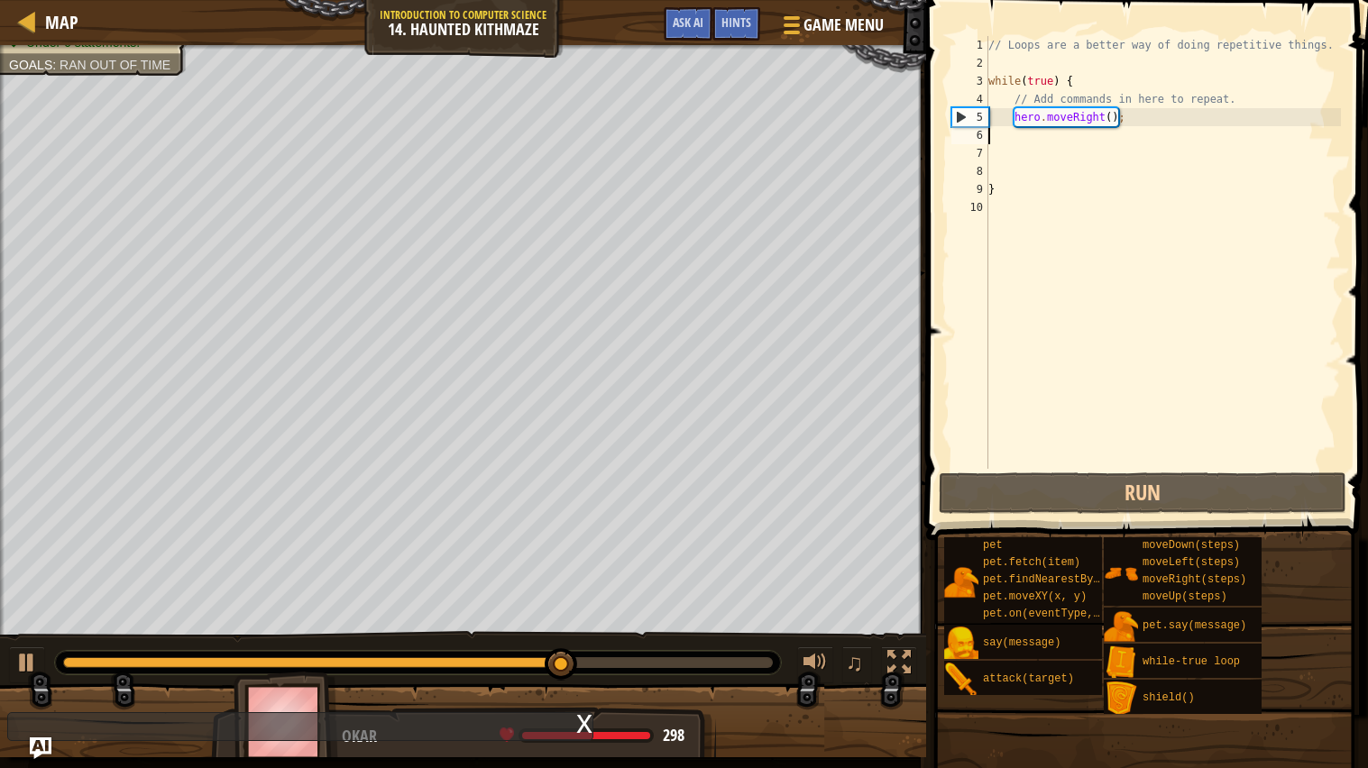
click at [1161, 124] on div "// Loops are a better way of doing repetitive things. while ( true ) { // Add c…" at bounding box center [1163, 270] width 357 height 469
click at [1111, 118] on div "// Loops are a better way of doing repetitive things. while ( true ) { // Add c…" at bounding box center [1163, 270] width 357 height 469
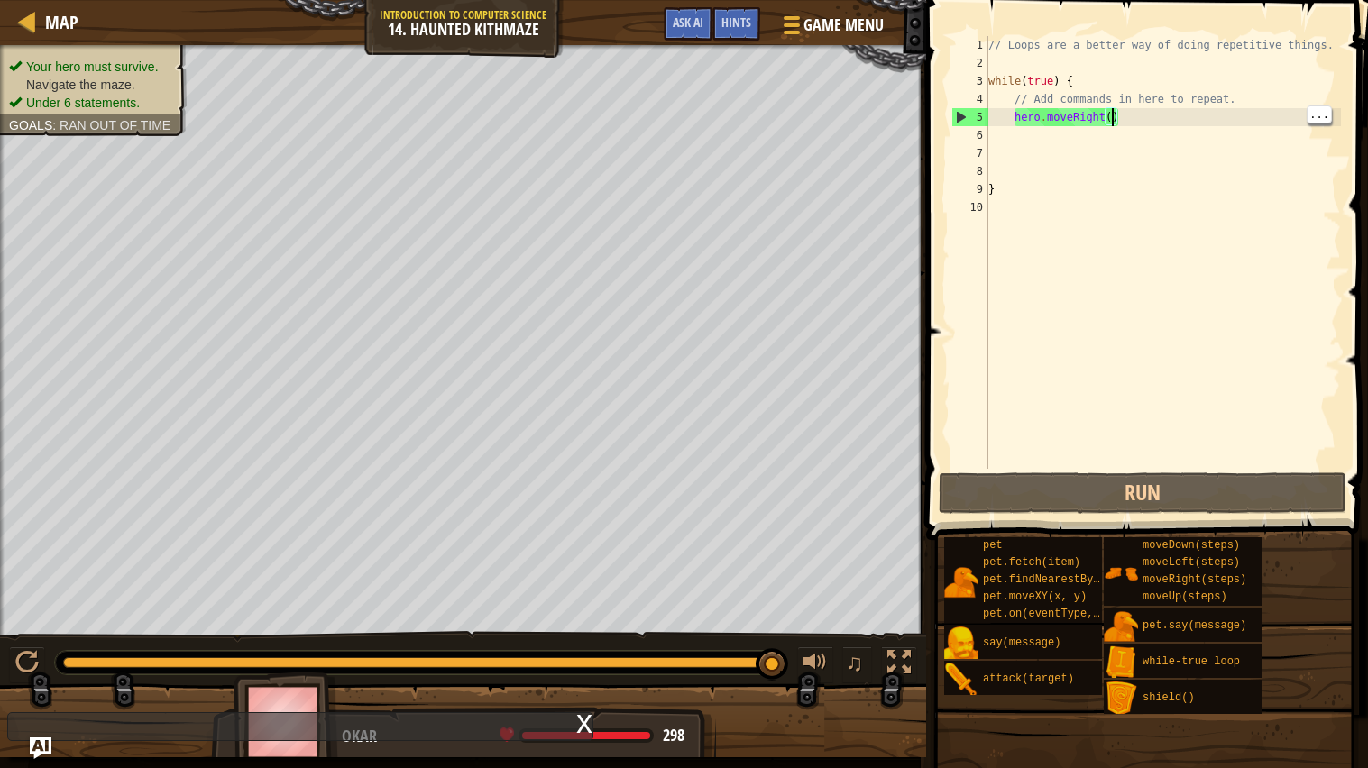
type textarea "hero.moveRight(1)"
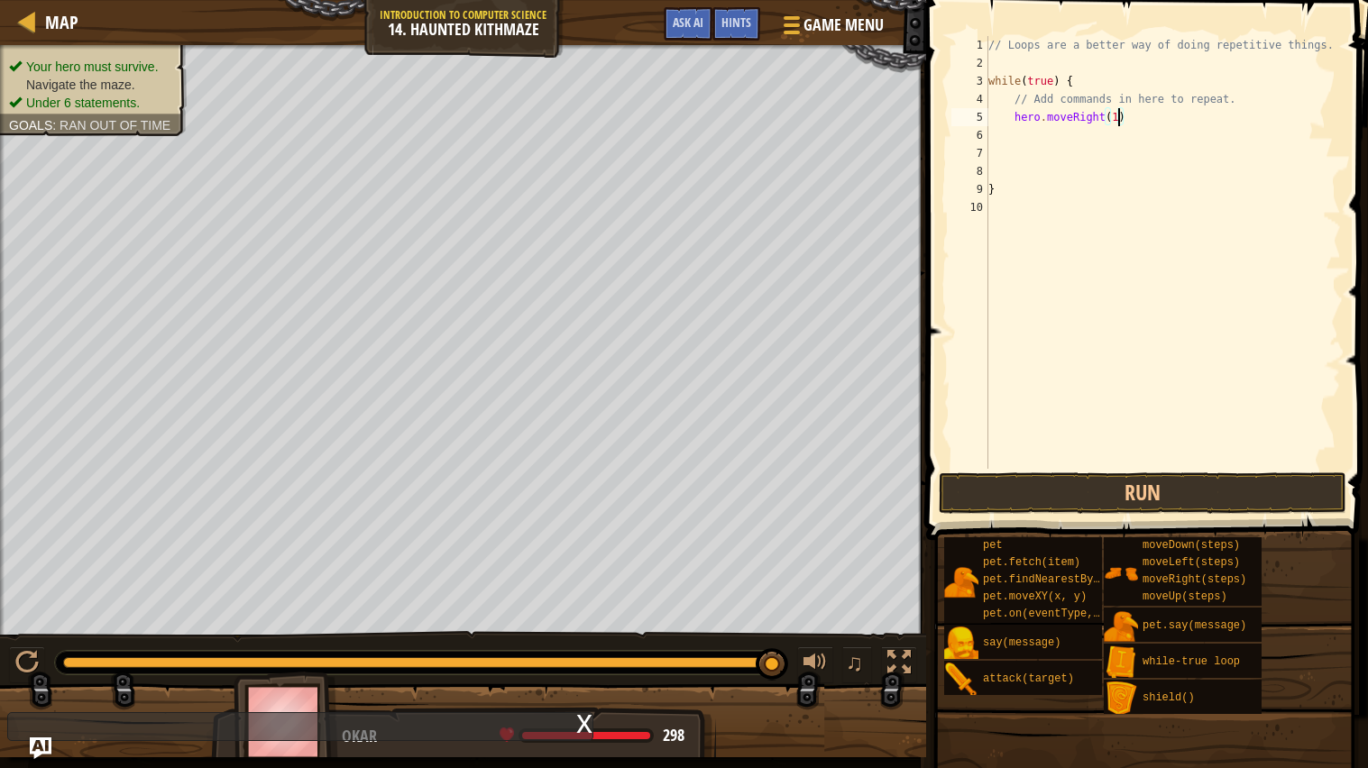
click at [1109, 139] on div "// Loops are a better way of doing repetitive things. while ( true ) { // Add c…" at bounding box center [1163, 270] width 357 height 469
type textarea "h"
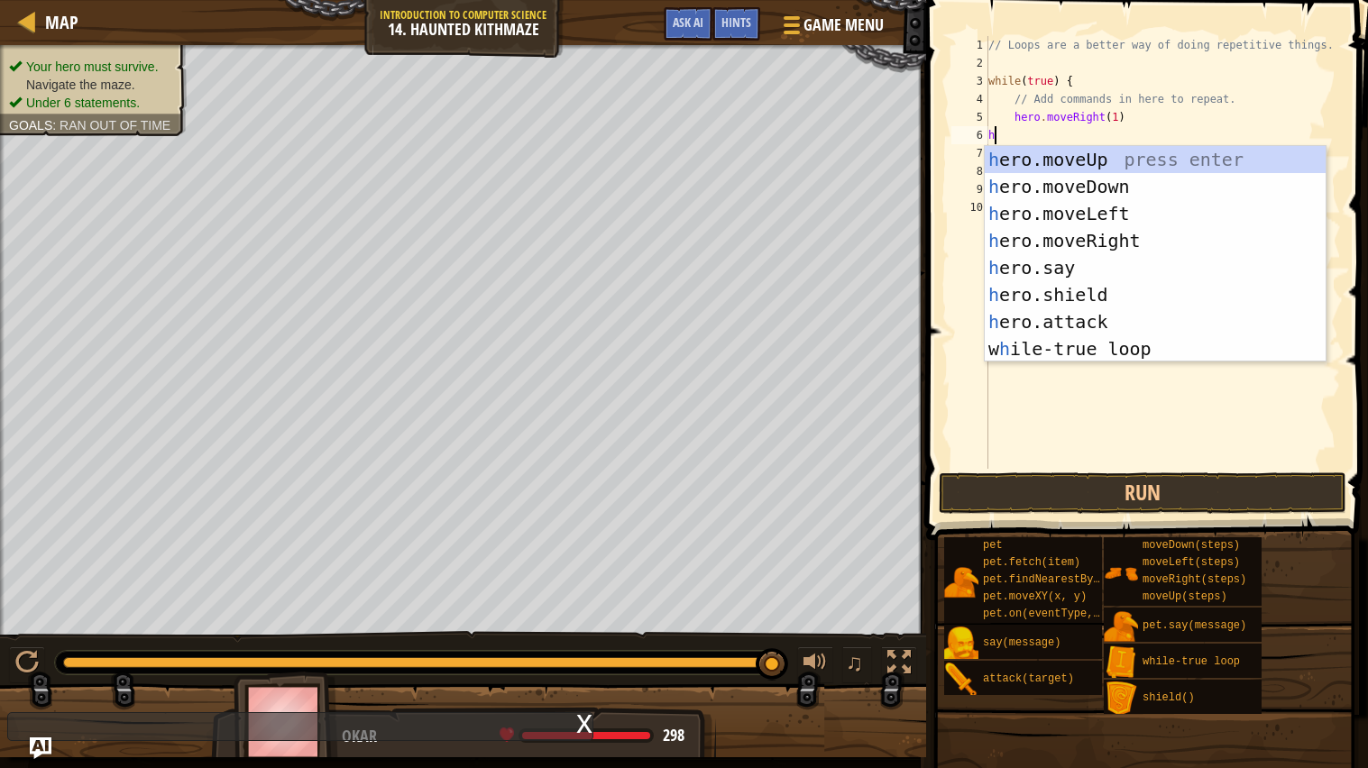
click at [1158, 166] on div "h ero.moveUp press enter h ero.moveDown press enter h ero.moveLeft press enter …" at bounding box center [1155, 281] width 341 height 271
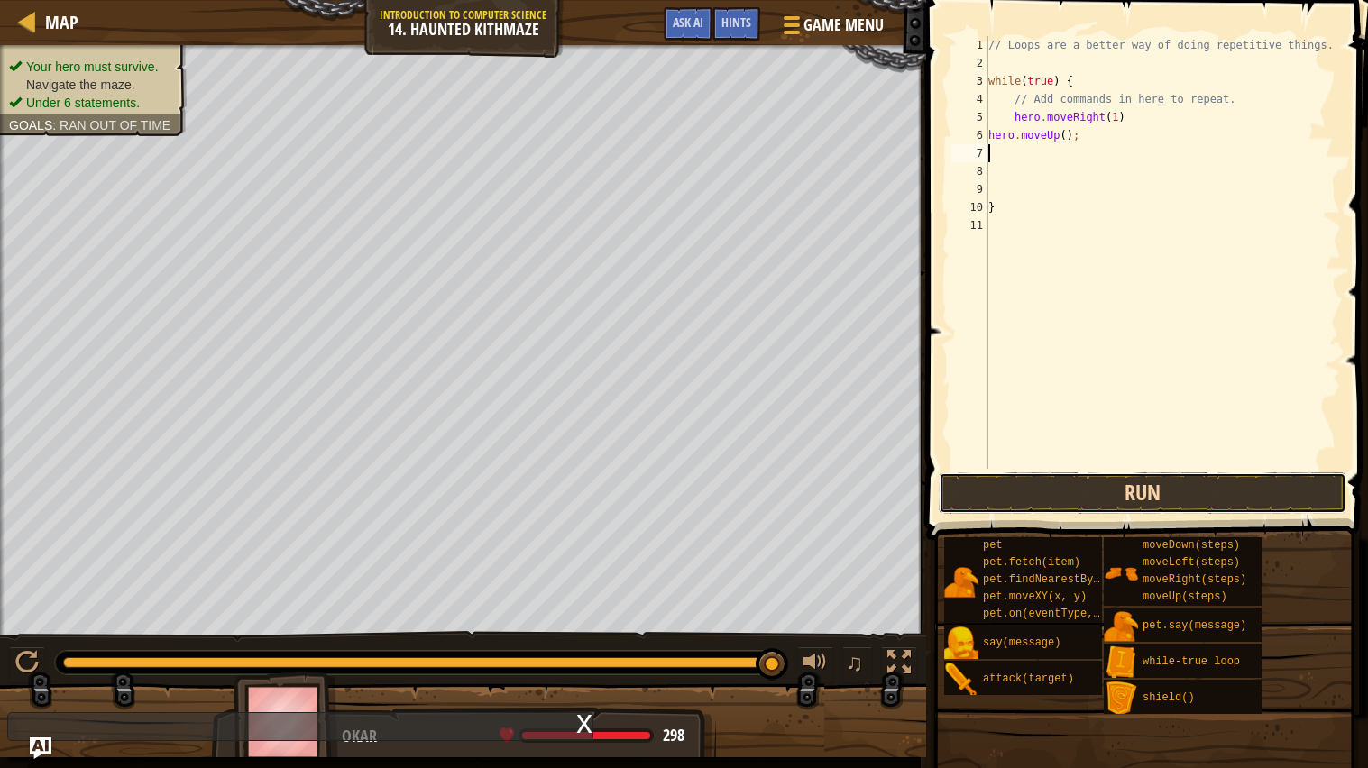
click at [1218, 511] on button "Run" at bounding box center [1143, 492] width 408 height 41
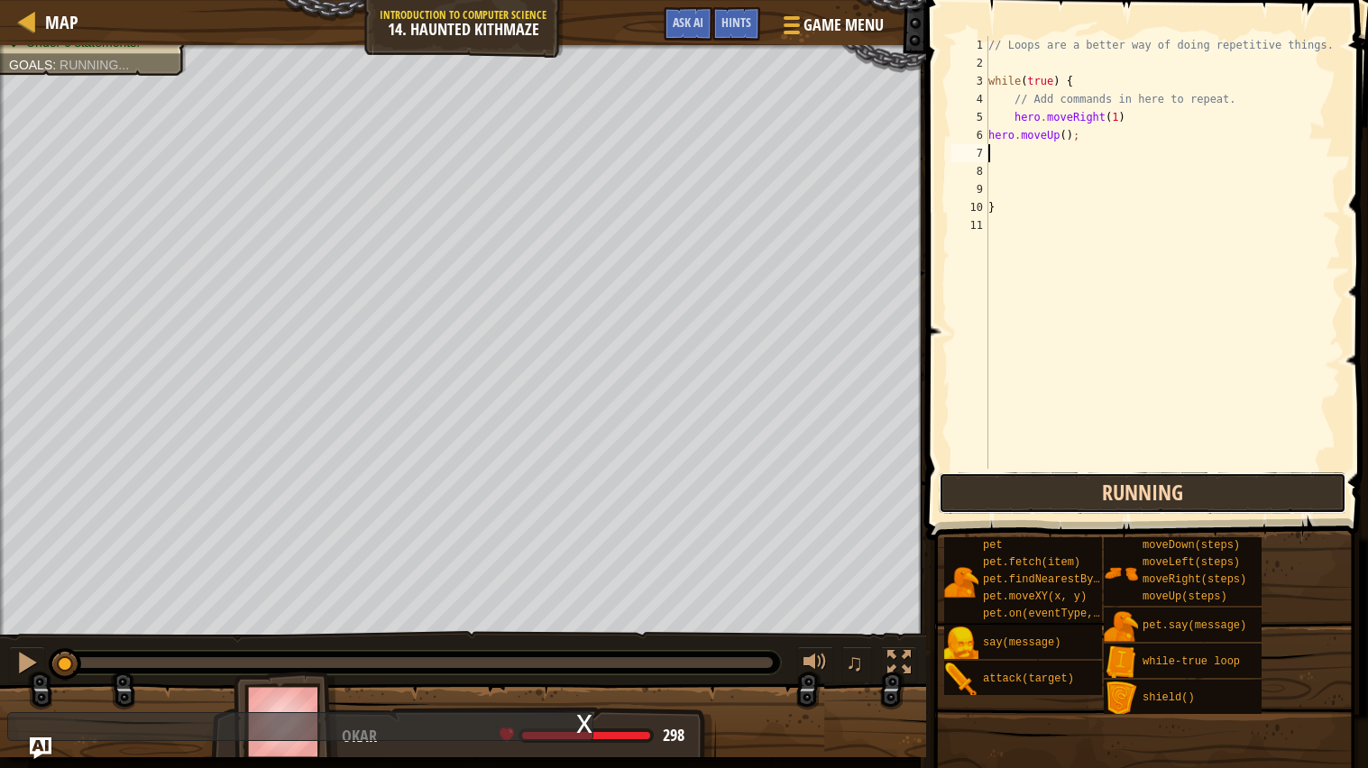
click at [1218, 482] on button "Running" at bounding box center [1143, 492] width 408 height 41
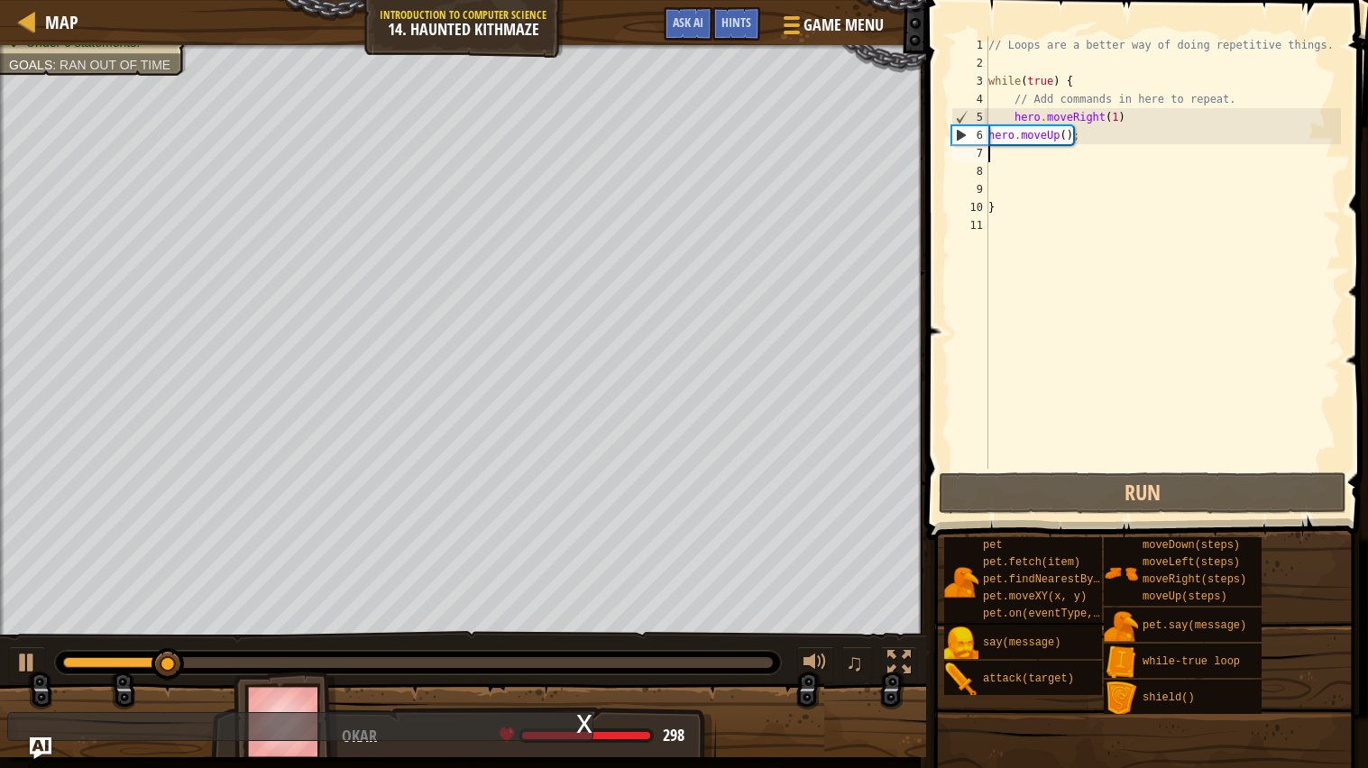
click at [1069, 139] on div "// Loops are a better way of doing repetitive things. while ( true ) { // Add c…" at bounding box center [1163, 270] width 357 height 469
click at [1000, 133] on div "// Loops are a better way of doing repetitive things. while ( true ) { // Add c…" at bounding box center [1163, 270] width 357 height 469
click at [990, 136] on div "// Loops are a better way of doing repetitive things. while ( true ) { // Add c…" at bounding box center [1163, 270] width 357 height 469
click at [980, 133] on div "6" at bounding box center [970, 135] width 36 height 18
click at [1114, 111] on div "// Loops are a better way of doing repetitive things. while ( true ) { // Add c…" at bounding box center [1163, 270] width 357 height 469
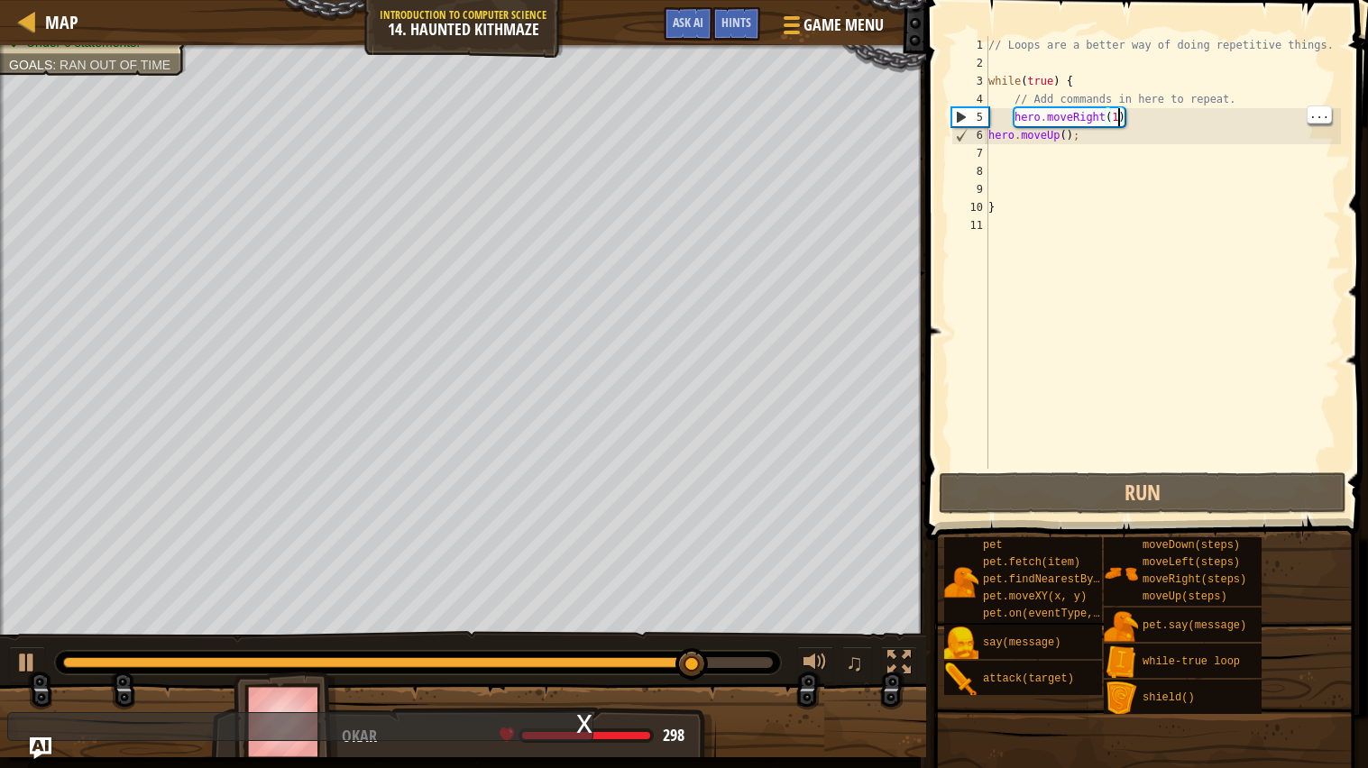
click at [1069, 133] on div "// Loops are a better way of doing repetitive things. while ( true ) { // Add c…" at bounding box center [1163, 270] width 357 height 469
click at [1063, 133] on div "// Loops are a better way of doing repetitive things. while ( true ) { // Add c…" at bounding box center [1163, 270] width 357 height 469
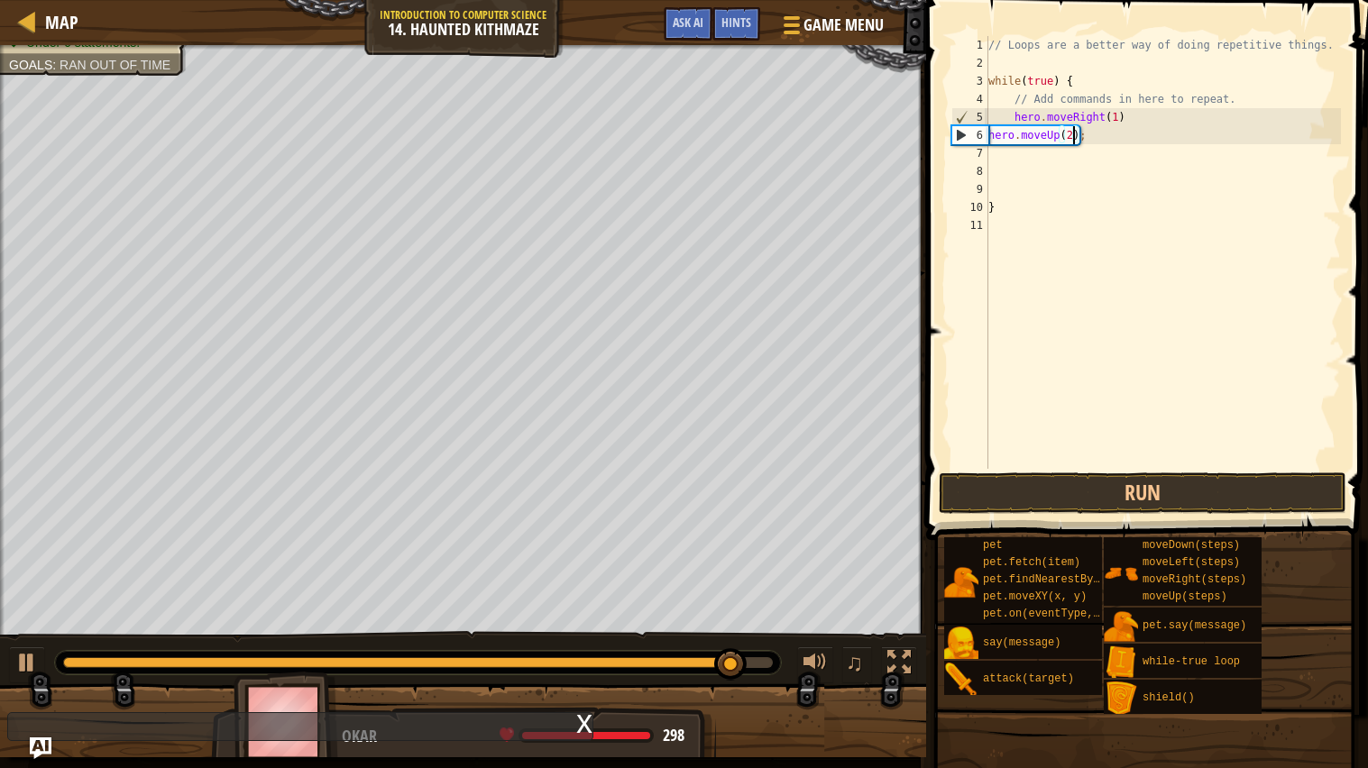
scroll to position [7, 6]
type textarea "hero.moveUp(2);"
click at [1208, 501] on button "Run" at bounding box center [1143, 492] width 408 height 41
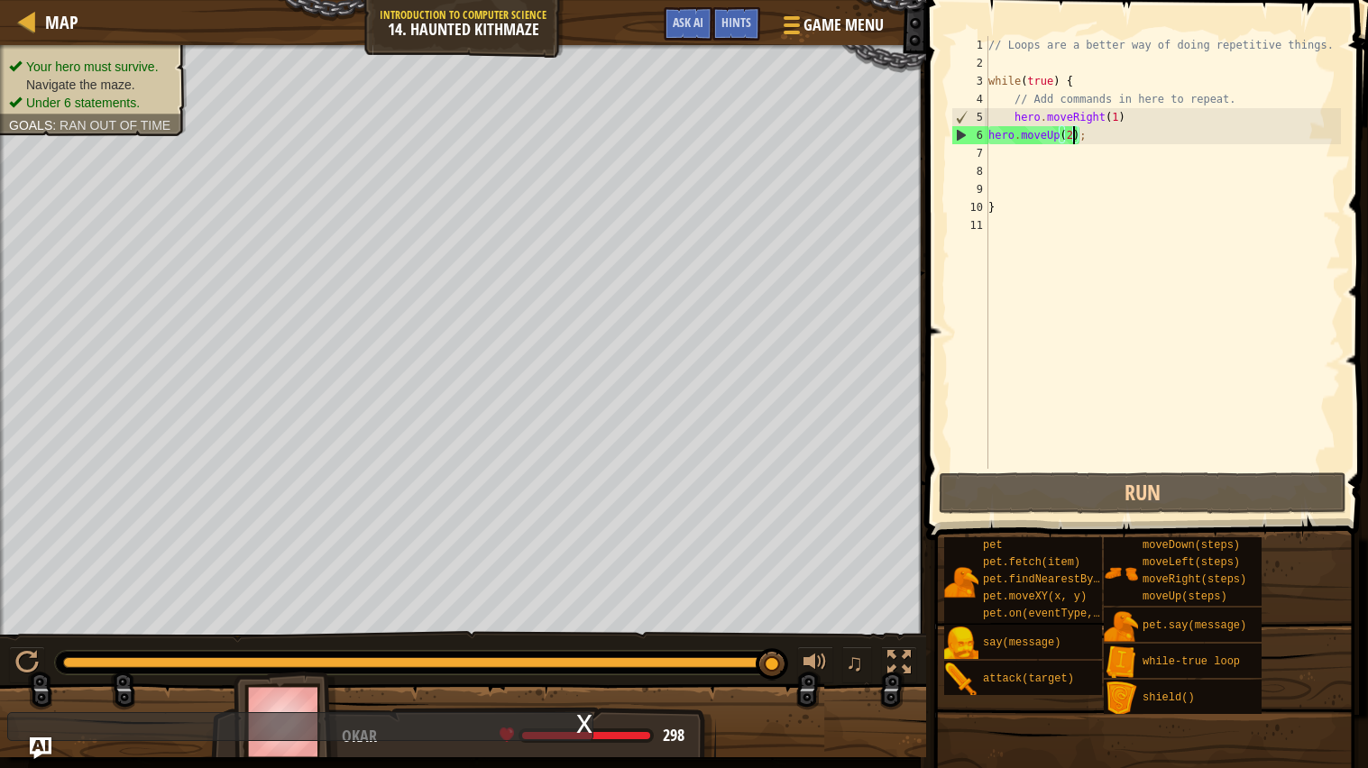
click at [1062, 154] on div "// Loops are a better way of doing repetitive things. while ( true ) { // Add c…" at bounding box center [1163, 270] width 357 height 469
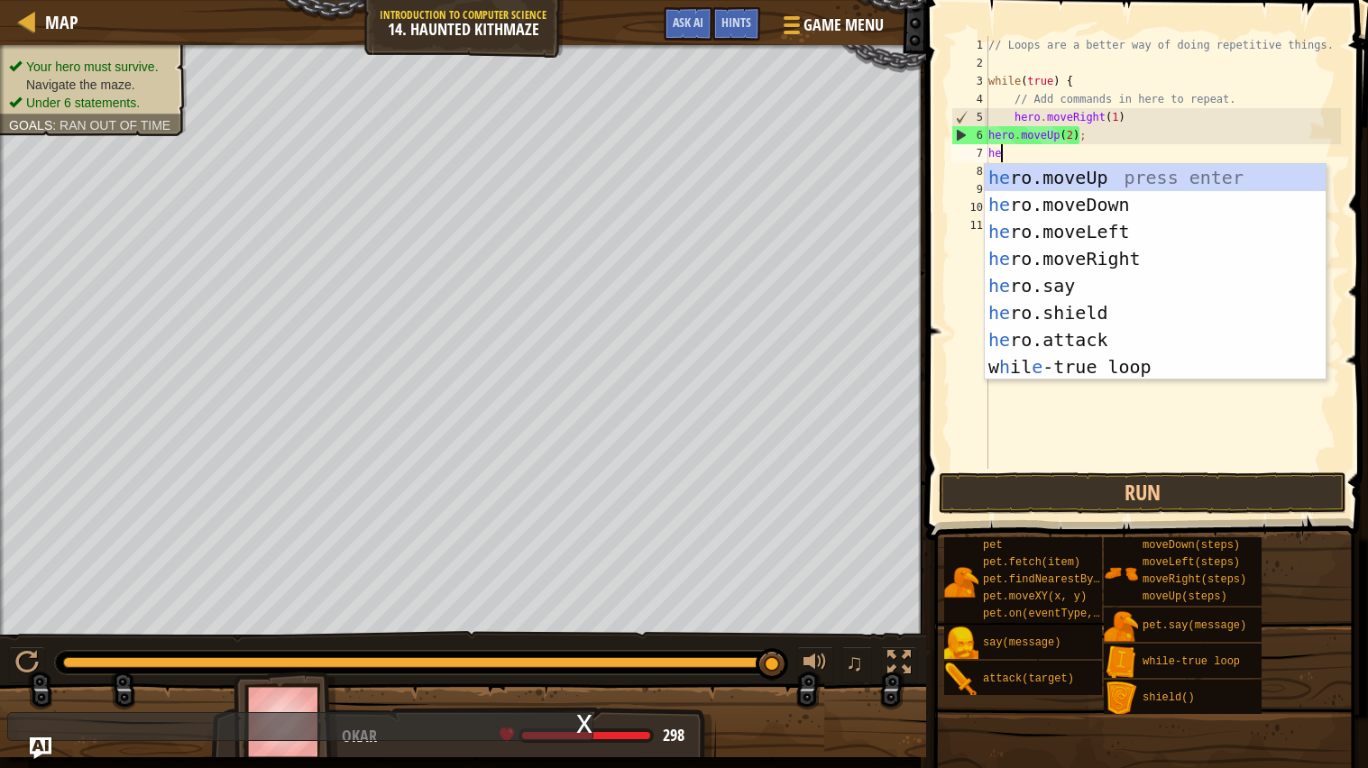
type textarea "her"
click at [1154, 252] on div "her o.moveUp press enter her o.moveDown press enter her o.moveLeft press enter …" at bounding box center [1155, 299] width 341 height 271
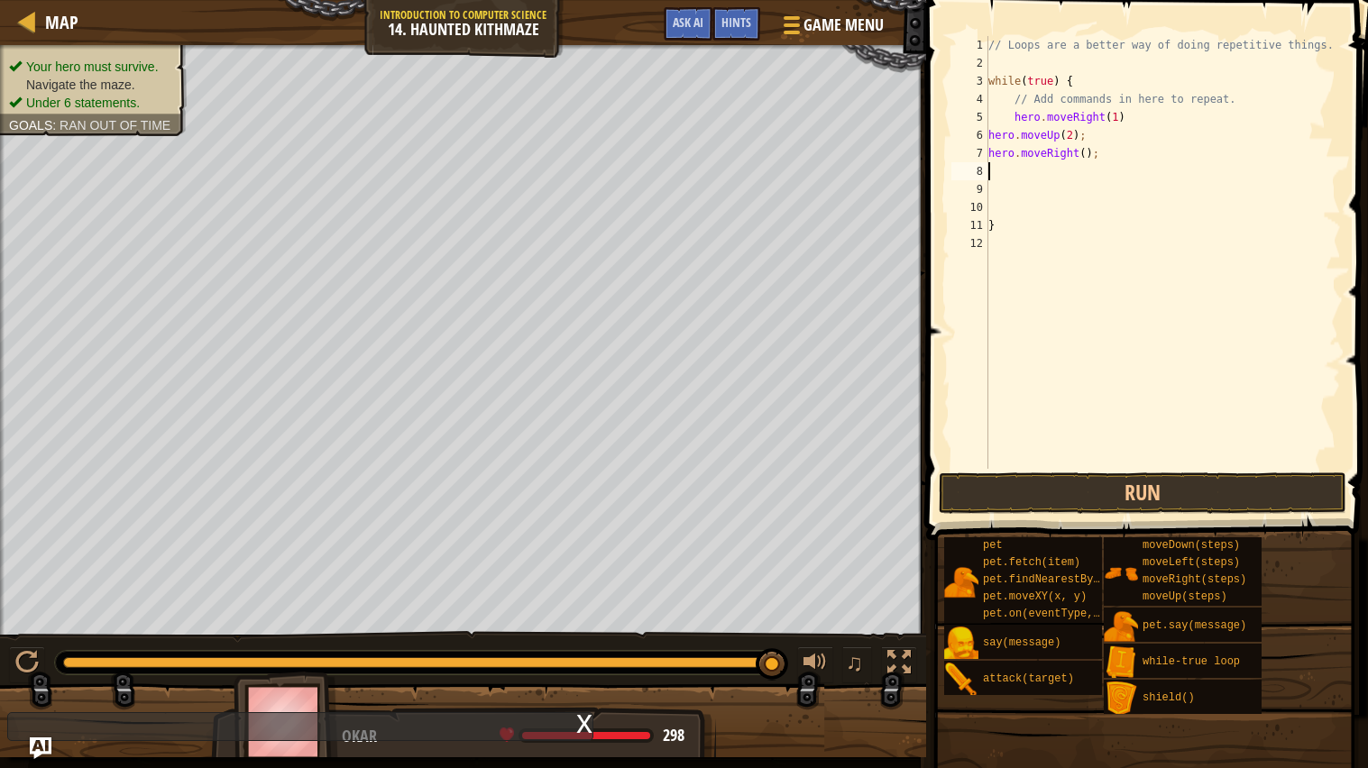
click at [1081, 159] on div "// Loops are a better way of doing repetitive things. while ( true ) { // Add c…" at bounding box center [1163, 270] width 357 height 469
click at [1089, 152] on div "// Loops are a better way of doing repetitive things. while ( true ) { // Add c…" at bounding box center [1163, 270] width 357 height 469
click at [1082, 150] on div "// Loops are a better way of doing repetitive things. while ( true ) { // Add c…" at bounding box center [1163, 270] width 357 height 469
type textarea "hero.moveRight(1);"
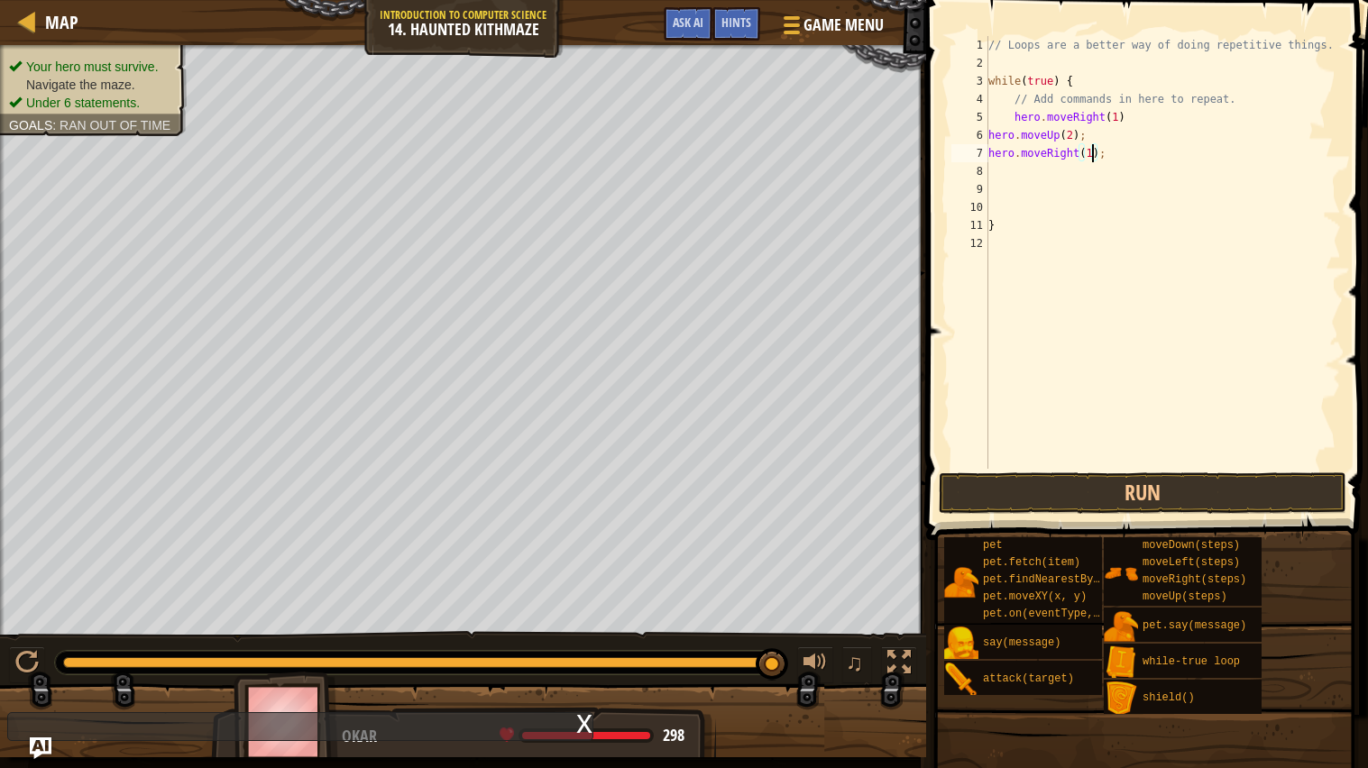
click at [1033, 172] on div "// Loops are a better way of doing repetitive things. while ( true ) { // Add c…" at bounding box center [1163, 270] width 357 height 469
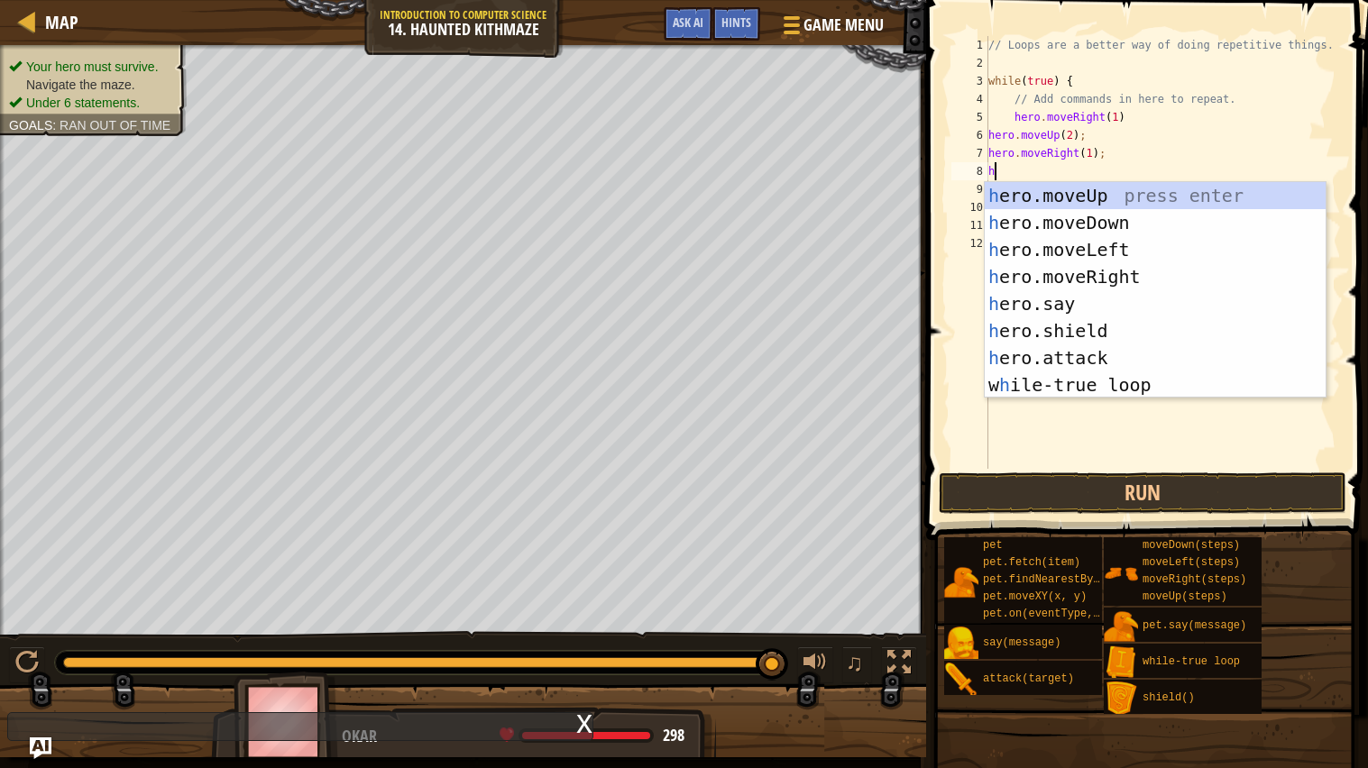
type textarea "he"
click at [1136, 194] on div "he ro.moveUp press enter he ro.moveDown press enter he ro.moveLeft press enter …" at bounding box center [1155, 317] width 341 height 271
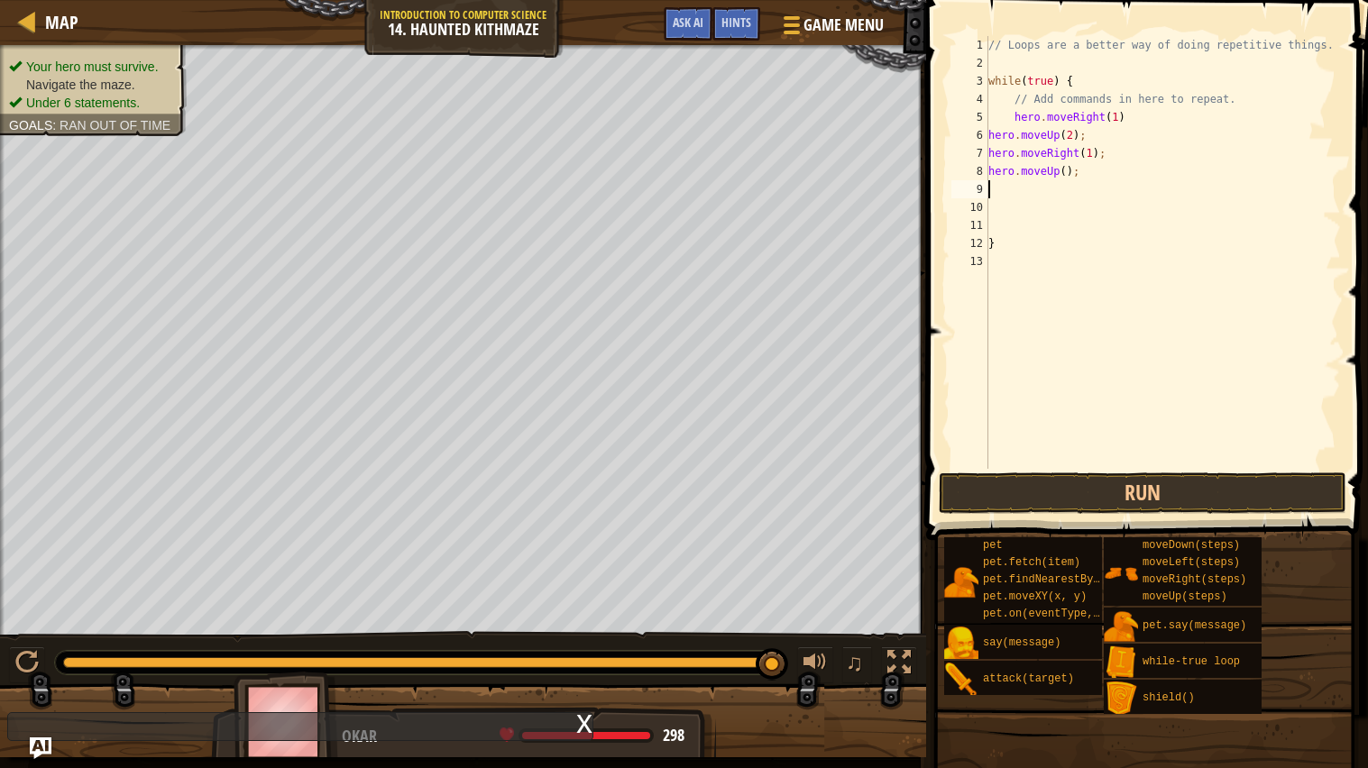
click at [1067, 168] on div "// Loops are a better way of doing repetitive things. while ( true ) { // Add c…" at bounding box center [1163, 270] width 357 height 469
click at [1221, 486] on button "Run" at bounding box center [1143, 492] width 408 height 41
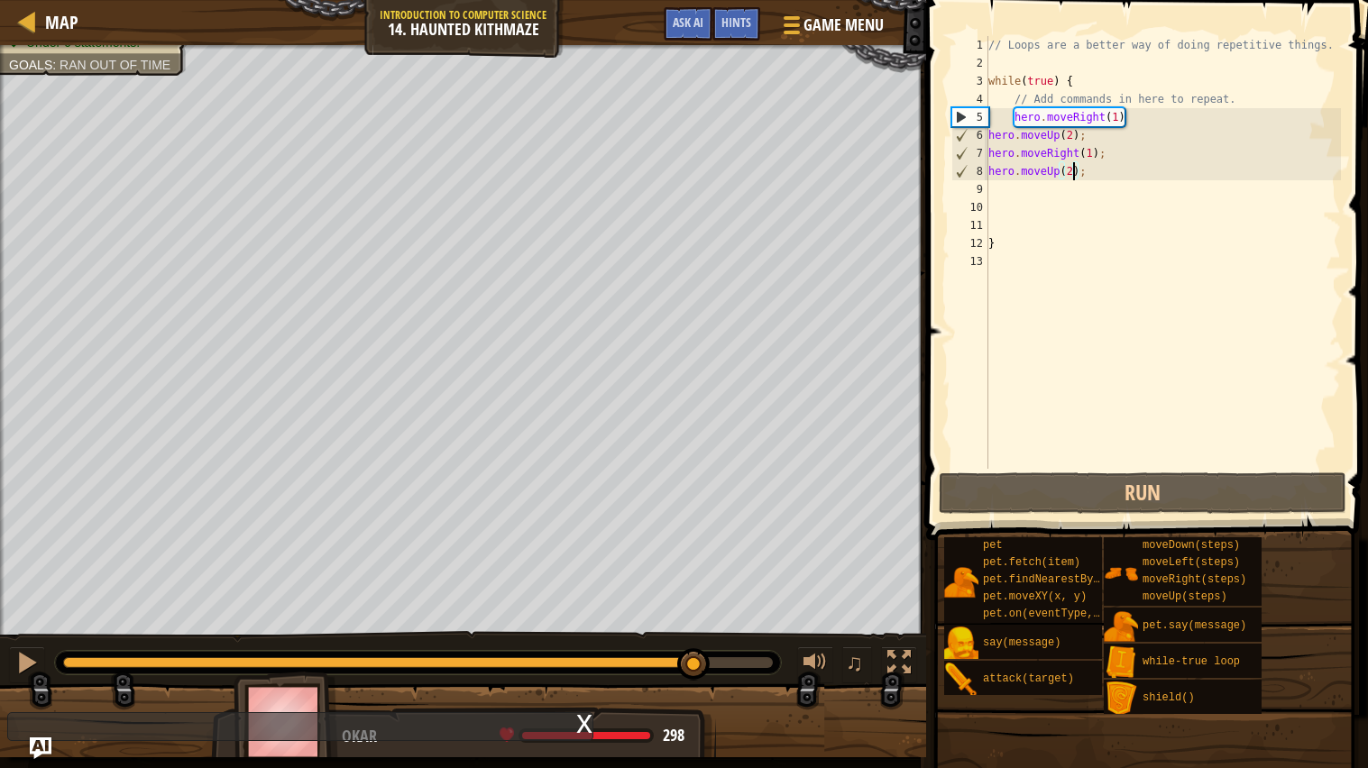
drag, startPoint x: 287, startPoint y: 665, endPoint x: 695, endPoint y: 682, distance: 408.8
click at [695, 682] on div "♫" at bounding box center [463, 658] width 926 height 54
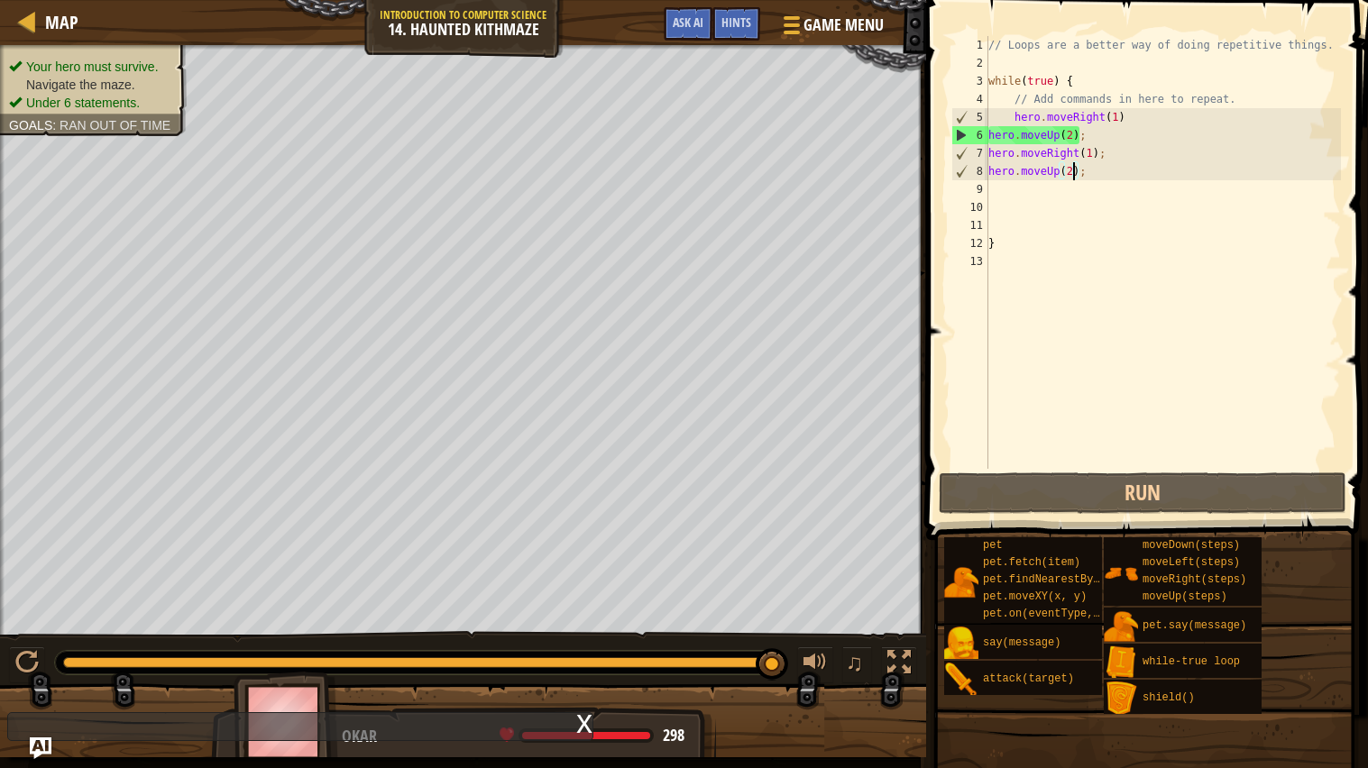
click at [592, 729] on div "x" at bounding box center [584, 722] width 16 height 18
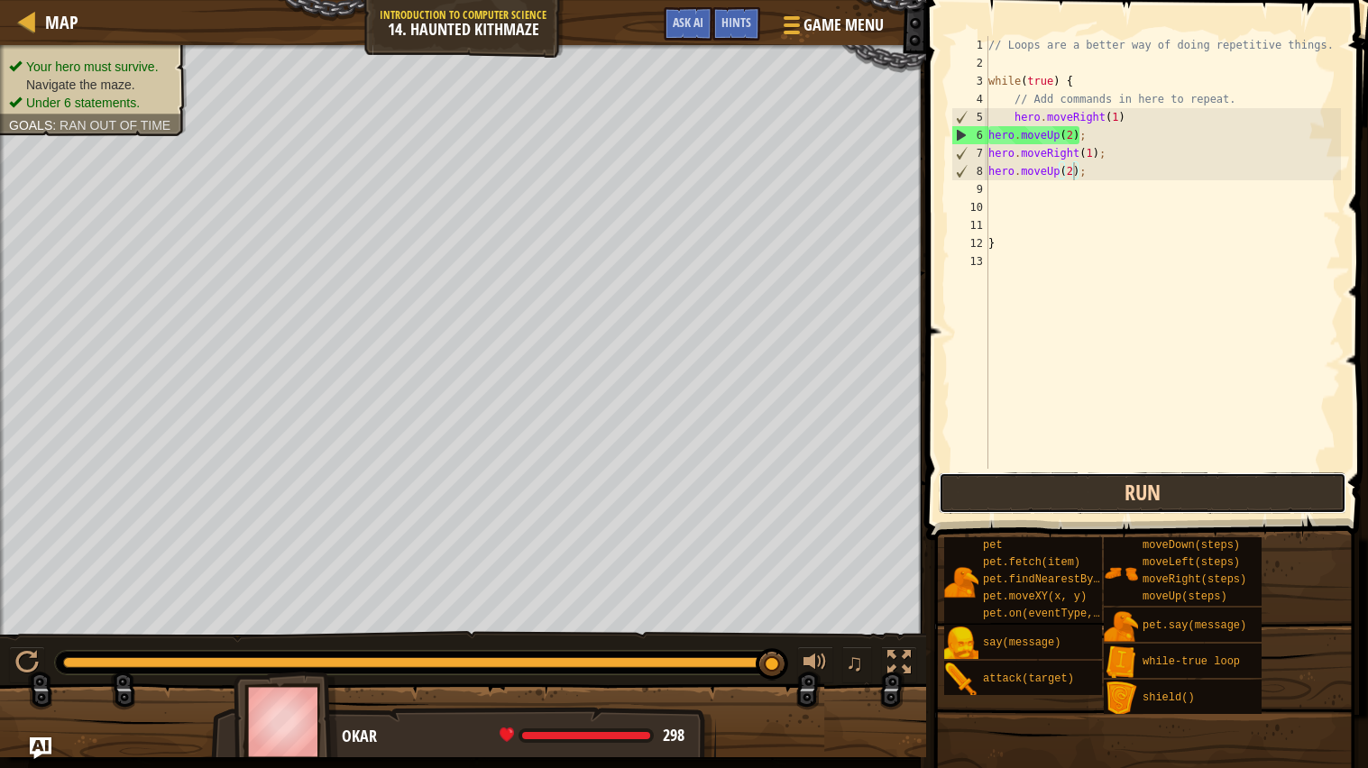
click at [1229, 476] on button "Run" at bounding box center [1143, 492] width 408 height 41
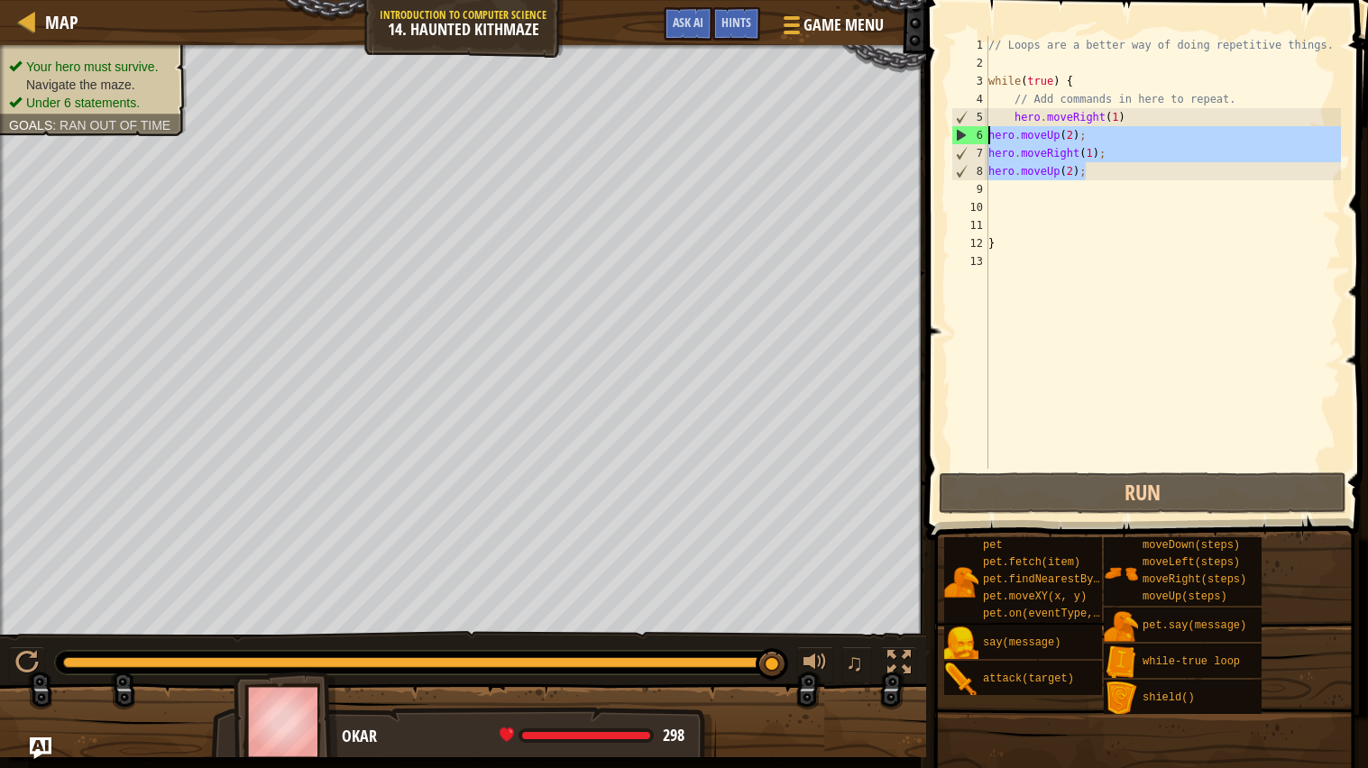
drag, startPoint x: 1095, startPoint y: 170, endPoint x: 983, endPoint y: 131, distance: 118.6
click at [983, 131] on div "hero.moveUp(2); 1 2 3 4 5 6 7 8 9 10 11 12 13 // Loops are a better way of doin…" at bounding box center [1144, 252] width 393 height 433
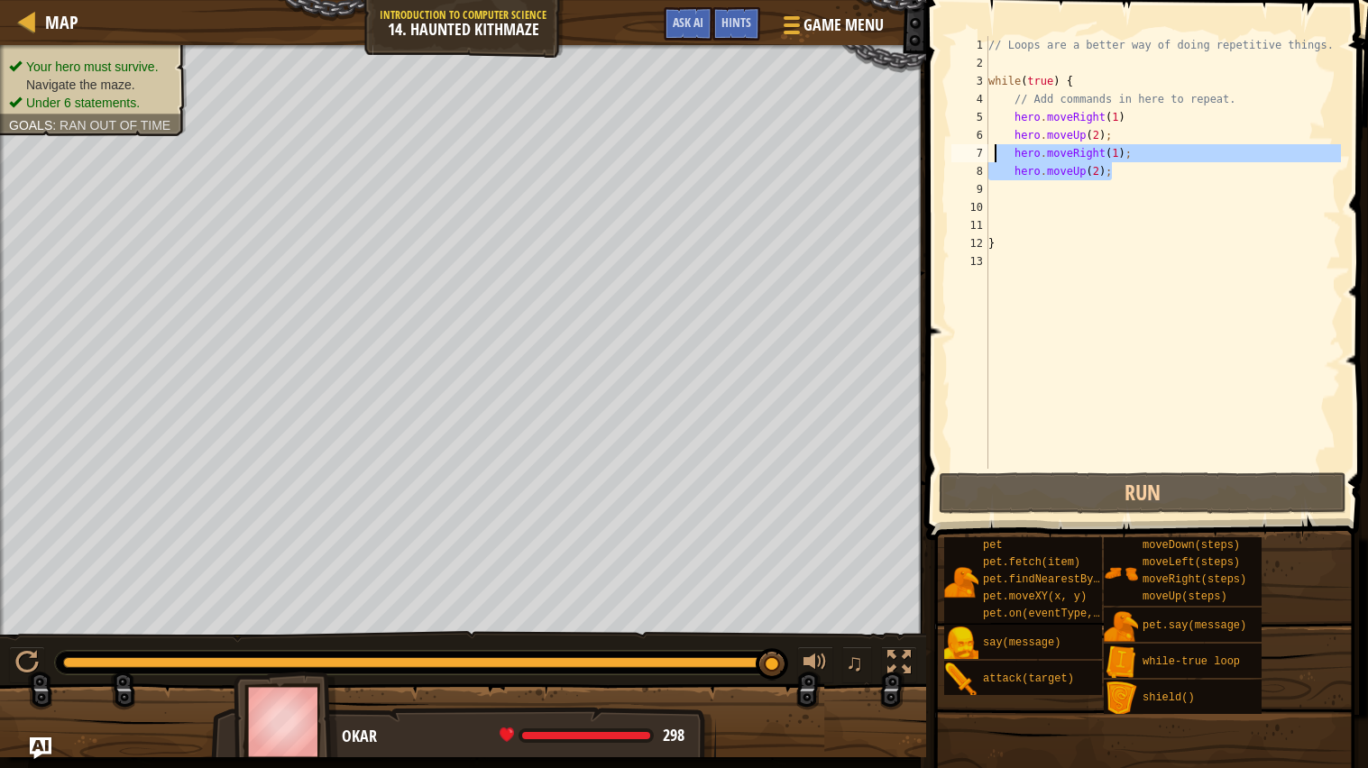
drag, startPoint x: 1117, startPoint y: 173, endPoint x: 995, endPoint y: 151, distance: 123.6
click at [995, 151] on div "// Loops are a better way of doing repetitive things. while ( true ) { // Add c…" at bounding box center [1163, 270] width 357 height 469
type textarea "hero.moveRight(1); hero.moveUp(2);"
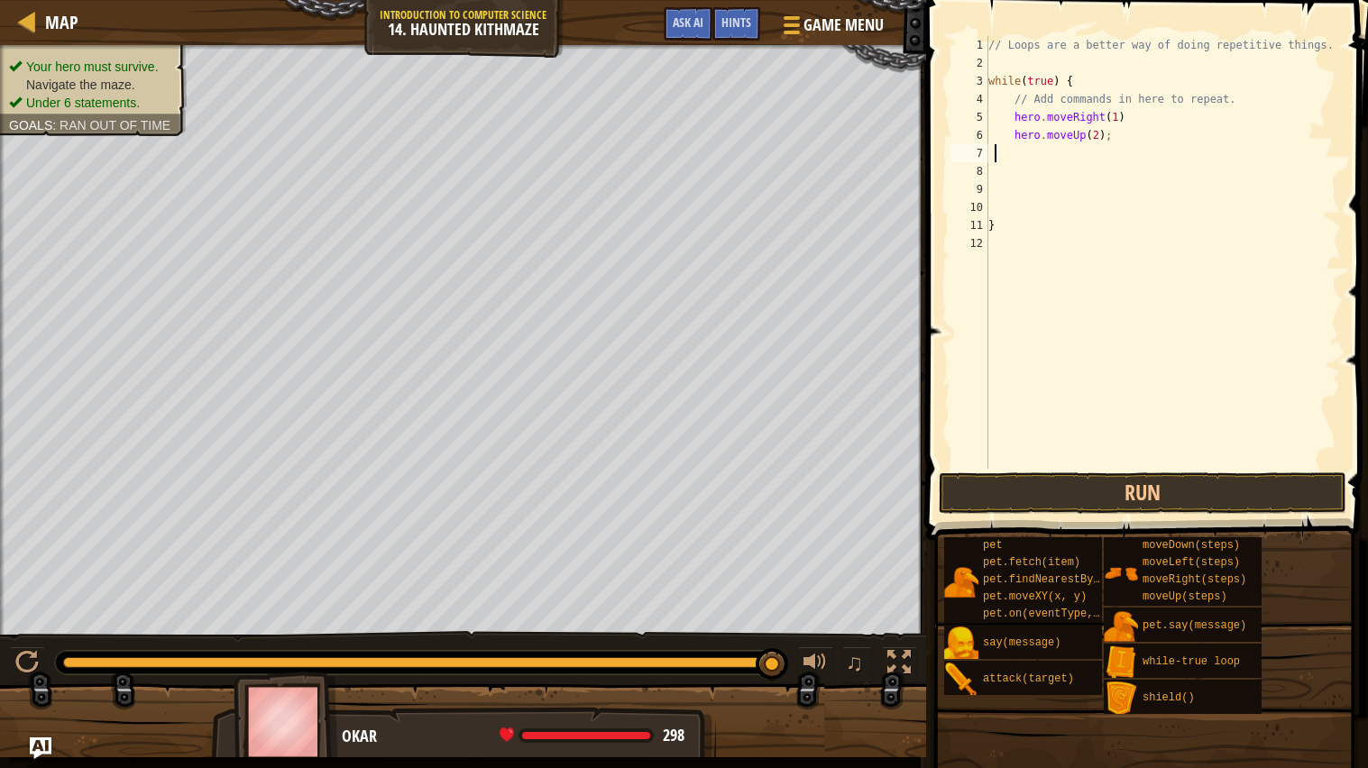
scroll to position [7, 0]
click at [1157, 499] on button "Run" at bounding box center [1143, 492] width 408 height 41
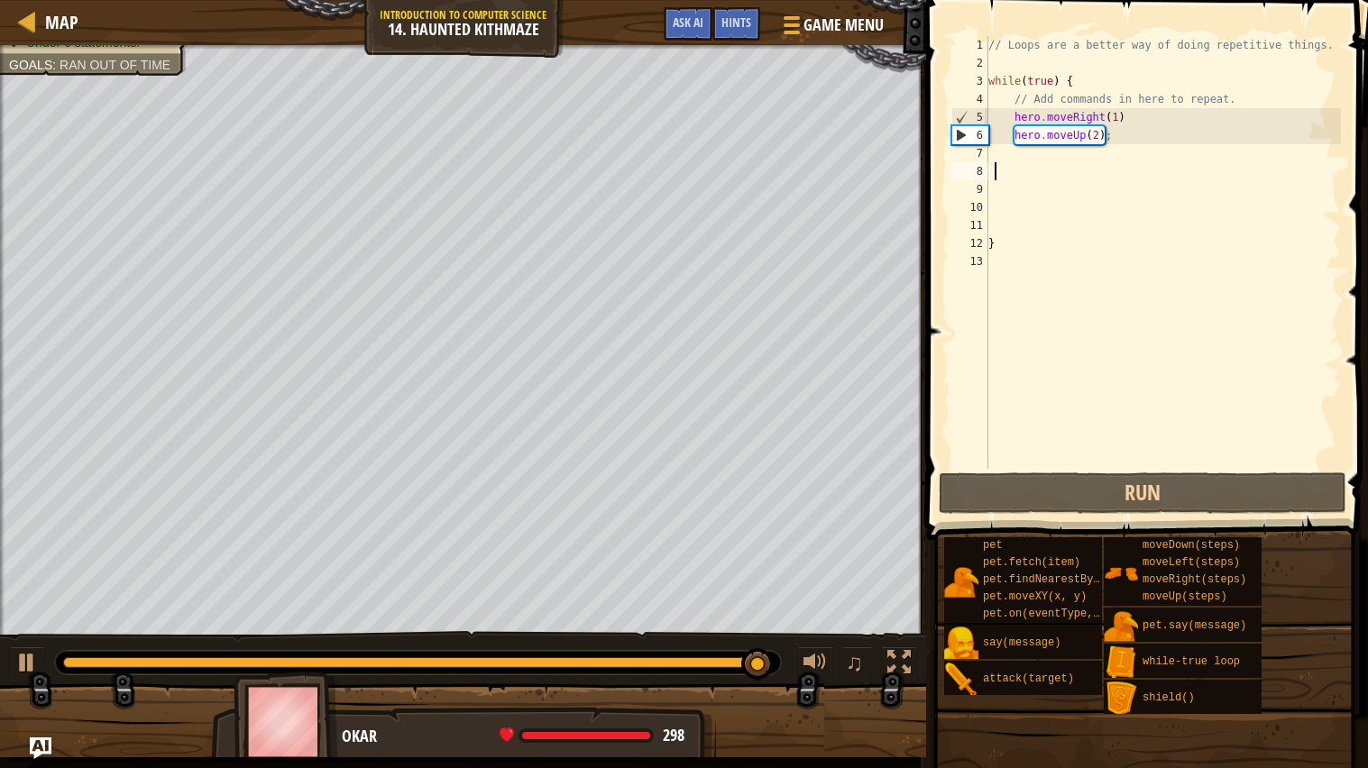
click at [1117, 116] on div "// Loops are a better way of doing repetitive things. while ( true ) { // Add c…" at bounding box center [1163, 270] width 357 height 469
type textarea "hero.moveRight(1)"
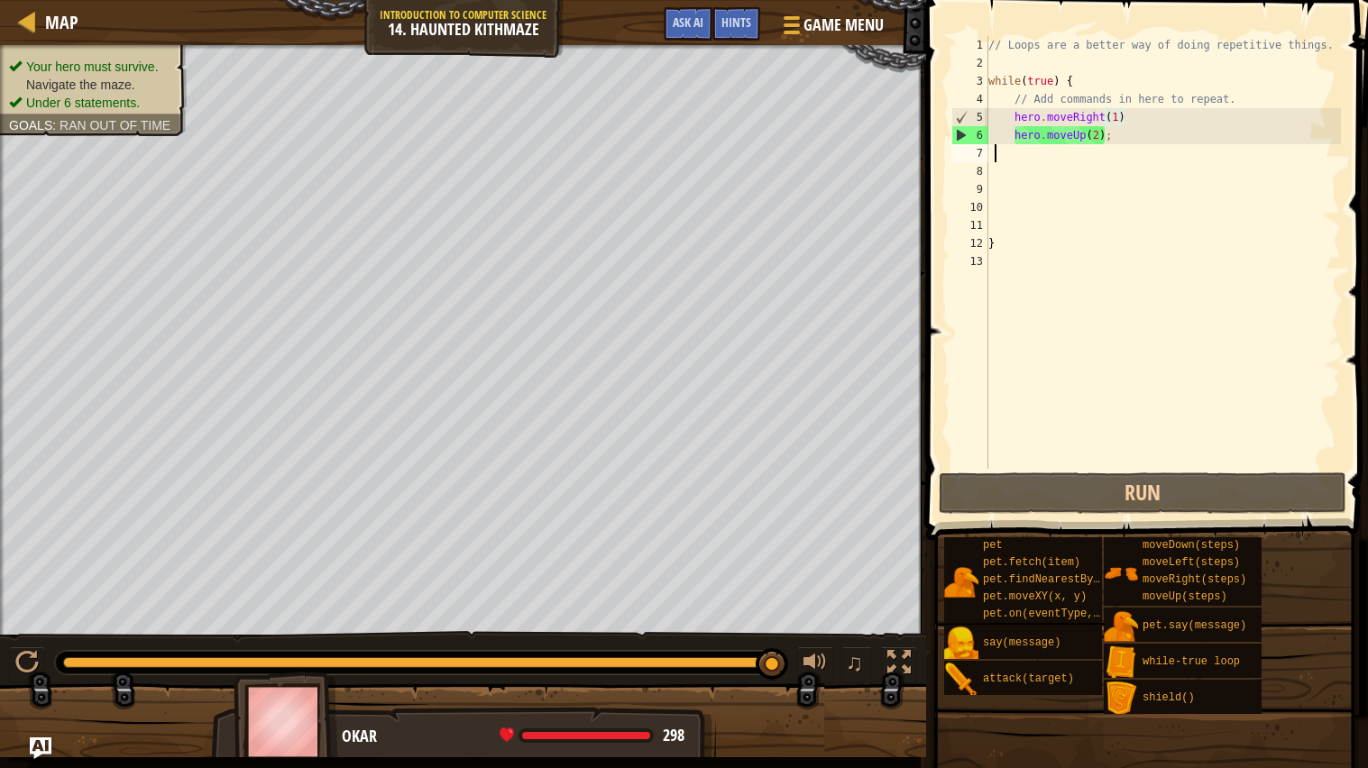
click at [1137, 154] on div "// Loops are a better way of doing repetitive things. while ( true ) { // Add c…" at bounding box center [1163, 270] width 357 height 469
click at [1119, 111] on div "// Loops are a better way of doing repetitive things. while ( true ) { // Add c…" at bounding box center [1163, 270] width 357 height 469
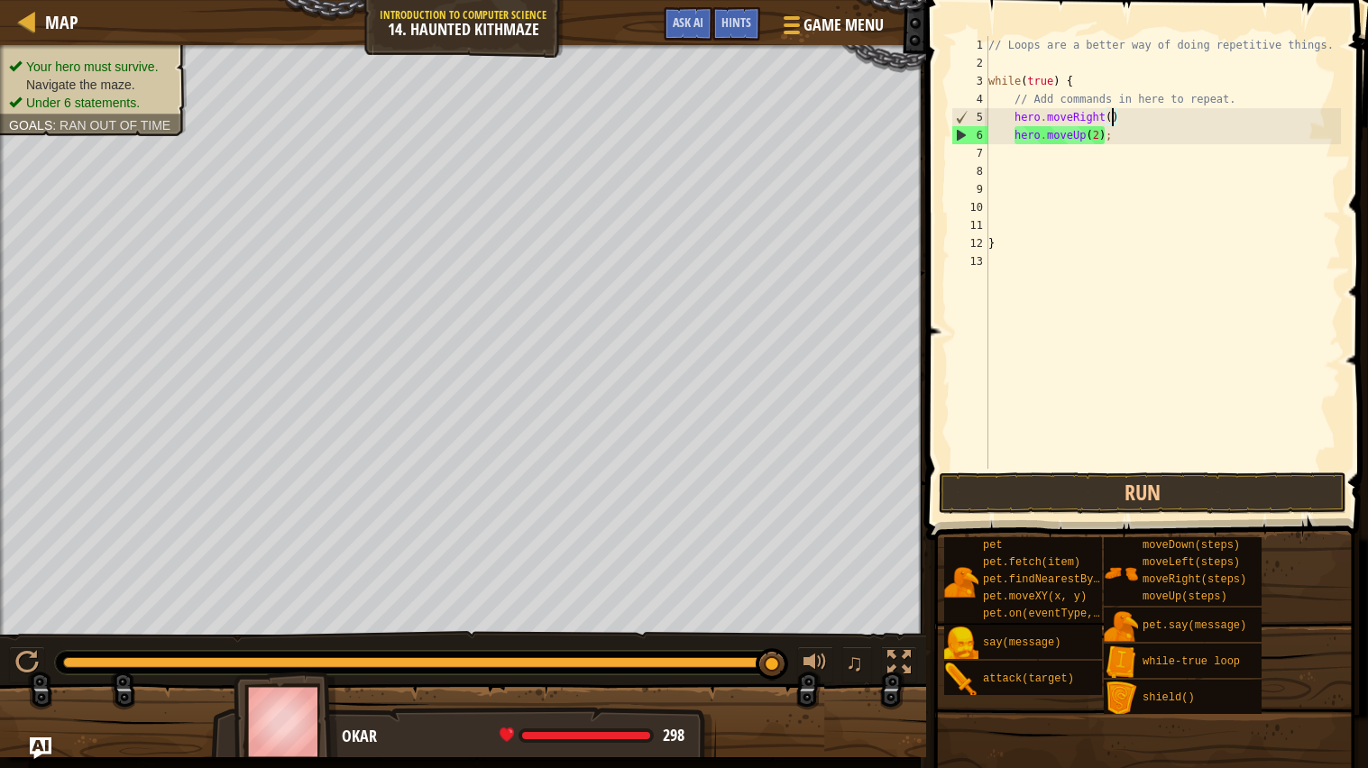
type textarea "hero.moveRight(2)"
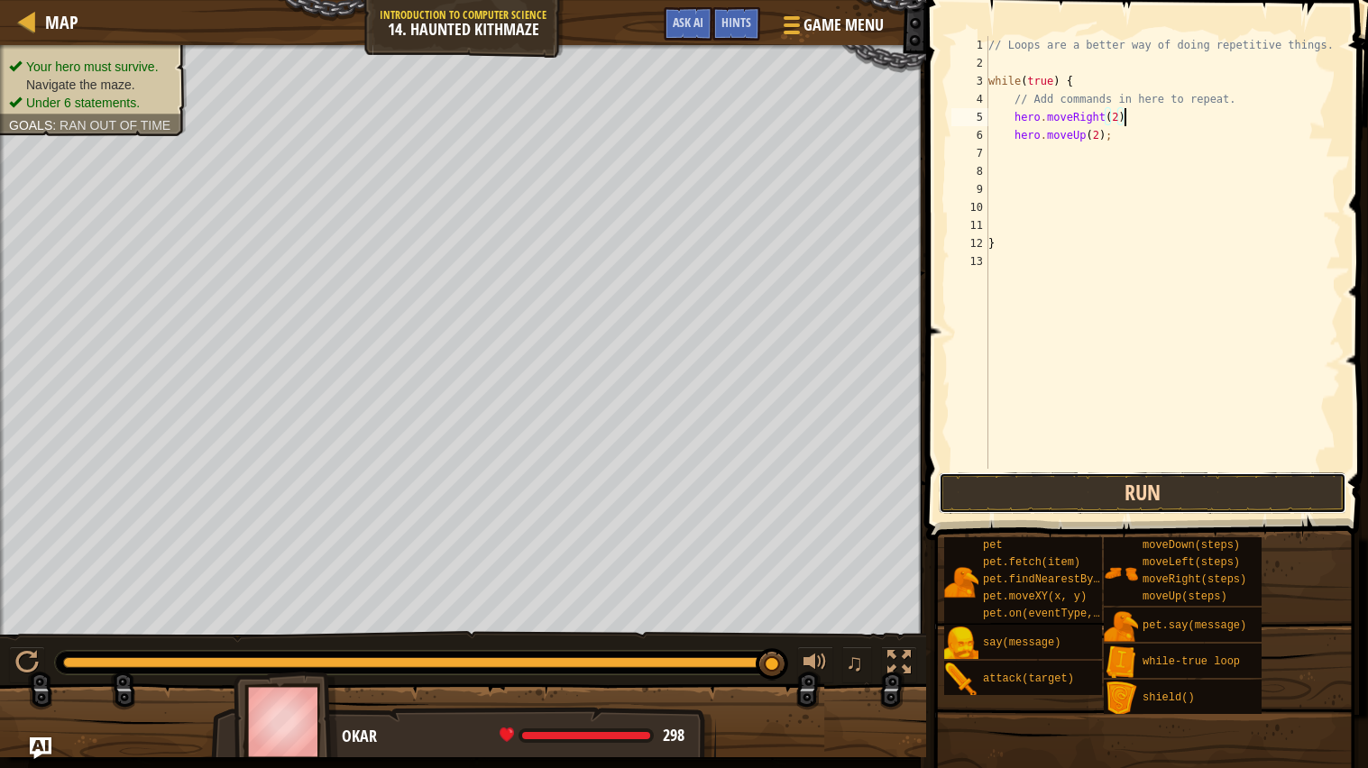
click at [1235, 500] on button "Run" at bounding box center [1143, 492] width 408 height 41
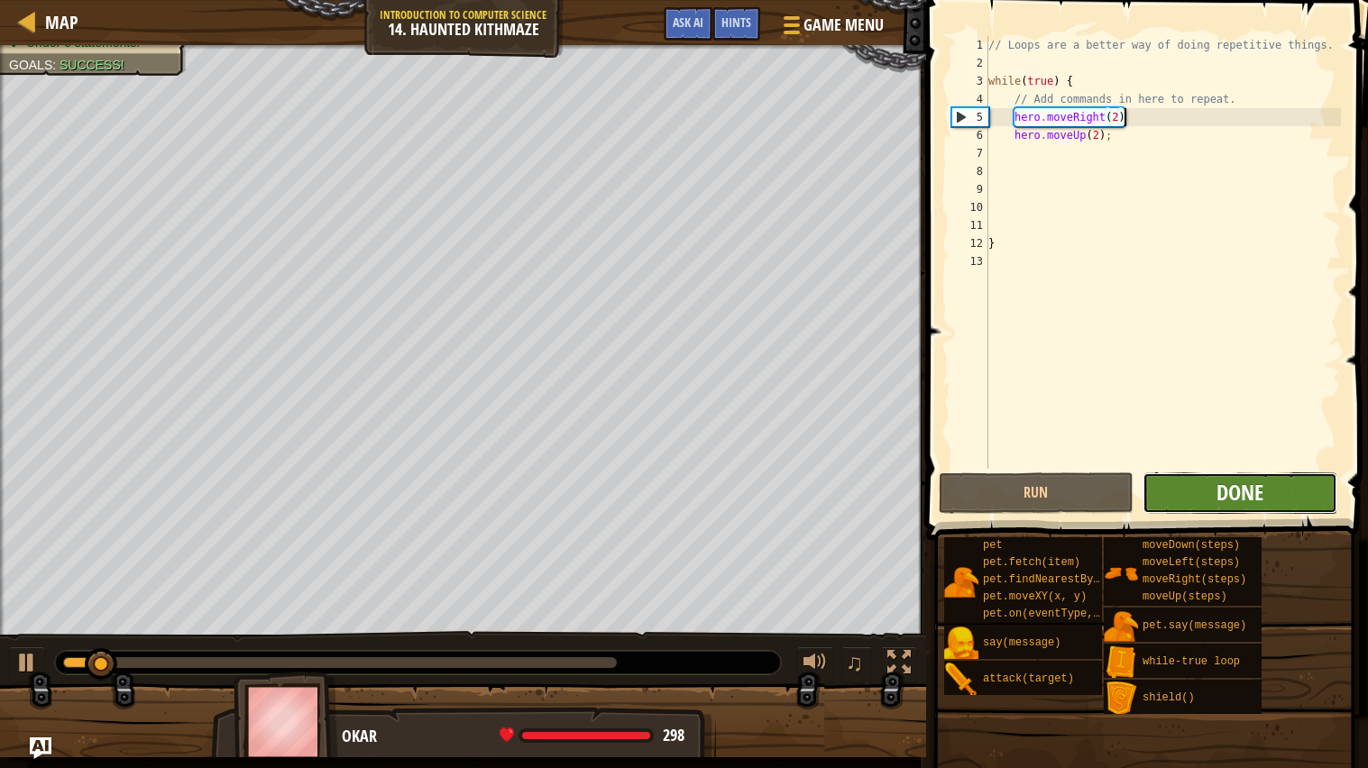
click at [1260, 501] on span "Done" at bounding box center [1239, 492] width 47 height 29
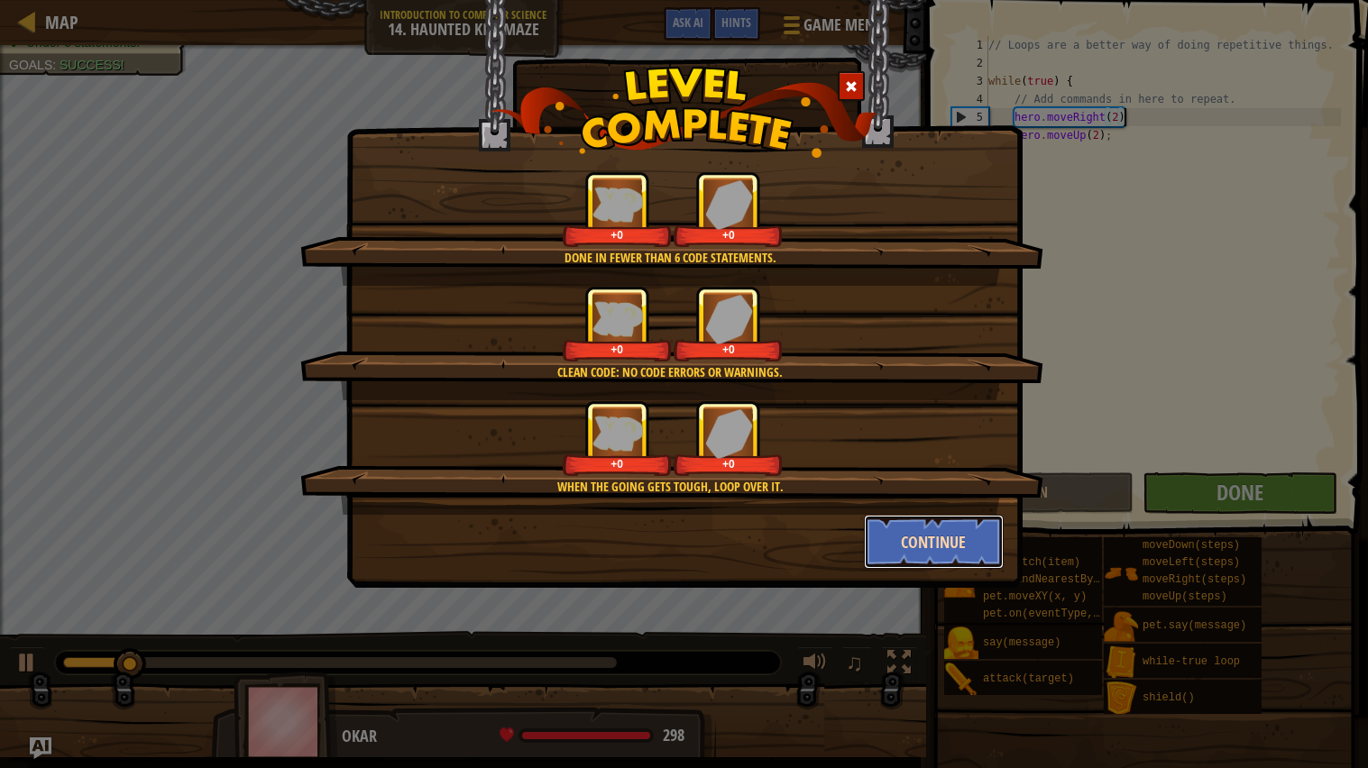
click at [956, 549] on button "Continue" at bounding box center [934, 542] width 140 height 54
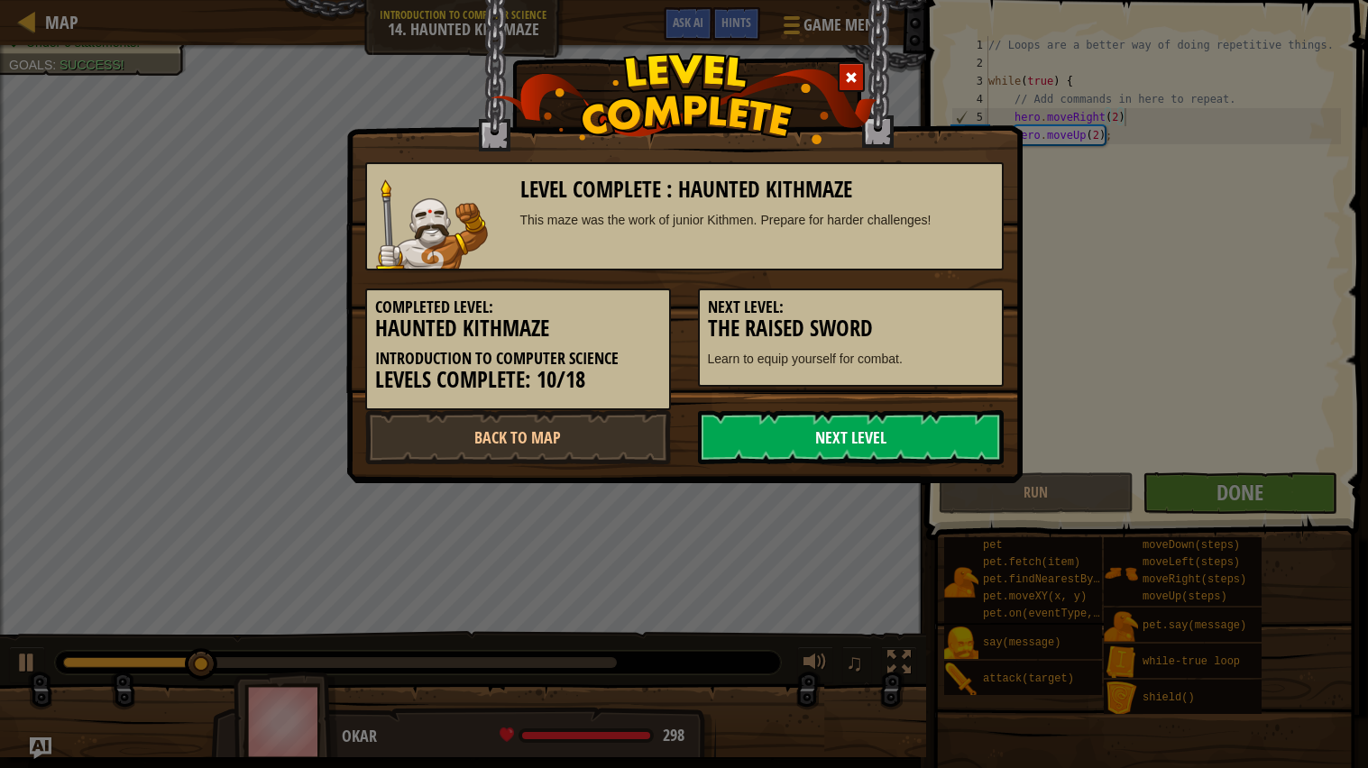
click at [883, 434] on link "Next Level" at bounding box center [851, 437] width 306 height 54
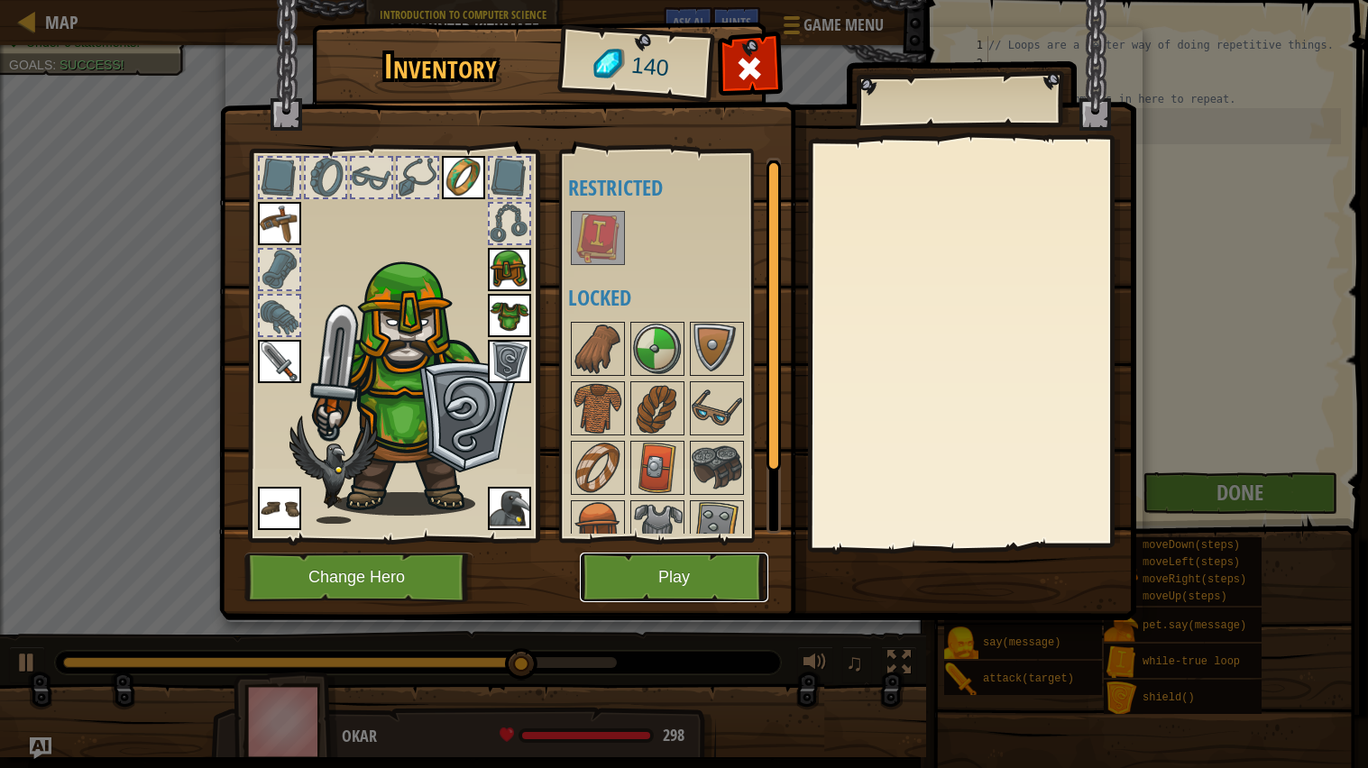
click at [707, 590] on button "Play" at bounding box center [674, 578] width 188 height 50
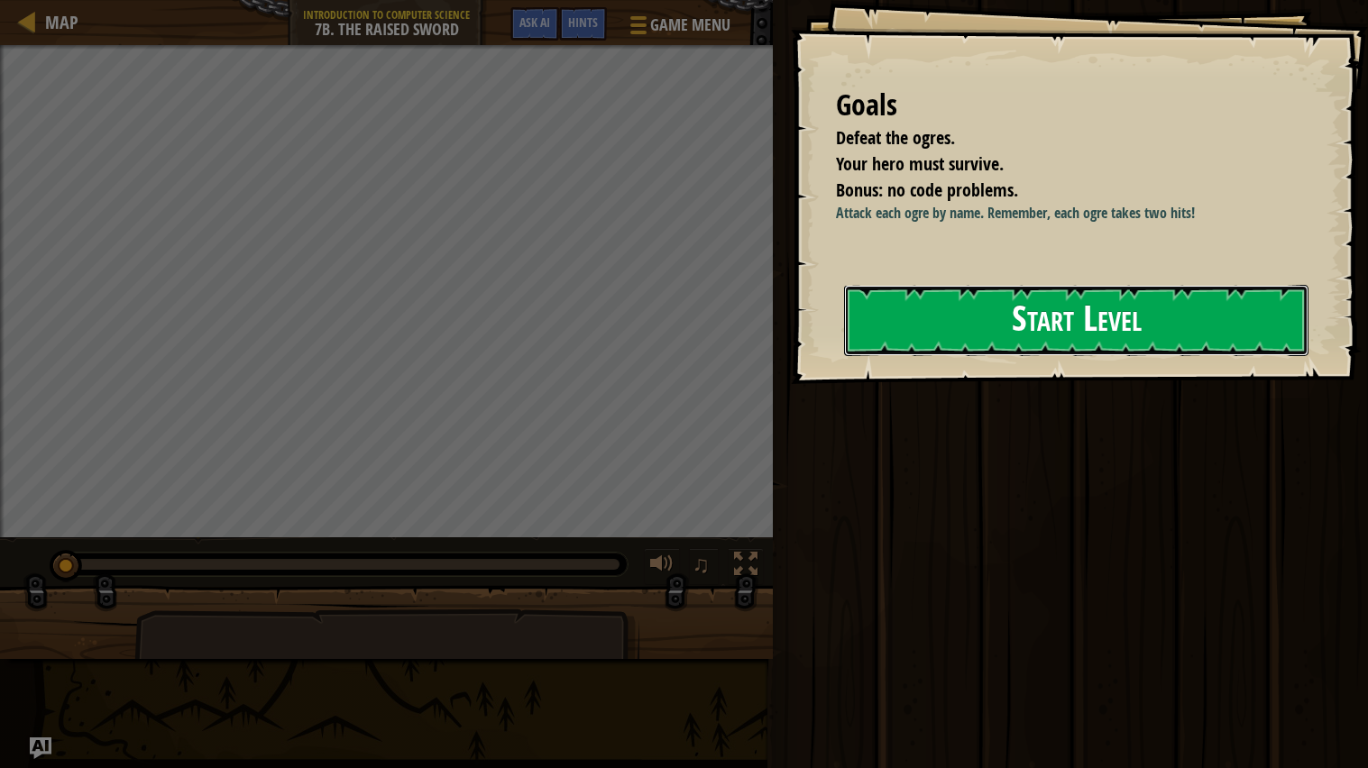
click at [1157, 325] on button "Start Level" at bounding box center [1076, 320] width 464 height 71
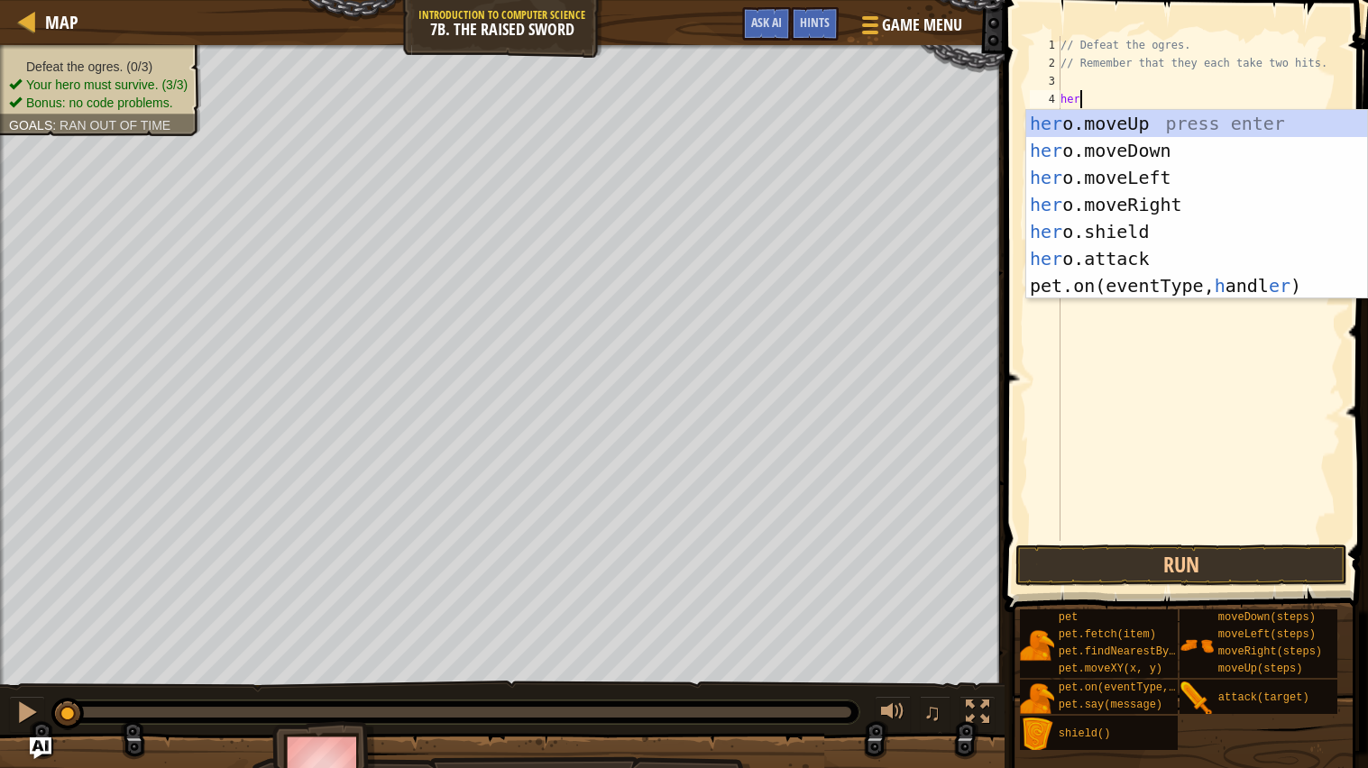
scroll to position [7, 1]
click at [1122, 255] on div "her o.moveUp press enter her o.moveDown press enter her o.moveLeft press enter …" at bounding box center [1196, 231] width 341 height 243
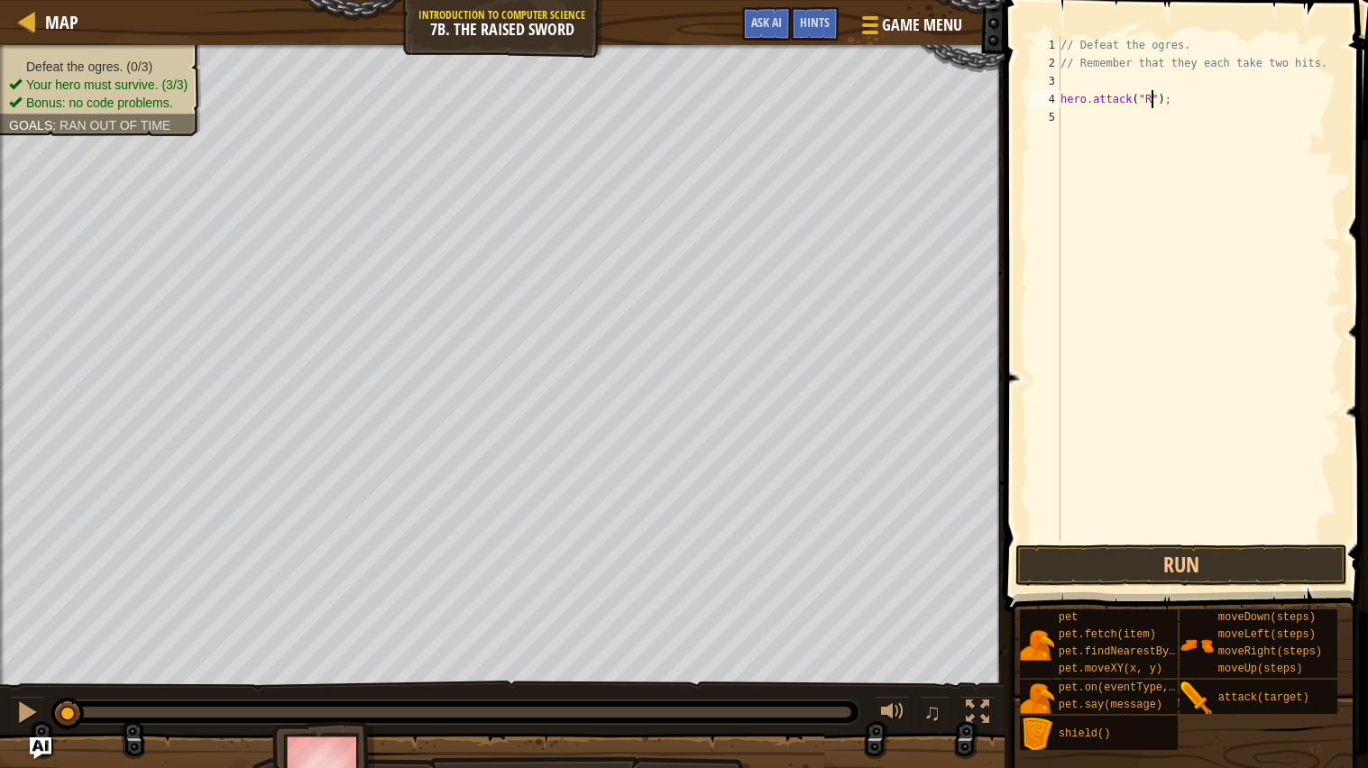
scroll to position [7, 7]
type textarea "hero.attack("Rig");"
click at [1118, 120] on div "// Defeat the ogres. // Remember that they each take two hits. hero . attack ( …" at bounding box center [1199, 306] width 284 height 541
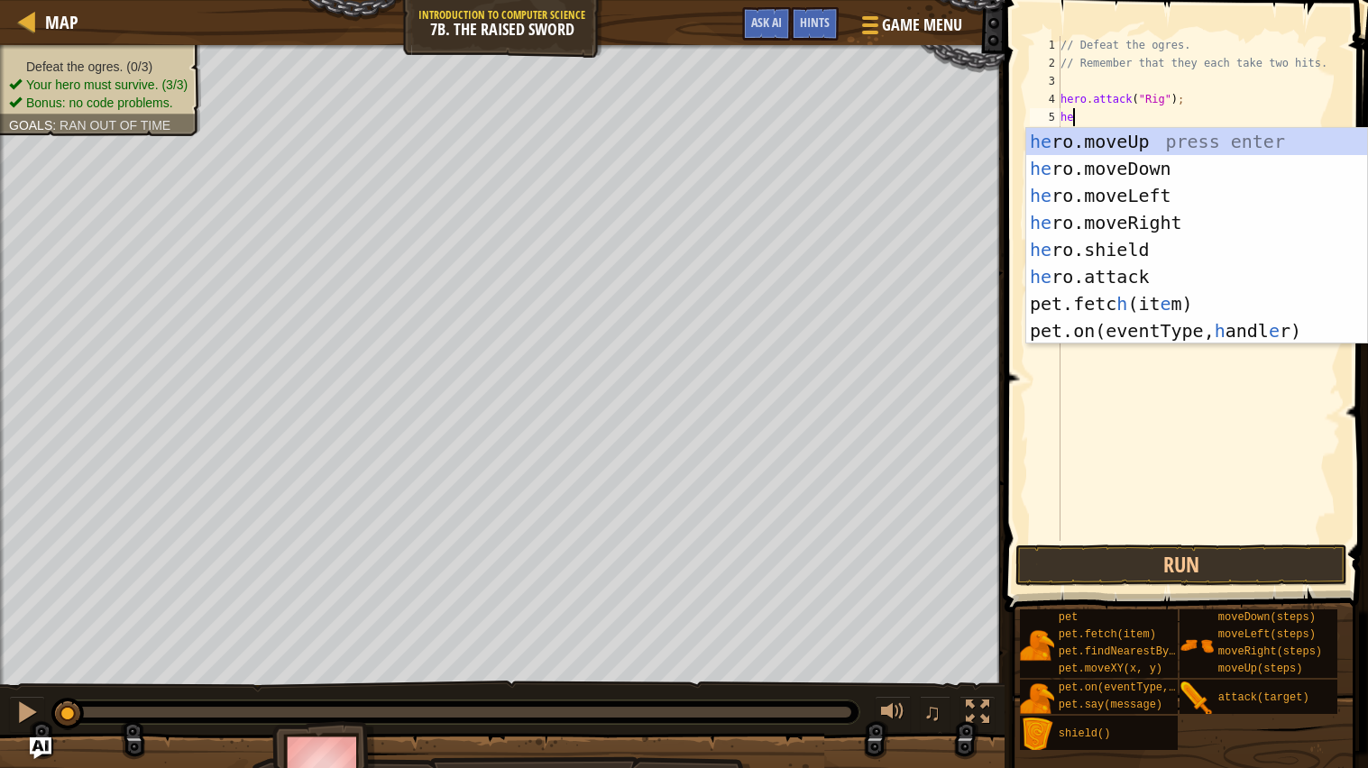
click at [1133, 268] on div "he ro.moveUp press enter he ro.moveDown press enter he ro.moveLeft press enter …" at bounding box center [1196, 263] width 341 height 271
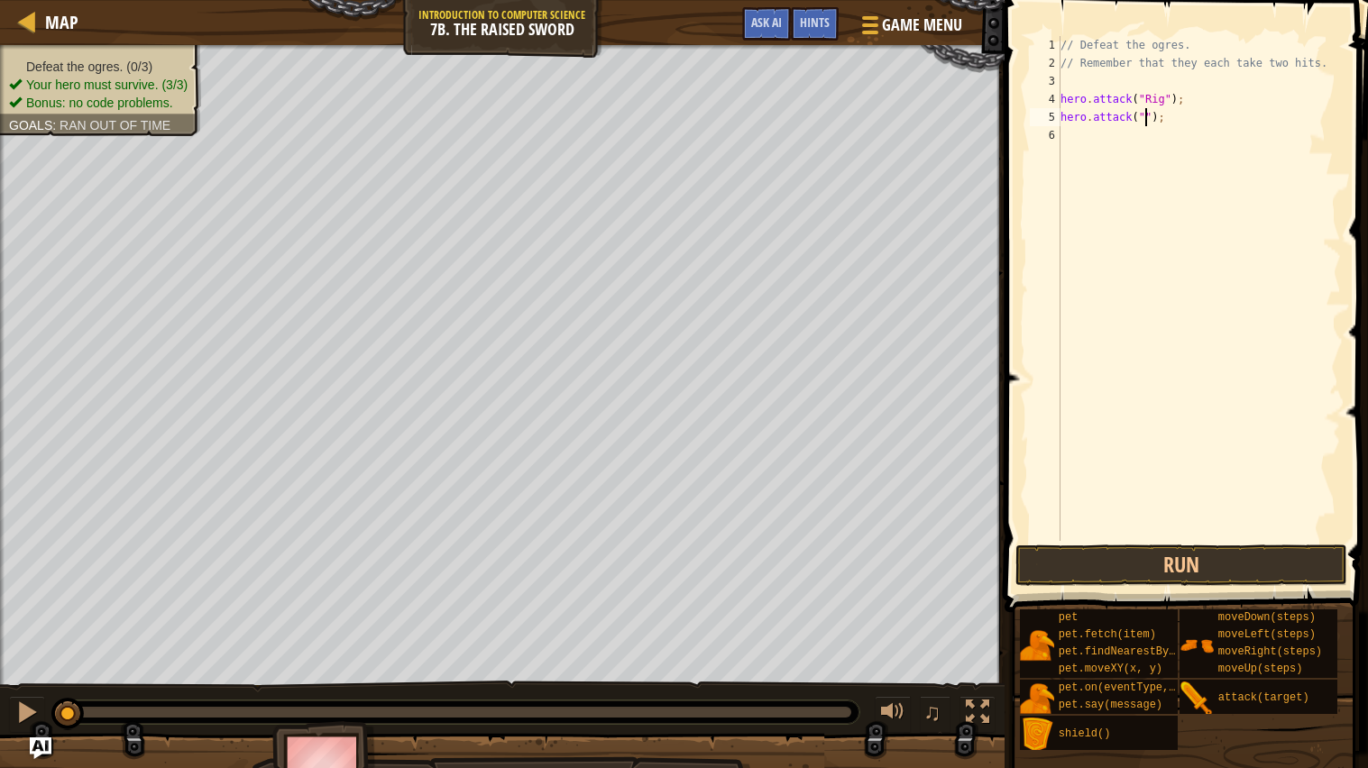
scroll to position [7, 7]
type textarea "hero.attack("Rig");"
click at [1263, 560] on button "Run" at bounding box center [1181, 565] width 332 height 41
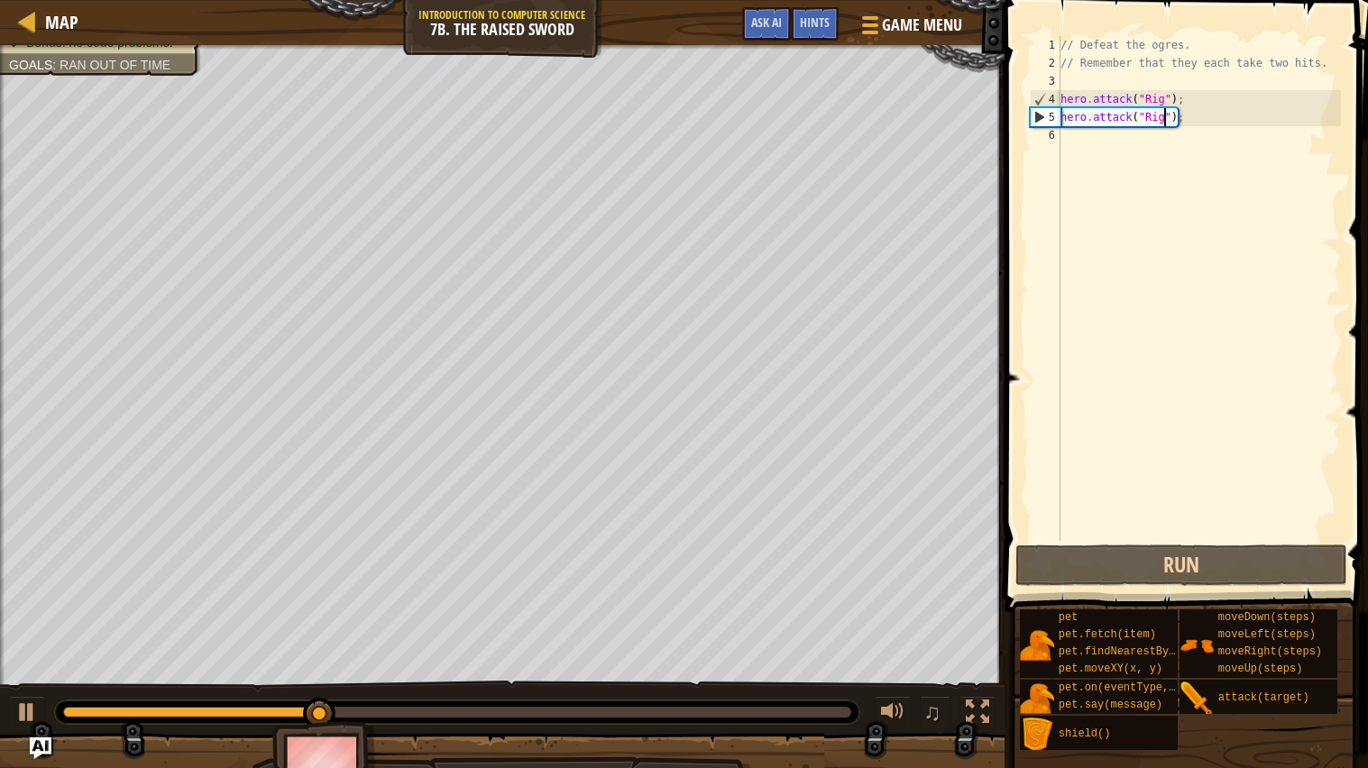
click at [1127, 142] on div "// Defeat the ogres. // Remember that they each take two hits. hero . attack ( …" at bounding box center [1199, 306] width 284 height 541
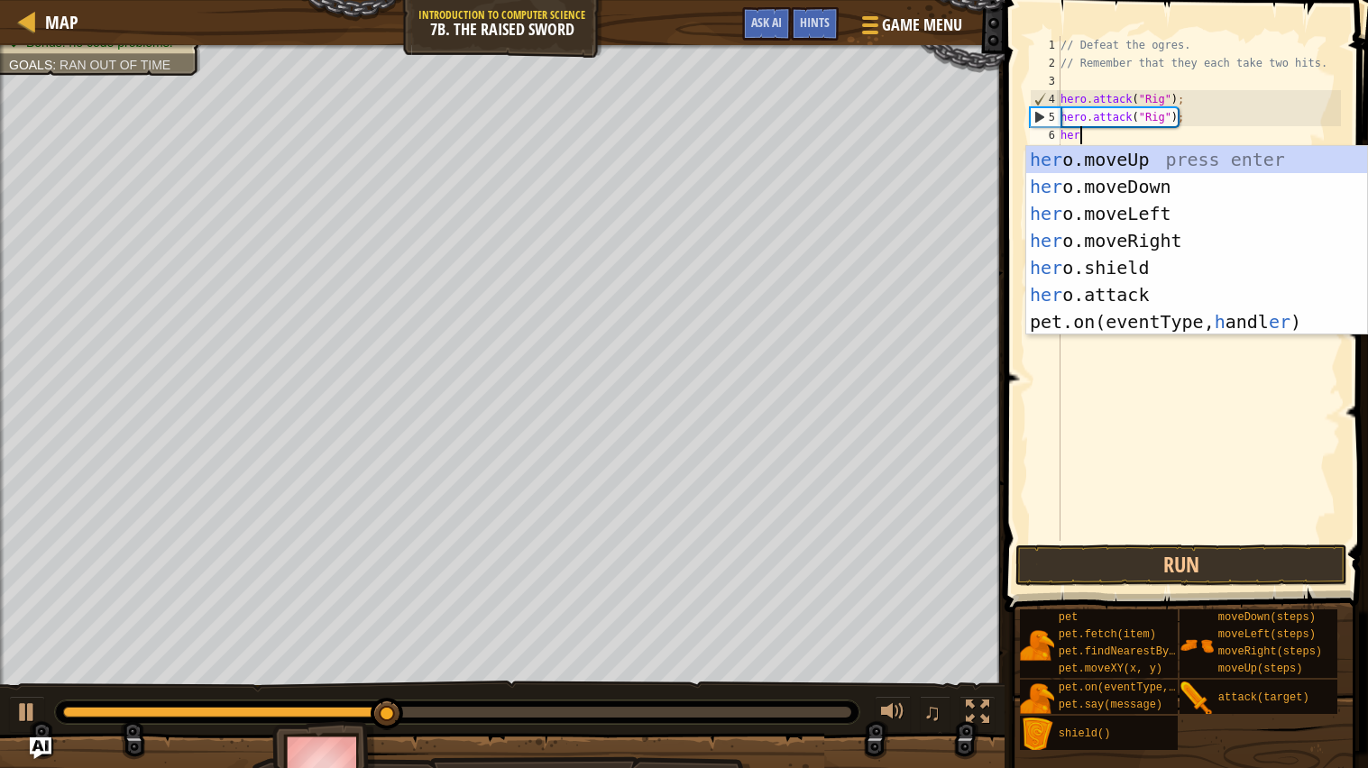
scroll to position [7, 1]
click at [1152, 290] on div "her o.moveUp press enter her o.moveDown press enter her o.moveLeft press enter …" at bounding box center [1196, 267] width 341 height 243
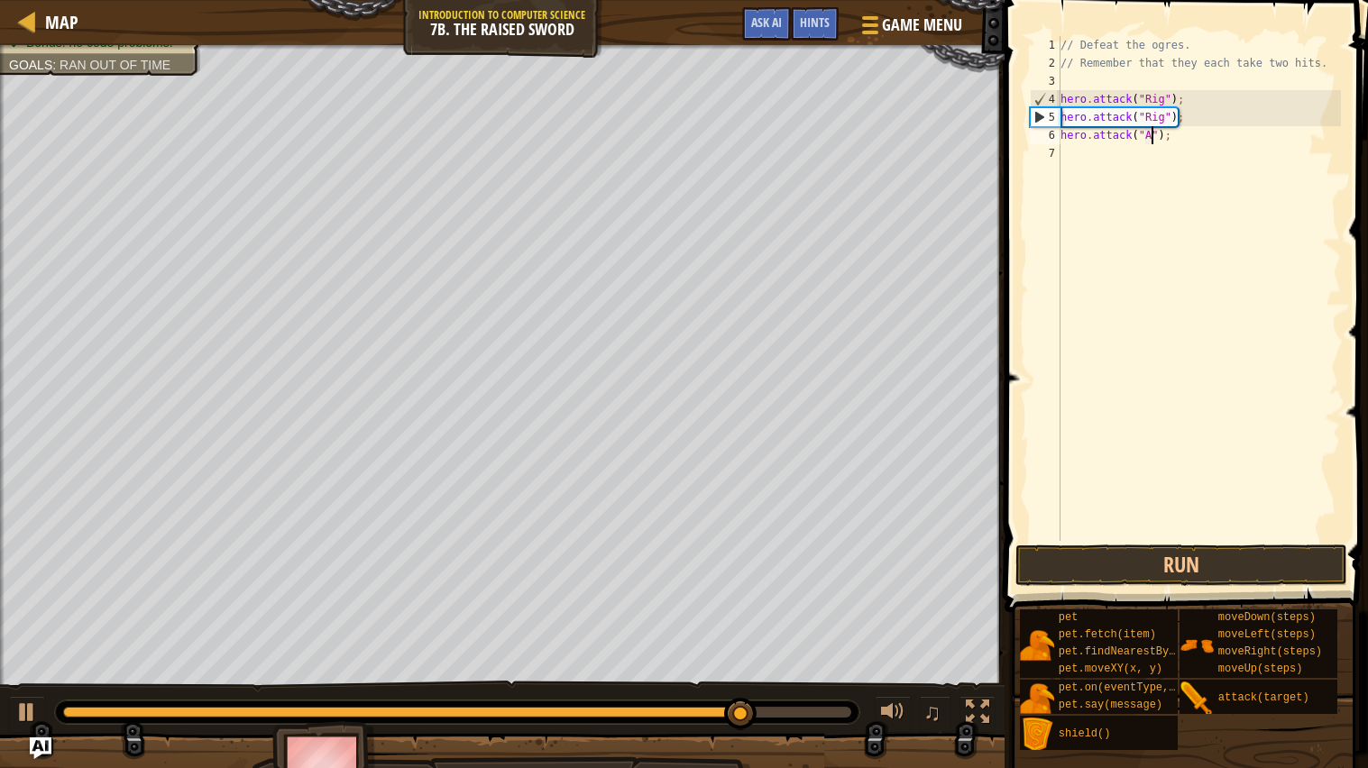
scroll to position [7, 7]
type textarea "hero.attack("Ack");"
click at [1122, 156] on div "// Defeat the ogres. // Remember that they each take two hits. hero . attack ( …" at bounding box center [1199, 306] width 284 height 541
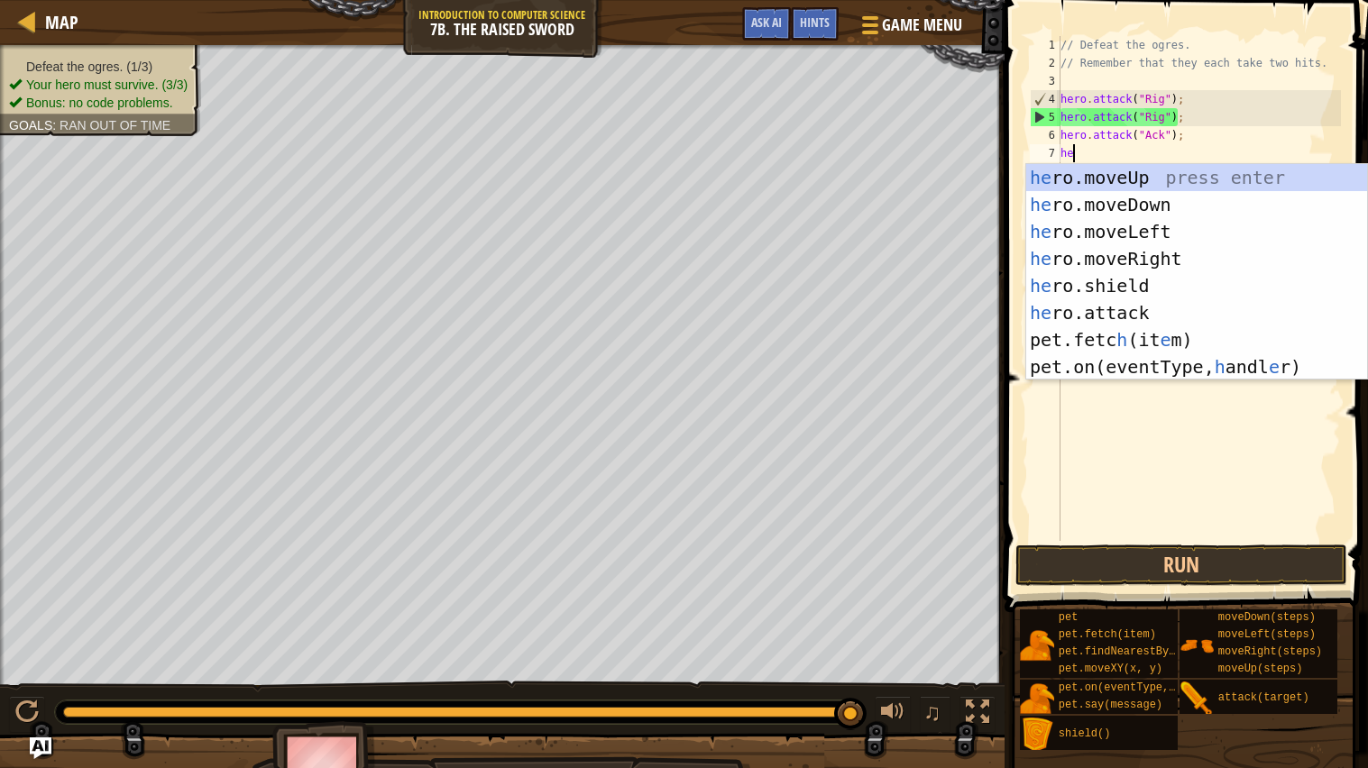
scroll to position [7, 1]
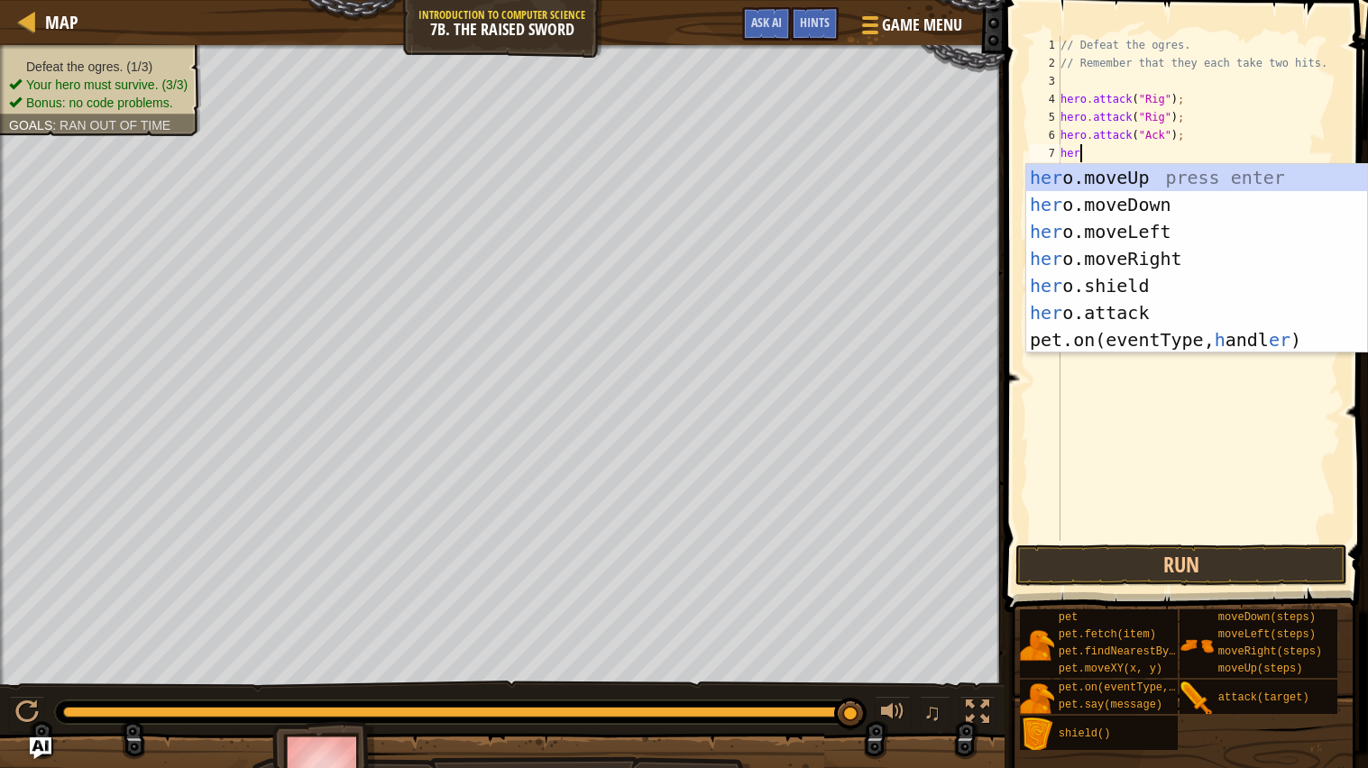
click at [1151, 313] on div "her o.moveUp press enter her o.moveDown press enter her o.moveLeft press enter …" at bounding box center [1196, 285] width 341 height 243
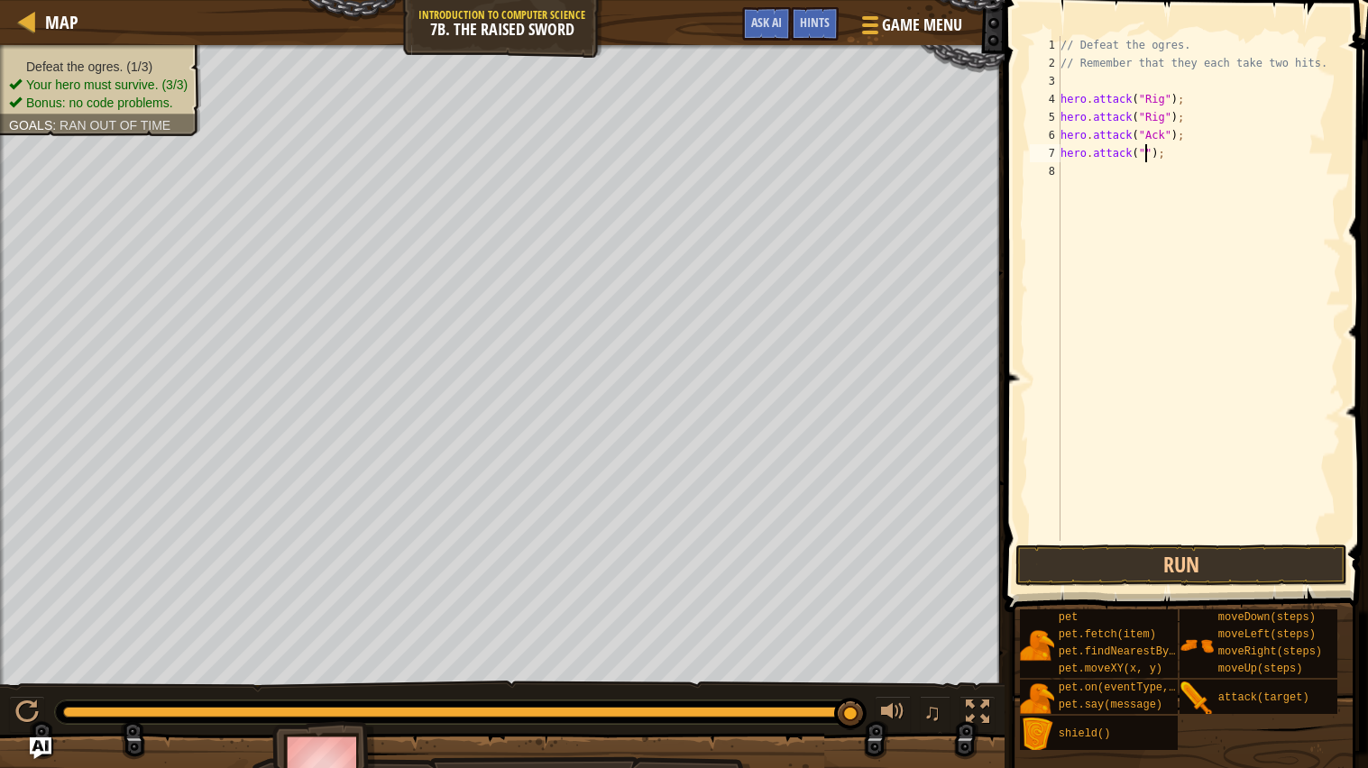
scroll to position [7, 7]
type textarea "hero.attack("Ack");"
click at [1236, 573] on button "Run" at bounding box center [1181, 565] width 332 height 41
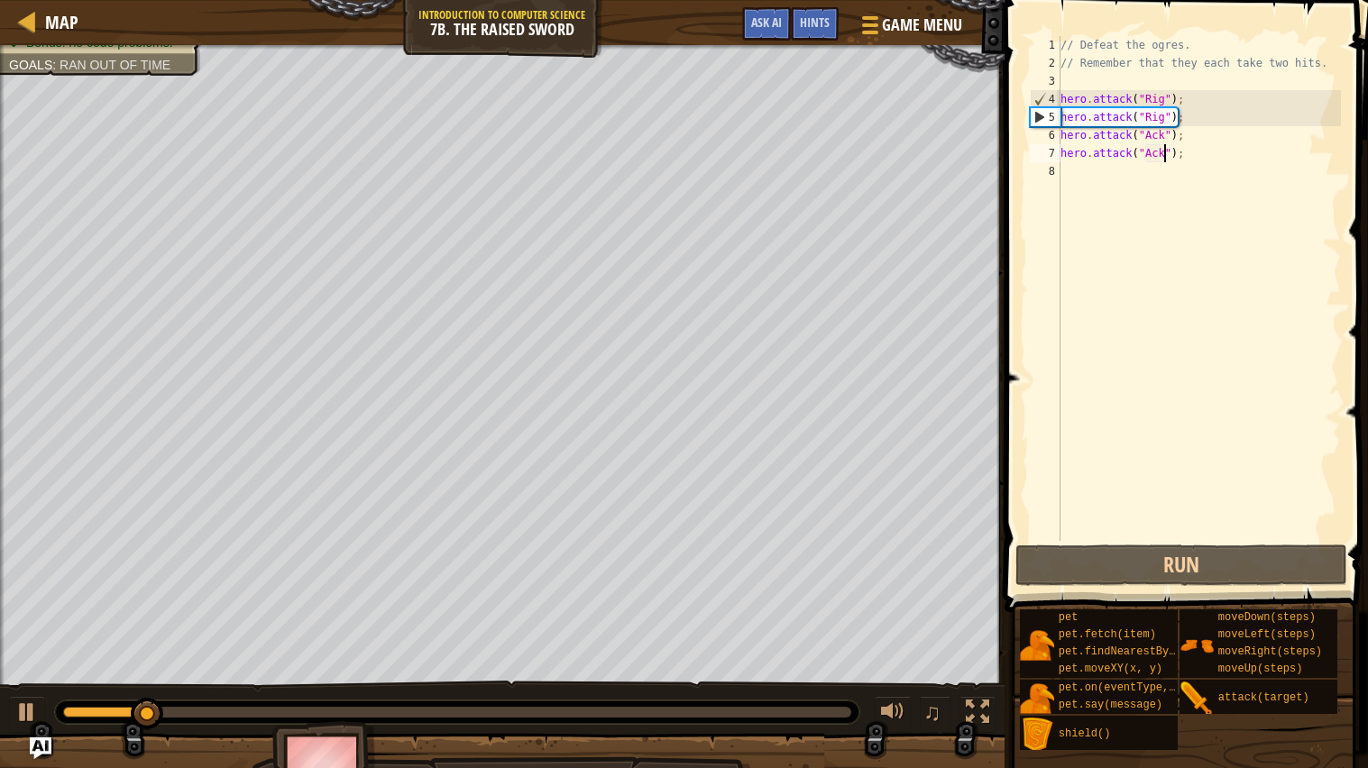
click at [1095, 178] on div "// Defeat the ogres. // Remember that they each take two hits. hero . attack ( …" at bounding box center [1199, 306] width 284 height 541
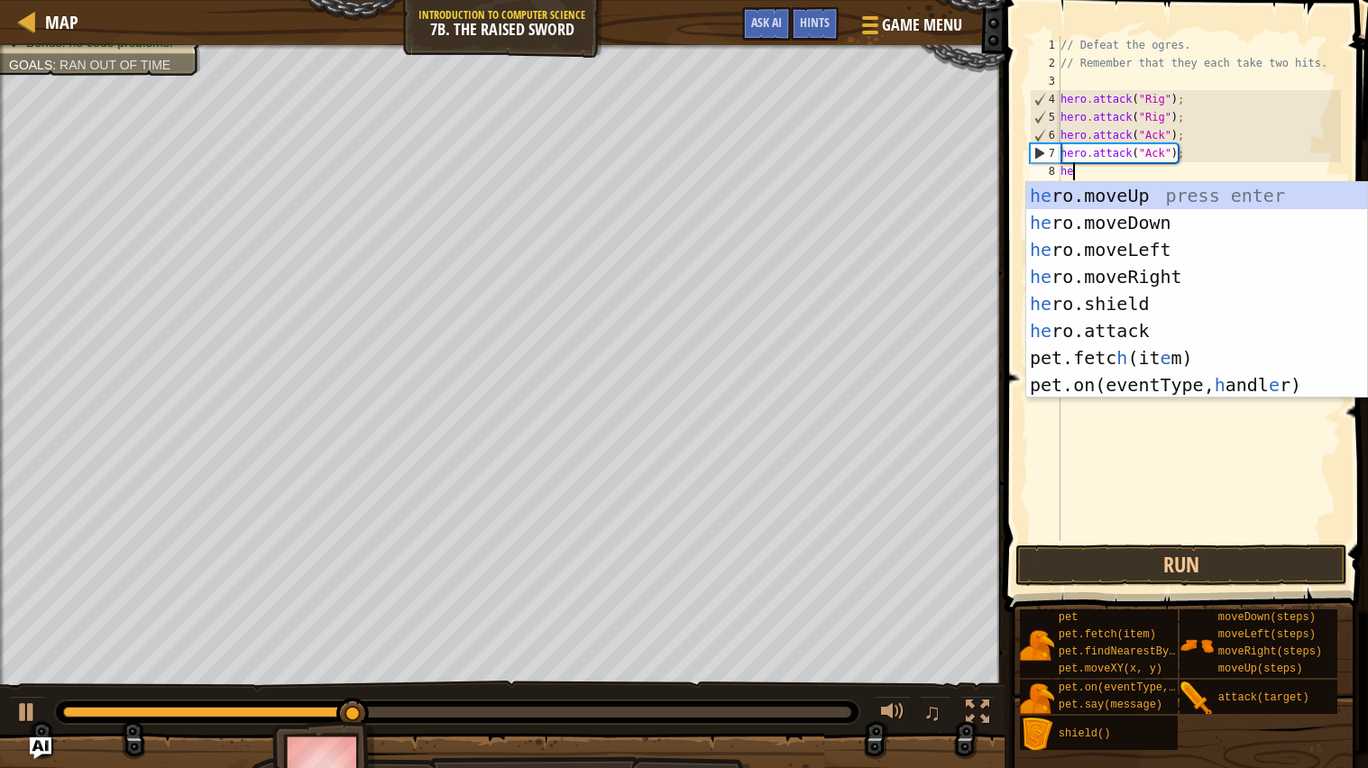
click at [1127, 323] on div "he ro.moveUp press enter he ro.moveDown press enter he ro.moveLeft press enter …" at bounding box center [1196, 317] width 341 height 271
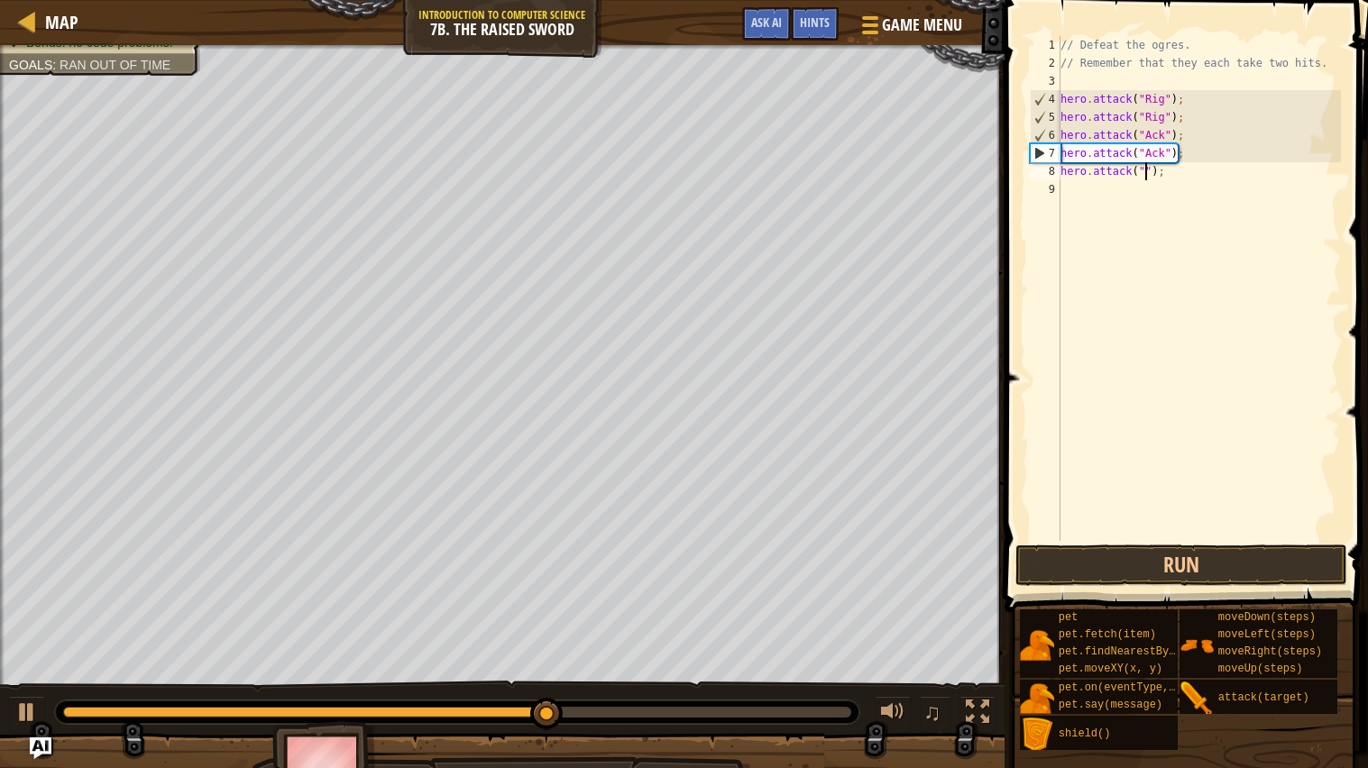
scroll to position [7, 7]
type textarea "hero.attack("Gurt");"
click at [1124, 191] on div "// Defeat the ogres. // Remember that they each take two hits. hero . attack ( …" at bounding box center [1199, 306] width 284 height 541
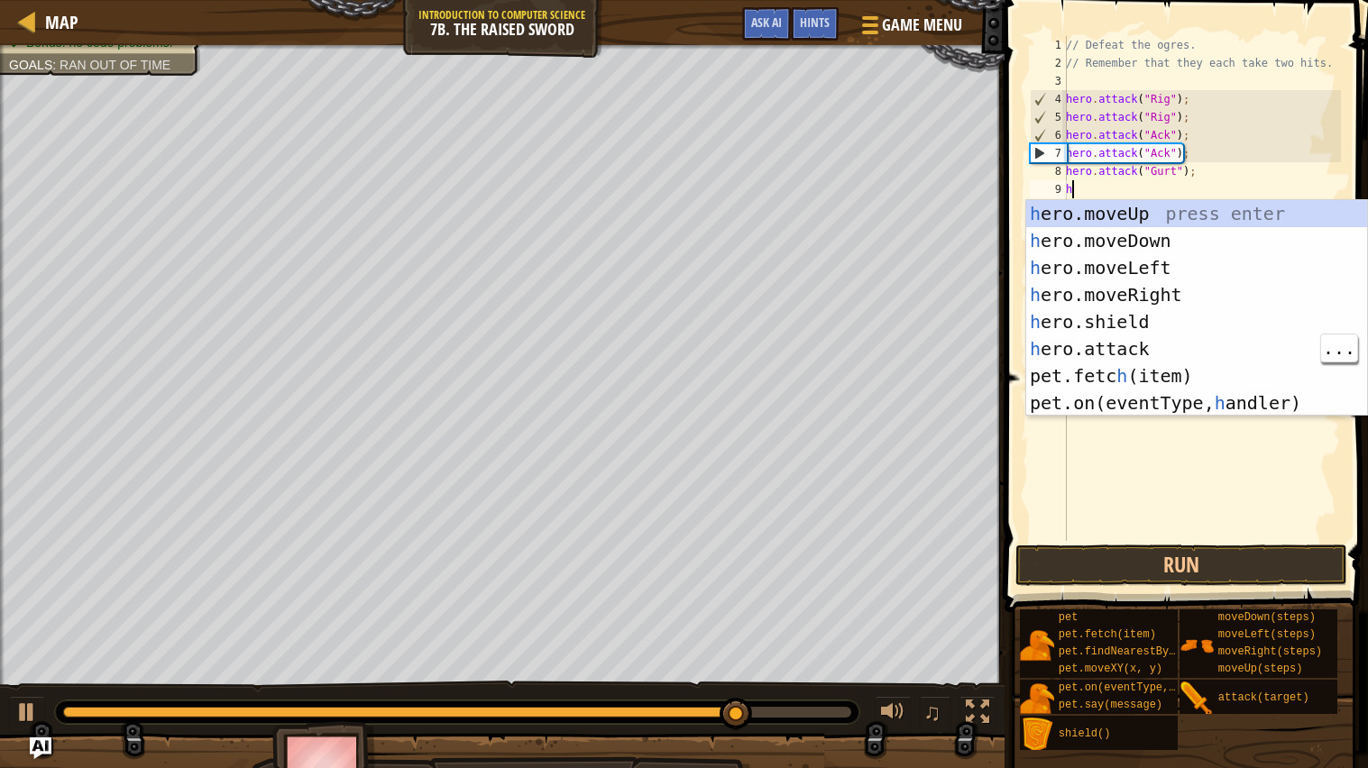
click at [1151, 349] on div "h ero.moveUp press enter h ero.moveDown press enter h ero.moveLeft press enter …" at bounding box center [1196, 335] width 341 height 271
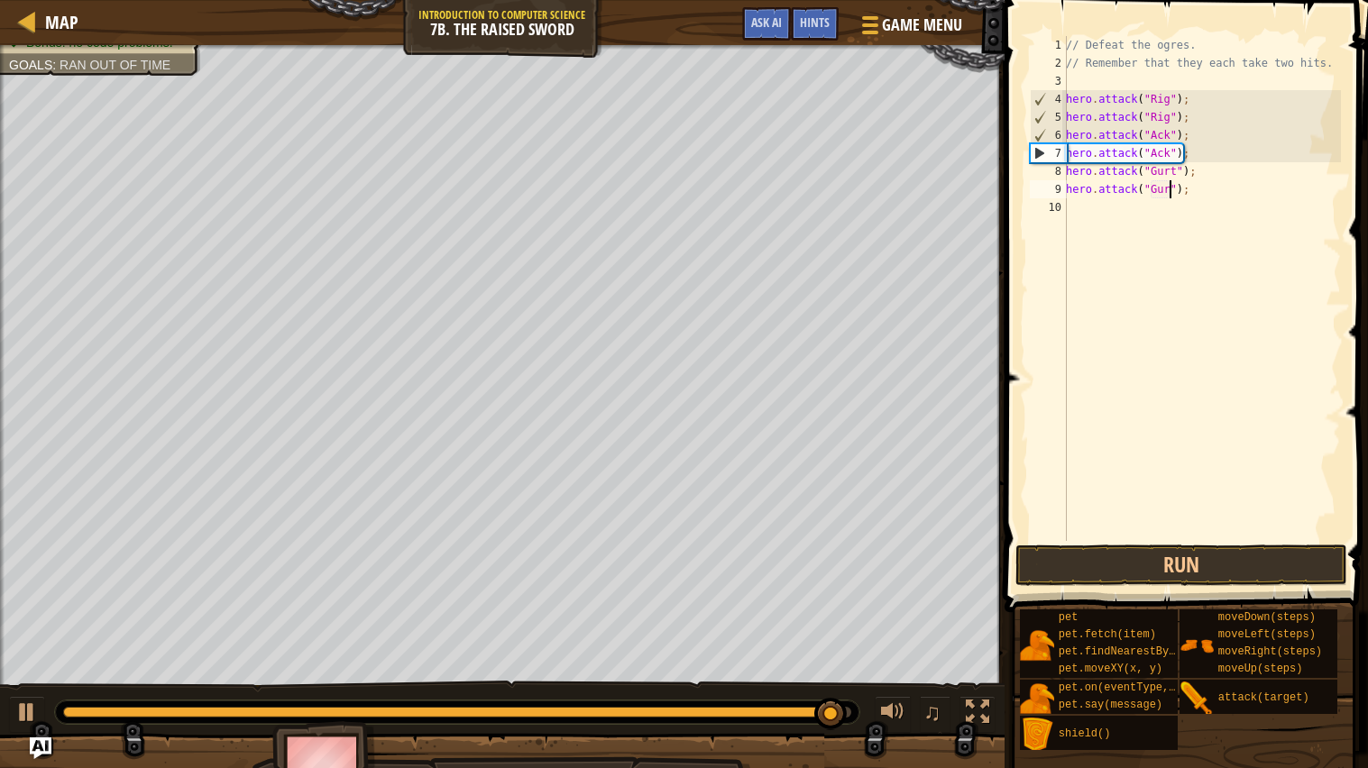
scroll to position [7, 10]
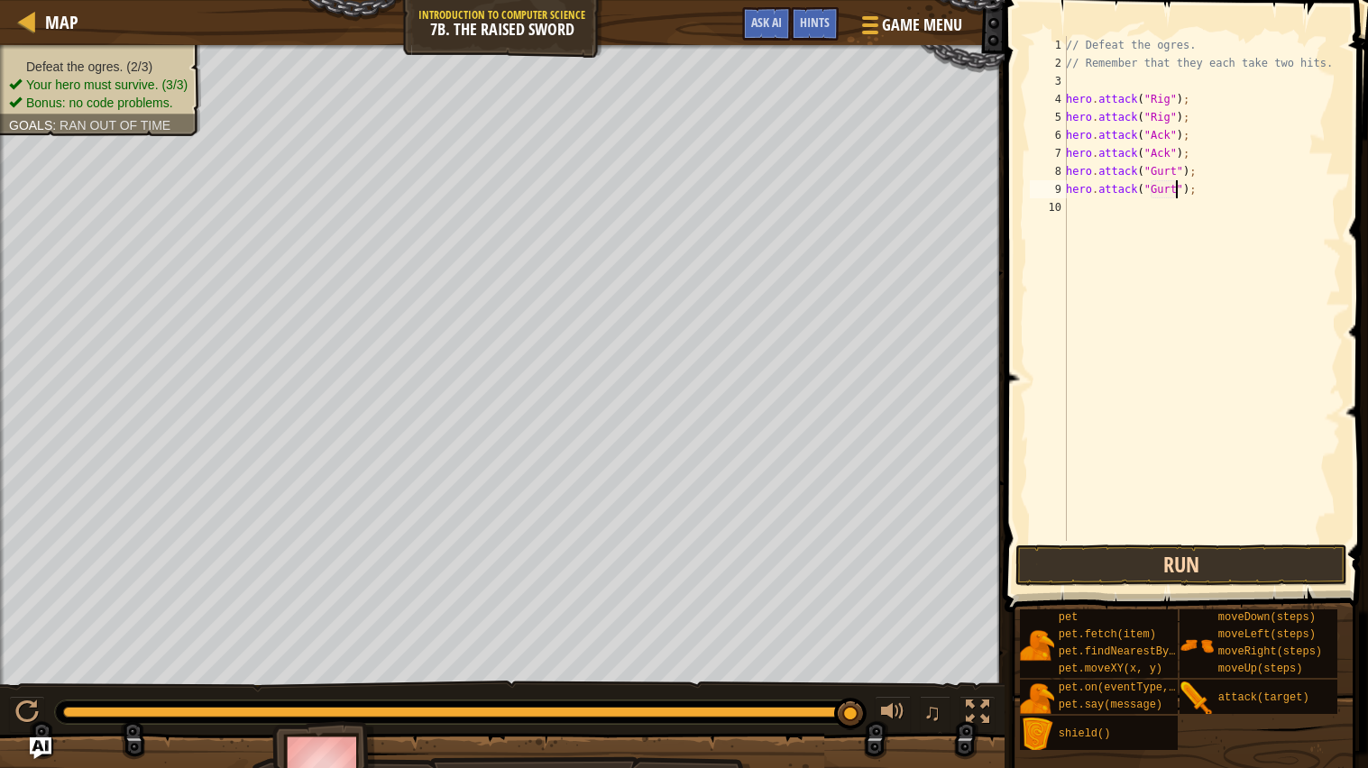
type textarea "hero.attack("Gurt");"
click at [1243, 559] on button "Run" at bounding box center [1181, 565] width 332 height 41
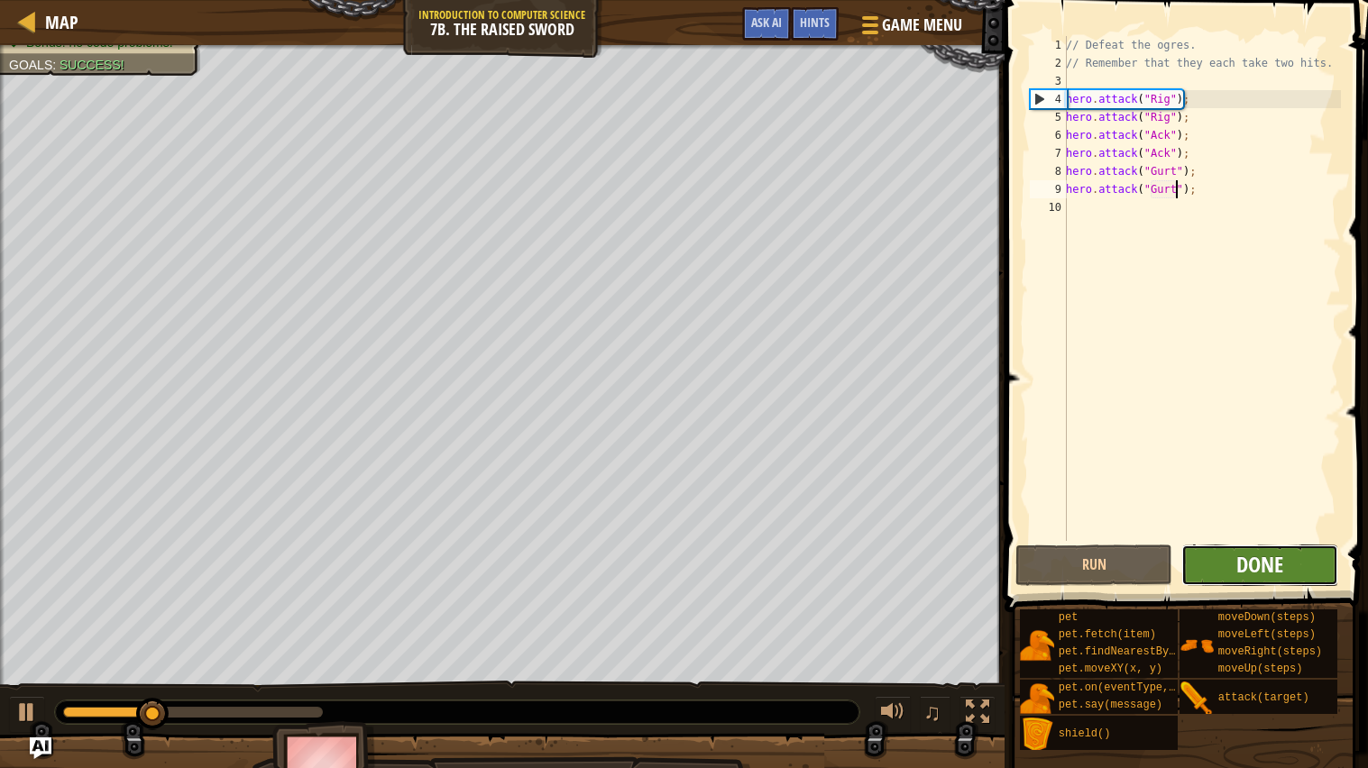
click at [1282, 556] on span "Done" at bounding box center [1259, 564] width 47 height 29
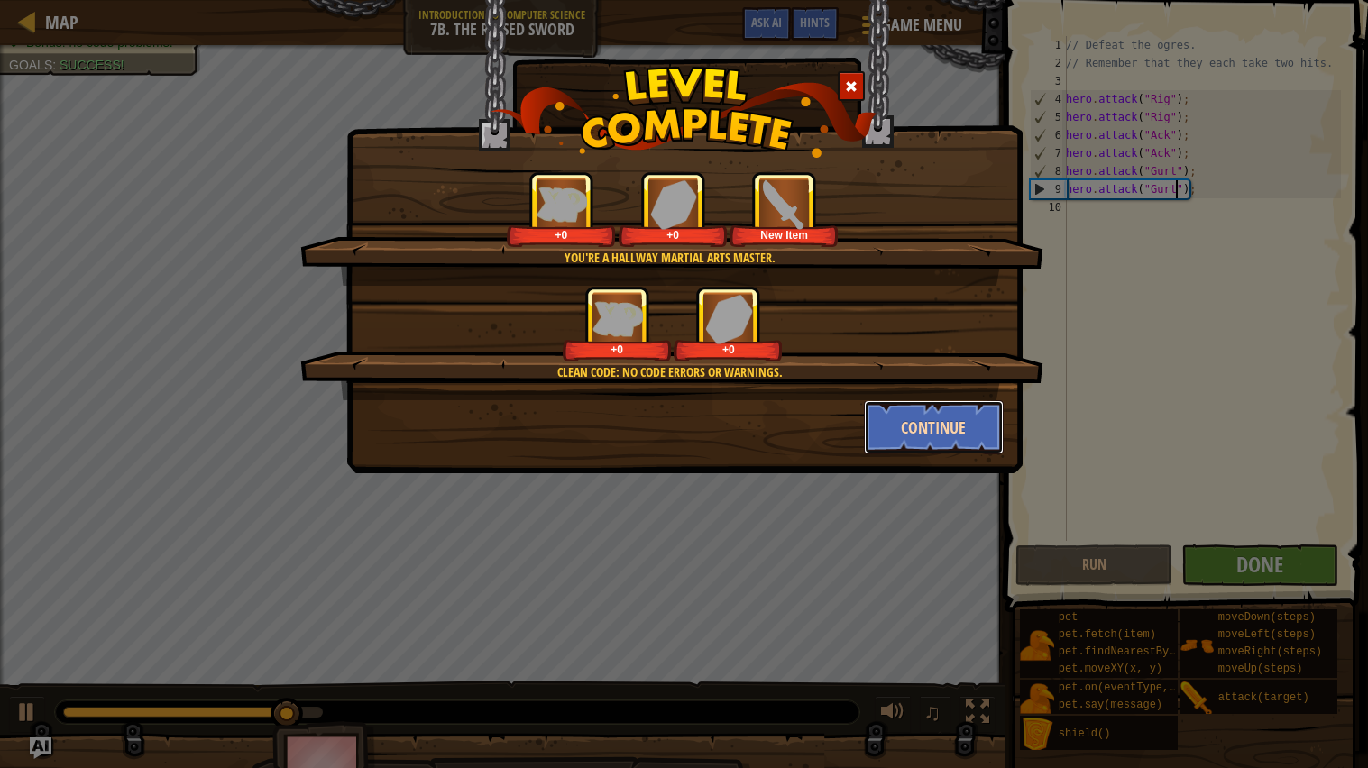
click at [963, 431] on button "Continue" at bounding box center [934, 427] width 140 height 54
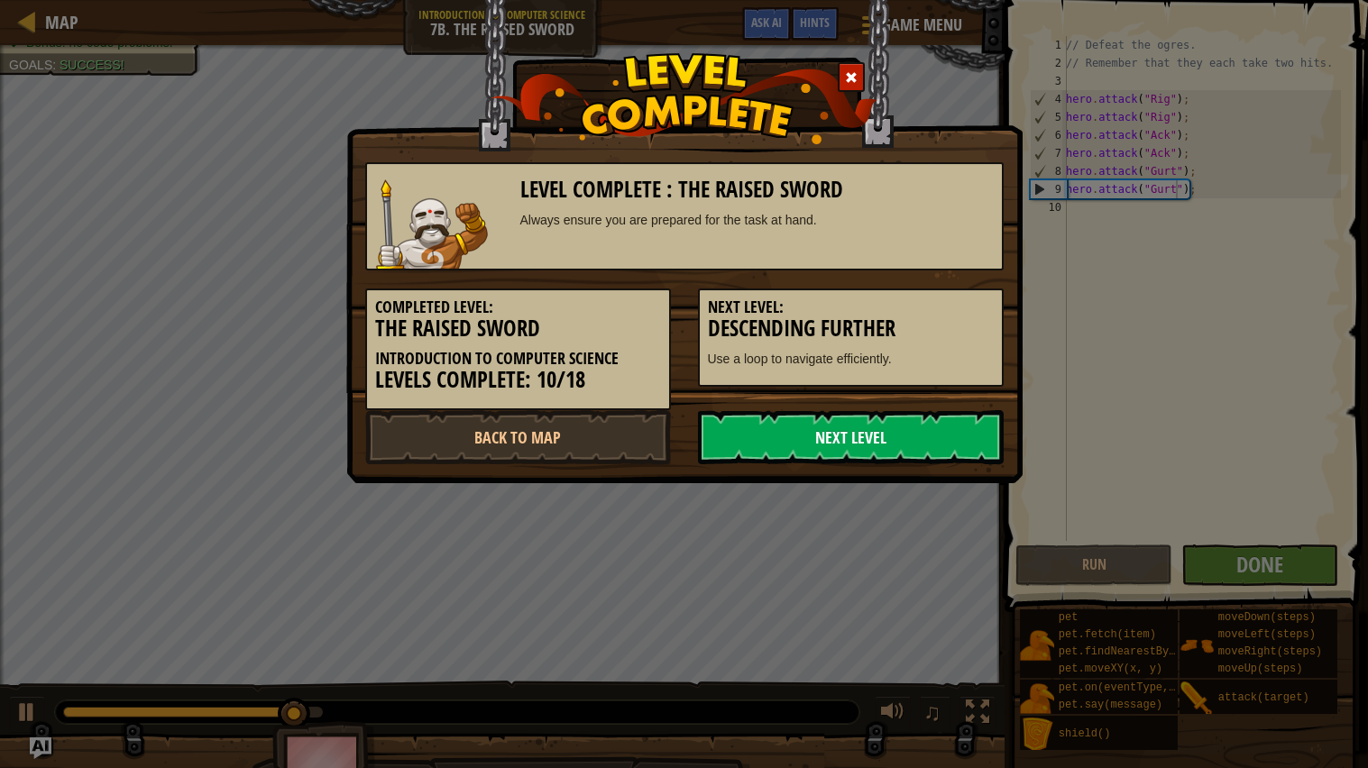
click at [958, 436] on link "Next Level" at bounding box center [851, 437] width 306 height 54
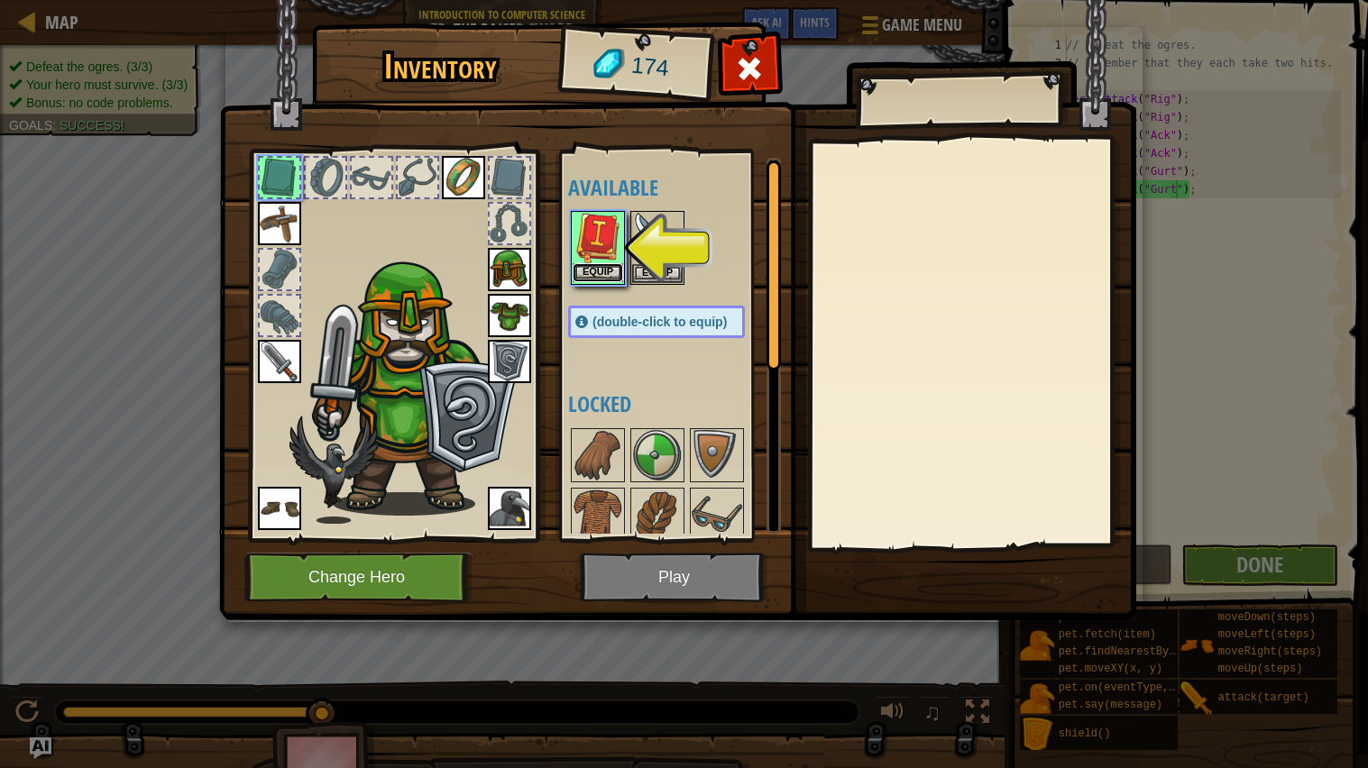
click at [597, 270] on button "Equip" at bounding box center [598, 272] width 50 height 19
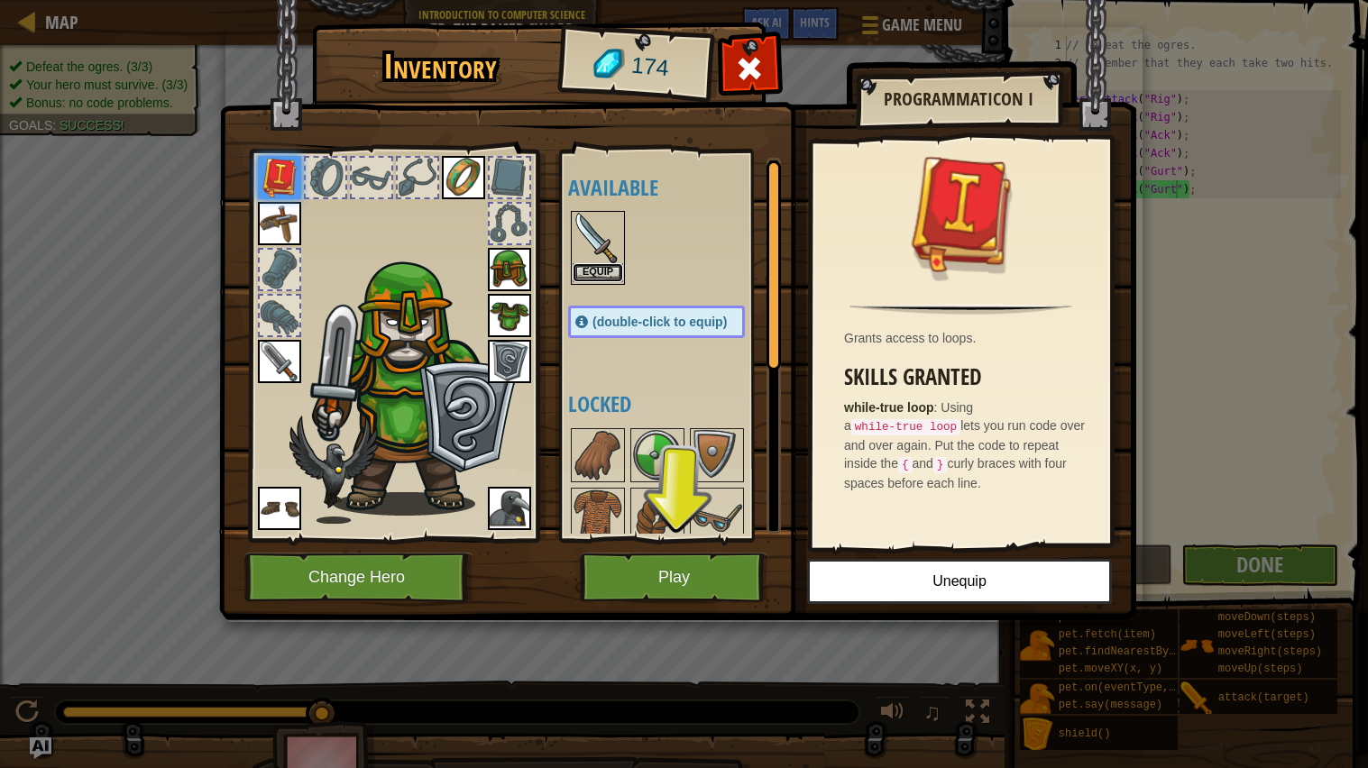
click at [597, 270] on button "Equip" at bounding box center [598, 272] width 50 height 19
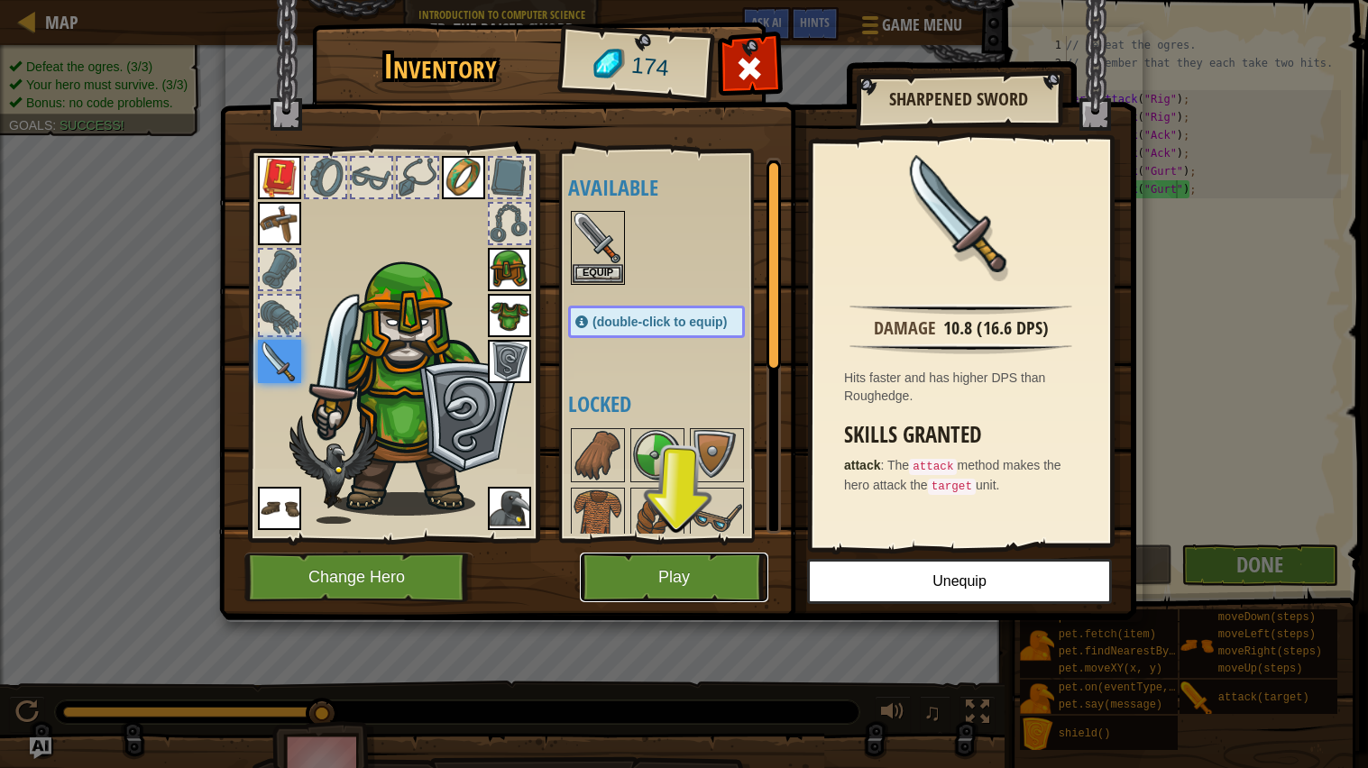
click at [722, 573] on button "Play" at bounding box center [674, 578] width 188 height 50
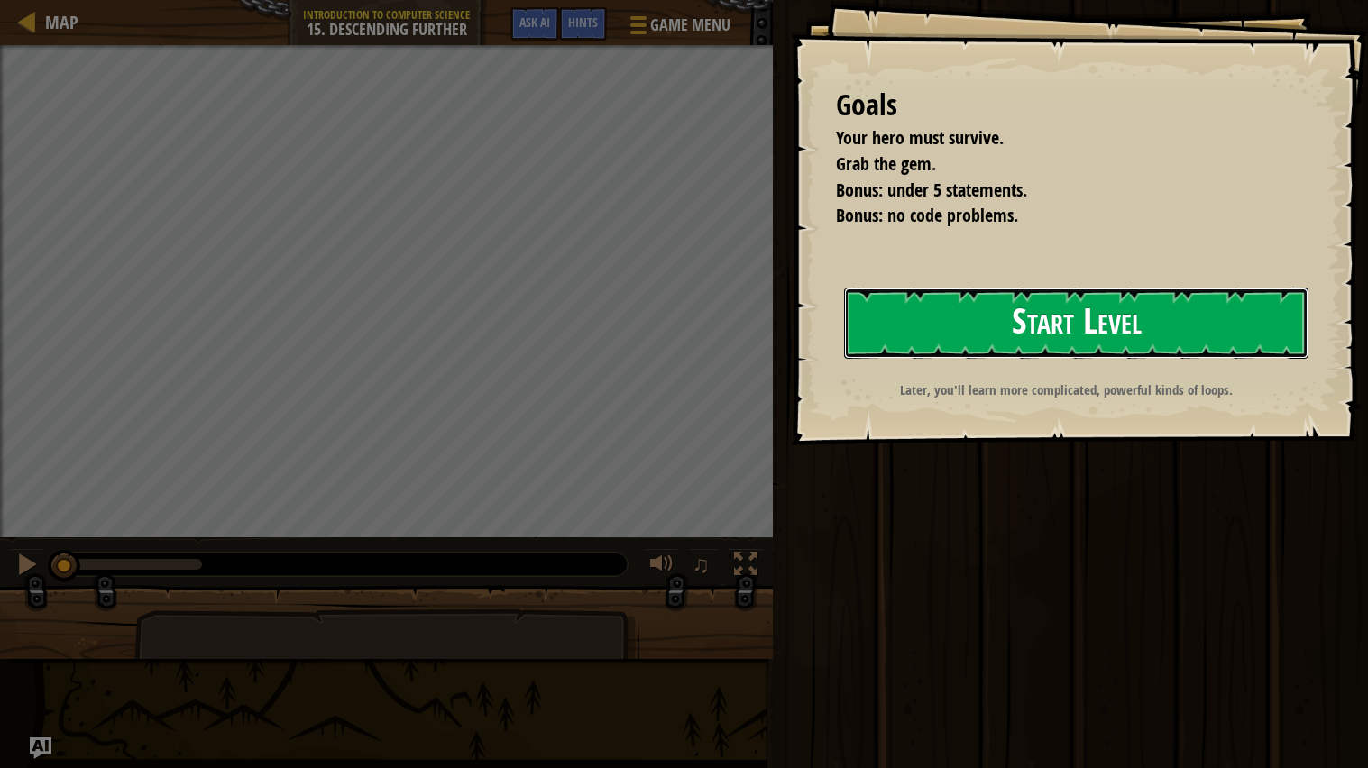
click at [1191, 315] on button "Start Level" at bounding box center [1076, 323] width 464 height 71
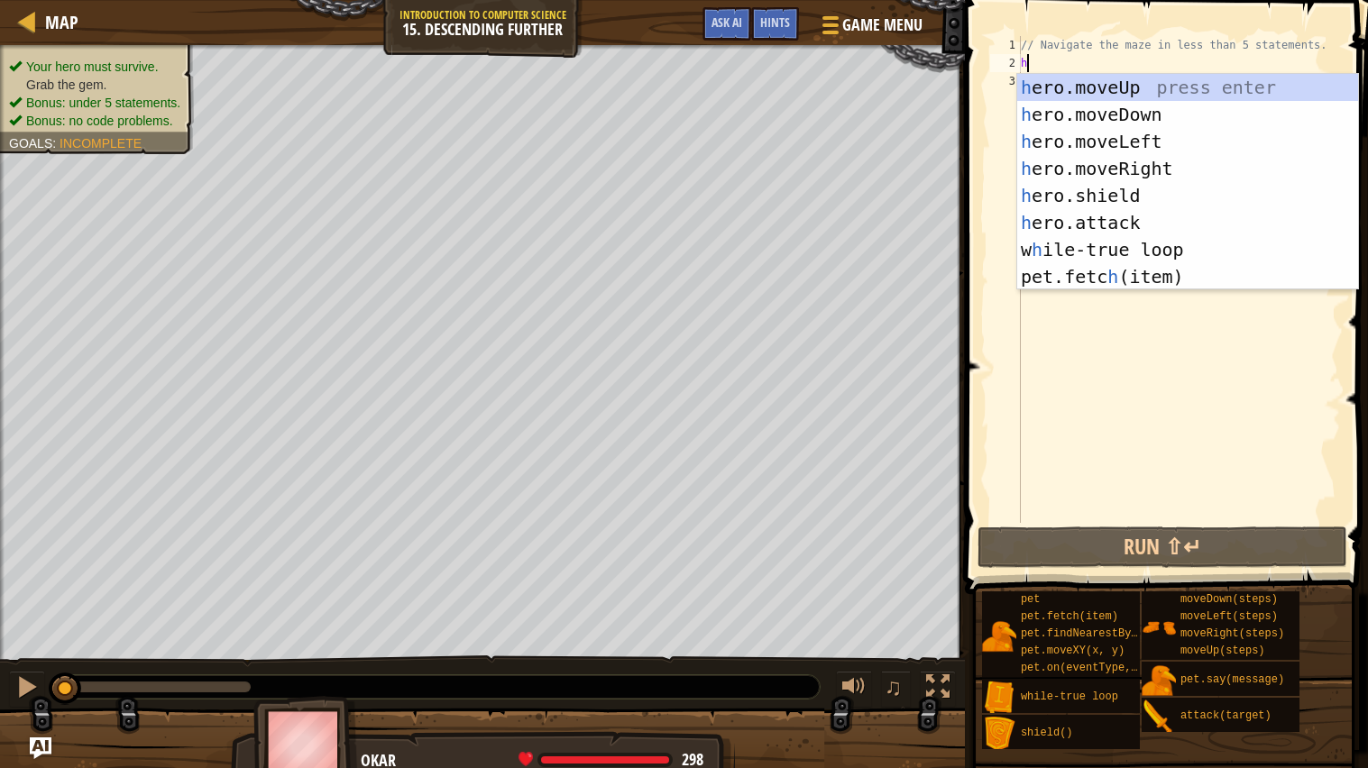
scroll to position [7, 0]
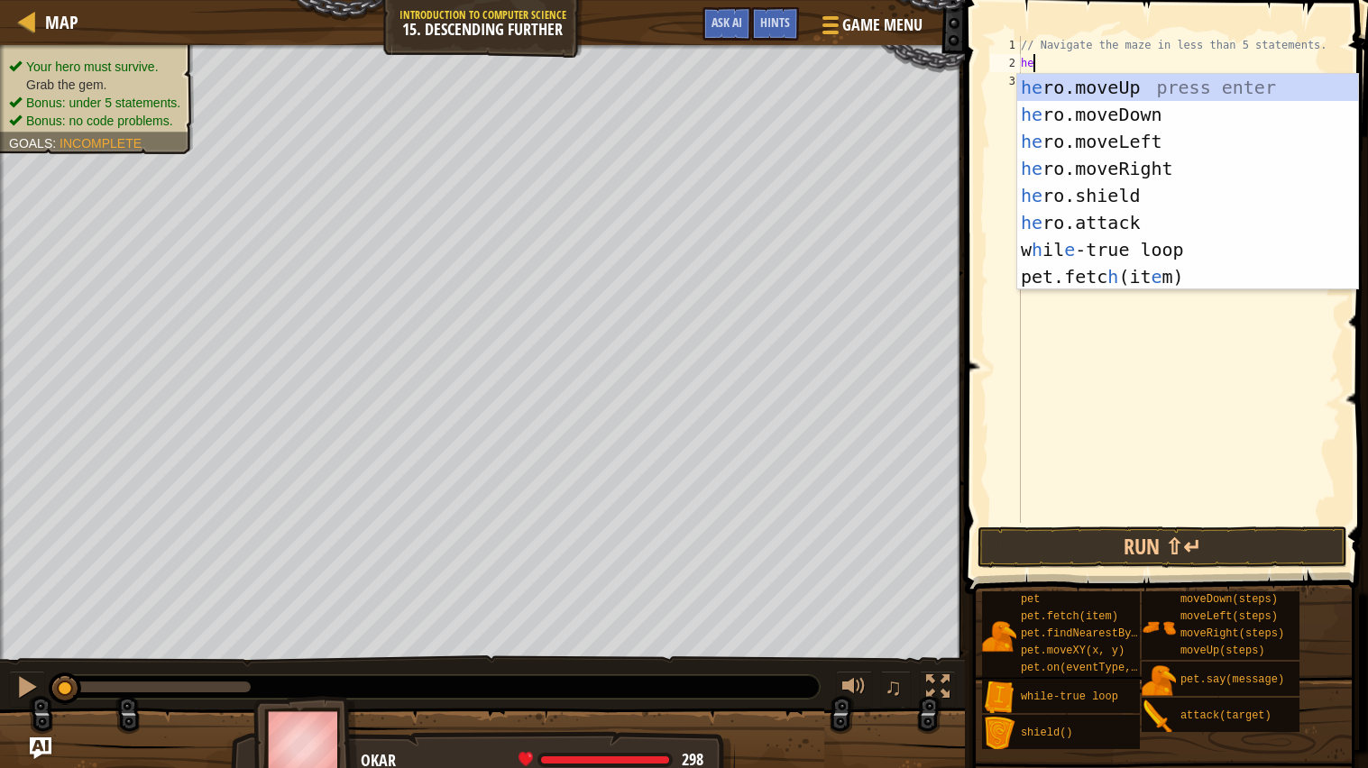
type textarea "her"
click at [1161, 167] on div "her o.moveUp press enter her o.moveDown press enter her o.moveLeft press enter …" at bounding box center [1187, 209] width 341 height 271
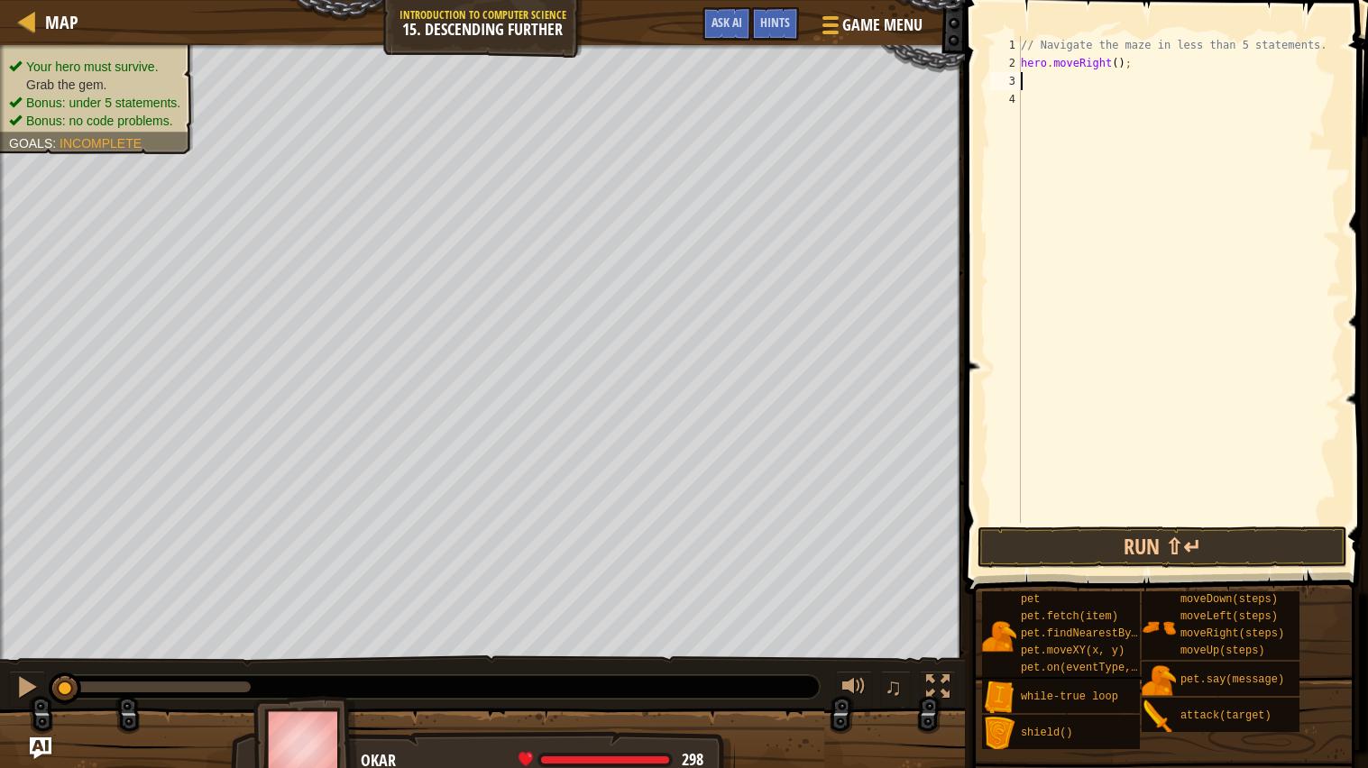
scroll to position [7, 0]
click at [1117, 67] on div "// Navigate the maze in less than 5 statements. hero . moveRight ( ) ;" at bounding box center [1179, 297] width 324 height 523
type textarea "hero.moveRight(2);"
click at [1080, 82] on div "// Navigate the maze in less than 5 statements. hero . moveRight ( 2 ) ;" at bounding box center [1179, 297] width 324 height 523
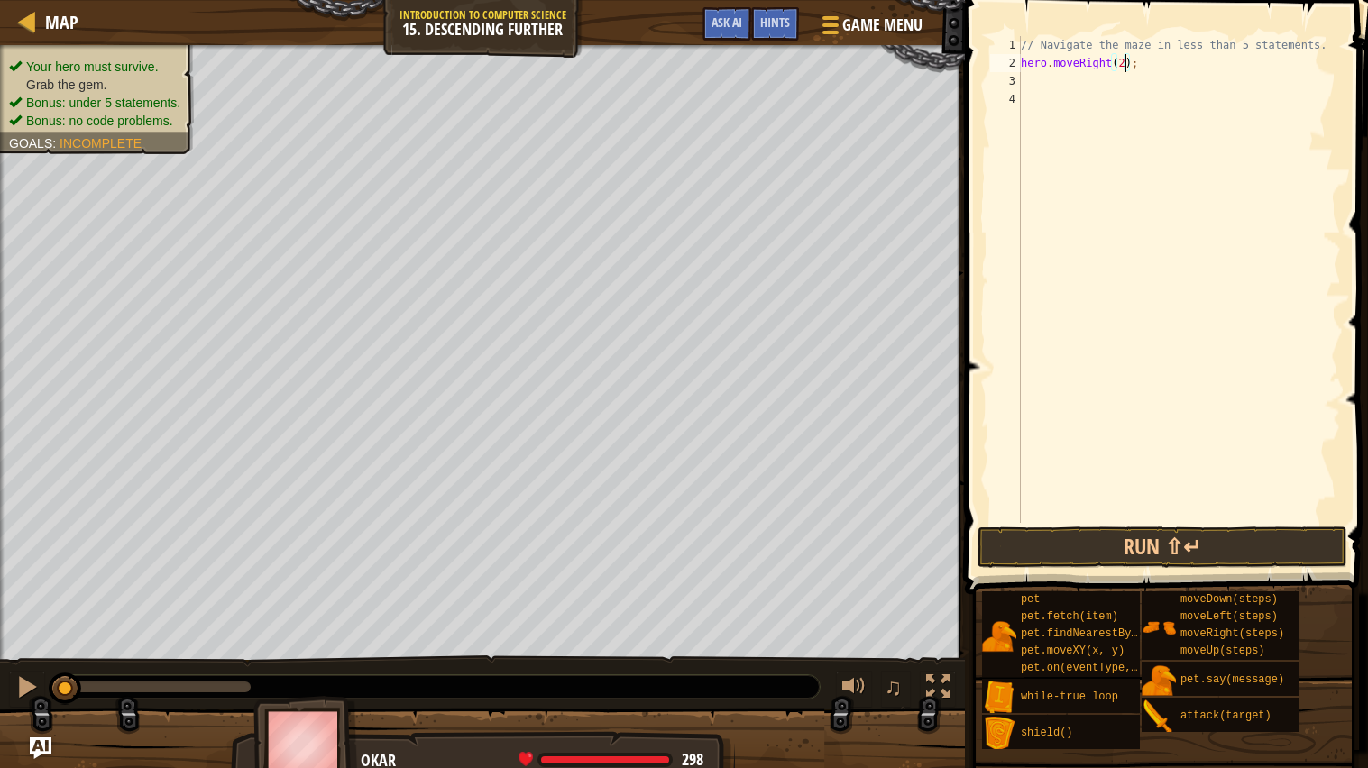
scroll to position [7, 0]
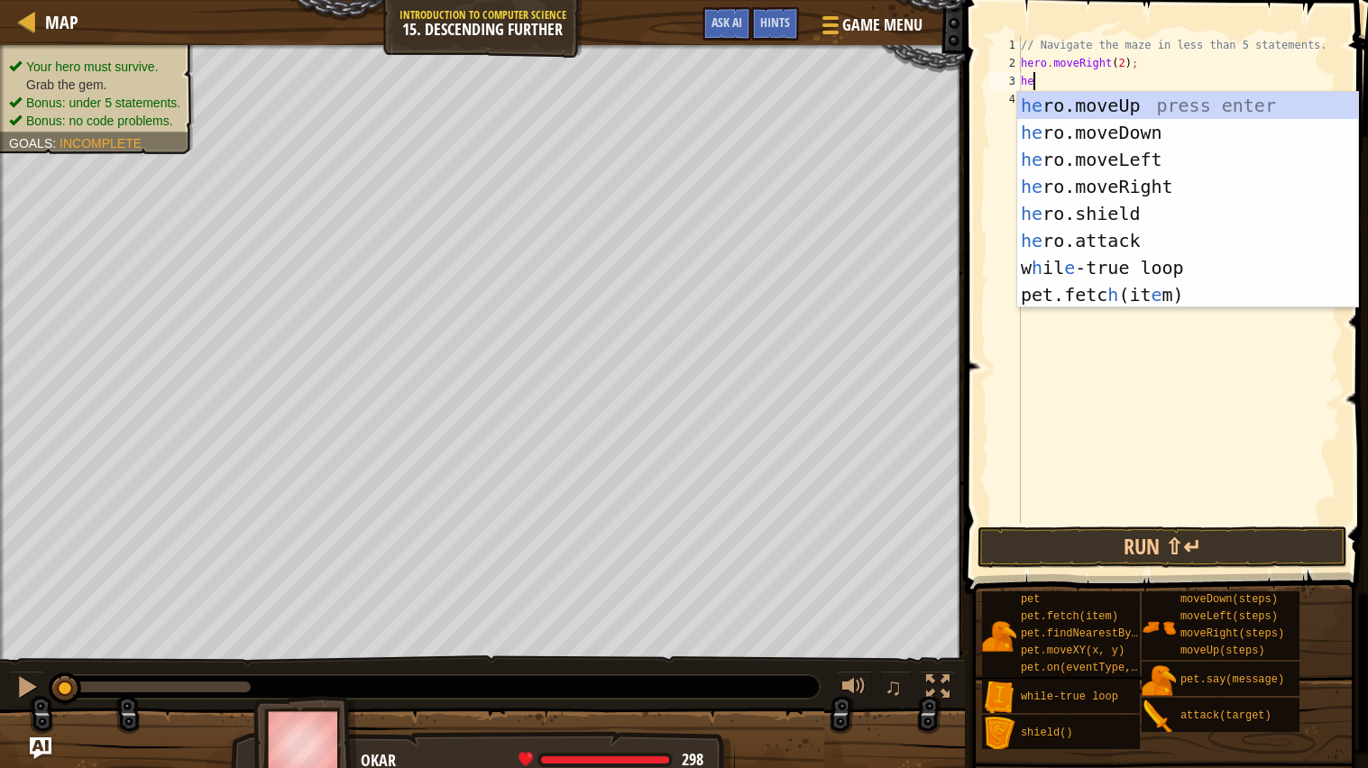
type textarea "her"
click at [1169, 133] on div "her o.moveUp press enter her o.moveDown press enter her o.moveLeft press enter …" at bounding box center [1187, 227] width 341 height 271
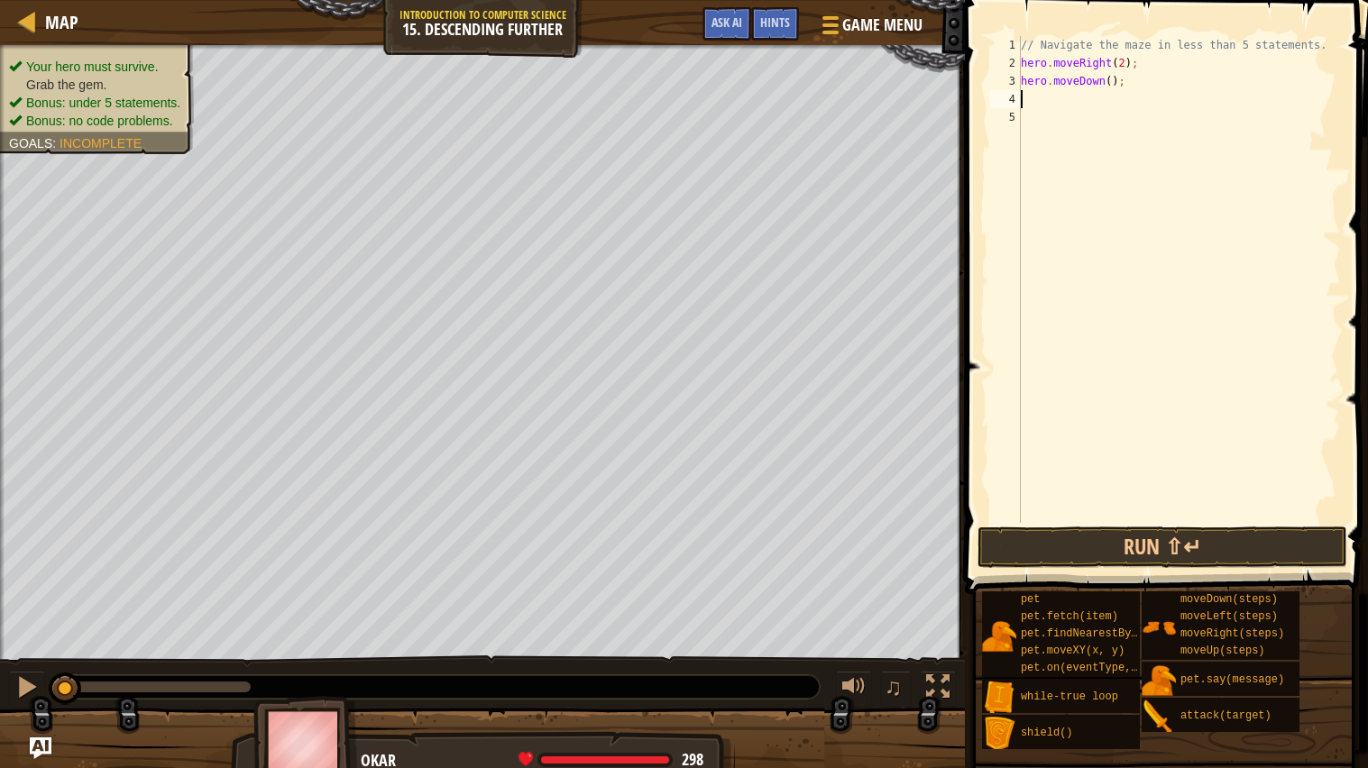
scroll to position [7, 0]
click at [1114, 84] on div "// Navigate the maze in less than 5 statements. hero . moveRight ( 2 ) ; hero .…" at bounding box center [1179, 297] width 324 height 523
type textarea "hero.moveDown(1);"
click at [1230, 531] on button "Run ⇧↵" at bounding box center [1162, 547] width 370 height 41
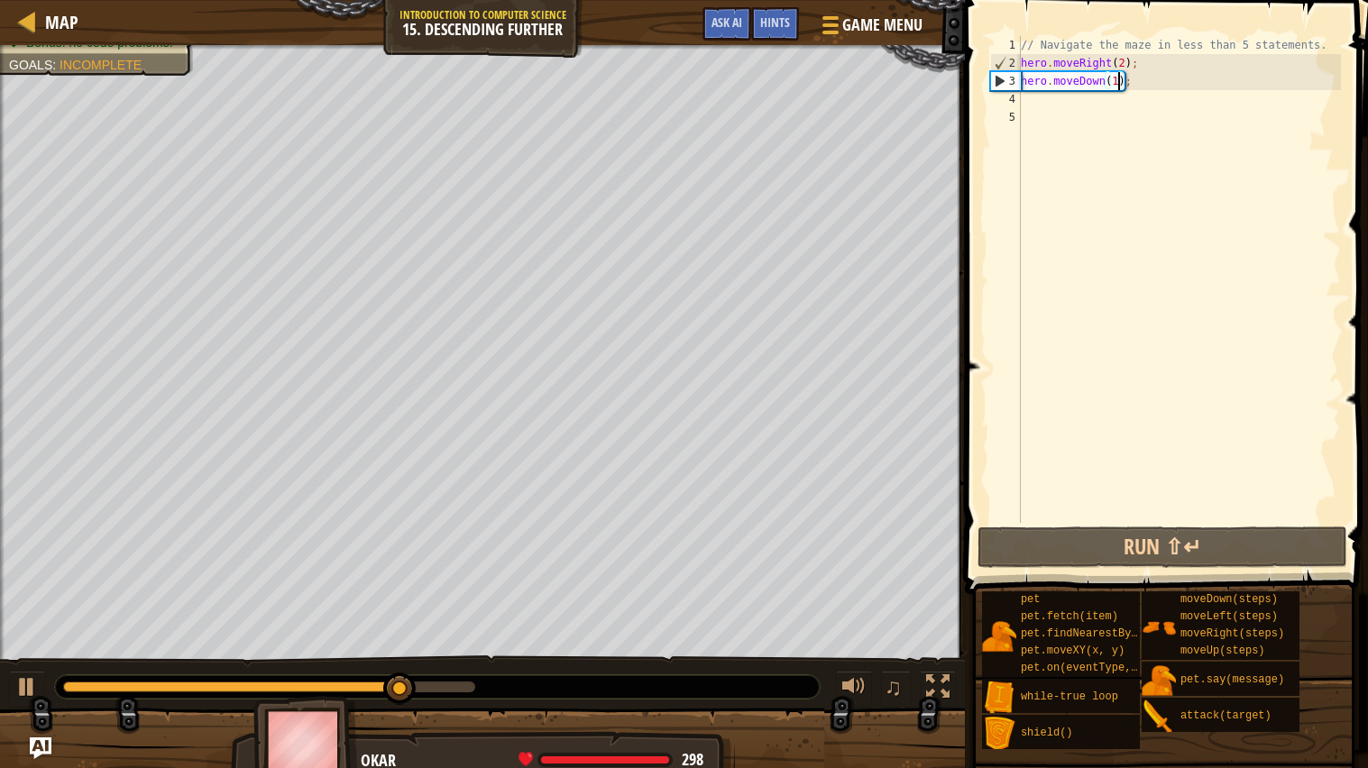
click at [1060, 105] on div "// Navigate the maze in less than 5 statements. hero . moveRight ( 2 ) ; hero .…" at bounding box center [1179, 297] width 324 height 523
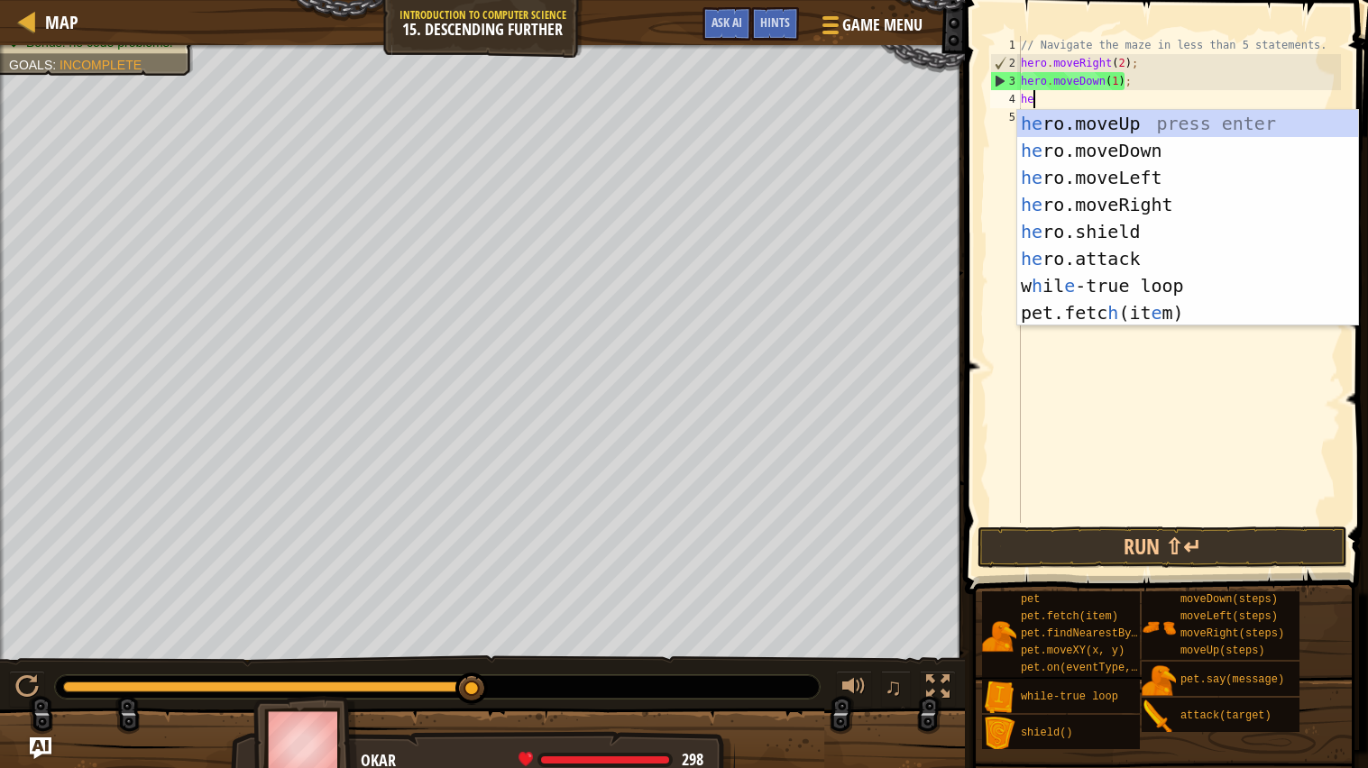
type textarea "her"
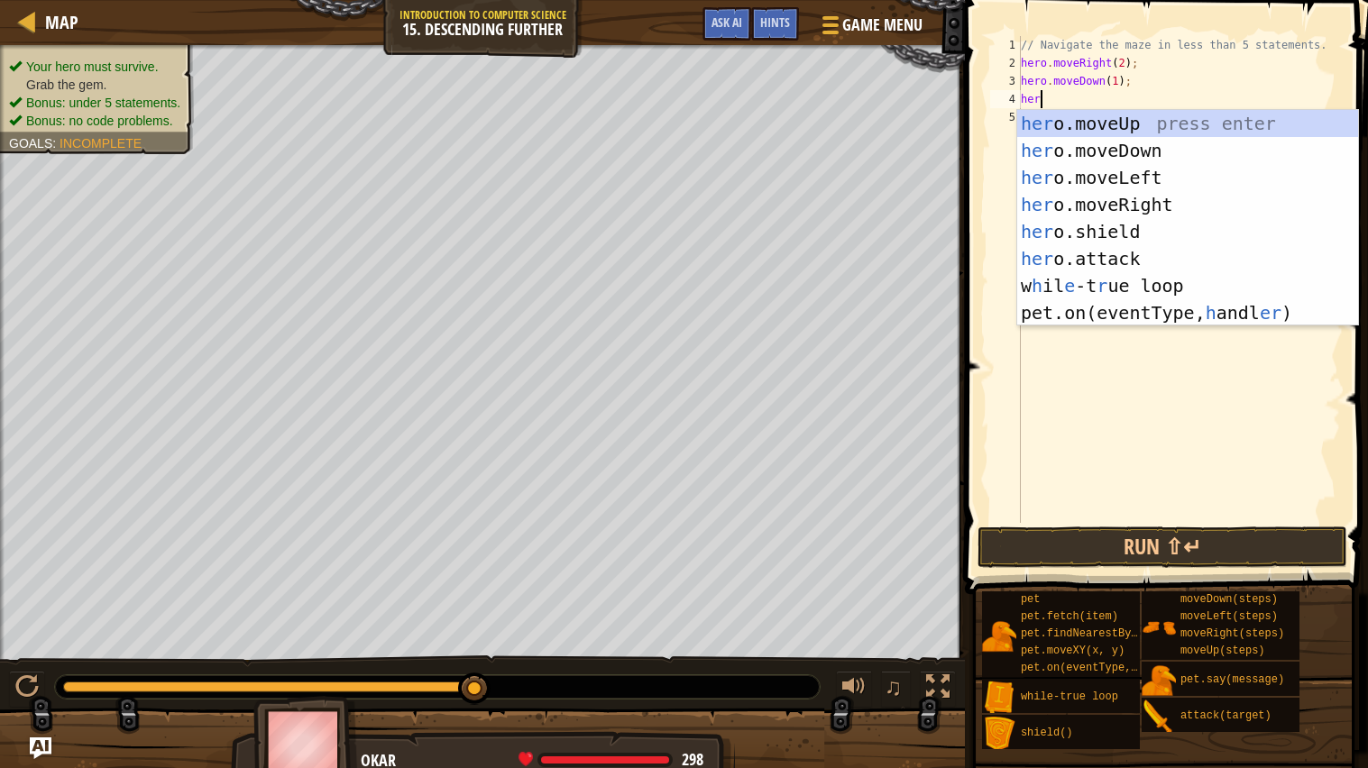
click at [1170, 198] on div "her o.moveUp press enter her o.moveDown press enter her o.moveLeft press enter …" at bounding box center [1187, 245] width 341 height 271
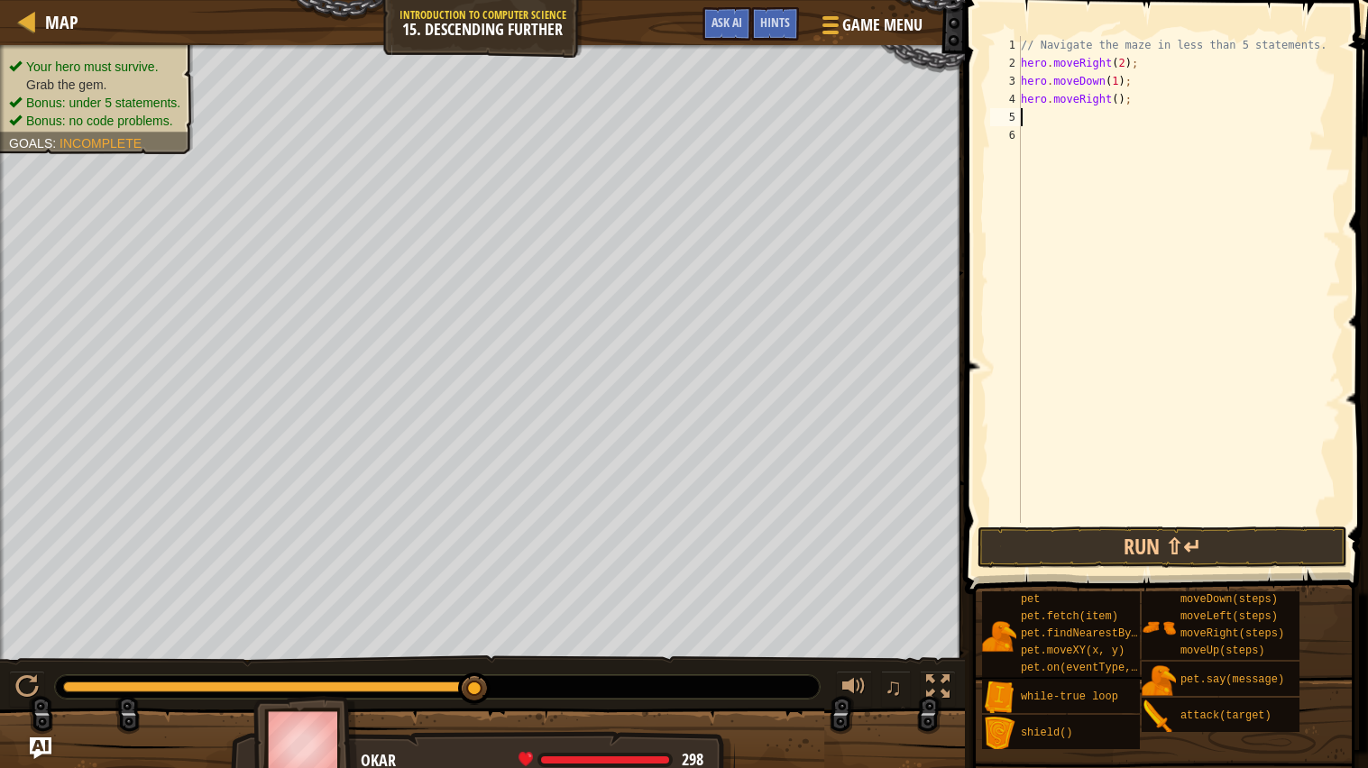
click at [1116, 103] on div "// Navigate the maze in less than 5 statements. hero . moveRight ( 2 ) ; hero .…" at bounding box center [1179, 297] width 324 height 523
type textarea "hero.moveRight(2);"
click at [1085, 114] on div "// Navigate the maze in less than 5 statements. hero . moveRight ( 2 ) ; hero .…" at bounding box center [1179, 297] width 324 height 523
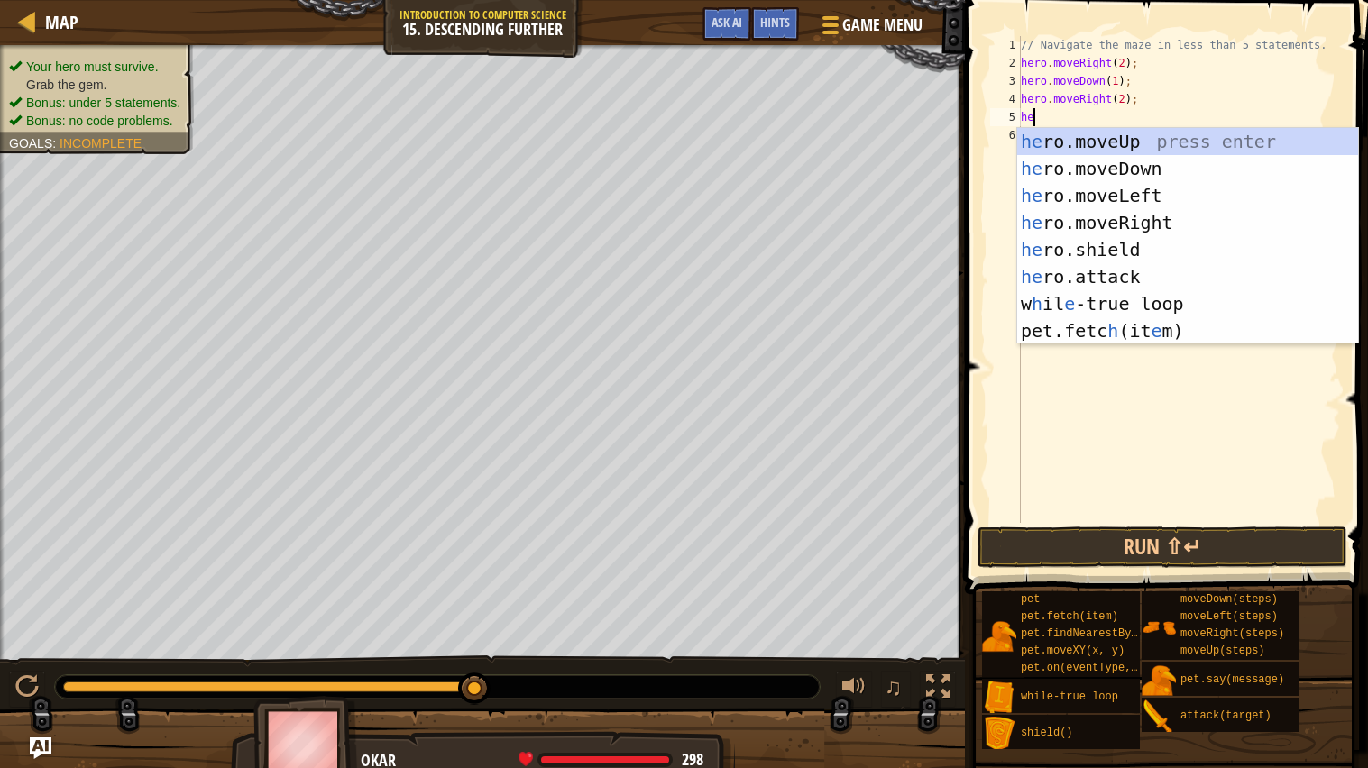
type textarea "her"
click at [1169, 165] on div "her o.moveUp press enter her o.moveDown press enter her o.moveLeft press enter …" at bounding box center [1187, 263] width 341 height 271
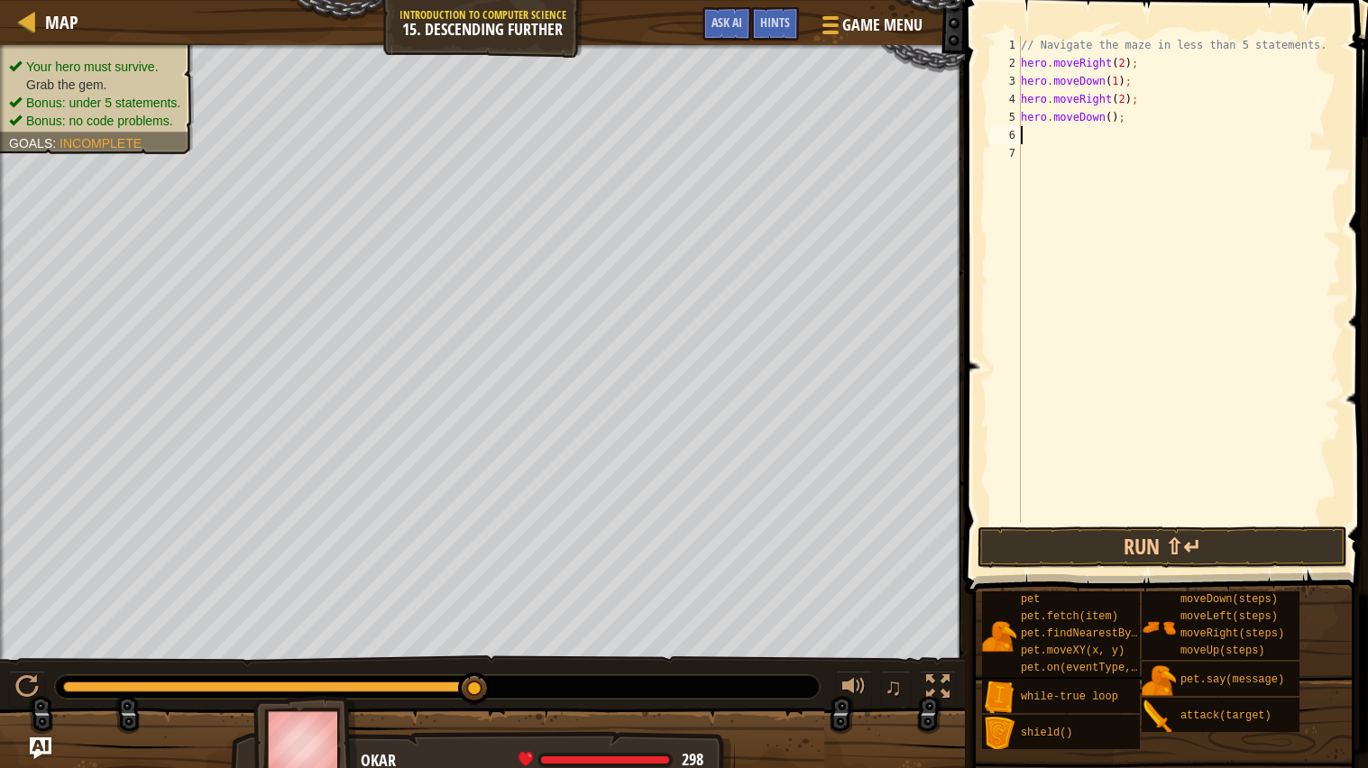
scroll to position [7, 0]
click at [1116, 129] on div "// Navigate the maze in less than 5 statements. hero . moveRight ( 2 ) ; hero .…" at bounding box center [1179, 297] width 324 height 523
click at [1111, 116] on div "// Navigate the maze in less than 5 statements. hero . moveRight ( 2 ) ; hero .…" at bounding box center [1179, 297] width 324 height 523
type textarea "hero.moveDown(1);"
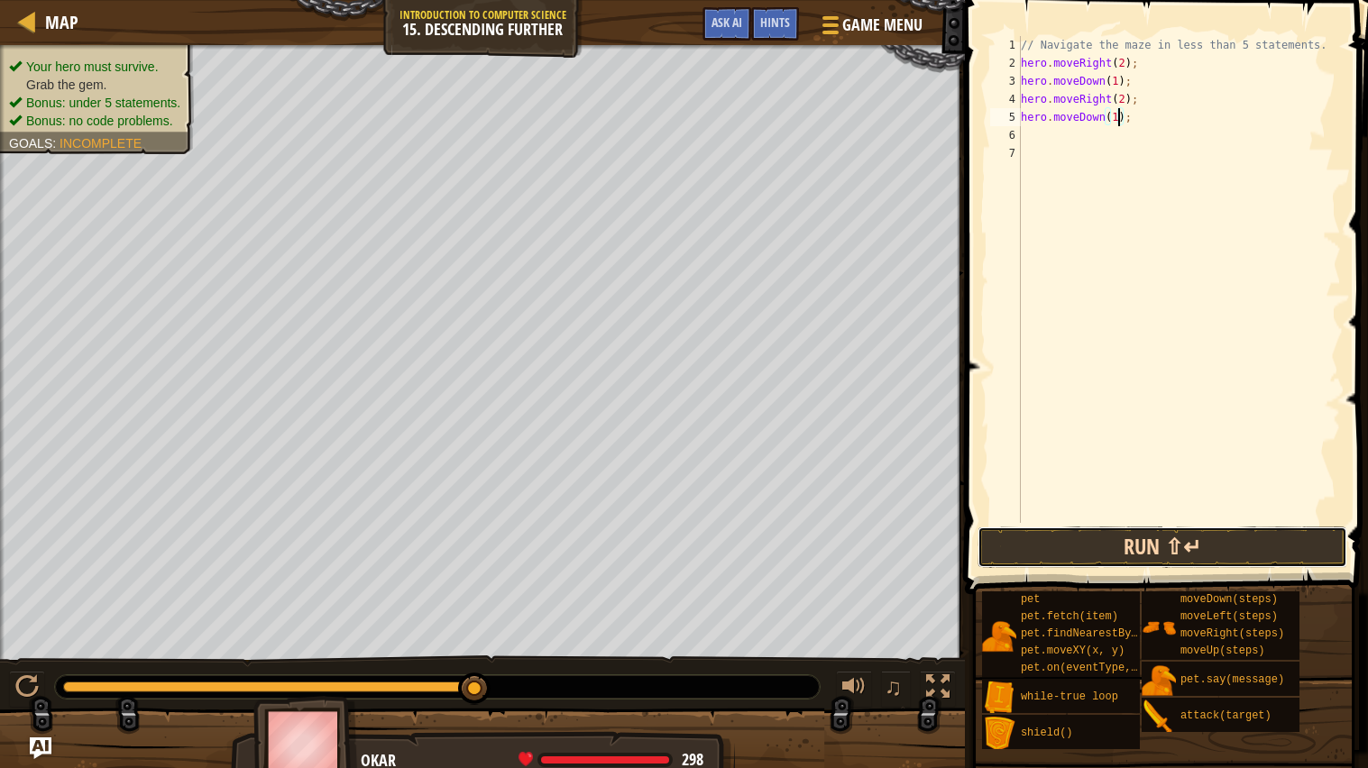
click at [1263, 538] on button "Run ⇧↵" at bounding box center [1162, 547] width 370 height 41
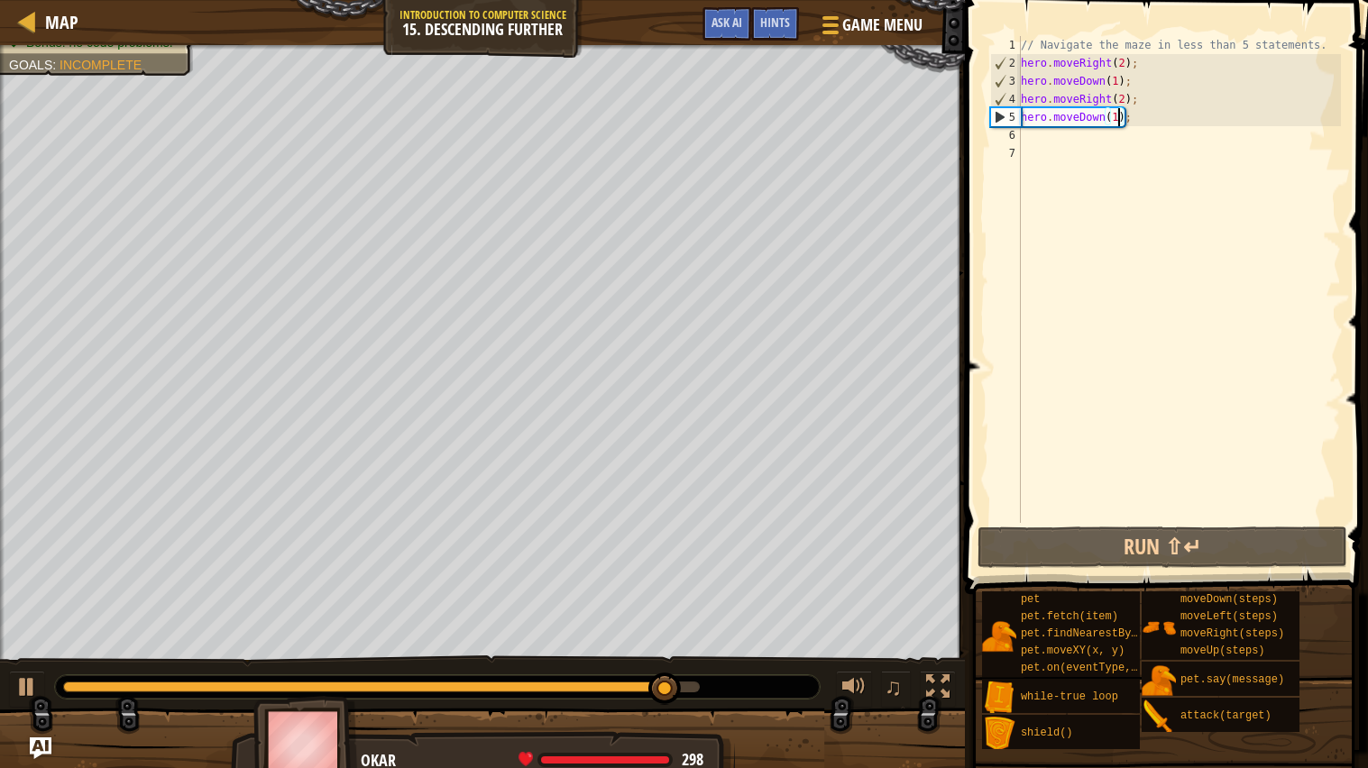
click at [1061, 136] on div "// Navigate the maze in less than 5 statements. hero . moveRight ( 2 ) ; hero .…" at bounding box center [1179, 297] width 324 height 523
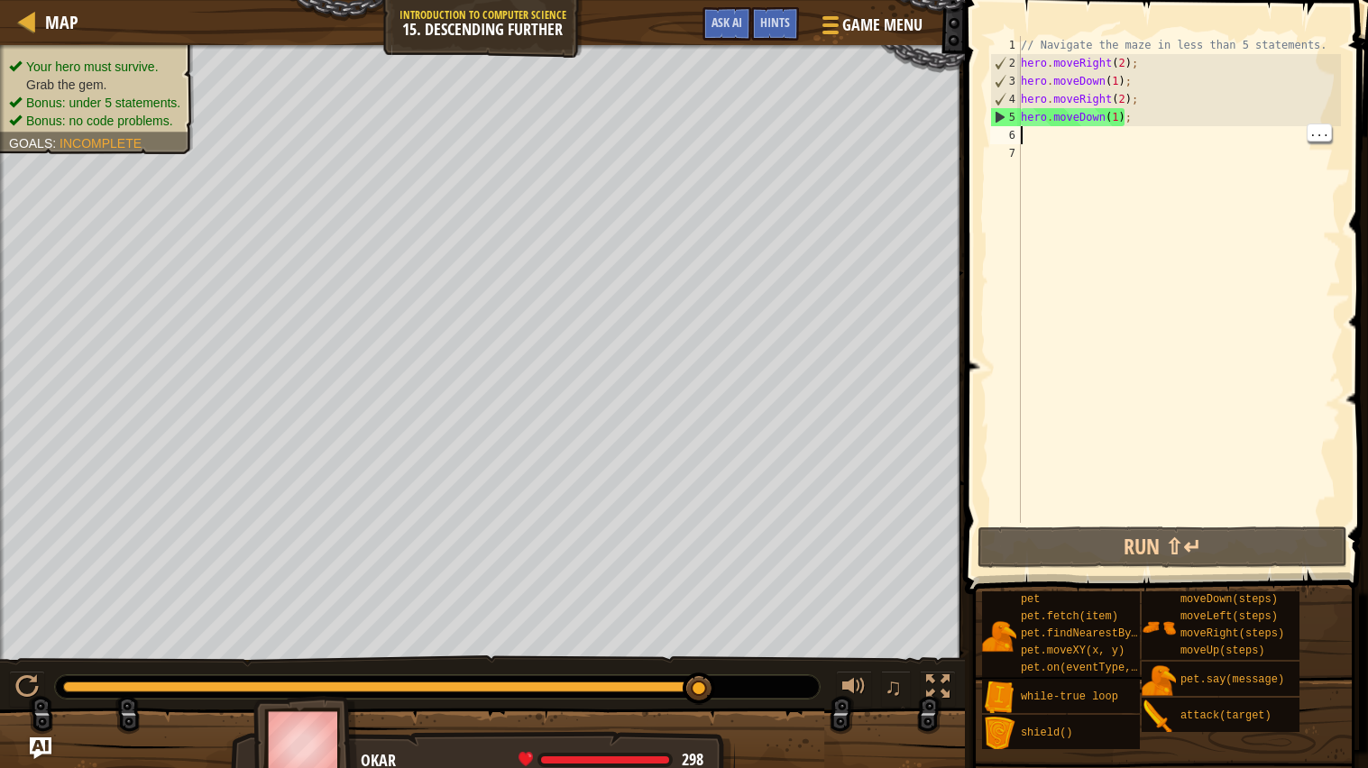
type textarea "he"
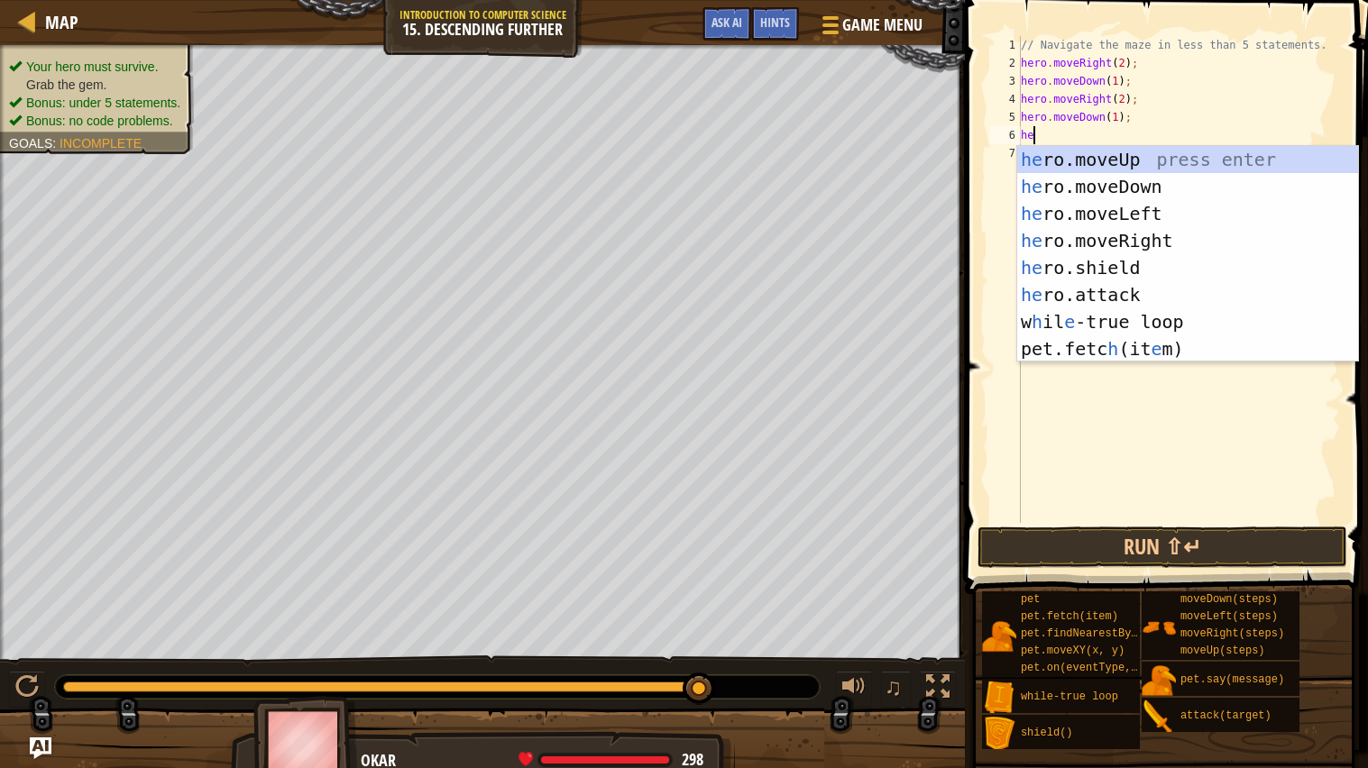
click at [1160, 183] on div "he ro.moveUp press enter he ro.moveDown press enter he ro.moveLeft press enter …" at bounding box center [1187, 281] width 341 height 271
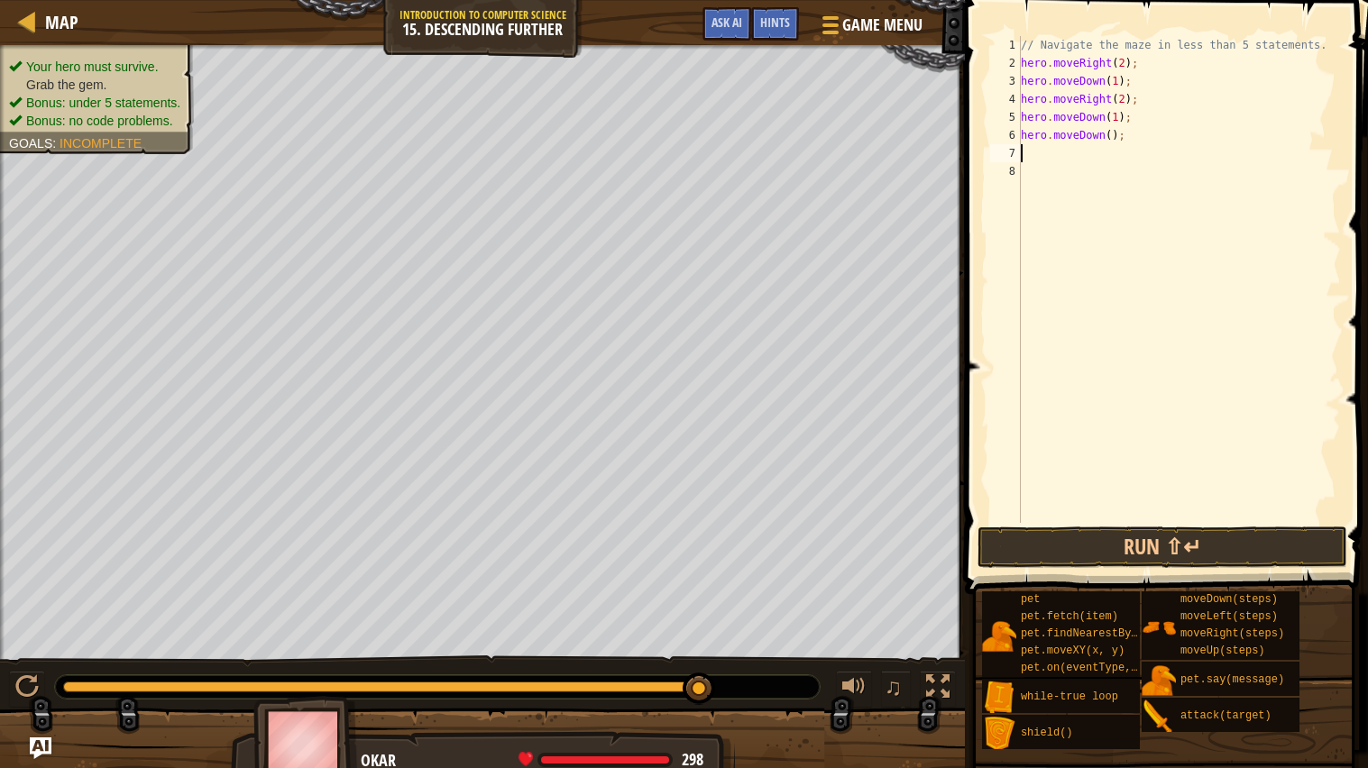
click at [1106, 133] on div "// Navigate the maze in less than 5 statements. hero . moveRight ( 2 ) ; hero .…" at bounding box center [1179, 297] width 324 height 523
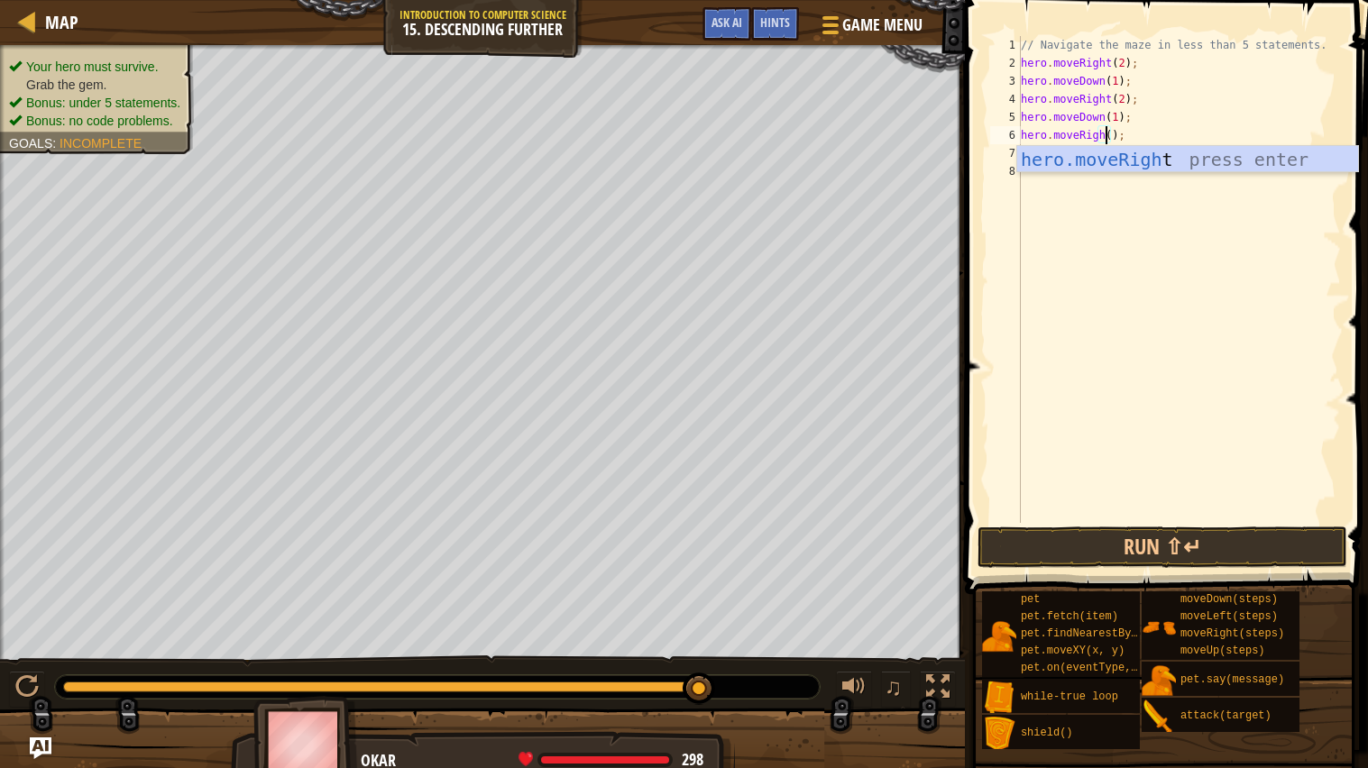
scroll to position [7, 7]
click at [1124, 124] on div "// Navigate the maze in less than 5 statements. hero . moveRight ( 2 ) ; hero .…" at bounding box center [1179, 297] width 324 height 523
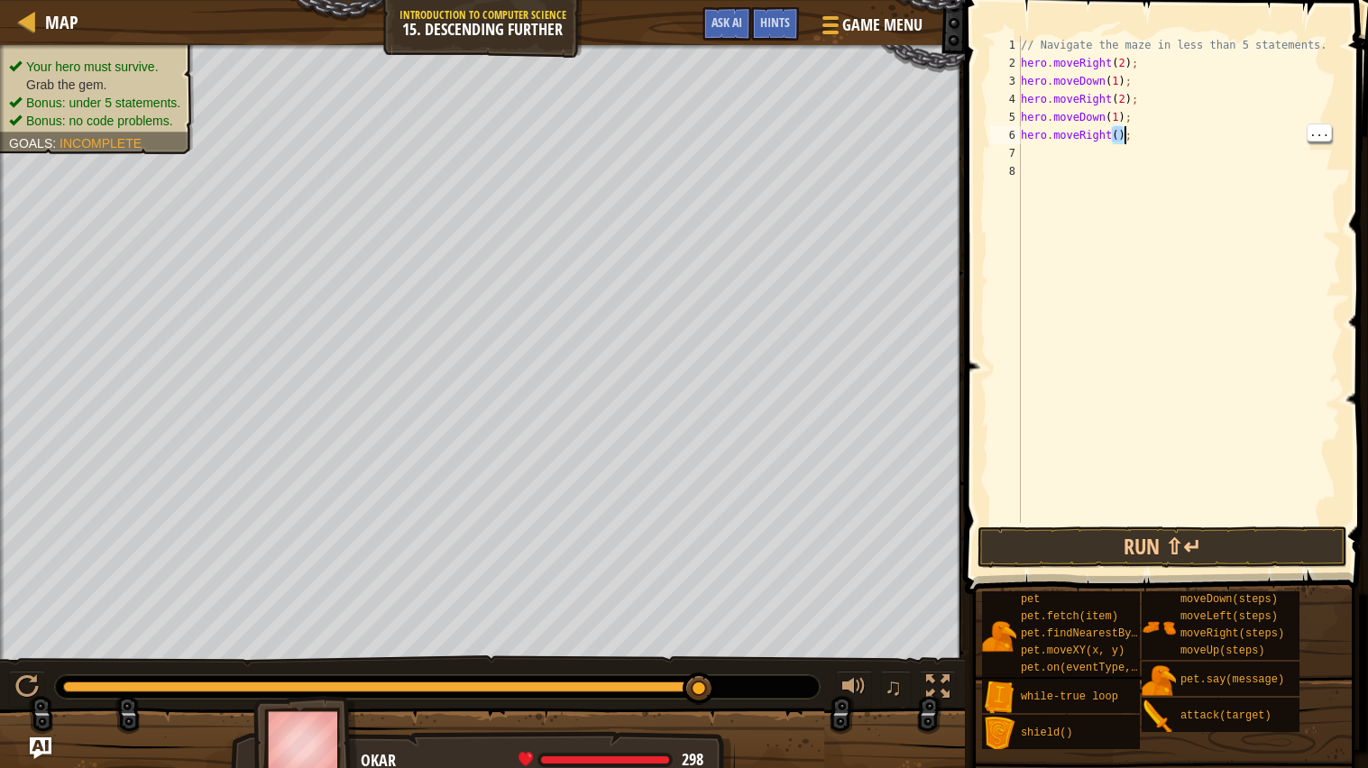
click at [1117, 132] on div "// Navigate the maze in less than 5 statements. hero . moveRight ( 2 ) ; hero .…" at bounding box center [1179, 297] width 324 height 523
type textarea "hero.moveRight(2);"
click at [1098, 140] on div "// Navigate the maze in less than 5 statements. hero . moveRight ( 2 ) ; hero .…" at bounding box center [1179, 297] width 324 height 523
click at [1060, 155] on div "// Navigate the maze in less than 5 statements. hero . moveRight ( 2 ) ; hero .…" at bounding box center [1179, 297] width 324 height 523
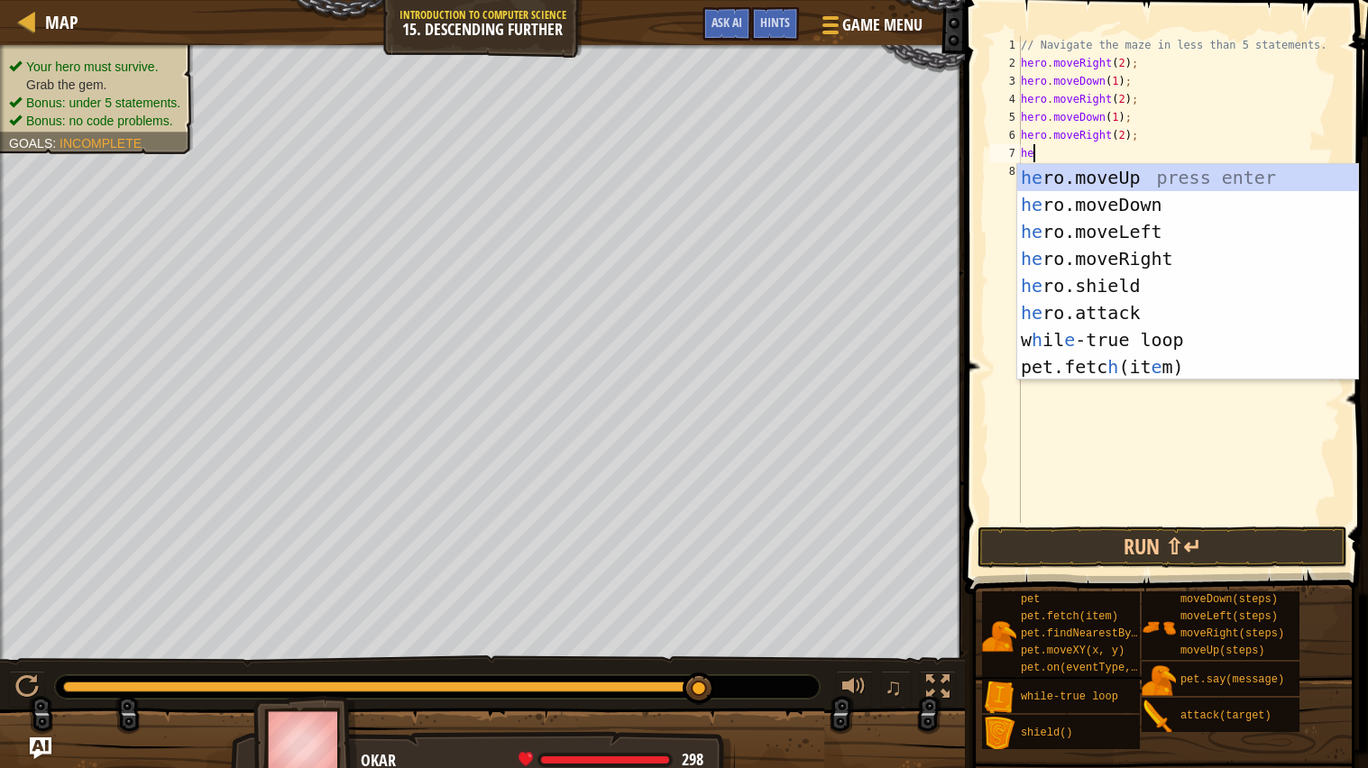
scroll to position [7, 0]
type textarea "h"
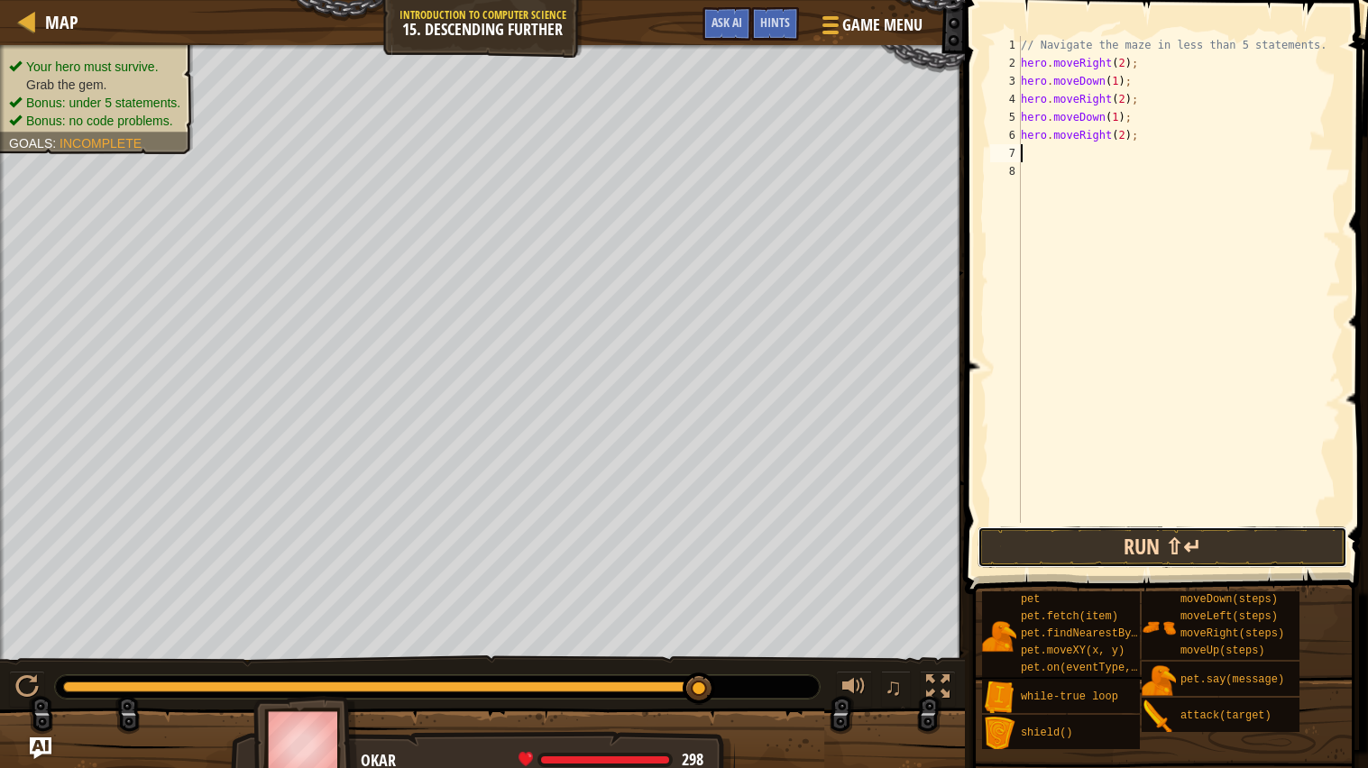
click at [1260, 553] on button "Run ⇧↵" at bounding box center [1162, 547] width 370 height 41
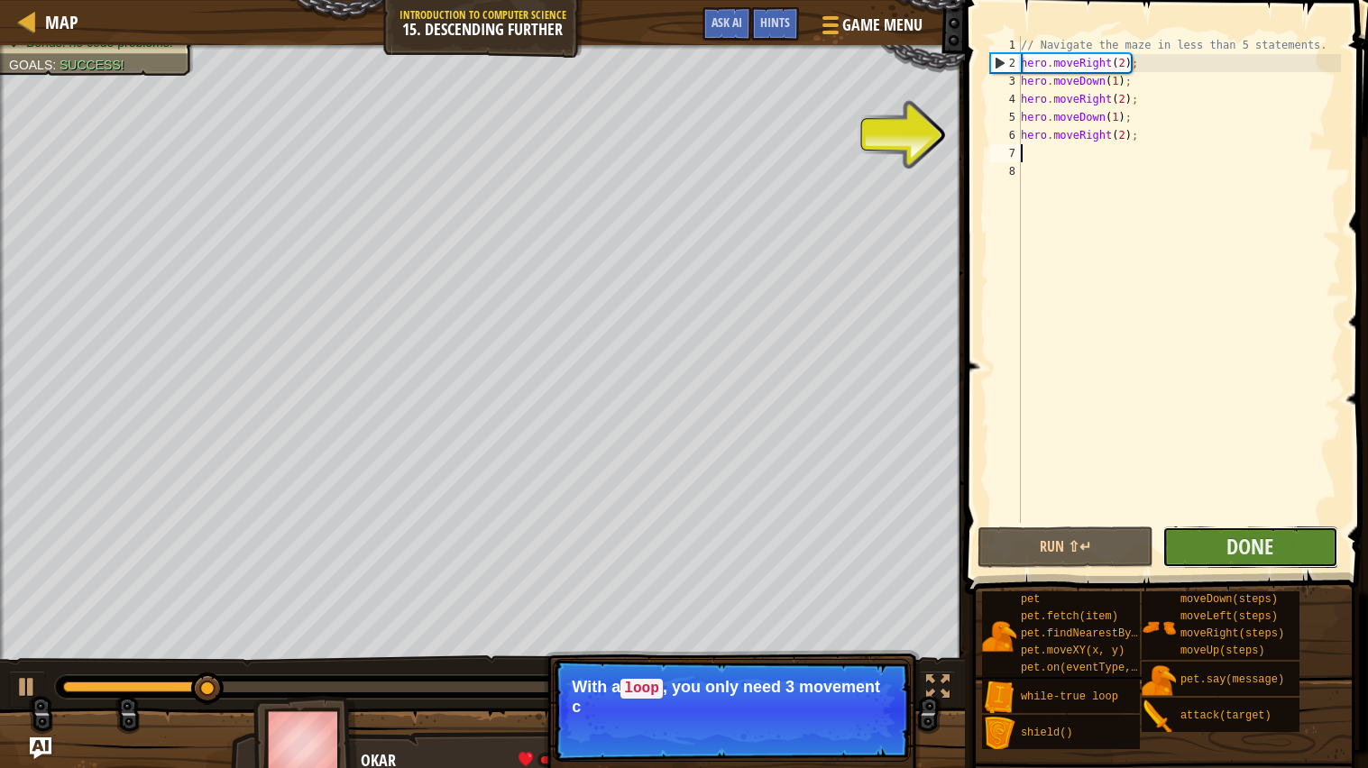
click at [1287, 555] on button "Done" at bounding box center [1250, 547] width 176 height 41
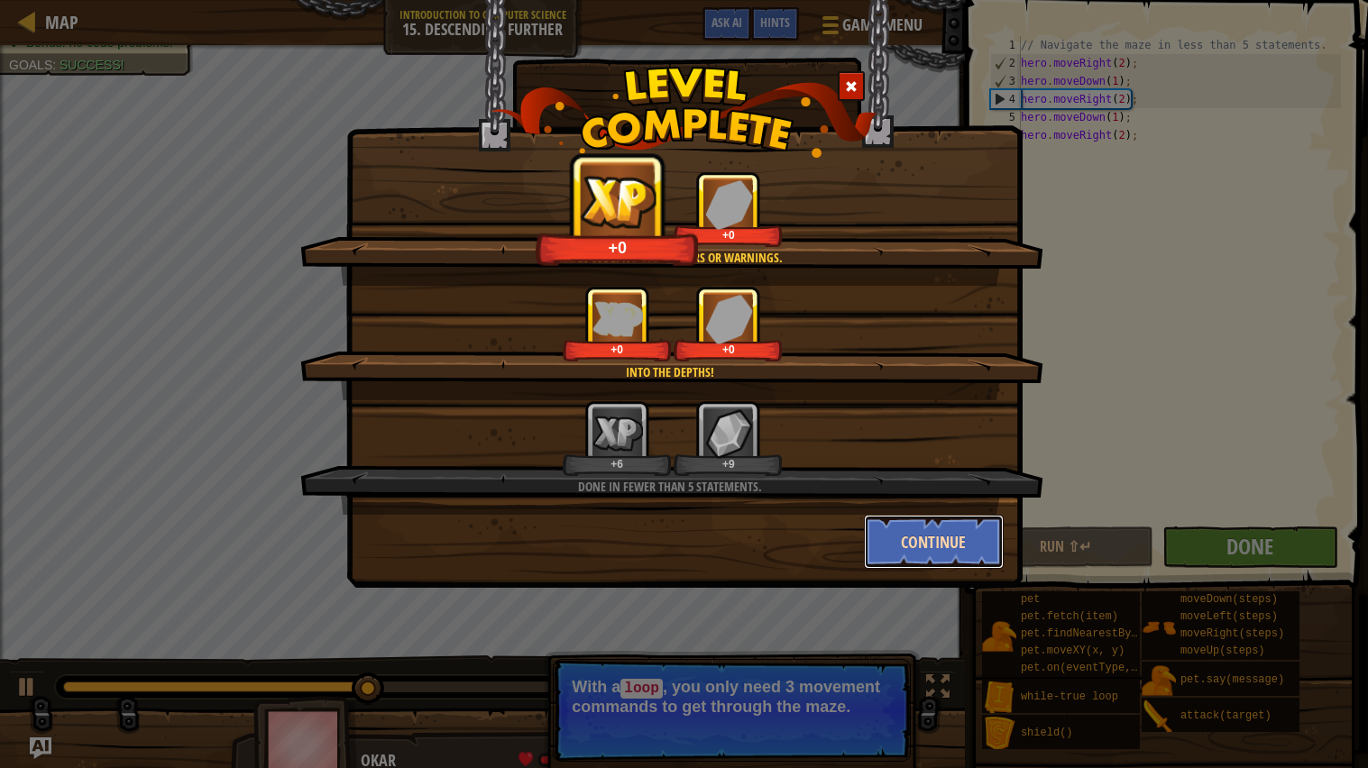
click at [958, 532] on button "Continue" at bounding box center [934, 542] width 140 height 54
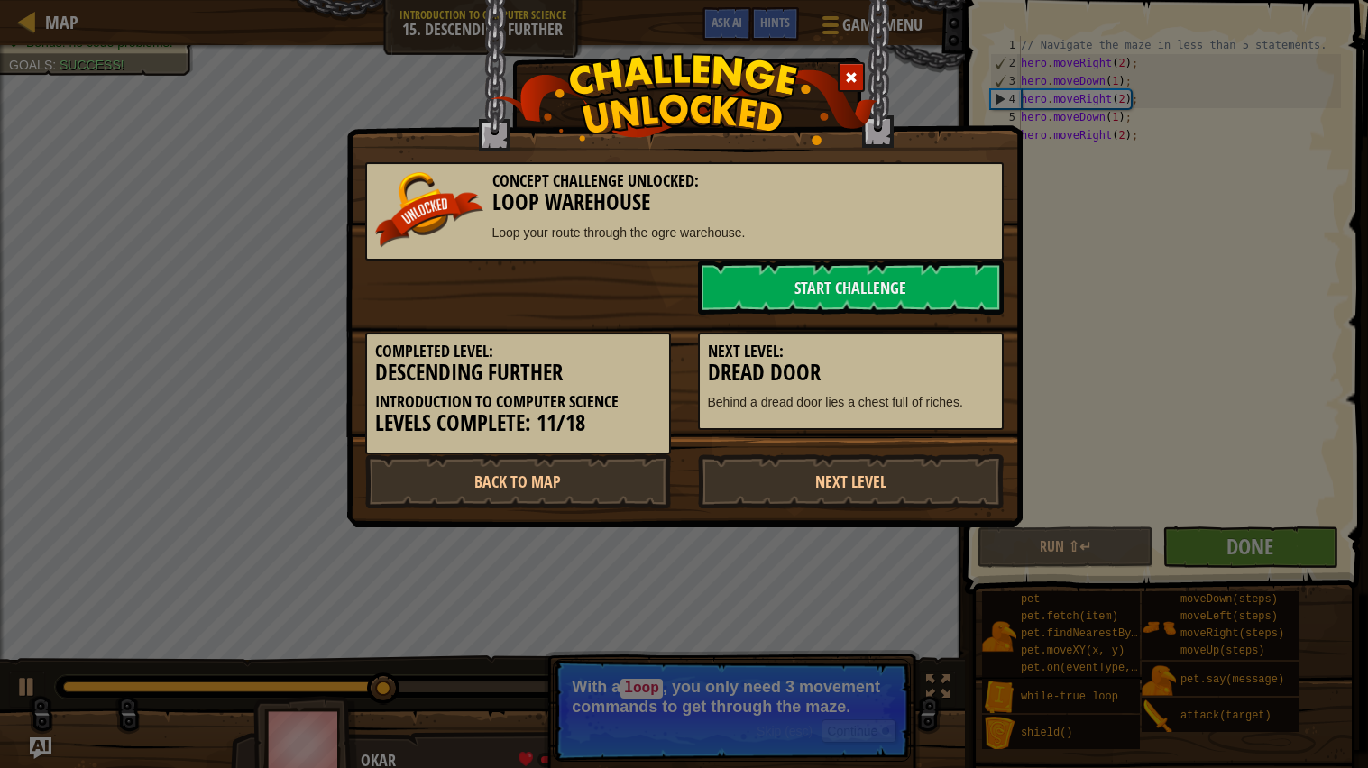
click at [945, 524] on div "Concept Challenge Unlocked: Loop Warehouse Loop your route through the ogre war…" at bounding box center [684, 384] width 1368 height 768
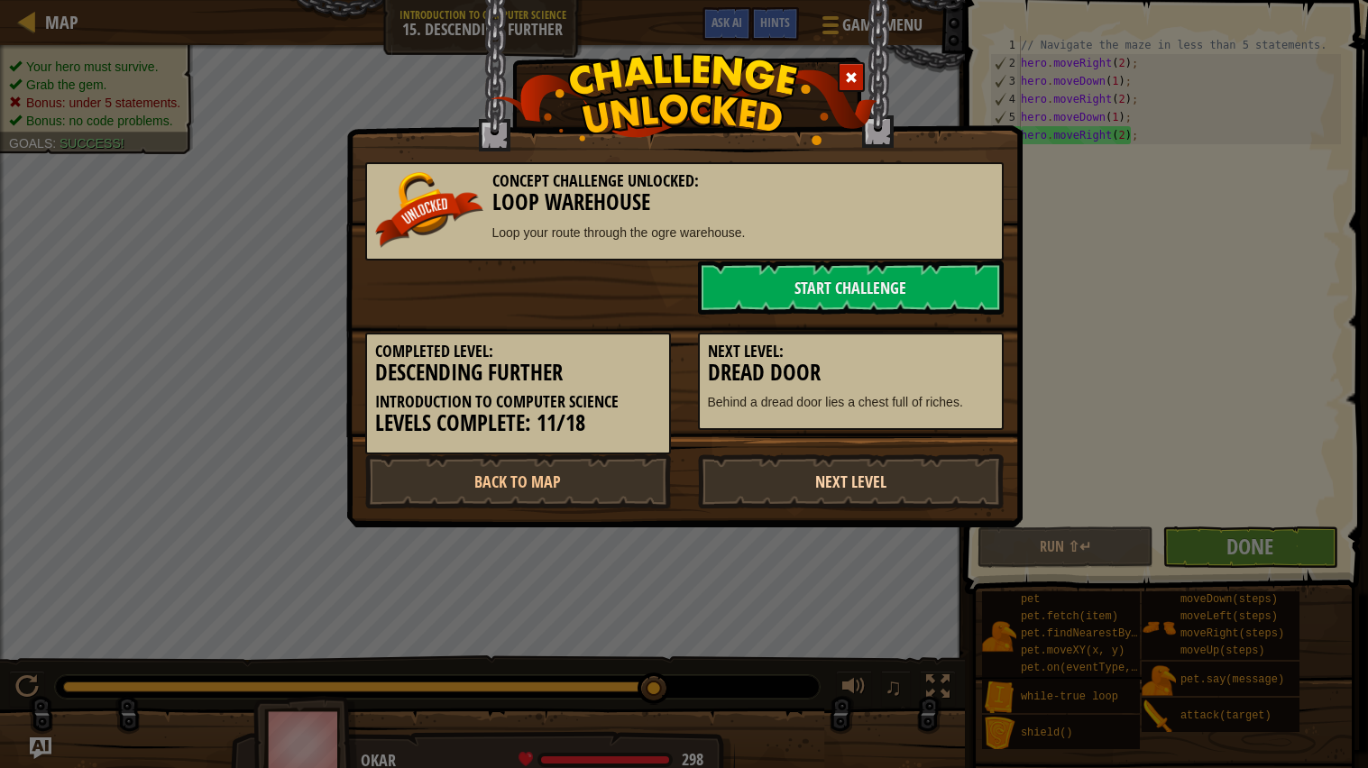
click at [911, 476] on link "Next Level" at bounding box center [851, 481] width 306 height 54
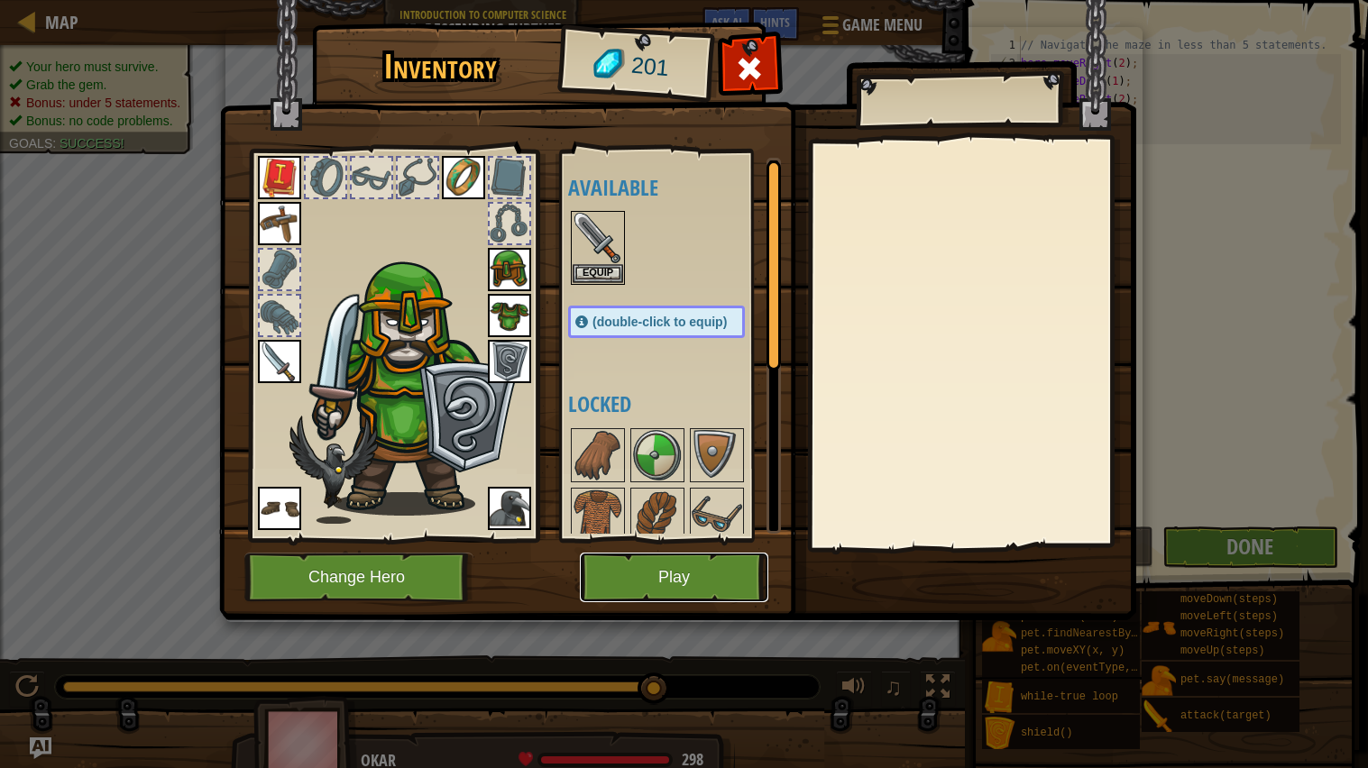
click at [662, 571] on button "Play" at bounding box center [674, 578] width 188 height 50
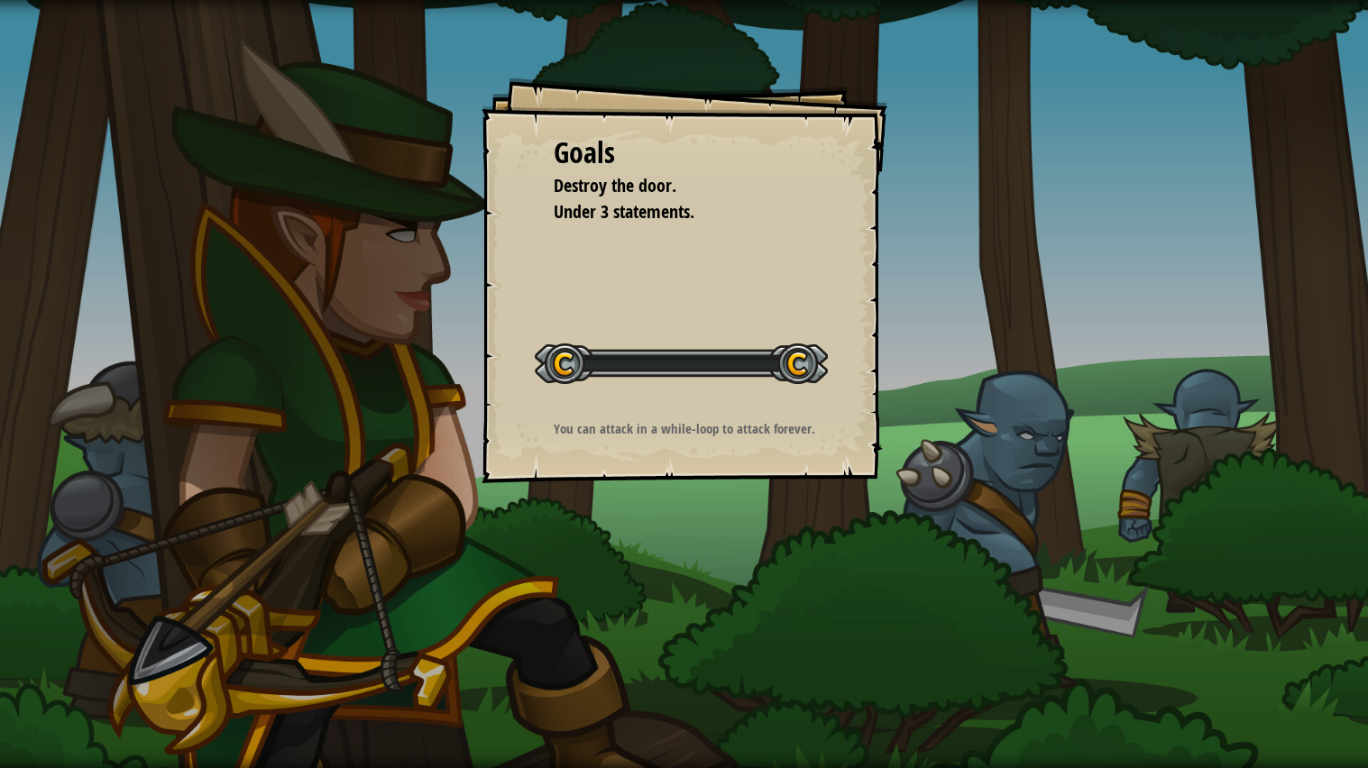
click at [677, 569] on div "Goals Destroy the door. Under 3 statements. Start Level Error loading from serv…" at bounding box center [684, 384] width 1368 height 768
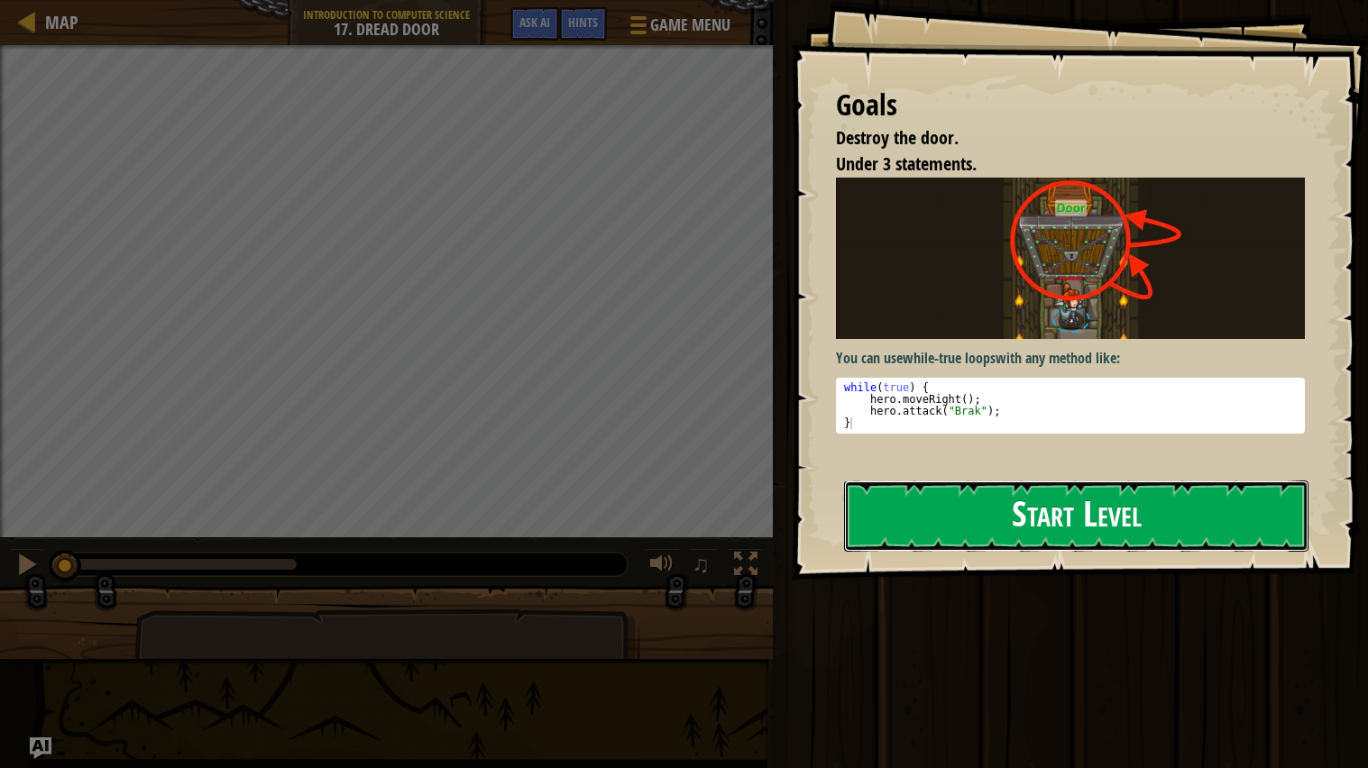
click at [1257, 520] on button "Start Level" at bounding box center [1076, 516] width 464 height 71
